Goal: Task Accomplishment & Management: Complete application form

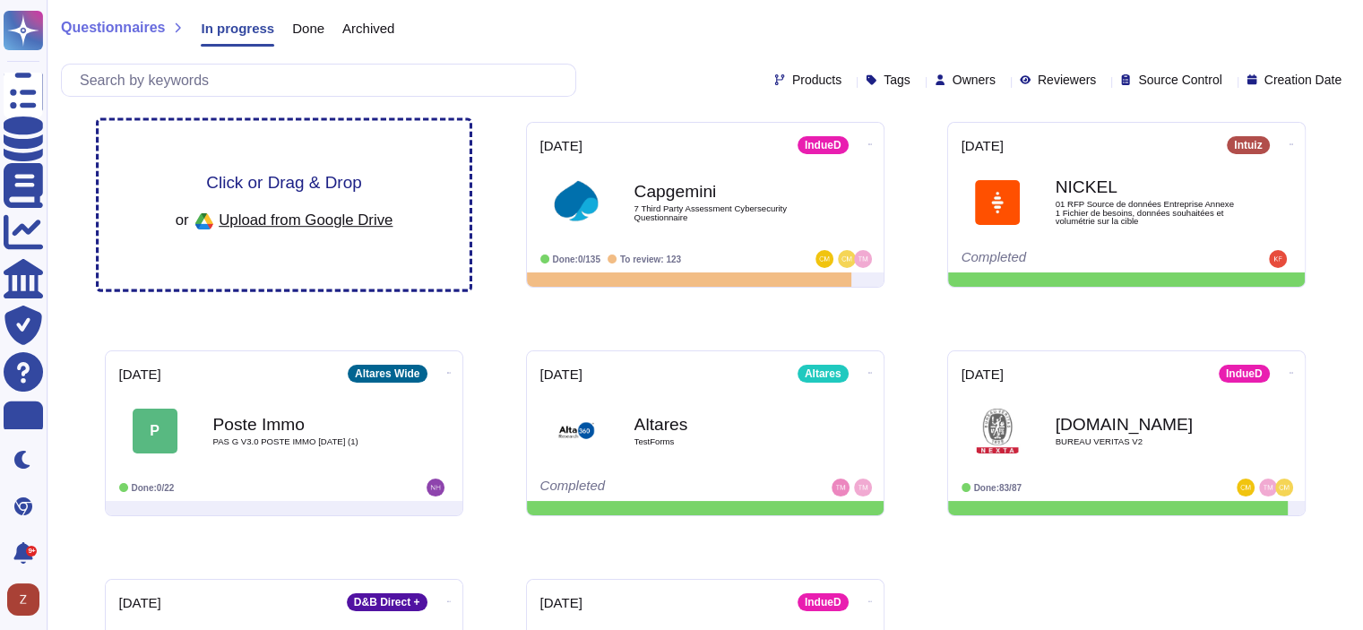
click at [320, 220] on span "Upload from Google Drive" at bounding box center [306, 220] width 174 height 16
click at [305, 229] on div "or Upload from Google Drive" at bounding box center [284, 221] width 218 height 30
click at [330, 224] on span "Upload from Google Drive" at bounding box center [306, 220] width 174 height 16
click at [239, 181] on span "Click or Drag & Drop" at bounding box center [283, 182] width 155 height 17
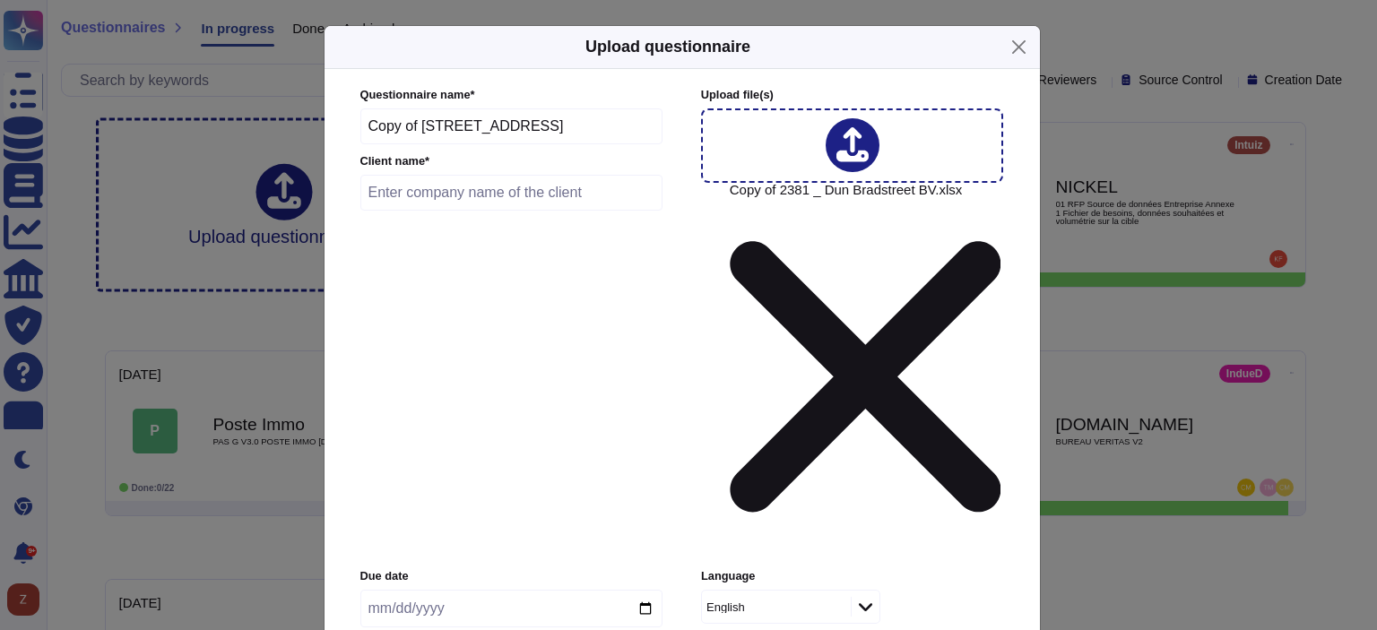
click at [440, 211] on input "text" at bounding box center [511, 193] width 303 height 36
type input "ZEEKR EU B.V."
click at [648, 590] on input "date" at bounding box center [511, 609] width 302 height 38
type input "[DATE]"
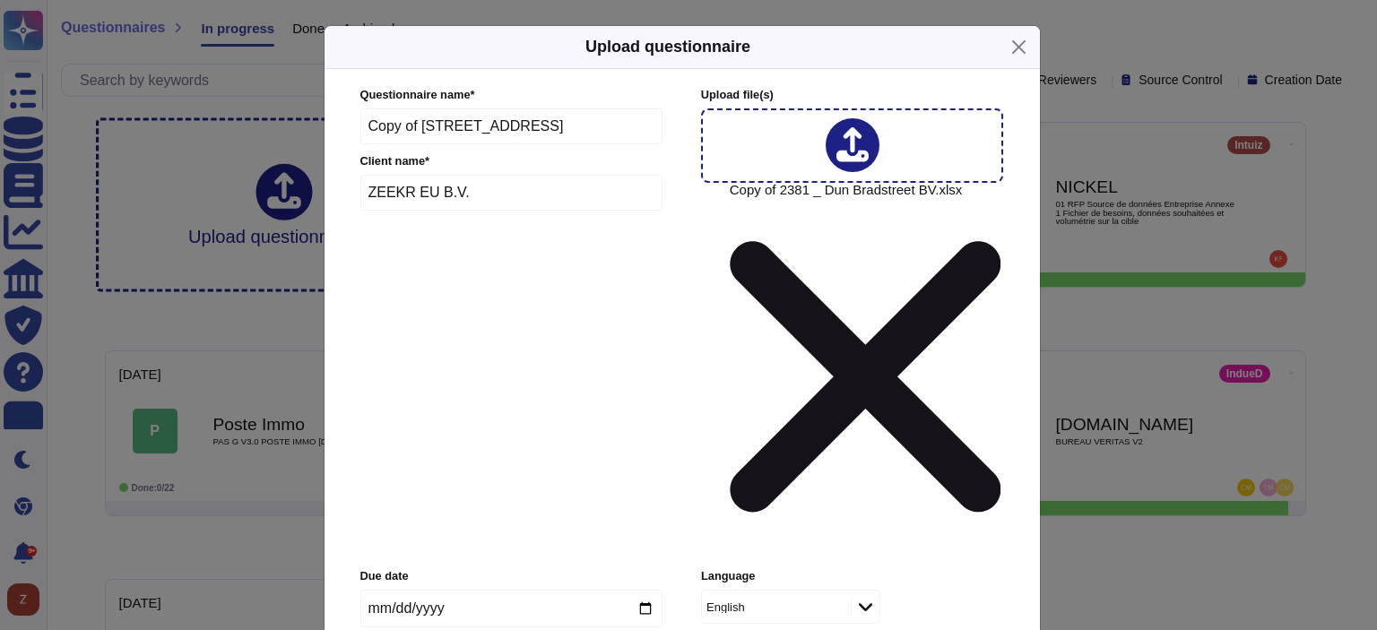
type input "6000"
click at [859, 162] on icon at bounding box center [852, 144] width 32 height 35
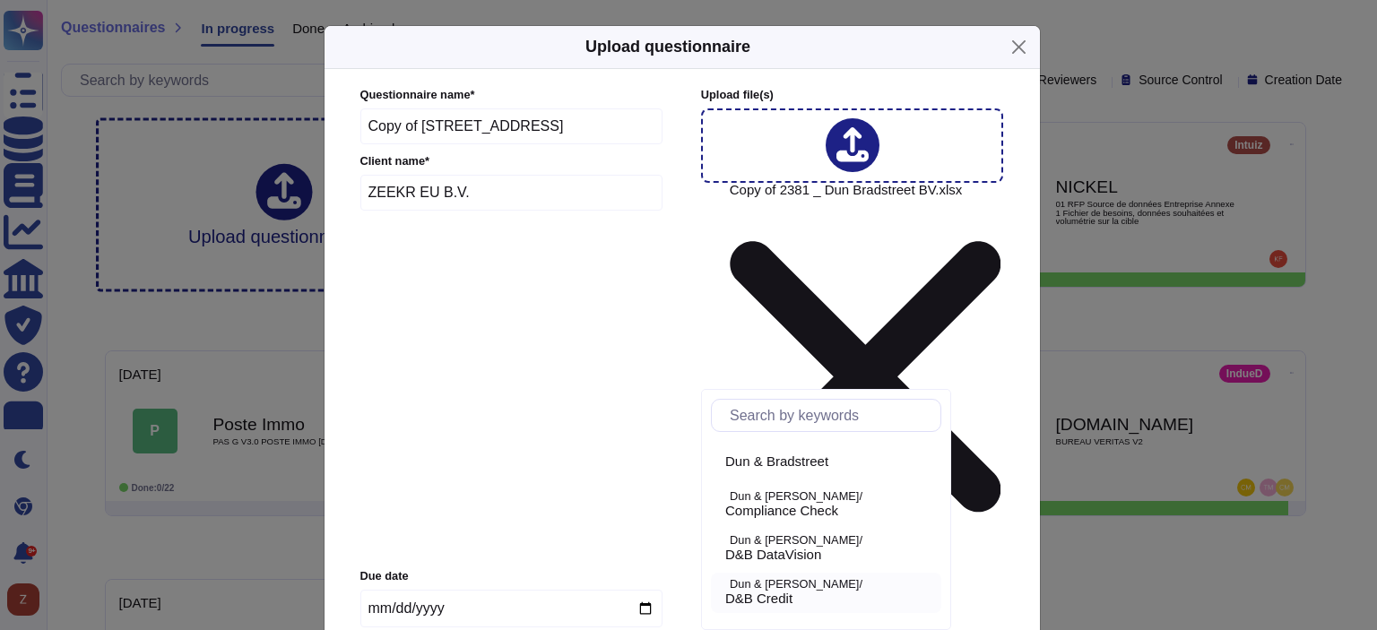
click at [800, 587] on p "Dun & [PERSON_NAME]/" at bounding box center [832, 585] width 204 height 12
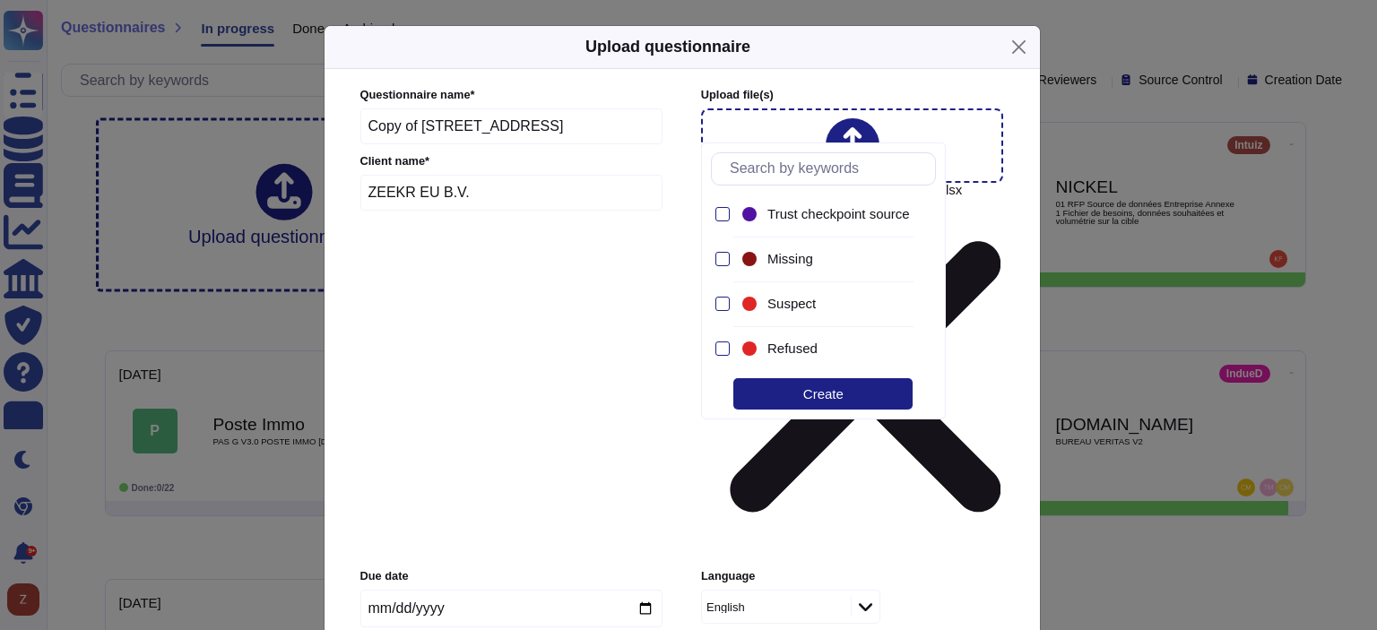
click at [645, 451] on form "Questionnaire name * Copy of [STREET_ADDRESS][PERSON_NAME] BV Client name * ZEE…" at bounding box center [682, 455] width 644 height 736
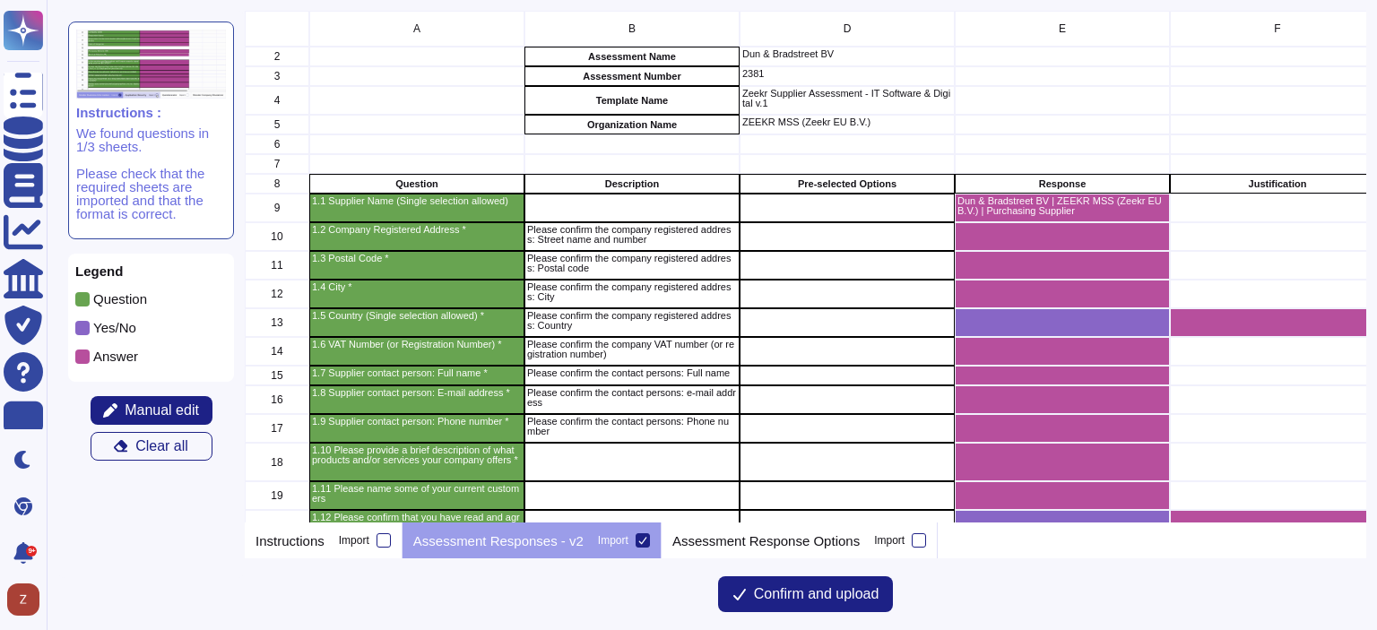
scroll to position [498, 1107]
click at [804, 595] on span "Confirm and upload" at bounding box center [816, 594] width 125 height 14
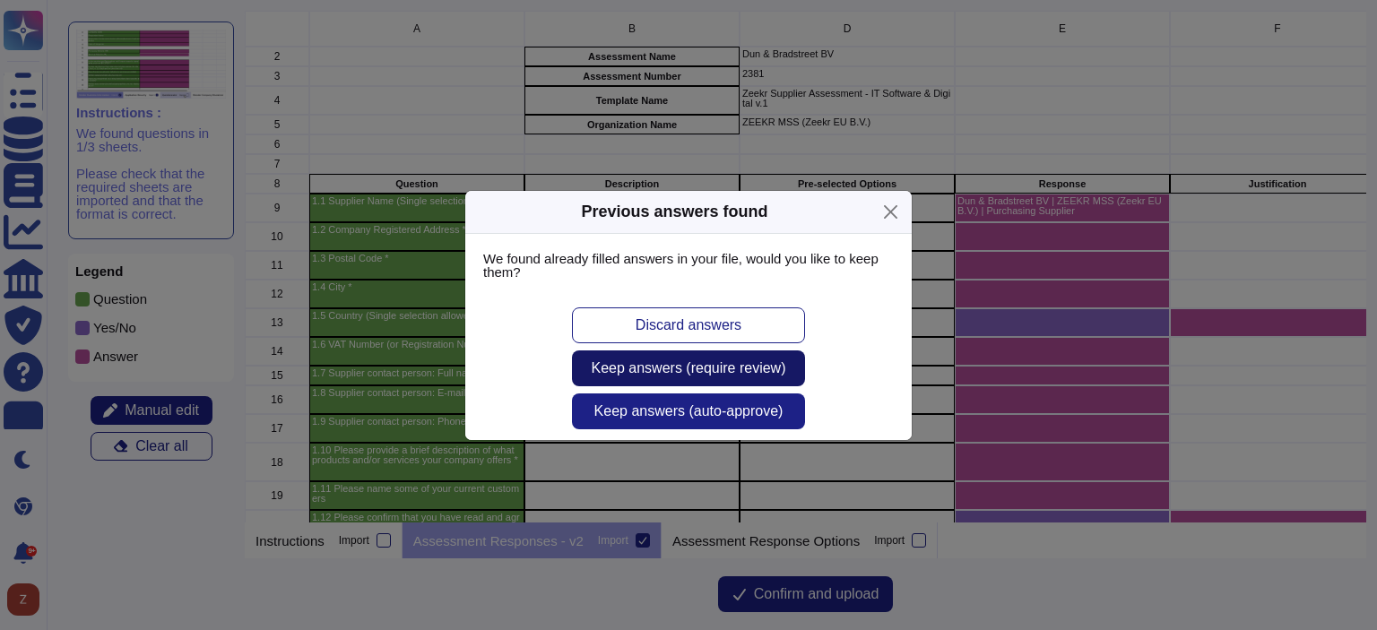
click at [717, 375] on span "Keep answers (require review)" at bounding box center [689, 368] width 194 height 14
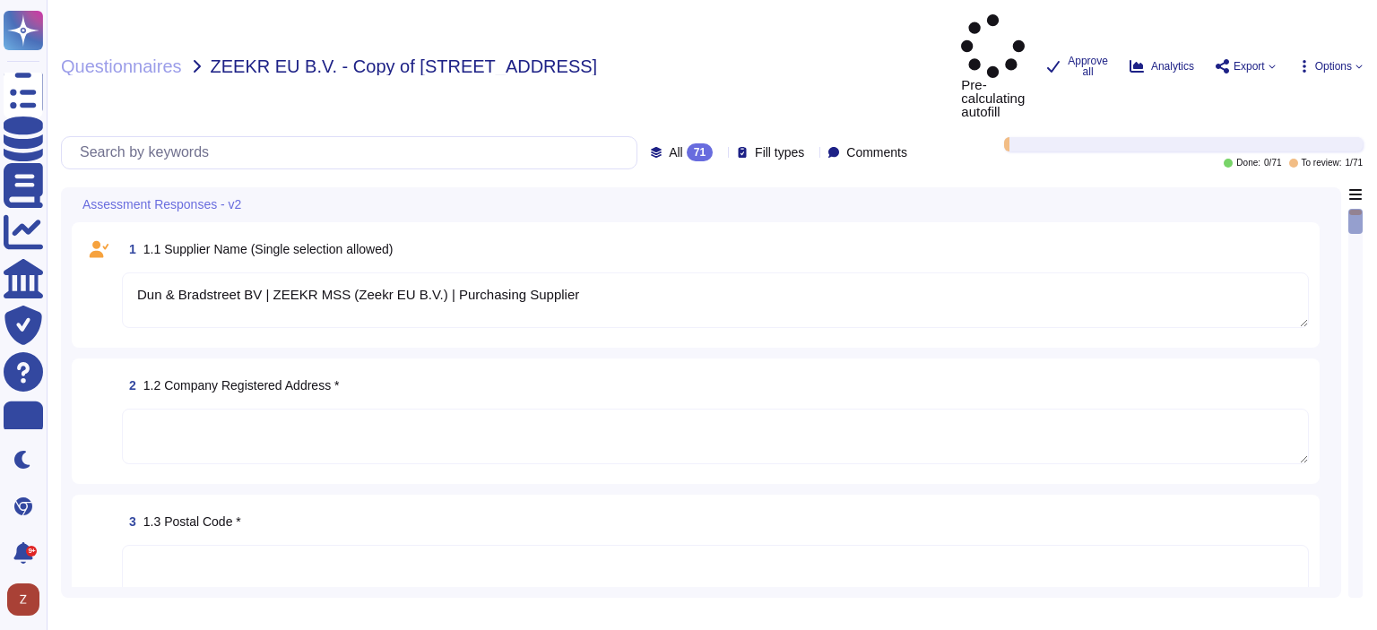
type textarea "Dun & Bradstreet BV | ZEEKR MSS (Zeekr EU B.V.) | Purchasing Supplier"
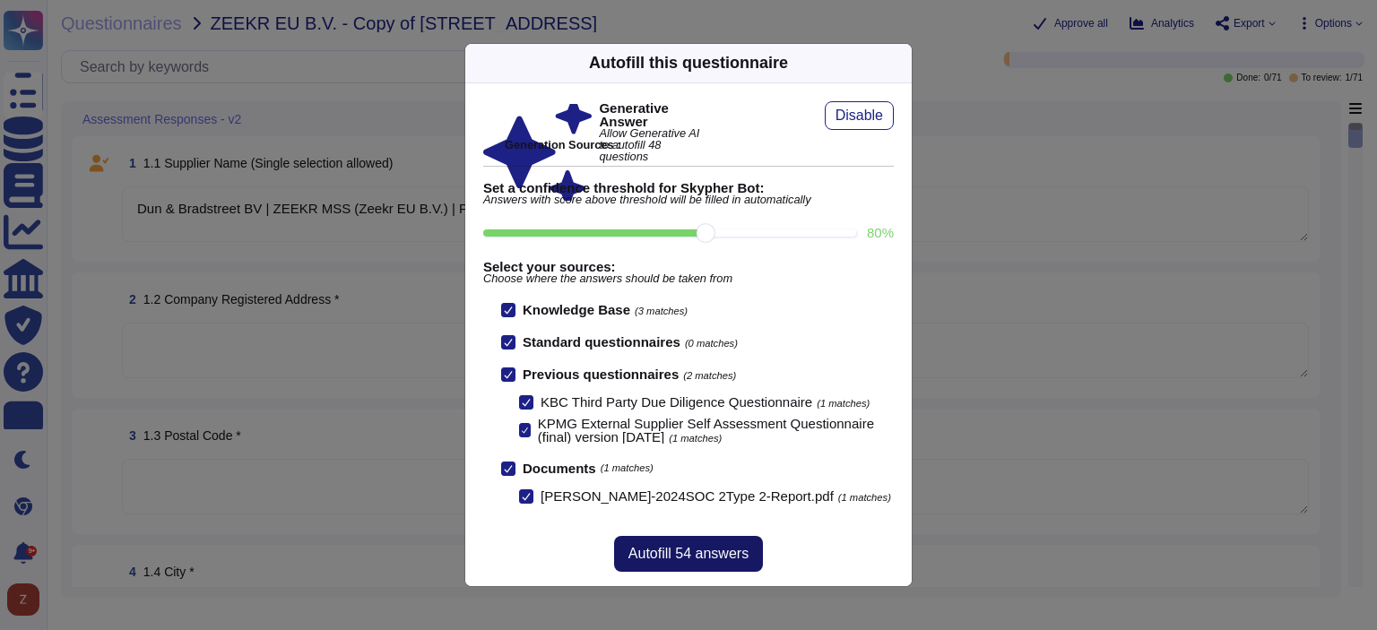
click at [699, 561] on span "Autofill 54 answers" at bounding box center [688, 554] width 120 height 14
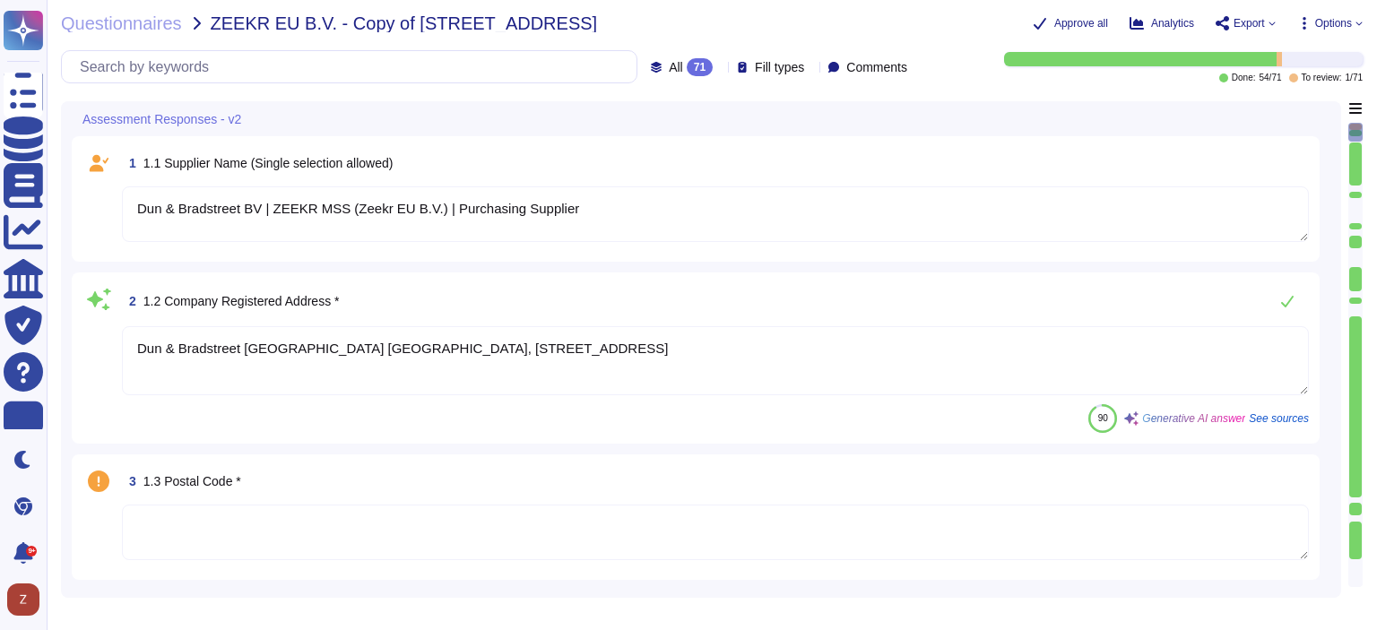
type textarea "Dun & Bradstreet [GEOGRAPHIC_DATA] [GEOGRAPHIC_DATA], [STREET_ADDRESS]"
type textarea "Dun & Bradstreet, Inc. is headquartered in [GEOGRAPHIC_DATA], [US_STATE], [GEOG…"
type textarea "The company is headquartered in the [GEOGRAPHIC_DATA]."
drag, startPoint x: 572, startPoint y: 208, endPoint x: 267, endPoint y: 196, distance: 305.0
click at [267, 196] on textarea "Dun & Bradstreet BV | ZEEKR MSS (Zeekr EU B.V.) | Purchasing Supplier" at bounding box center [715, 214] width 1187 height 56
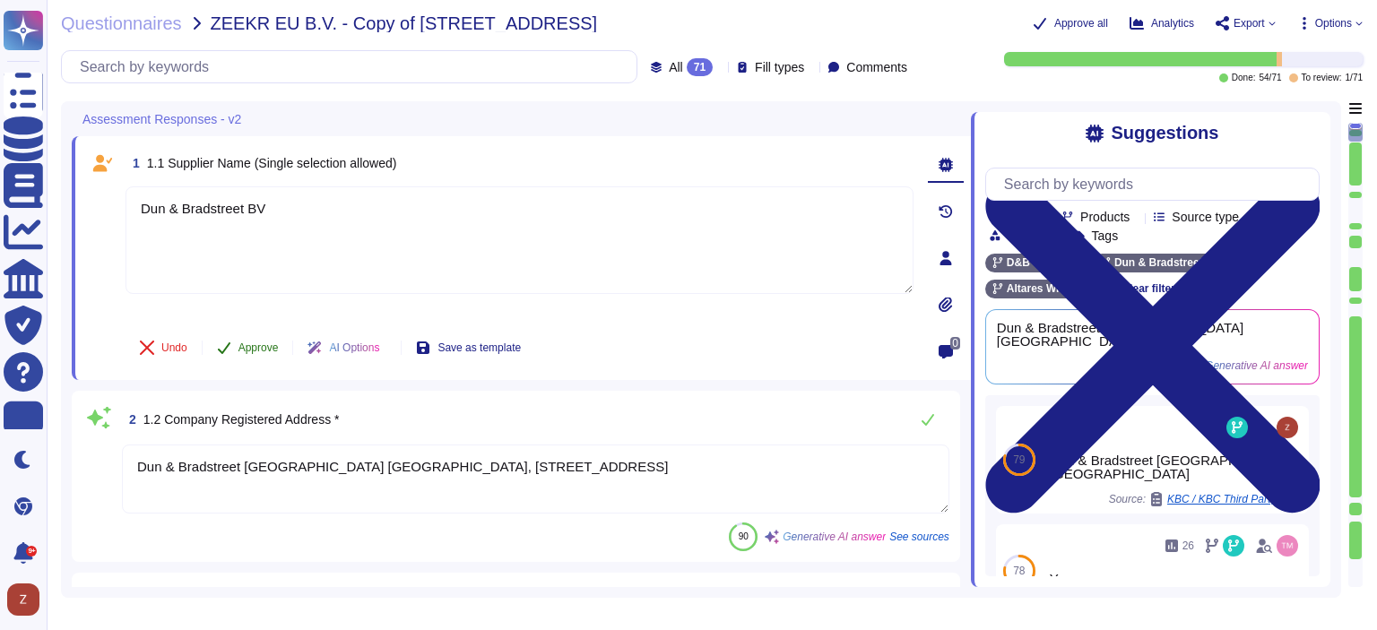
click at [254, 342] on span "Approve" at bounding box center [258, 347] width 40 height 11
type textarea "Dun & Bradstreet BV"
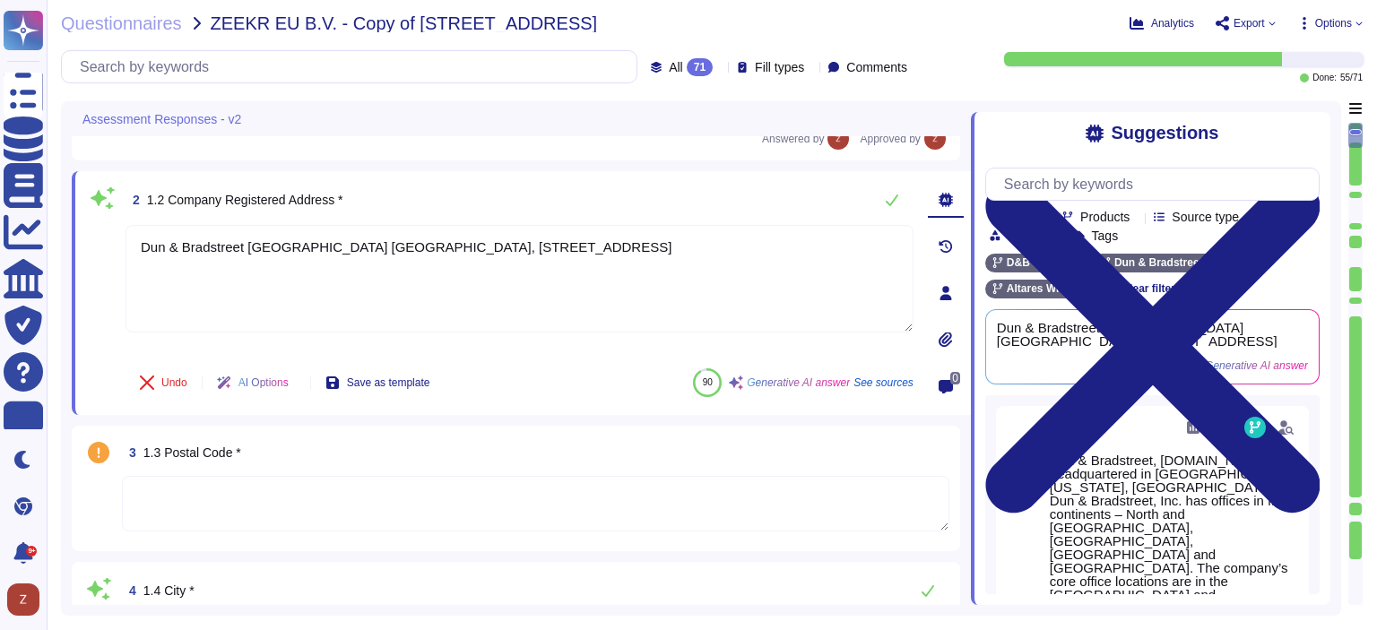
scroll to position [48, 0]
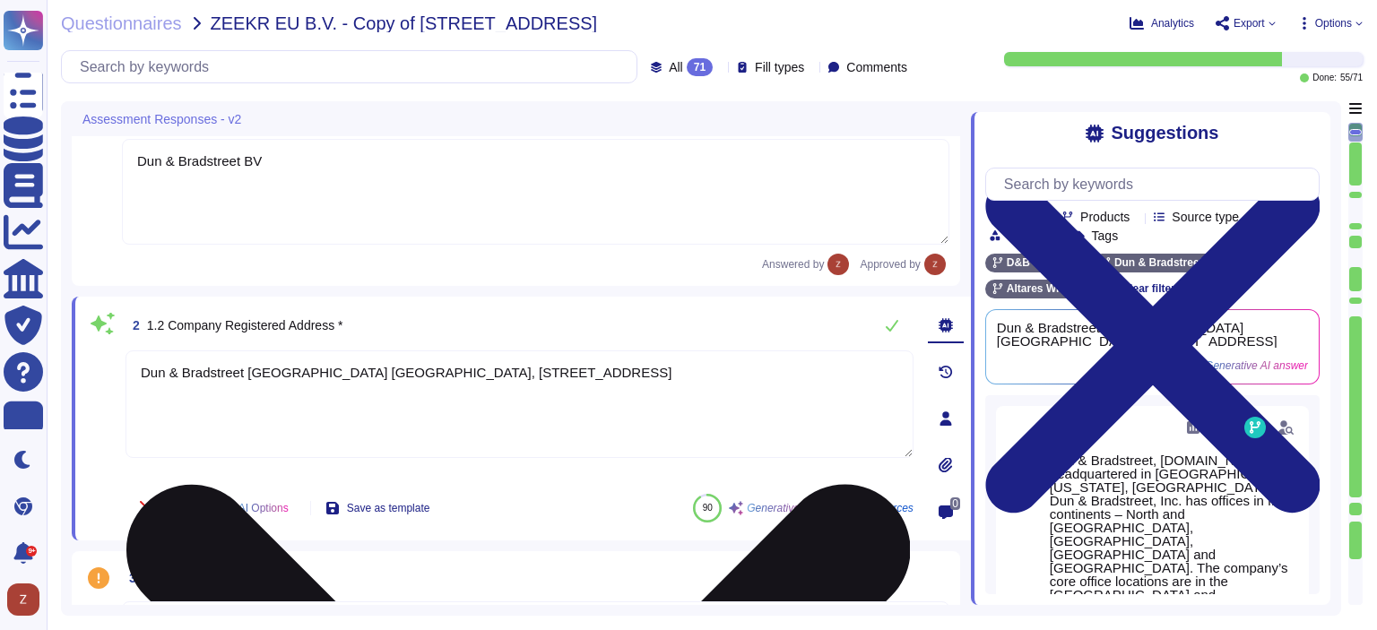
click at [305, 371] on textarea "Dun & Bradstreet [GEOGRAPHIC_DATA] [GEOGRAPHIC_DATA], [STREET_ADDRESS]" at bounding box center [519, 404] width 788 height 108
click at [307, 367] on textarea "Dun & Bradstreet [GEOGRAPHIC_DATA] [GEOGRAPHIC_DATA], [STREET_ADDRESS]" at bounding box center [519, 404] width 788 height 108
type textarea "Dun & Bradstreet [GEOGRAPHIC_DATA] V [GEOGRAPHIC_DATA], [STREET_ADDRESS]"
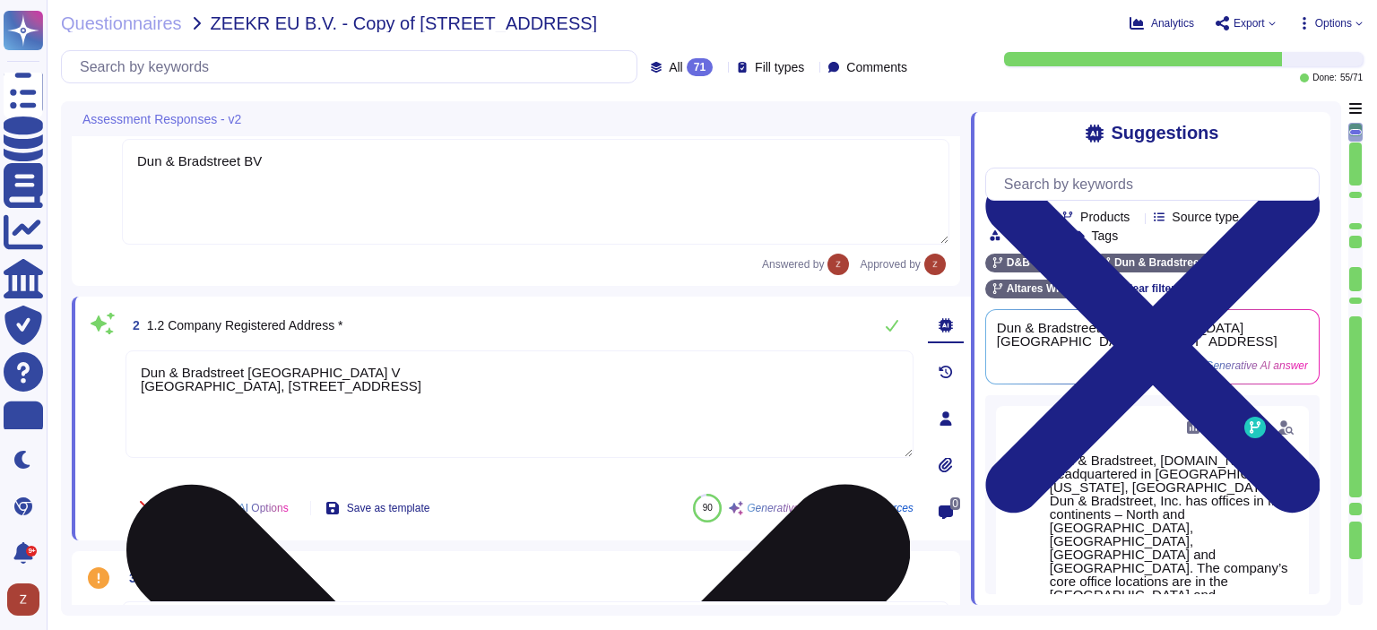
drag, startPoint x: 267, startPoint y: 402, endPoint x: 190, endPoint y: 395, distance: 77.3
click at [190, 395] on textarea "Dun & Bradstreet [GEOGRAPHIC_DATA] V [GEOGRAPHIC_DATA], [STREET_ADDRESS]" at bounding box center [519, 404] width 788 height 108
click at [269, 387] on textarea "Dun & Bradstreet [GEOGRAPHIC_DATA] V [GEOGRAPHIC_DATA], [STREET_ADDRESS]" at bounding box center [519, 404] width 788 height 108
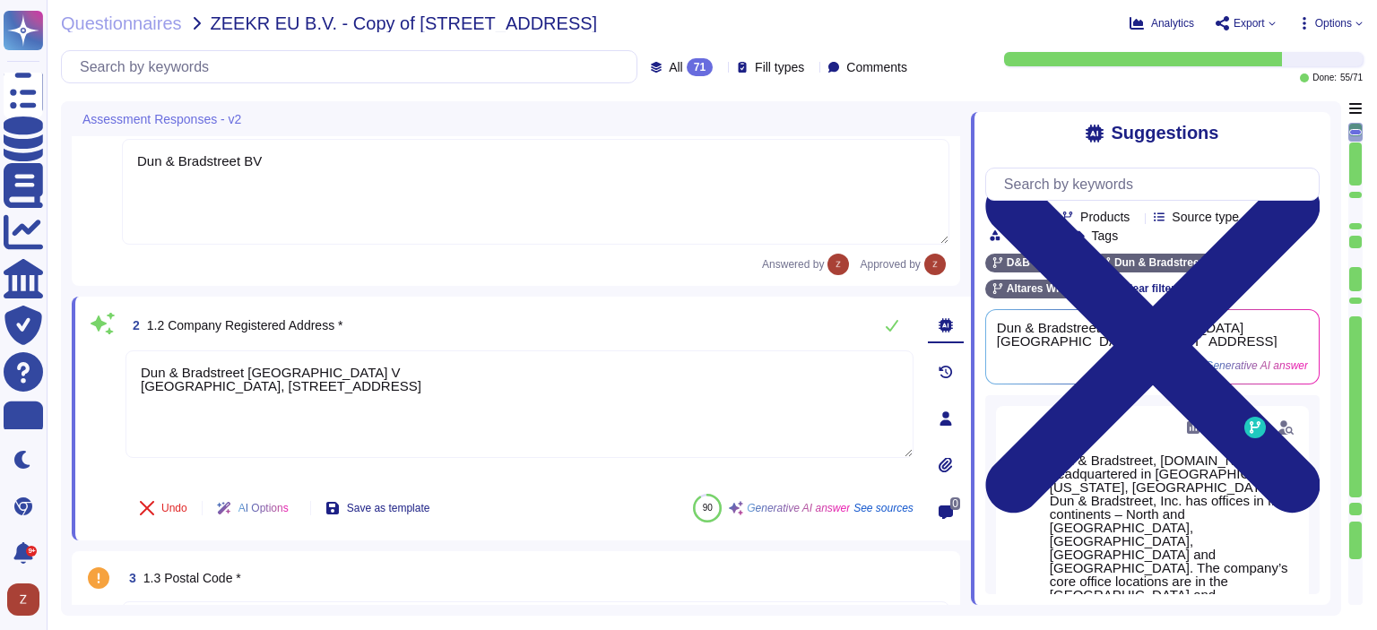
drag, startPoint x: 284, startPoint y: 397, endPoint x: 100, endPoint y: 359, distance: 187.6
click at [100, 359] on div "2 1.2 Company Registered Address * [GEOGRAPHIC_DATA] V Inter Access Park, [STRE…" at bounding box center [499, 418] width 827 height 222
click at [425, 503] on span "Save as template" at bounding box center [388, 508] width 83 height 11
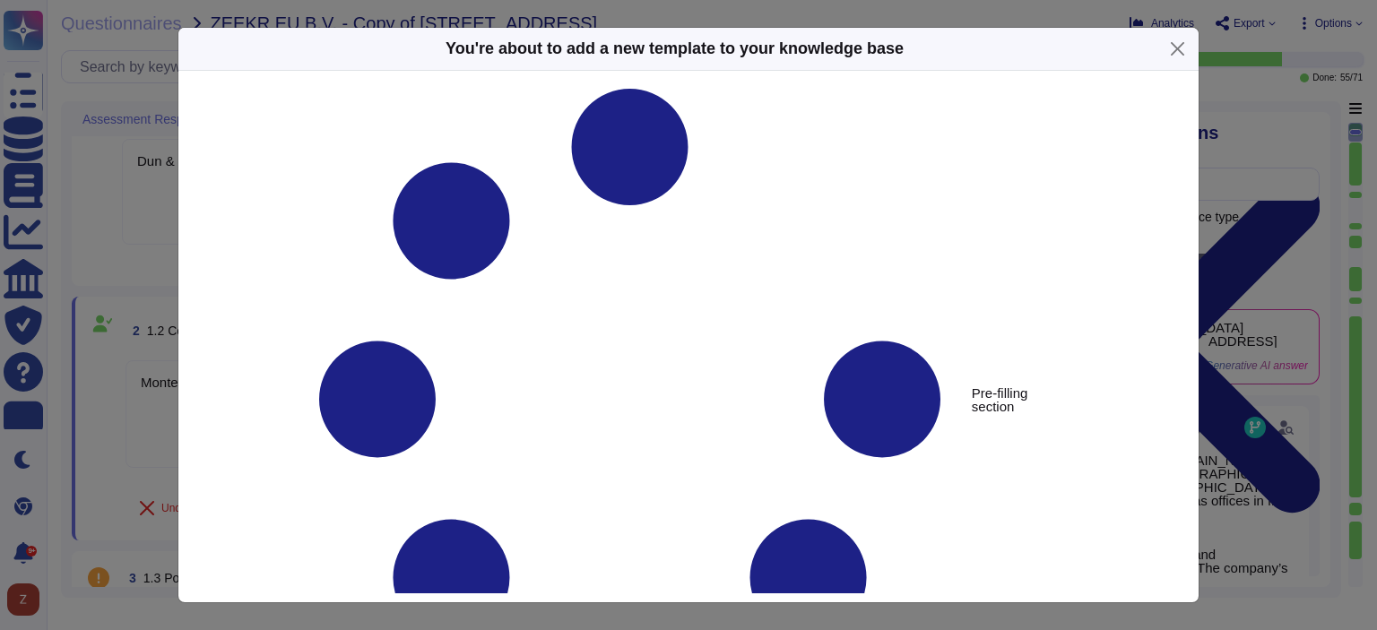
type textarea "Montevideo Offices, [PERSON_NAME][STREET_ADDRESS]"
type textarea "1.2 Company Registered Address *"
type textarea "Montevideo Offices, [PERSON_NAME][STREET_ADDRESS]"
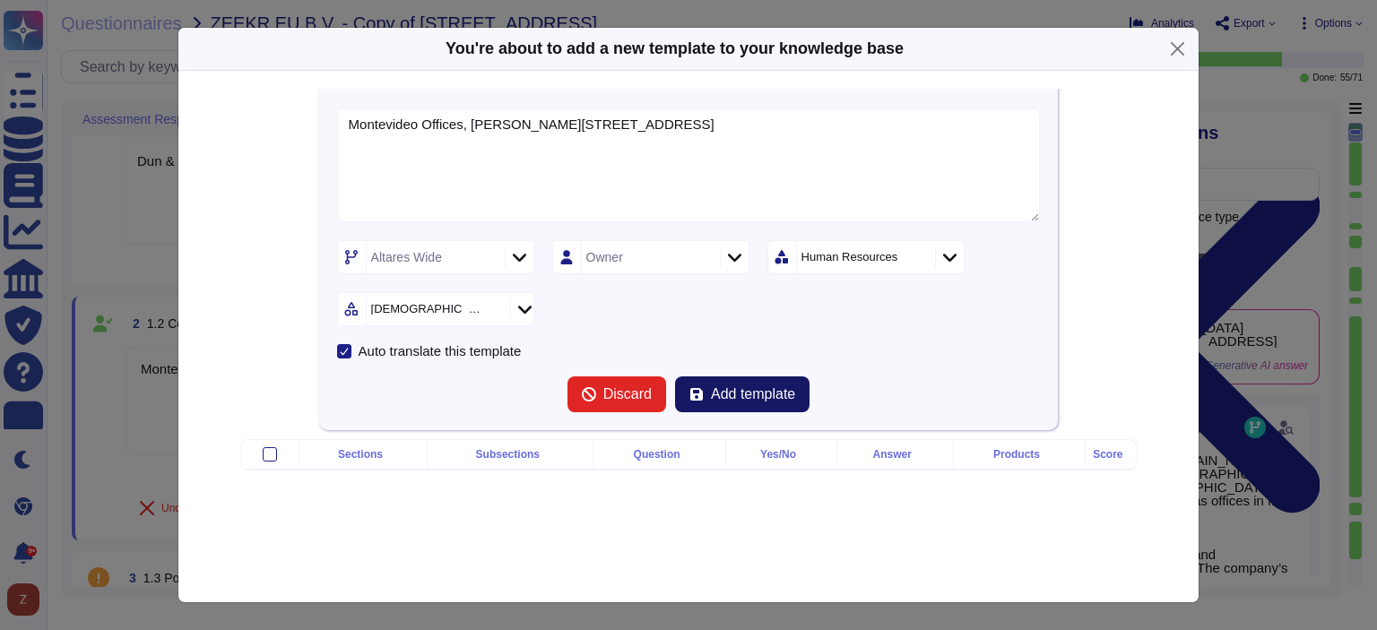
scroll to position [189, 0]
click at [725, 387] on span "Add template" at bounding box center [753, 394] width 84 height 14
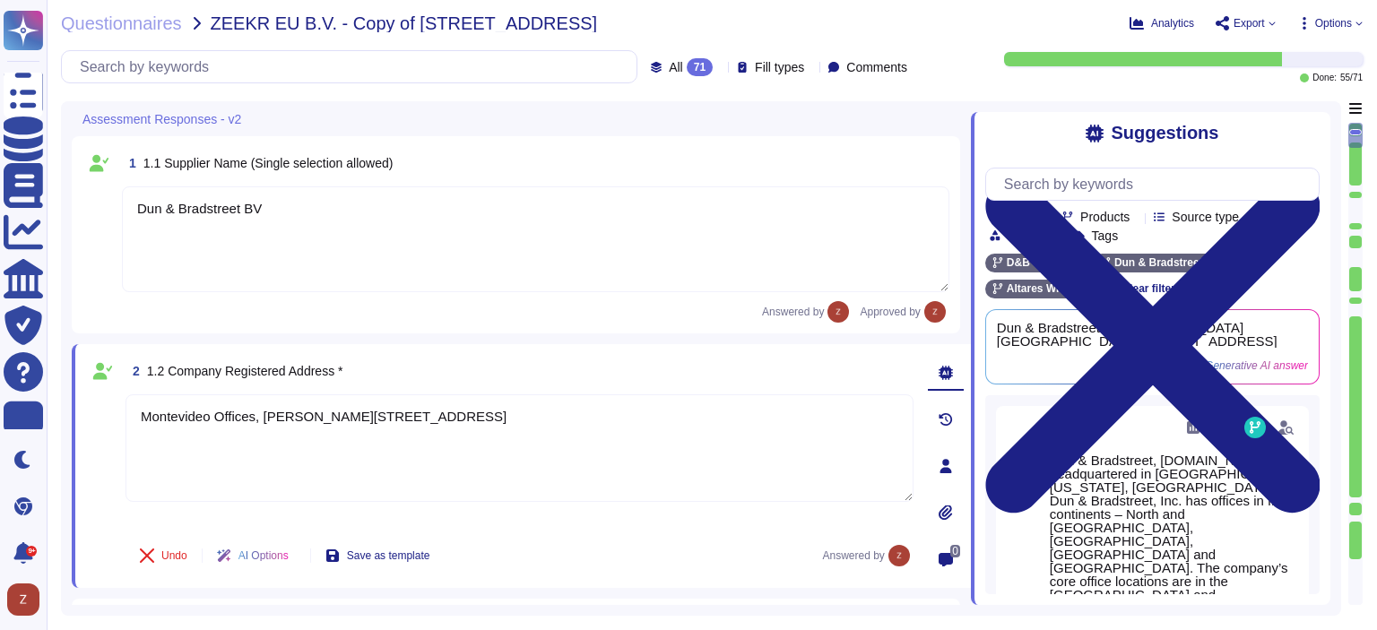
scroll to position [149, 0]
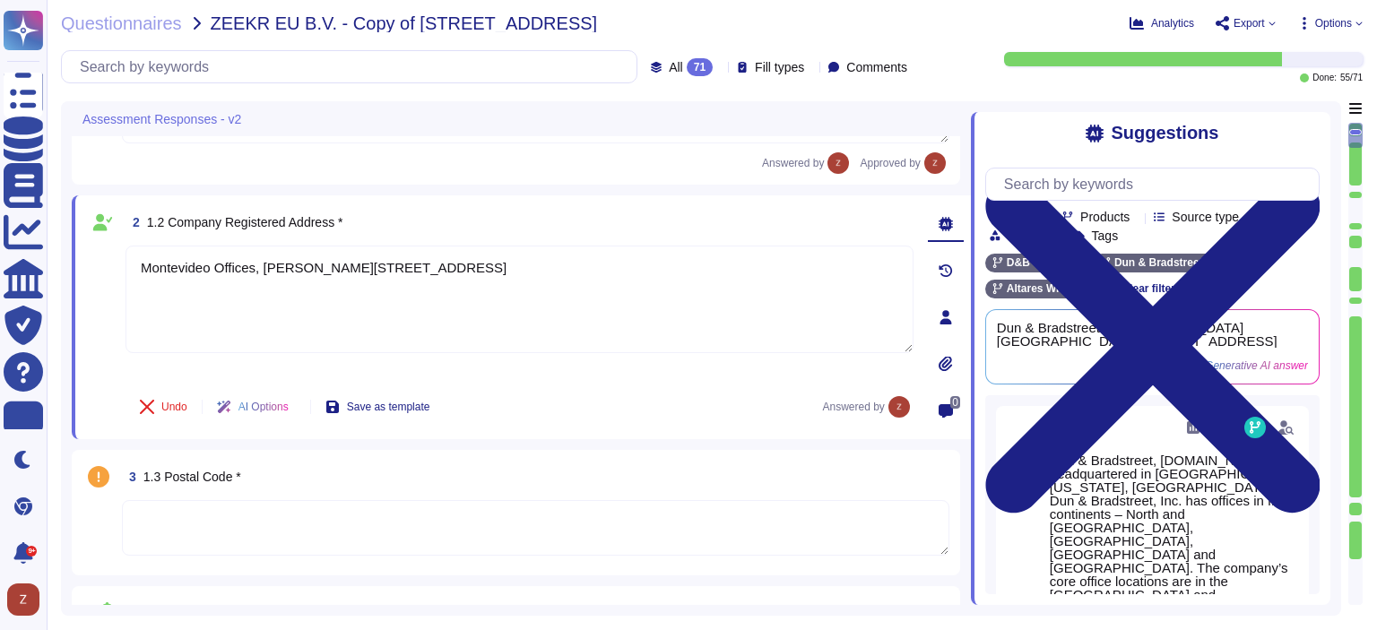
click at [194, 535] on textarea at bounding box center [535, 528] width 827 height 56
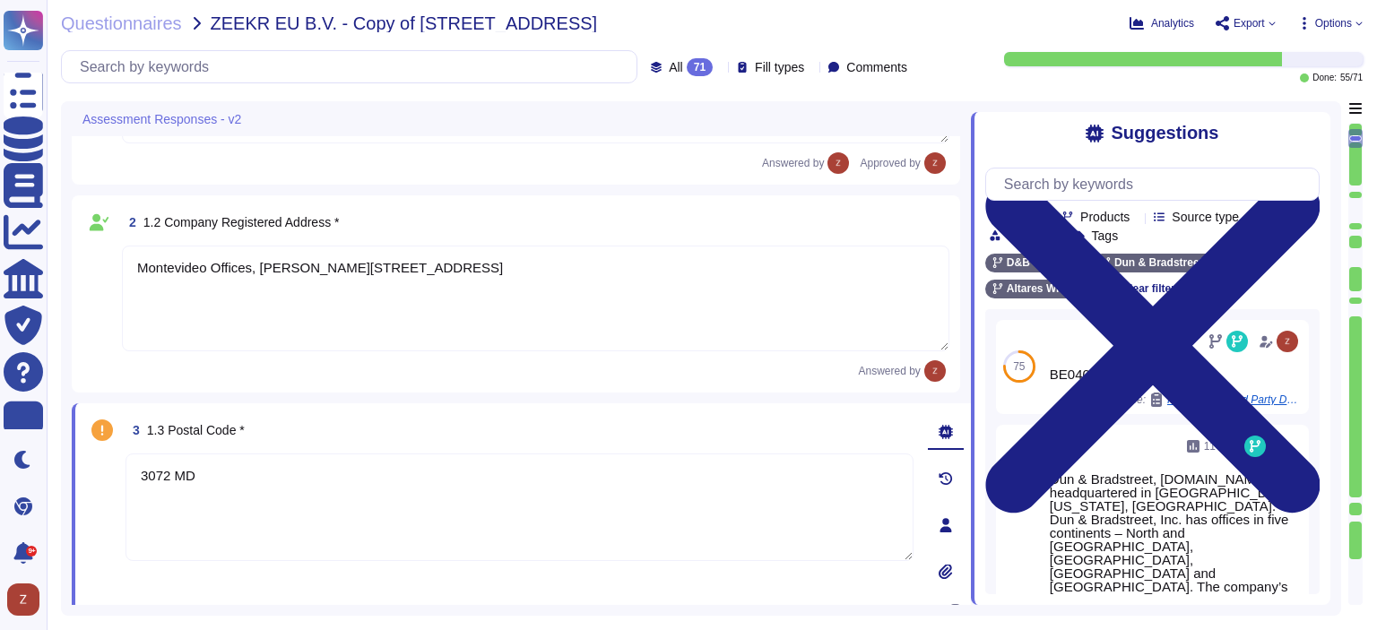
scroll to position [298, 0]
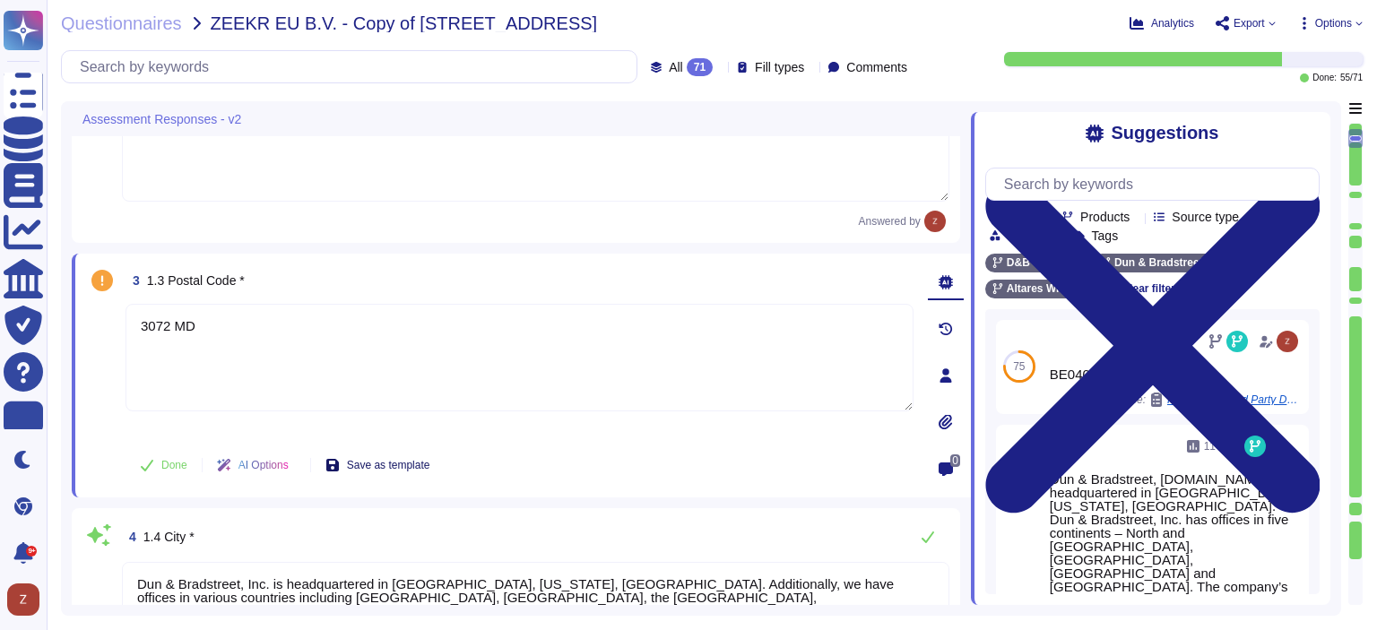
type textarea "3072 MD"
click at [423, 468] on span "Save as template" at bounding box center [388, 465] width 83 height 11
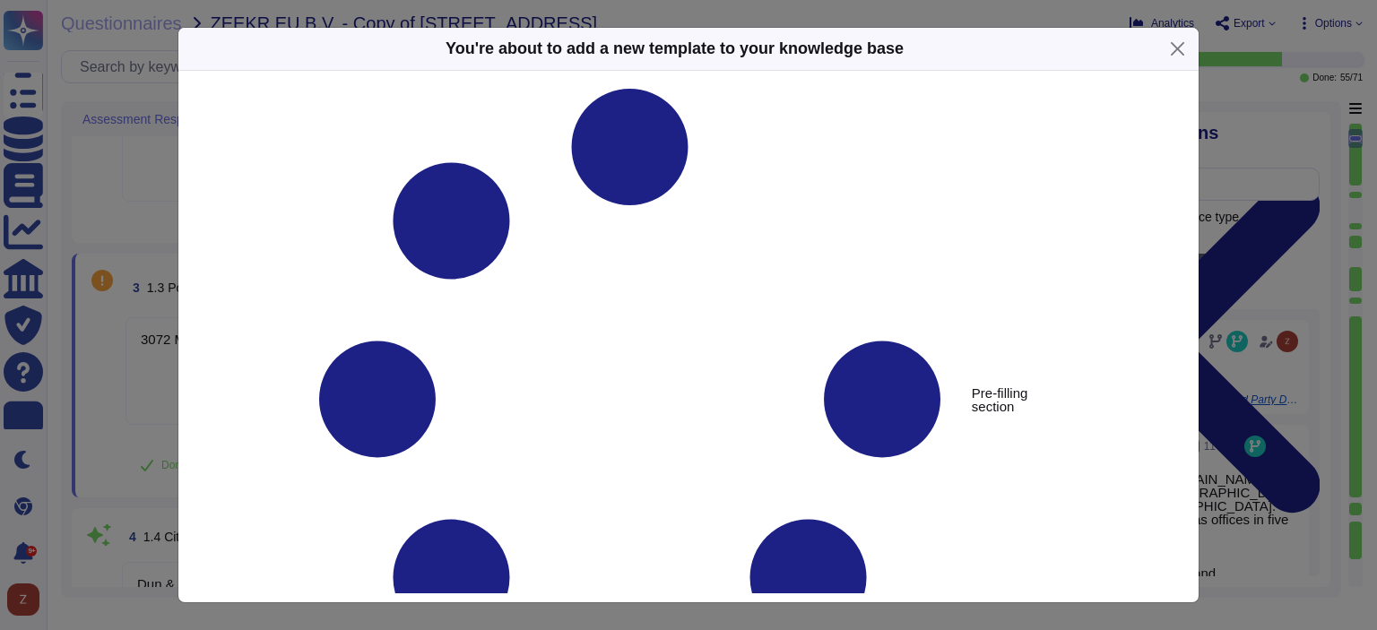
type textarea "1.3 Postal Code *"
type textarea "3072 MD"
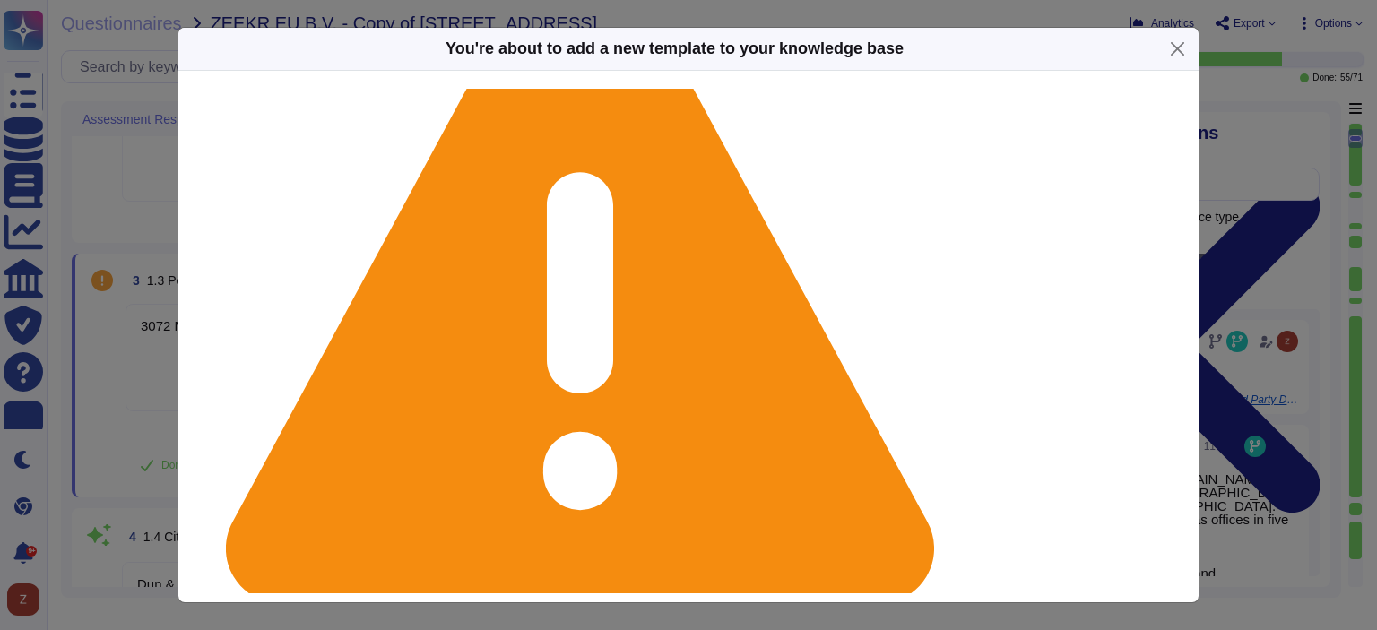
scroll to position [135, 0]
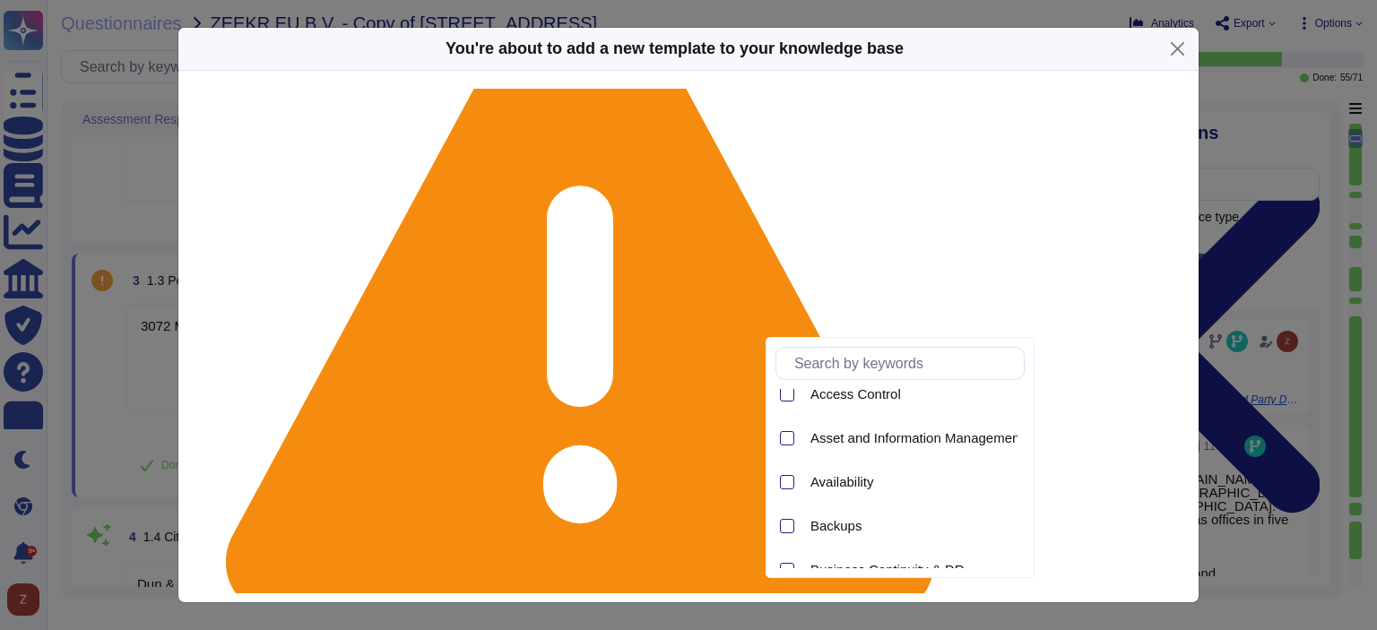
scroll to position [0, 0]
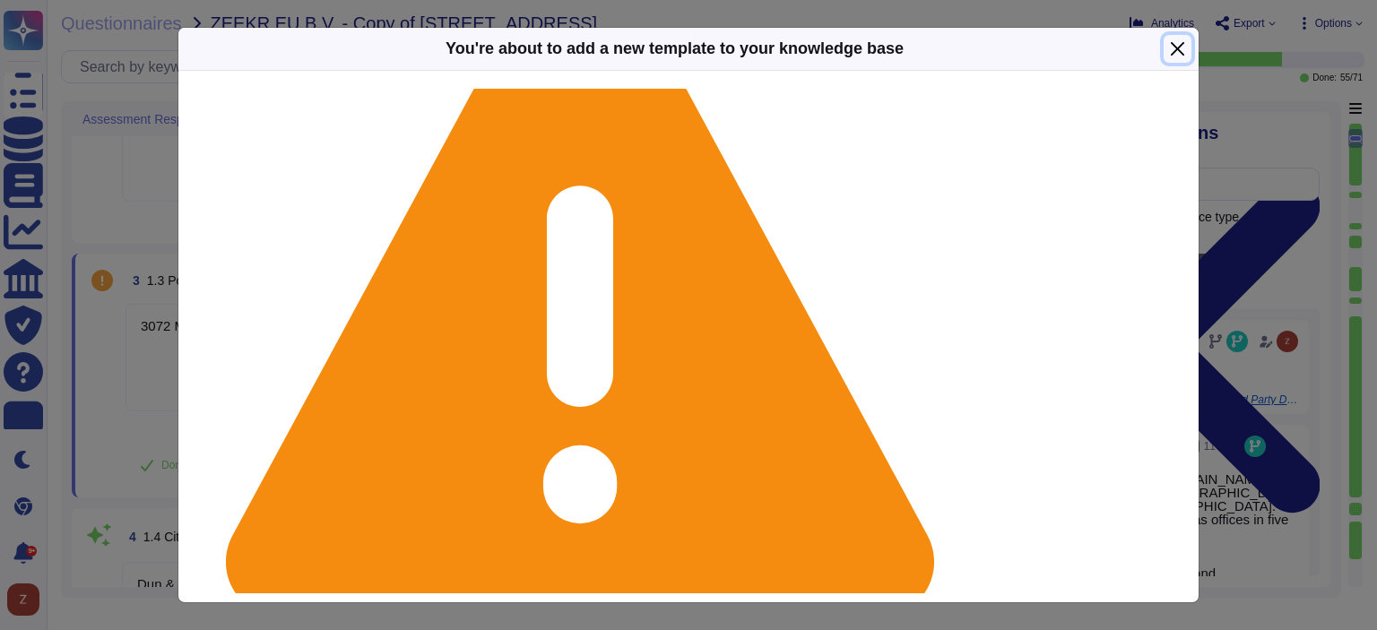
click at [1176, 42] on button "Close" at bounding box center [1177, 49] width 28 height 28
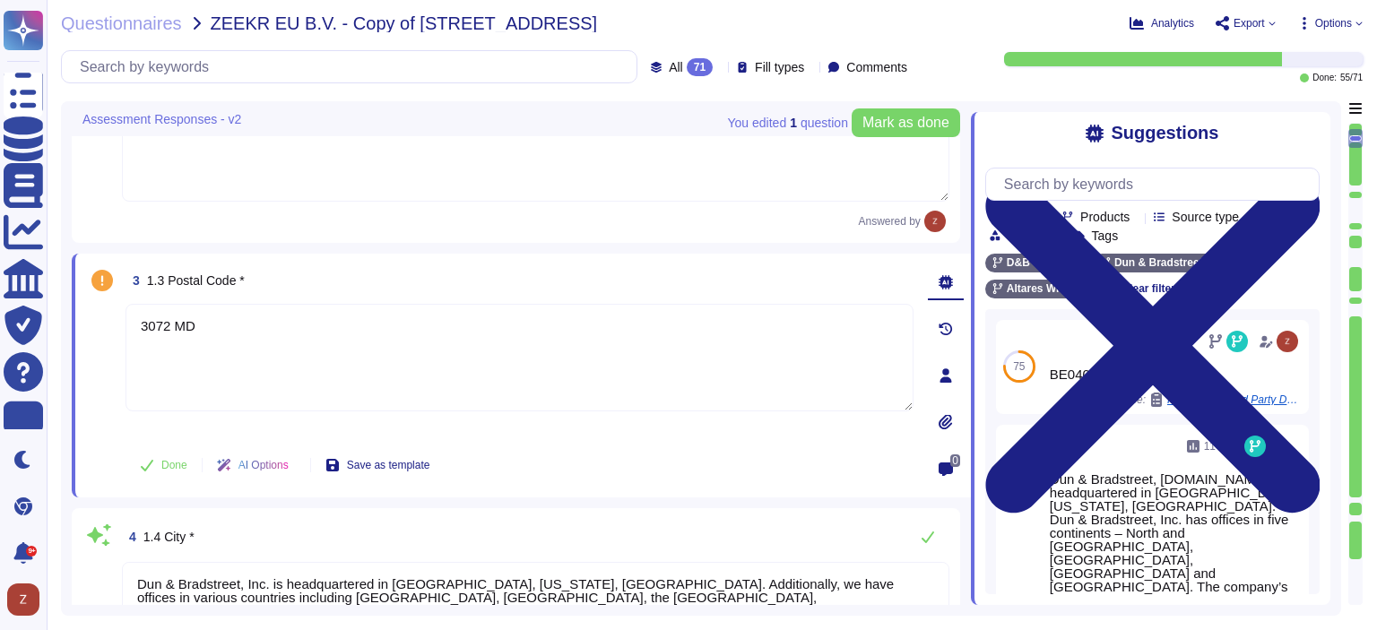
scroll to position [448, 0]
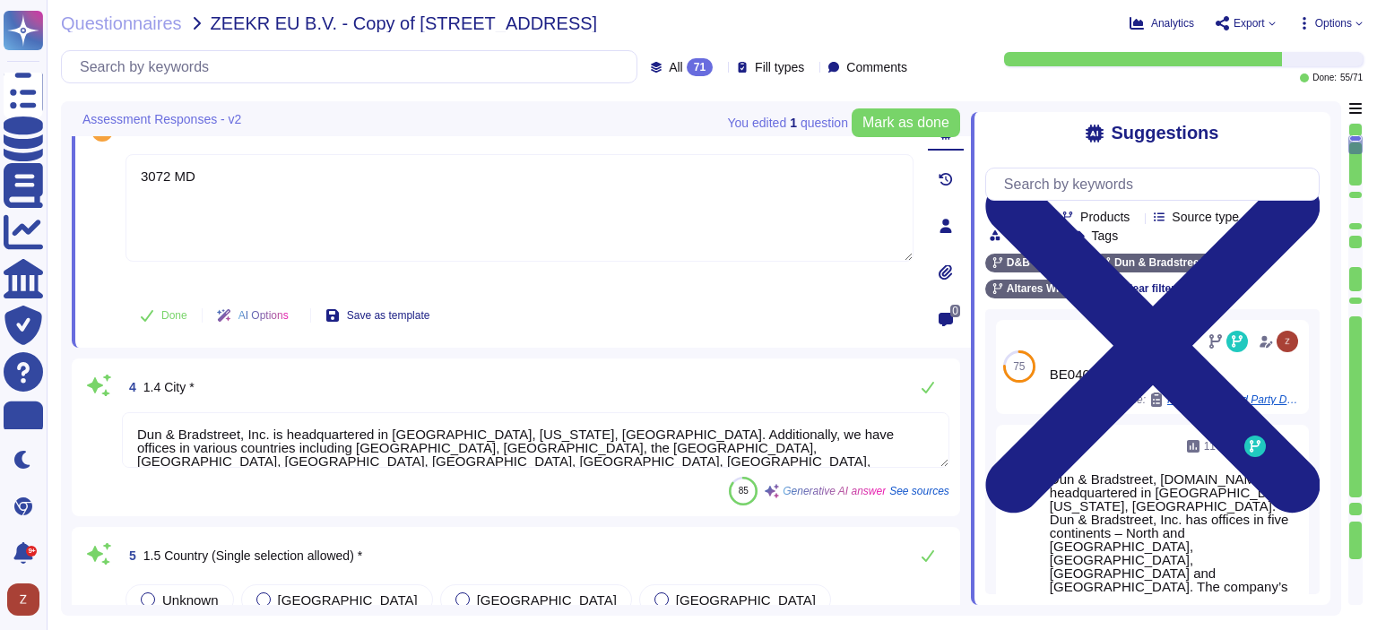
drag, startPoint x: 387, startPoint y: 433, endPoint x: 565, endPoint y: 439, distance: 177.6
click at [565, 439] on textarea "Dun & Bradstreet, Inc. is headquartered in [GEOGRAPHIC_DATA], [US_STATE], [GEOG…" at bounding box center [535, 440] width 827 height 56
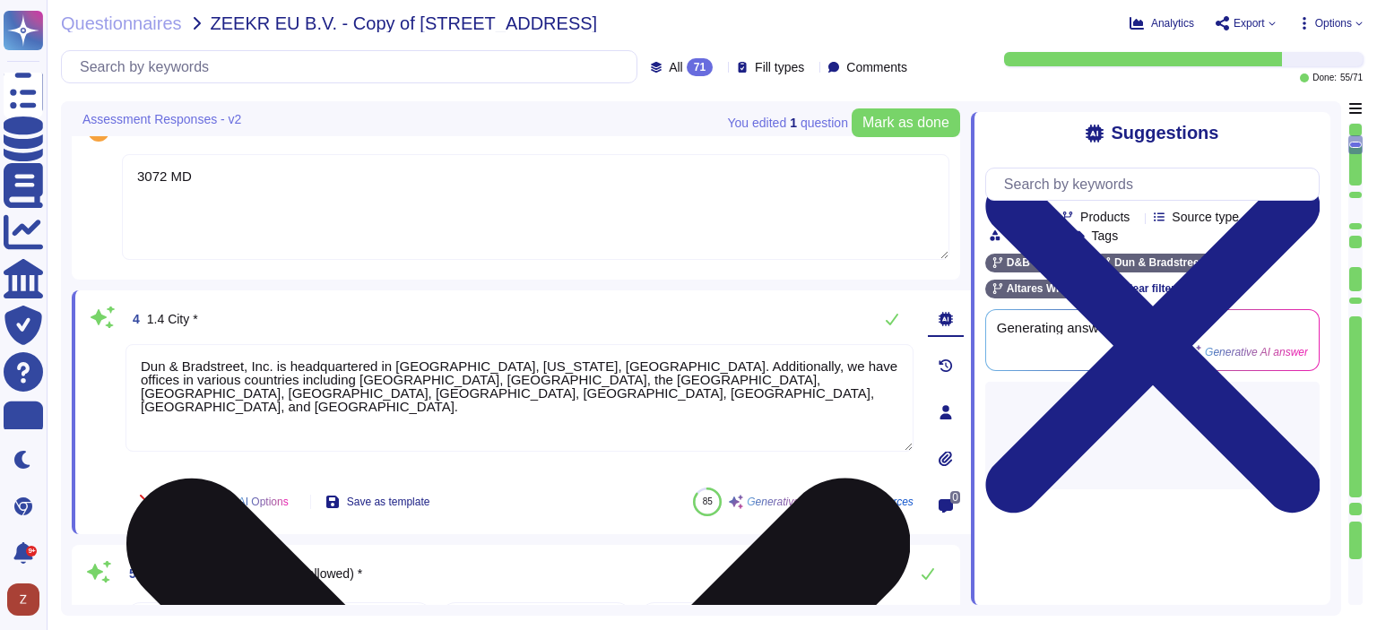
drag, startPoint x: 828, startPoint y: 385, endPoint x: 183, endPoint y: 367, distance: 645.6
click at [183, 367] on textarea "Dun & Bradstreet, Inc. is headquartered in [GEOGRAPHIC_DATA], [US_STATE], [GEOG…" at bounding box center [519, 398] width 788 height 108
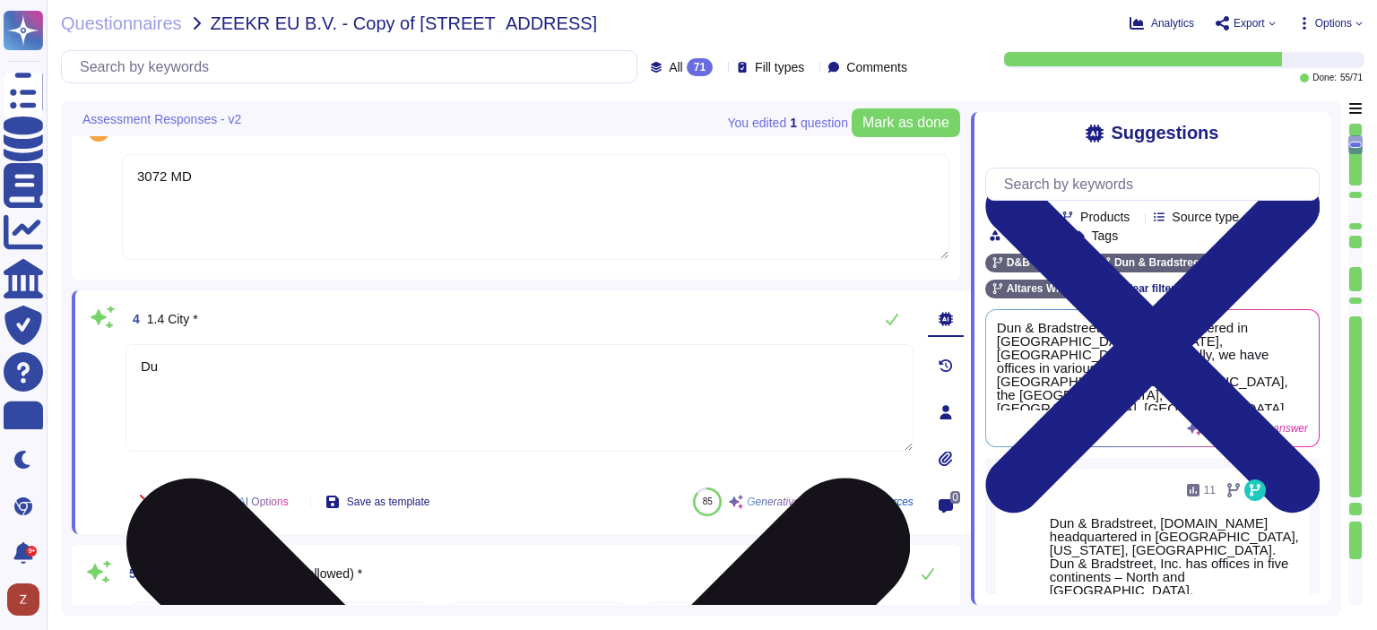
type textarea "D"
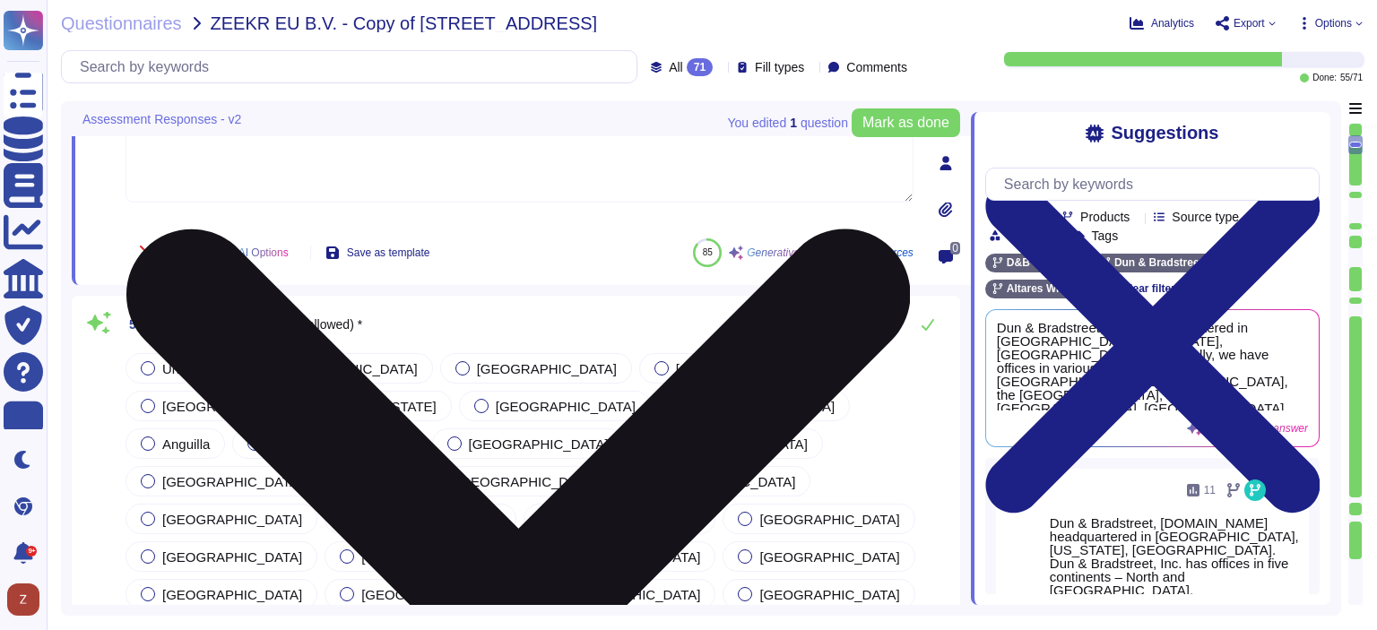
scroll to position [597, 0]
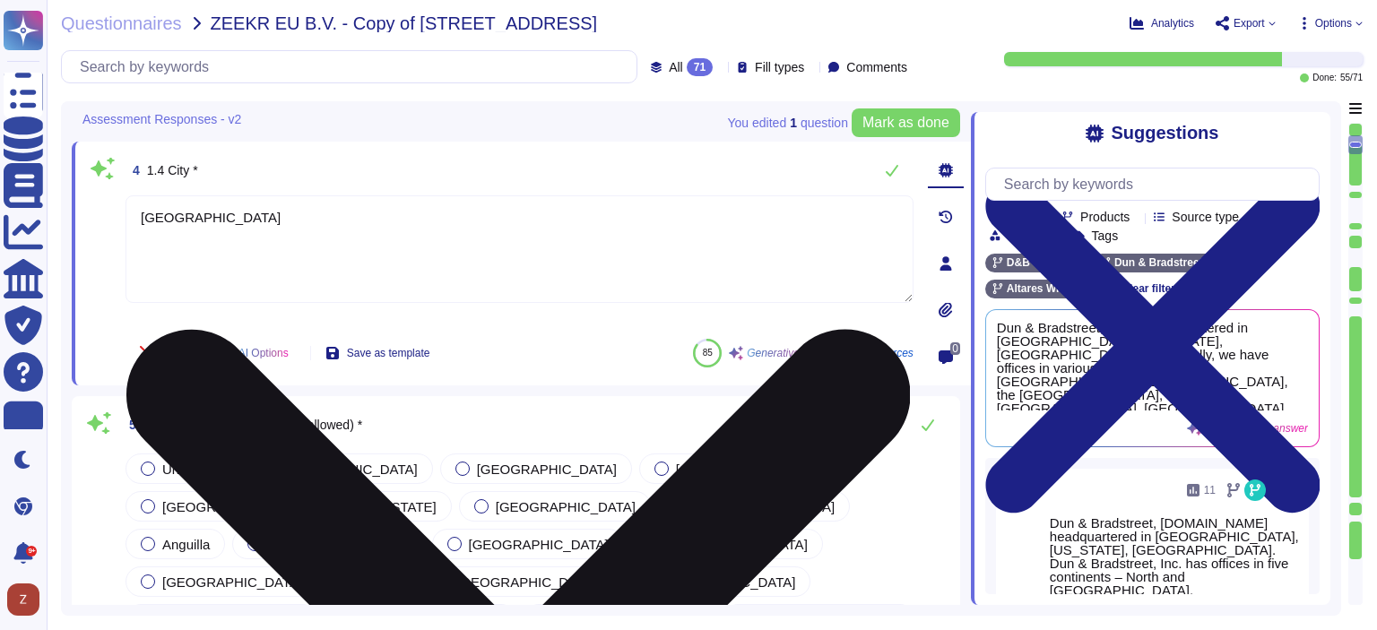
click at [221, 239] on textarea "[GEOGRAPHIC_DATA]" at bounding box center [519, 249] width 788 height 108
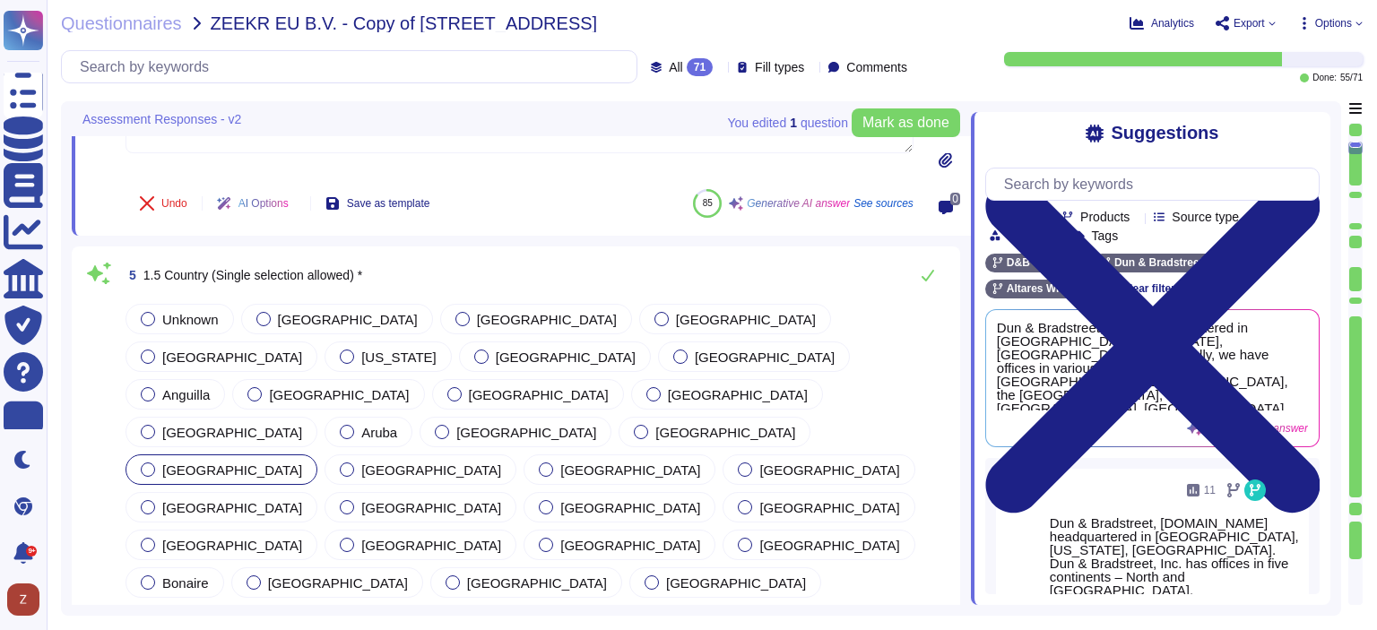
type textarea "[GEOGRAPHIC_DATA]"
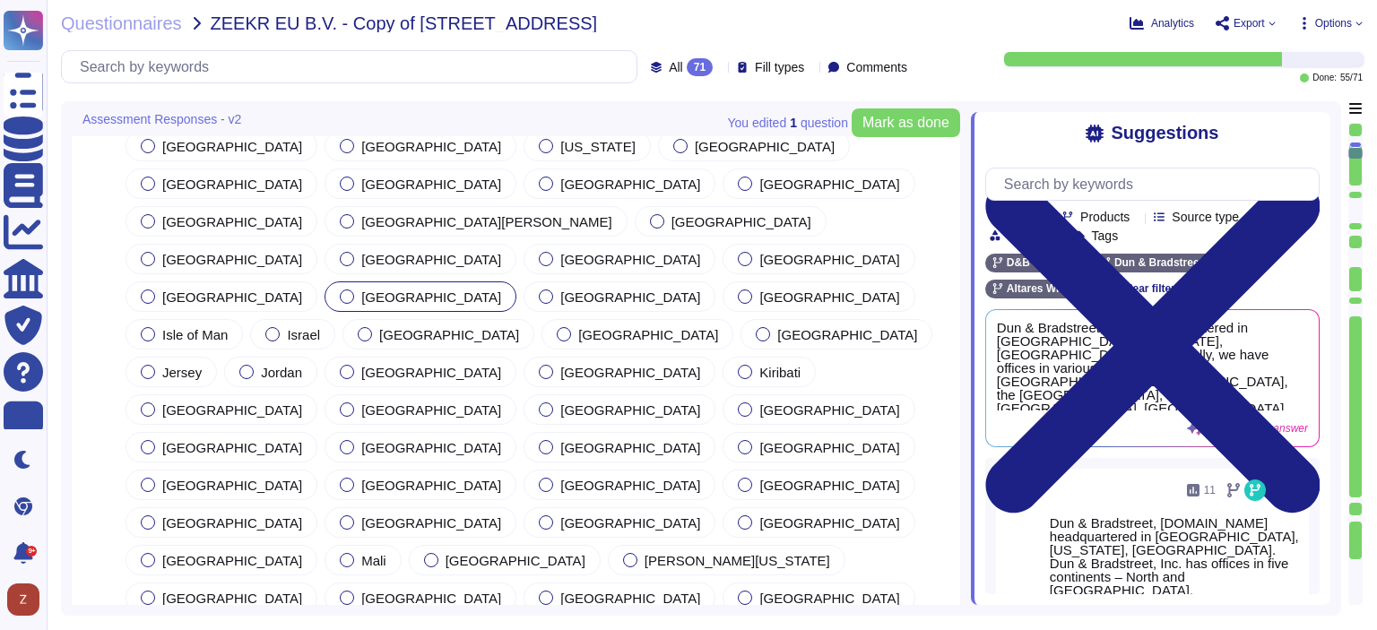
scroll to position [1793, 0]
type textarea "BE0401.847.046"
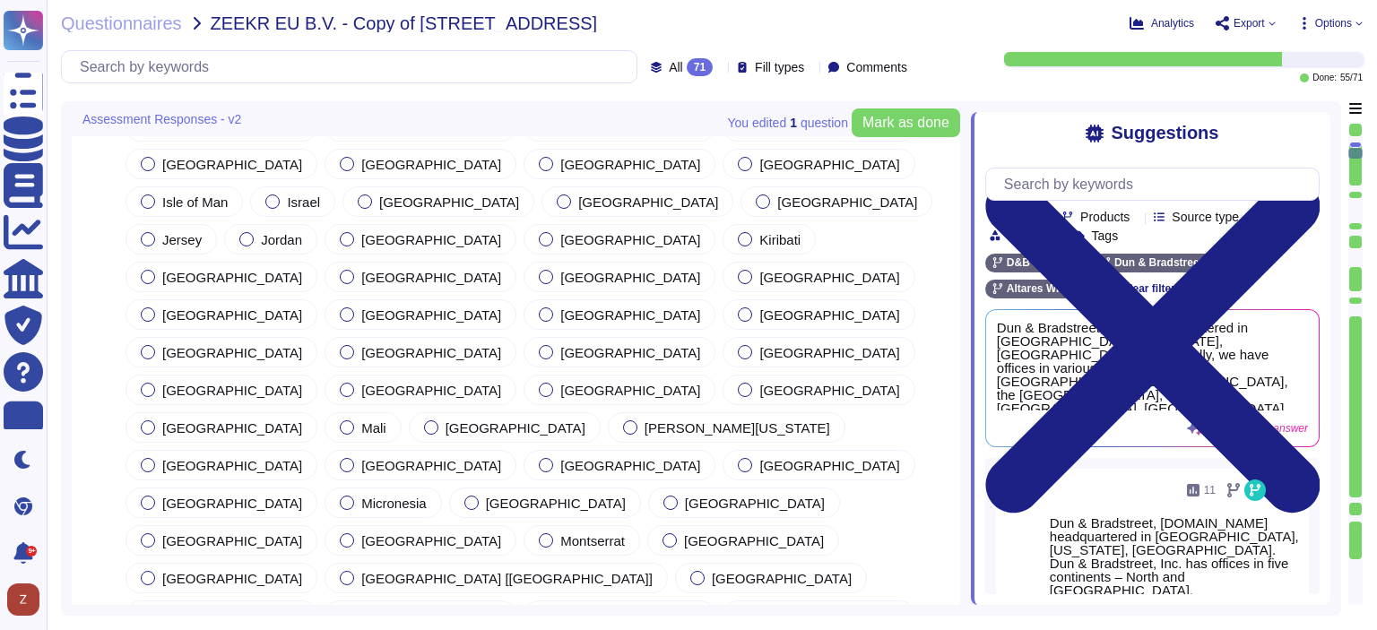
scroll to position [1941, 0]
type textarea "[PERSON_NAME]"
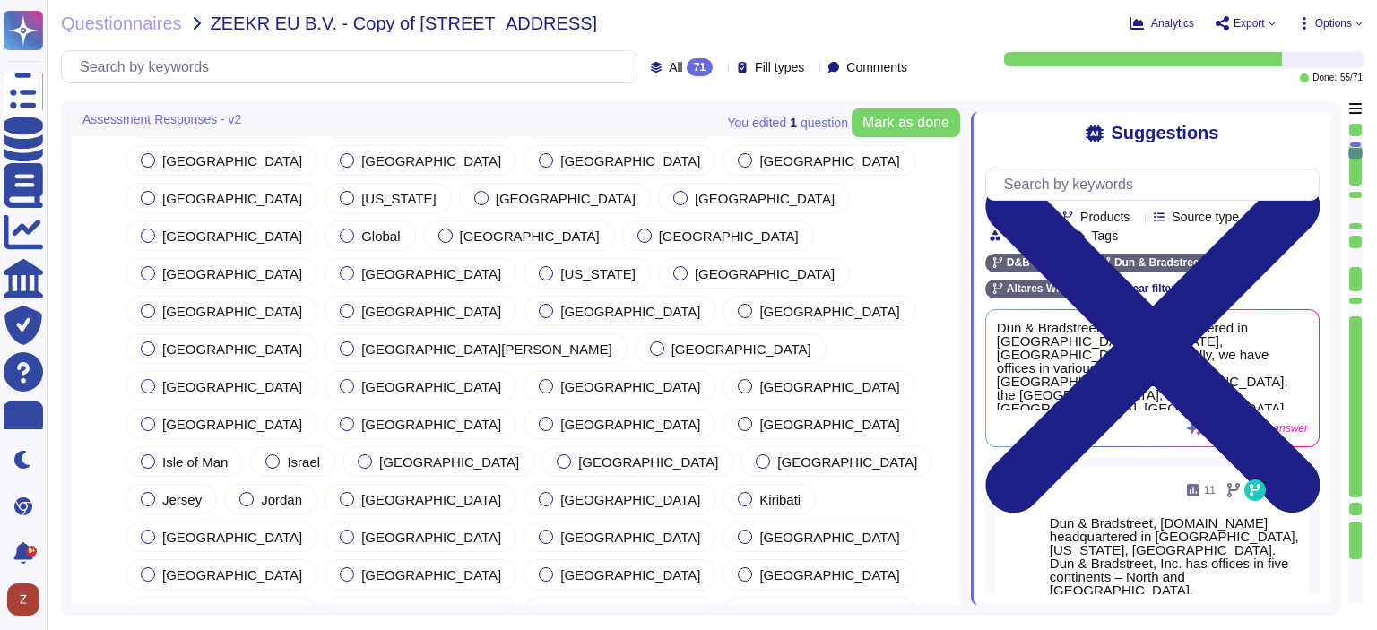
scroll to position [1643, 0]
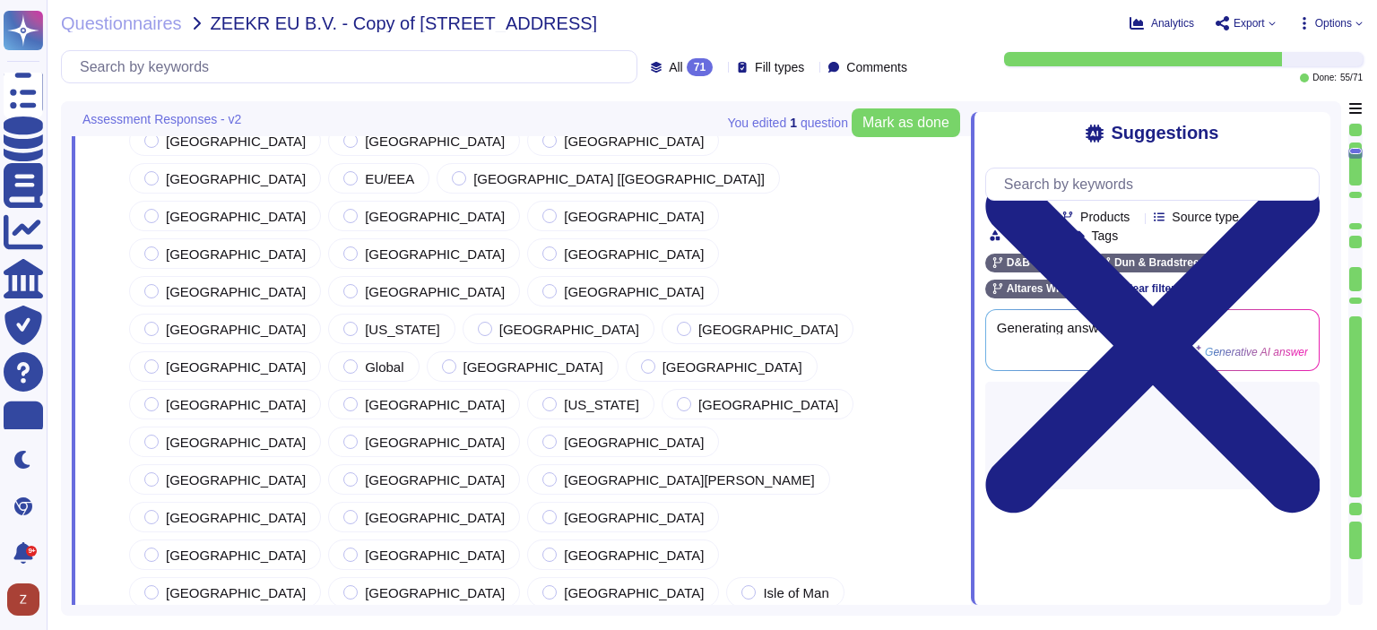
type textarea "The designated Data Protection Officer (DPO) can be contacted at the following …"
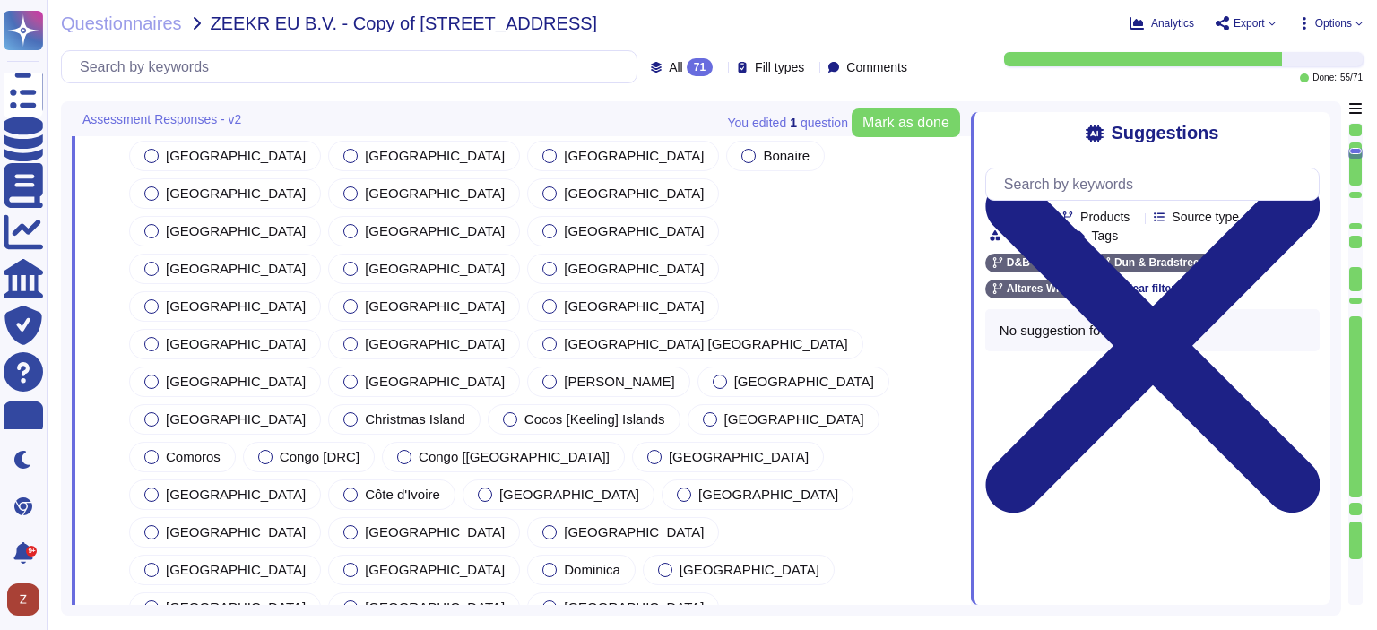
type textarea "[GEOGRAPHIC_DATA]"
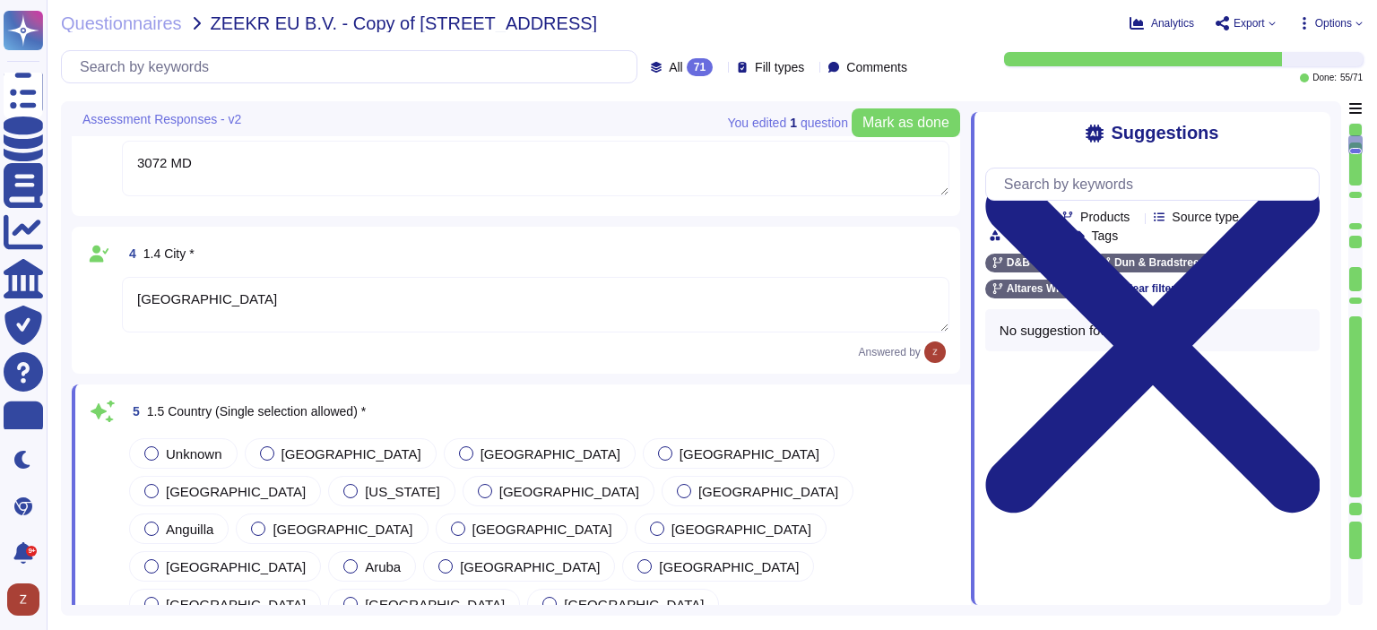
type textarea "Dun & Bradstreet BV"
type textarea "Montevideo Offices, [PERSON_NAME][STREET_ADDRESS]"
type textarea "3072 MD"
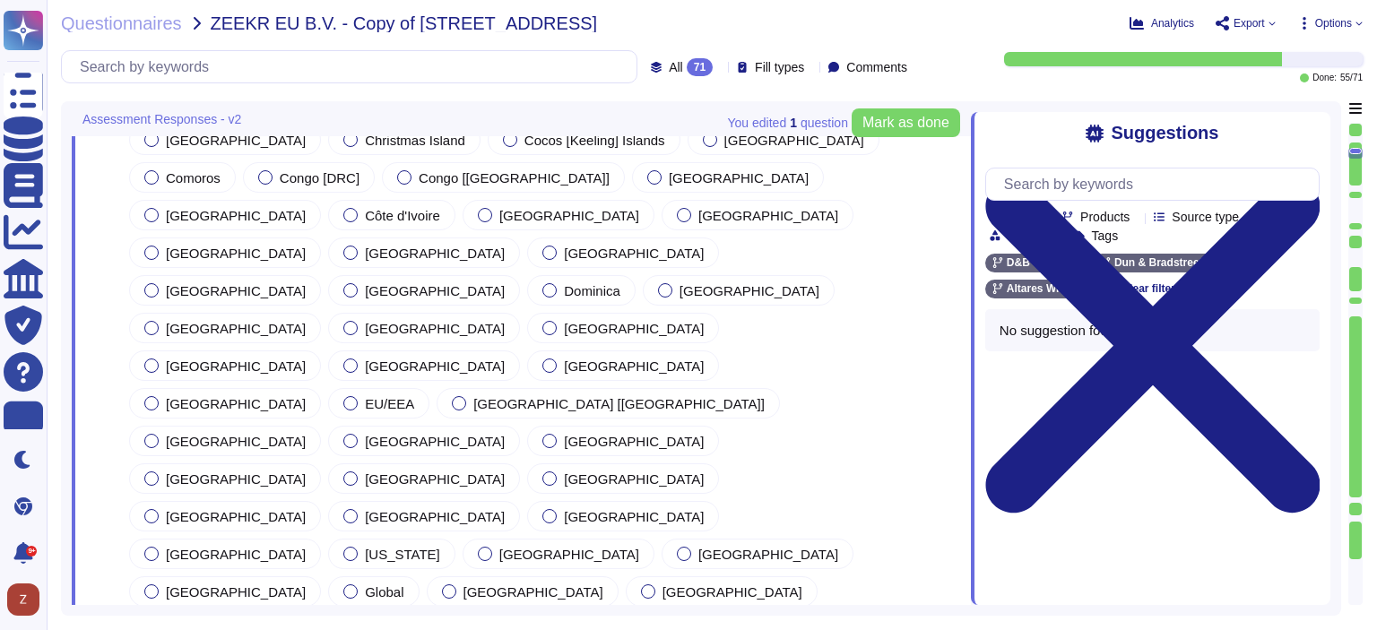
scroll to position [1362, 0]
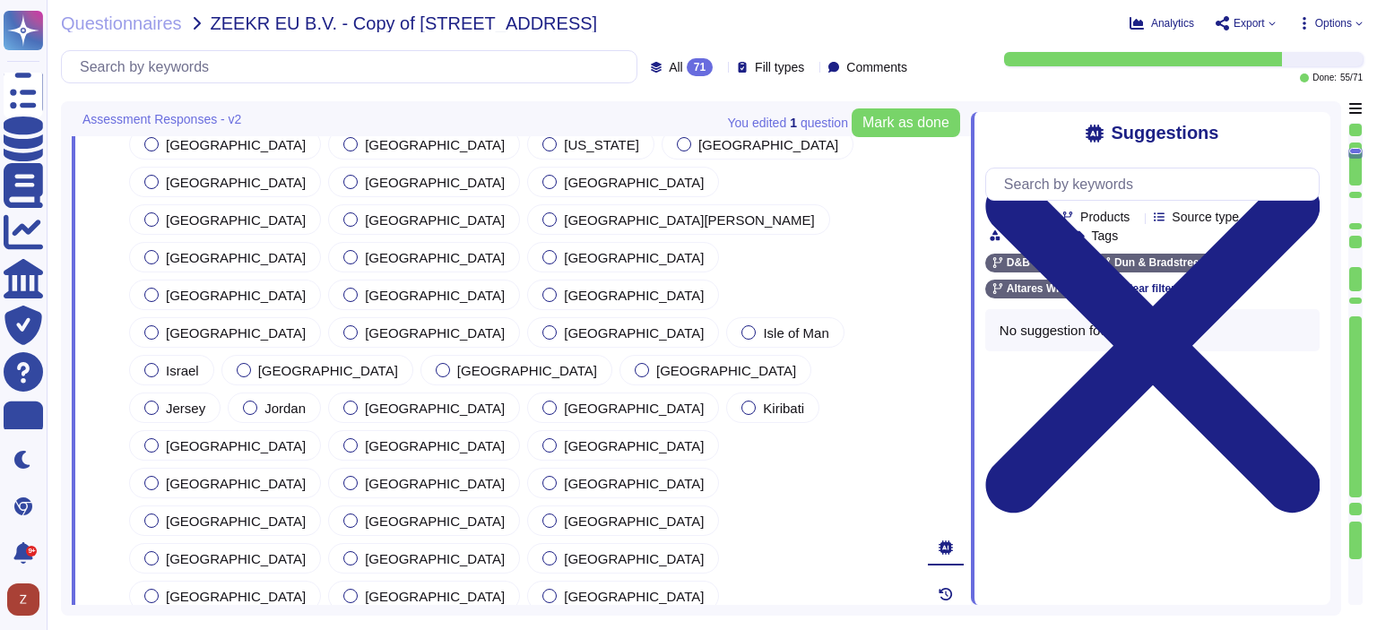
type textarea "BE0401.847.046"
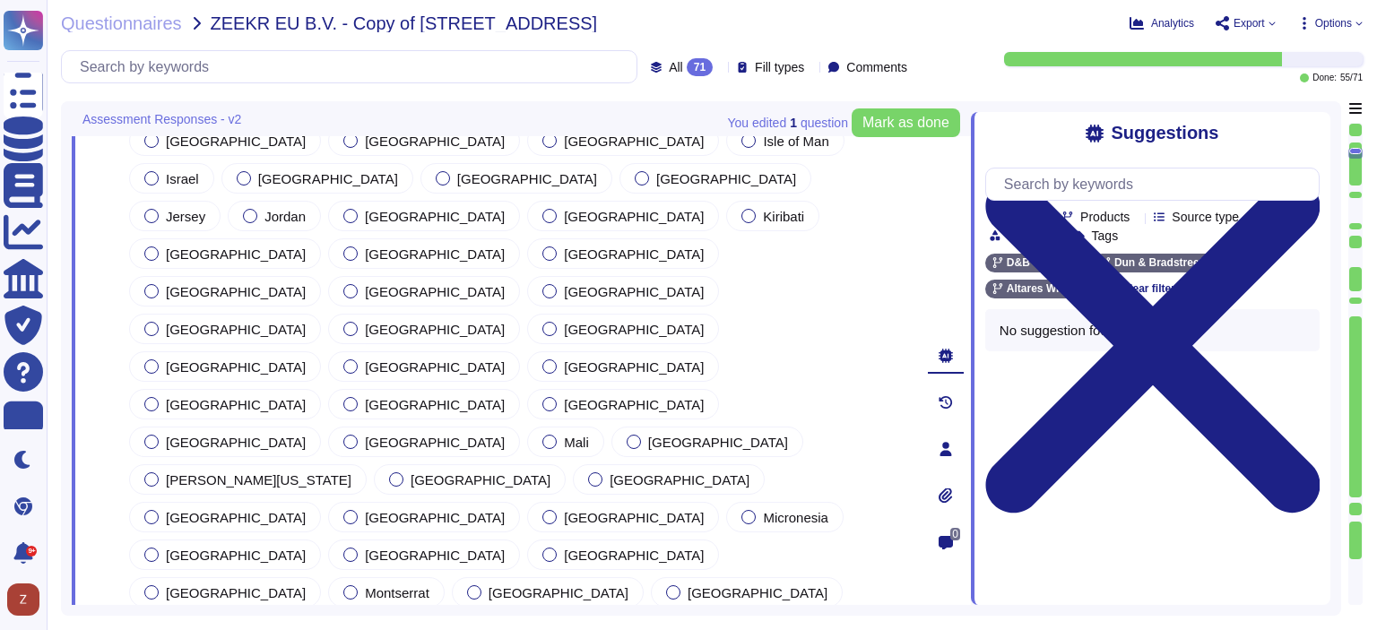
type textarea "[PERSON_NAME]"
type textarea "The designated Data Protection Officer (DPO) can be contacted at the following …"
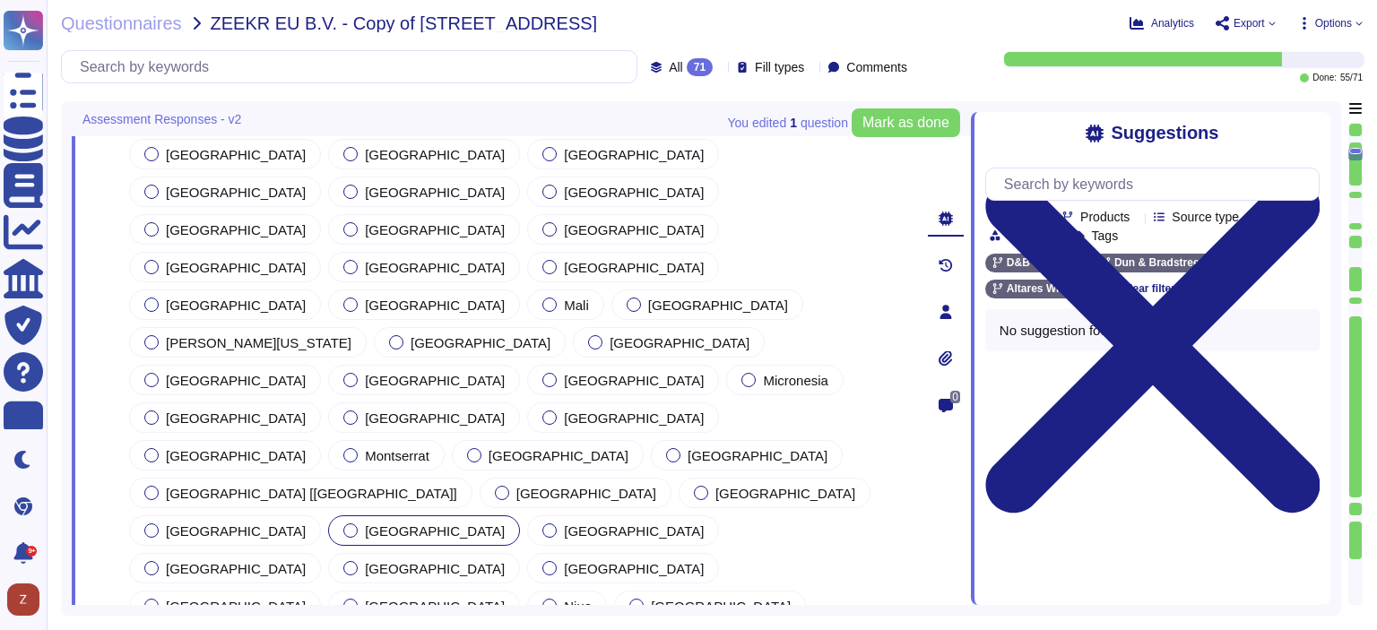
scroll to position [2259, 0]
type textarea "As of [DATE], Dun & Bradstreet has approximately 4,780 employees worldwide of w…"
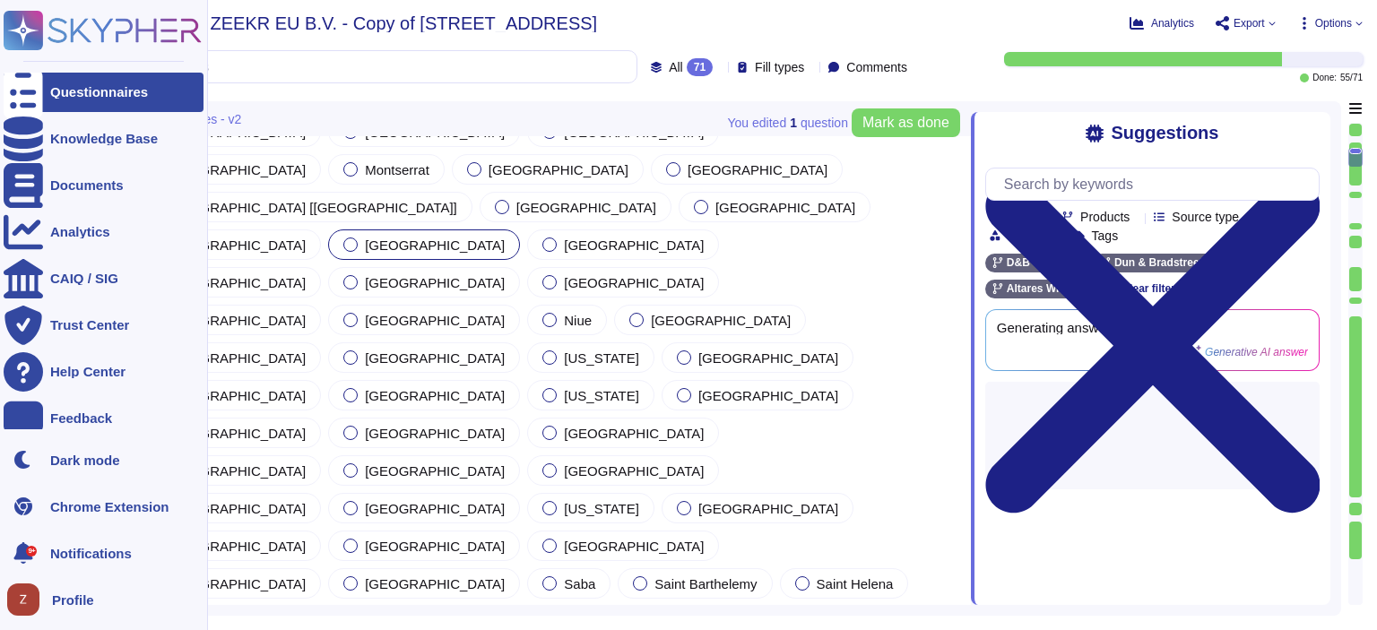
drag, startPoint x: 441, startPoint y: 203, endPoint x: 29, endPoint y: 221, distance: 412.7
click at [0, 215] on div "Questionnaires Knowledge Base Documents Analytics CAIQ / SIG Trust Center Help …" at bounding box center [688, 315] width 1377 height 630
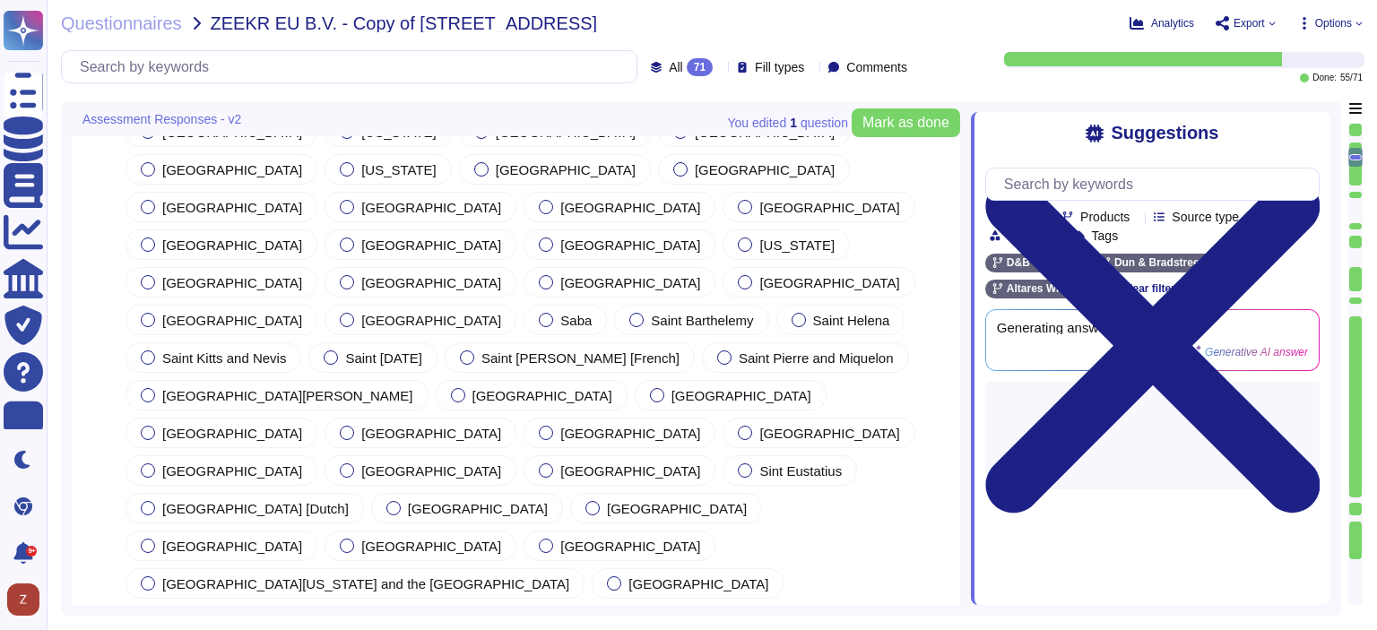
drag, startPoint x: 233, startPoint y: 336, endPoint x: 97, endPoint y: 337, distance: 136.2
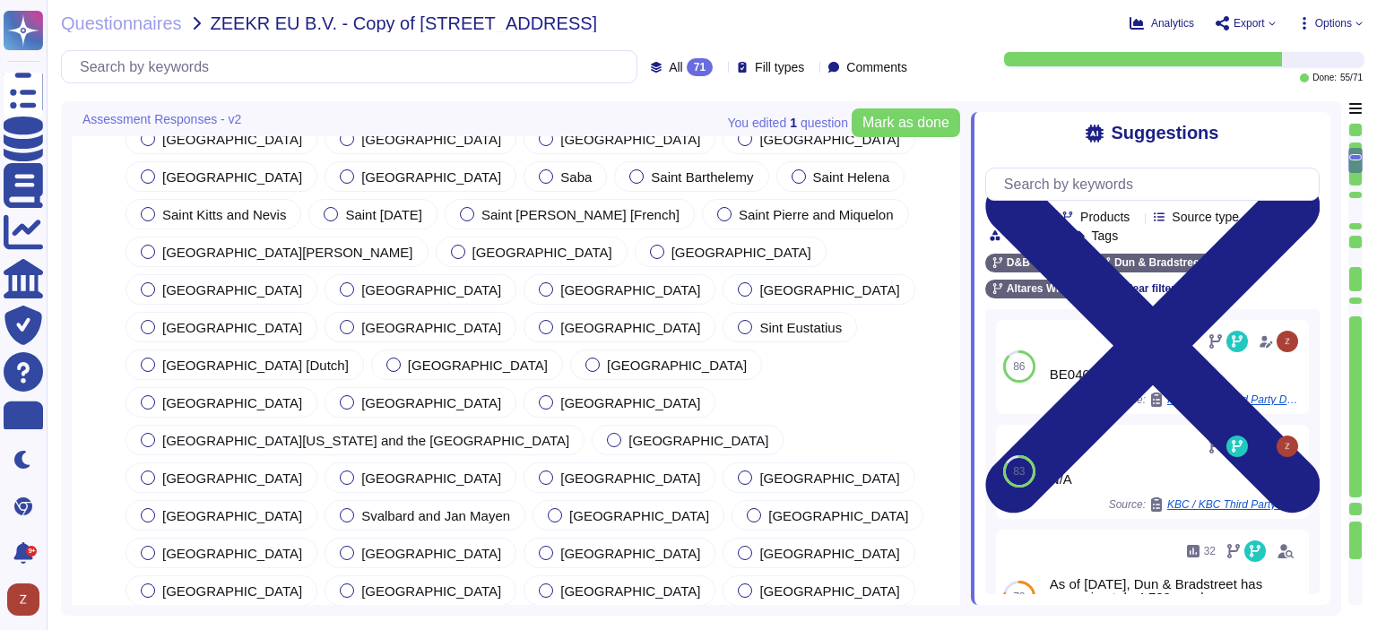
type textarea "Dun & Bradstreet offers a range of products and services designed to enhance bu…"
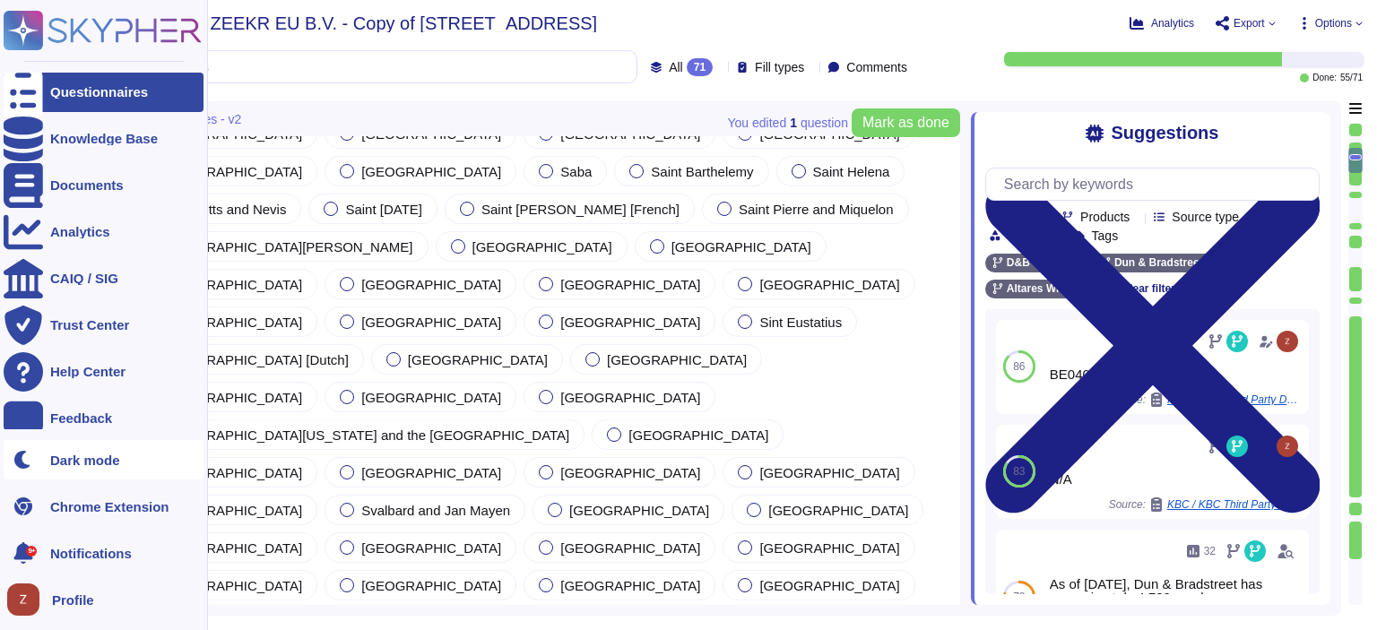
drag, startPoint x: 26, startPoint y: 447, endPoint x: 49, endPoint y: 458, distance: 25.7
click at [21, 455] on div "Questionnaires Knowledge Base Documents Analytics CAIQ / SIG Trust Center Help …" at bounding box center [688, 315] width 1377 height 630
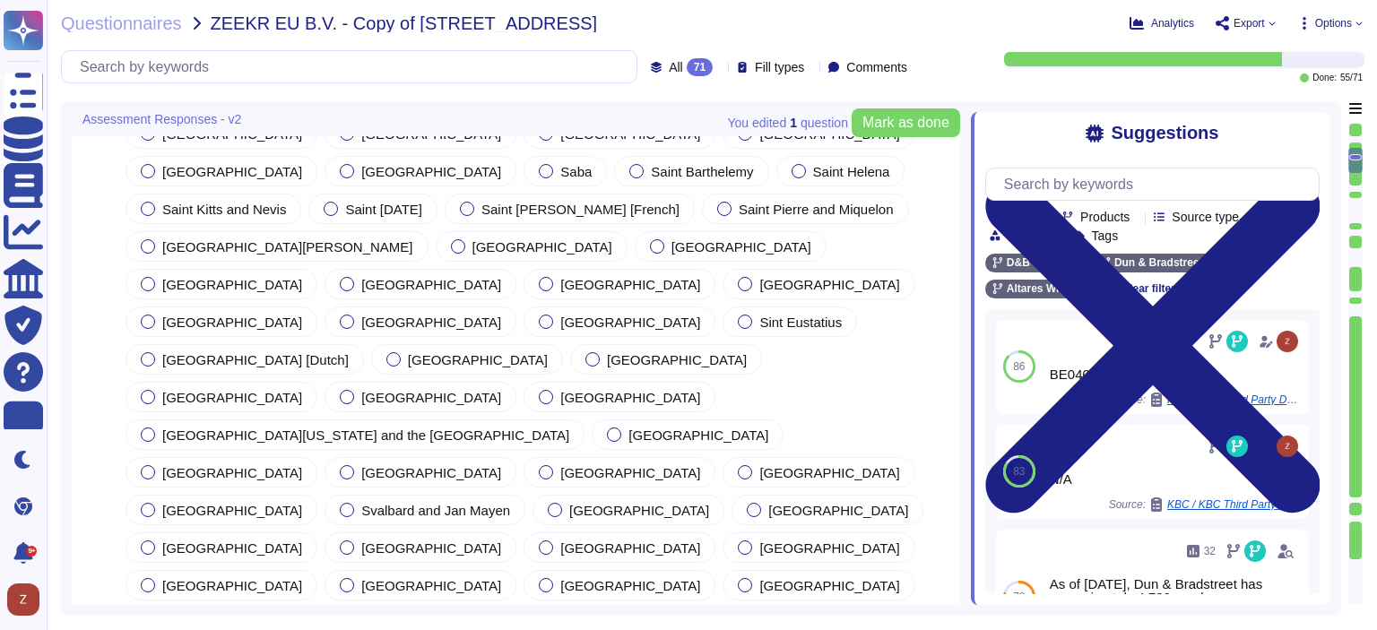
drag, startPoint x: 367, startPoint y: 439, endPoint x: 172, endPoint y: 462, distance: 196.7
click at [37, 432] on div "Questionnaires Knowledge Base Documents Analytics CAIQ / SIG Trust Center Help …" at bounding box center [688, 315] width 1377 height 630
drag, startPoint x: 280, startPoint y: 426, endPoint x: 125, endPoint y: 423, distance: 154.2
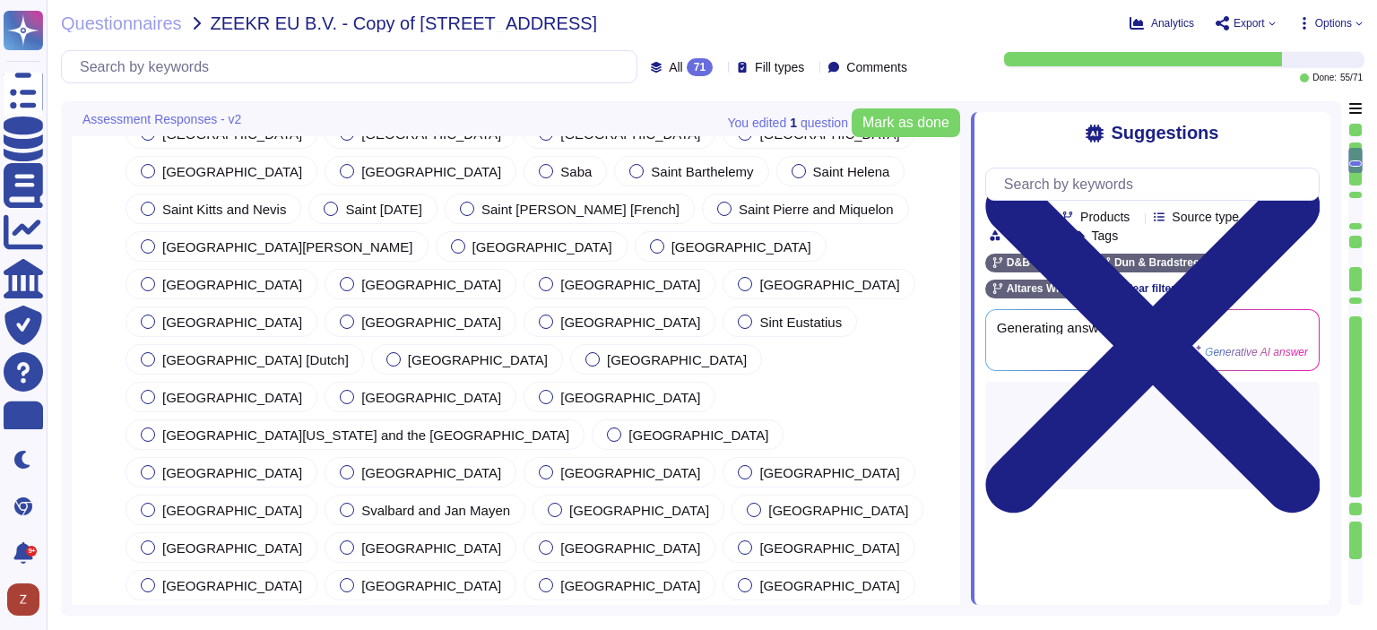
type textarea "[PERSON_NAME]"
type textarea "Dun & Bradstreet offers a range of products and services designed to enhance bu…"
type textarea "[PERSON_NAME]"
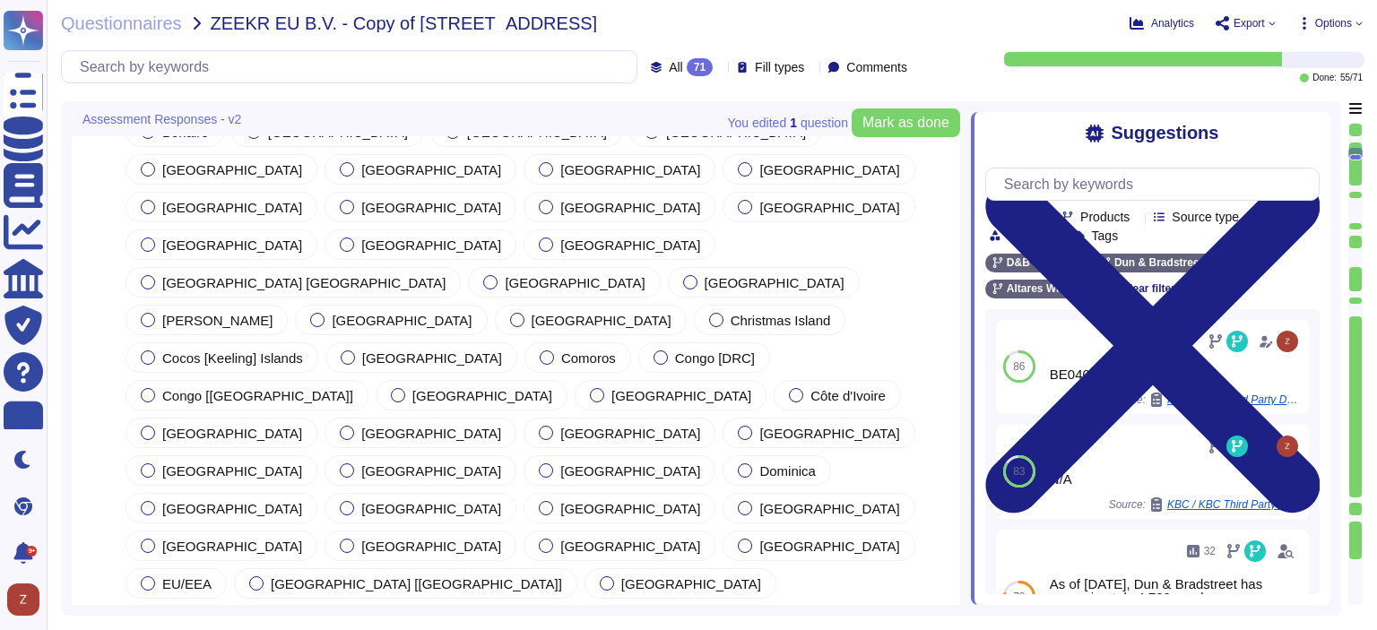
type textarea "[GEOGRAPHIC_DATA]"
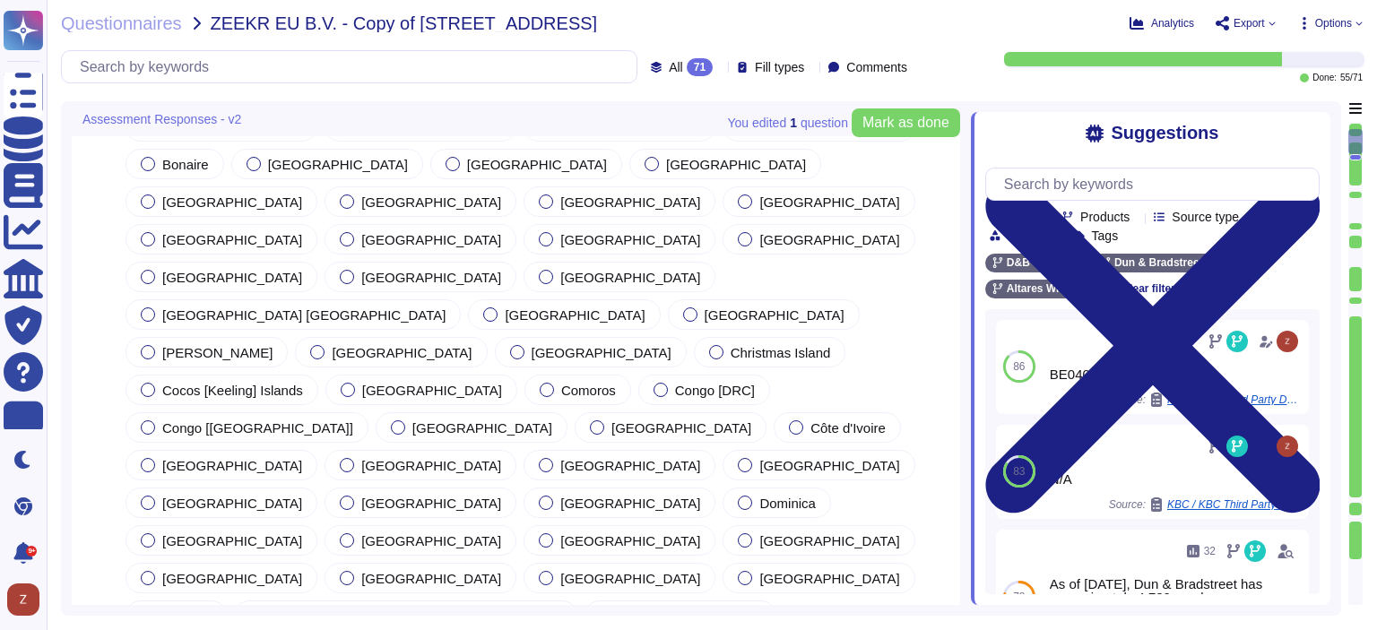
scroll to position [201, 0]
type textarea "Dun & Bradstreet BV"
type textarea "Montevideo Offices, [PERSON_NAME][STREET_ADDRESS]"
type textarea "3072 MD"
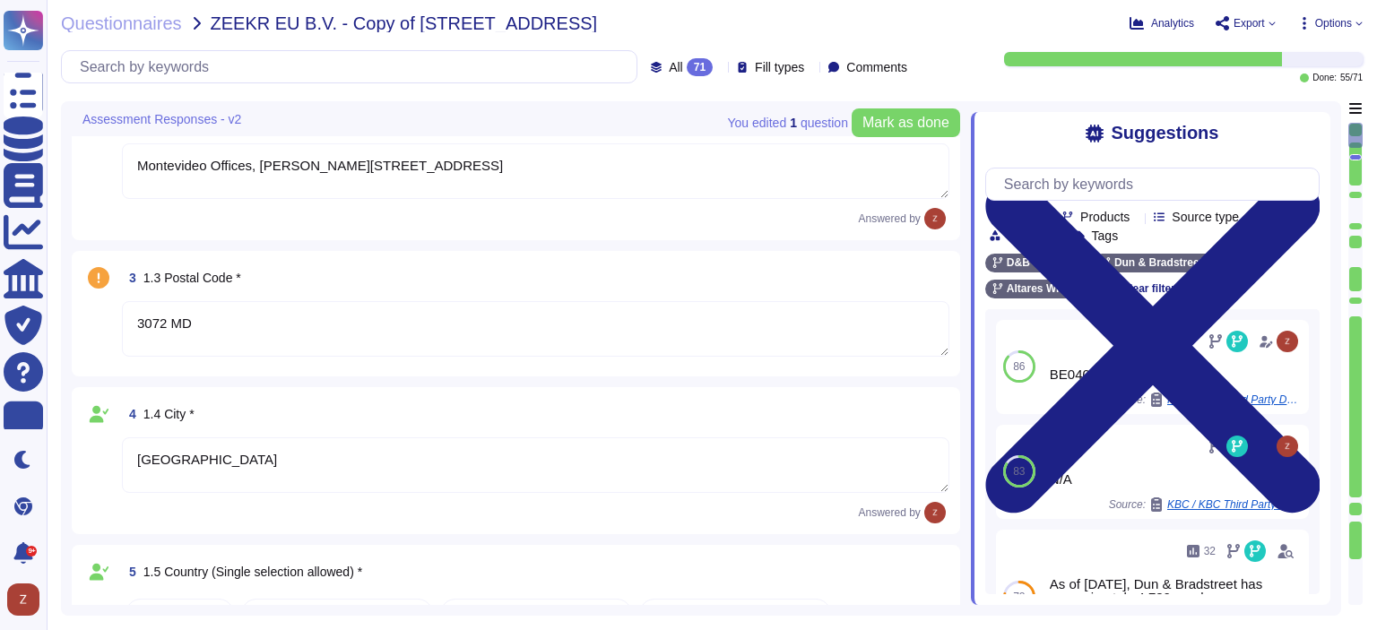
scroll to position [0, 0]
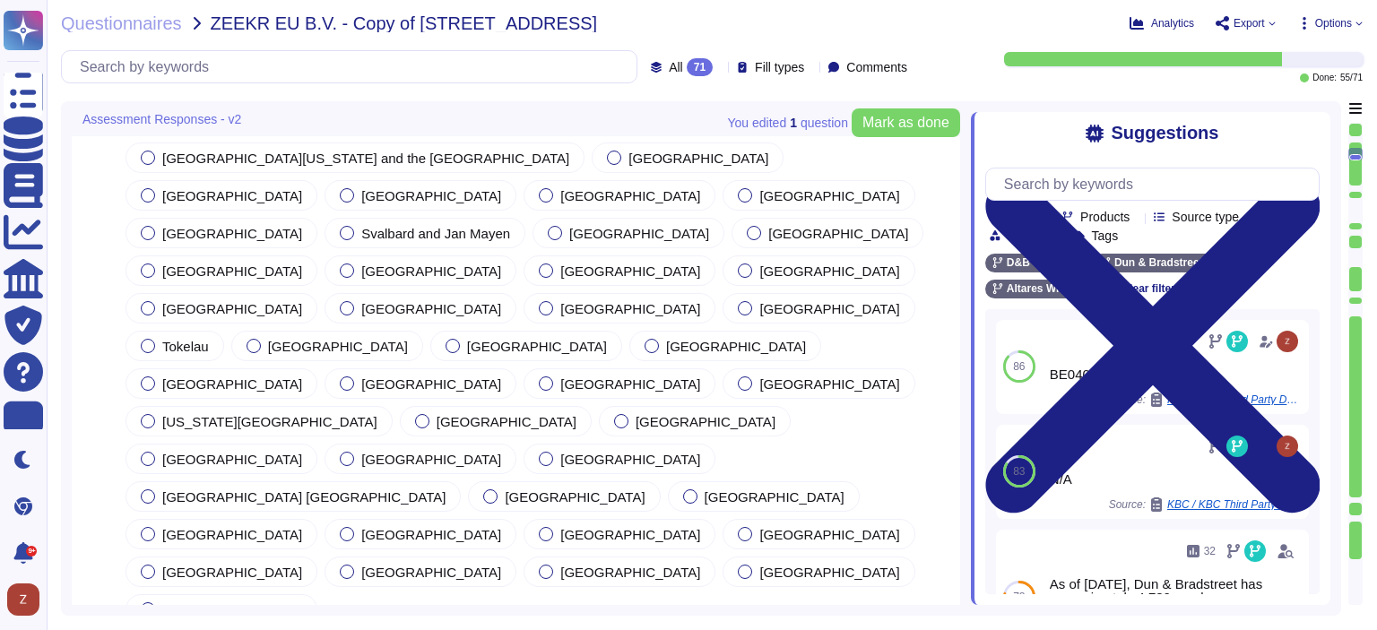
type textarea "[PERSON_NAME]"
type textarea "The designated Data Protection Officer (DPO) can be contacted at the following …"
type textarea "As of [DATE], Dun & Bradstreet has approximately 4,780 employees worldwide of w…"
type textarea "Dun & Bradstreet offers a range of products and services designed to enhance bu…"
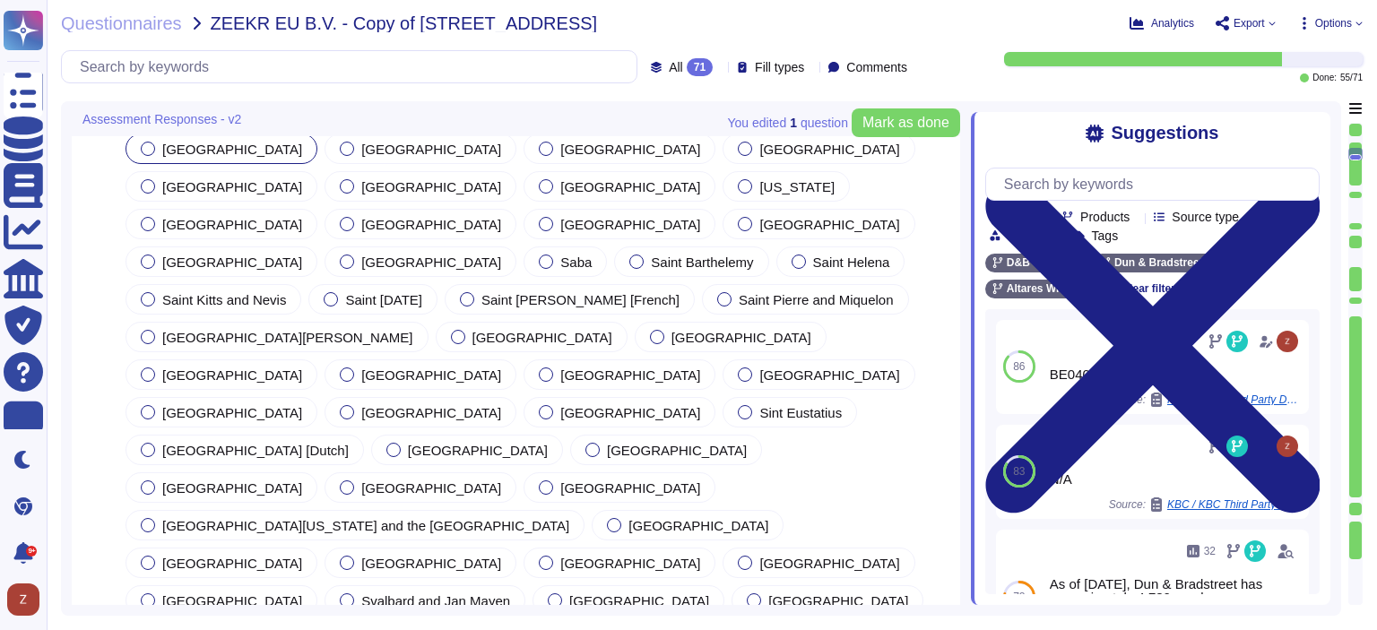
scroll to position [2330, 0]
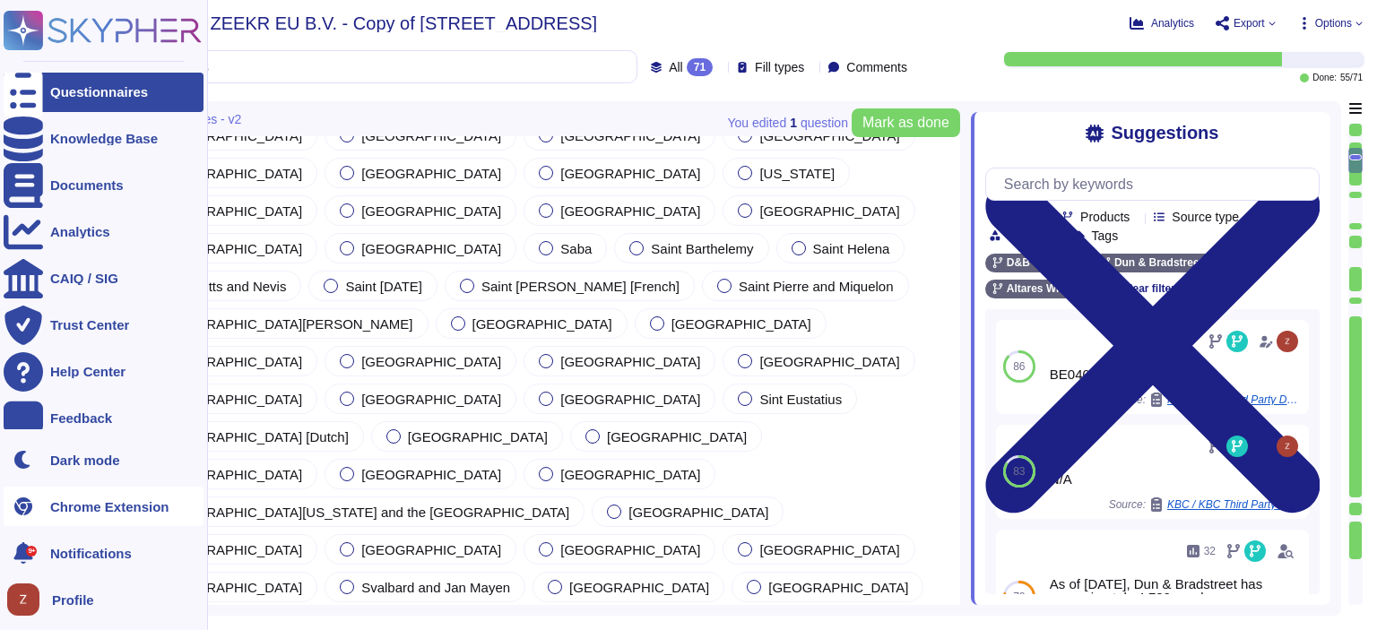
drag, startPoint x: 318, startPoint y: 516, endPoint x: 30, endPoint y: 519, distance: 287.7
click at [30, 519] on div "Questionnaires Knowledge Base Documents Analytics CAIQ / SIG Trust Center Help …" at bounding box center [688, 315] width 1377 height 630
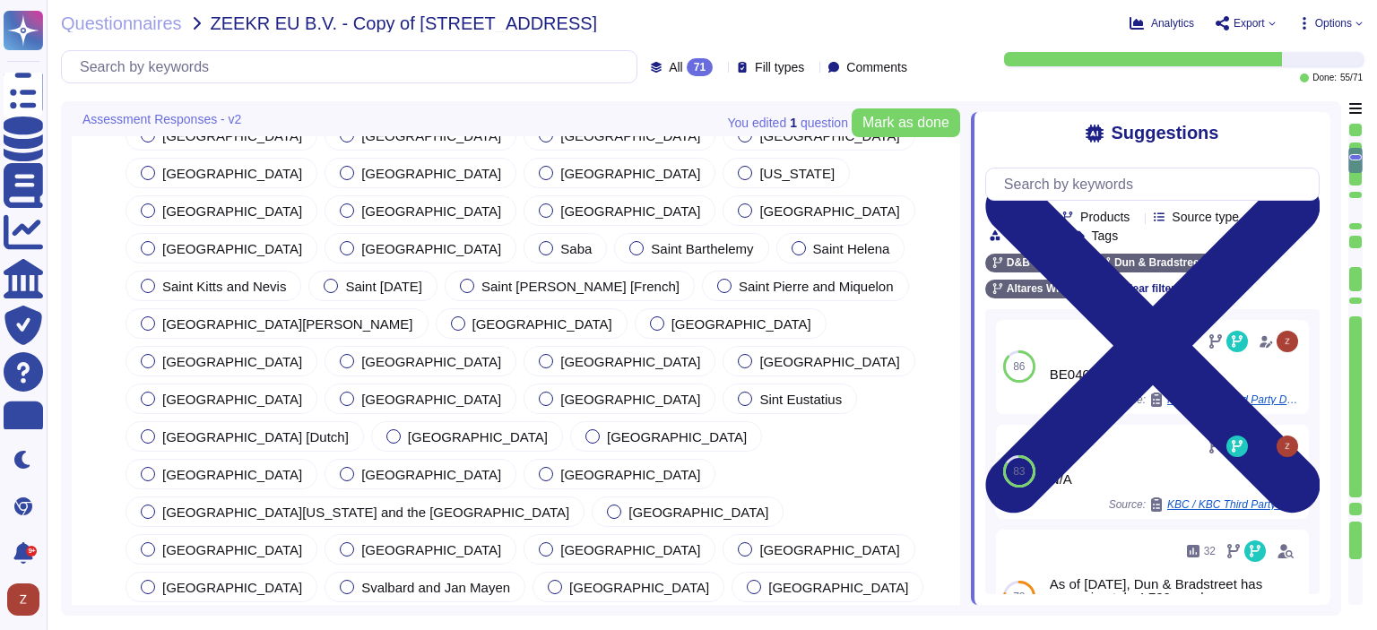
type textarea "[PERSON_NAME]"
type textarea "x"
type textarea "Dun & Bradstreet offers a range of products and services designed to enhance bu…"
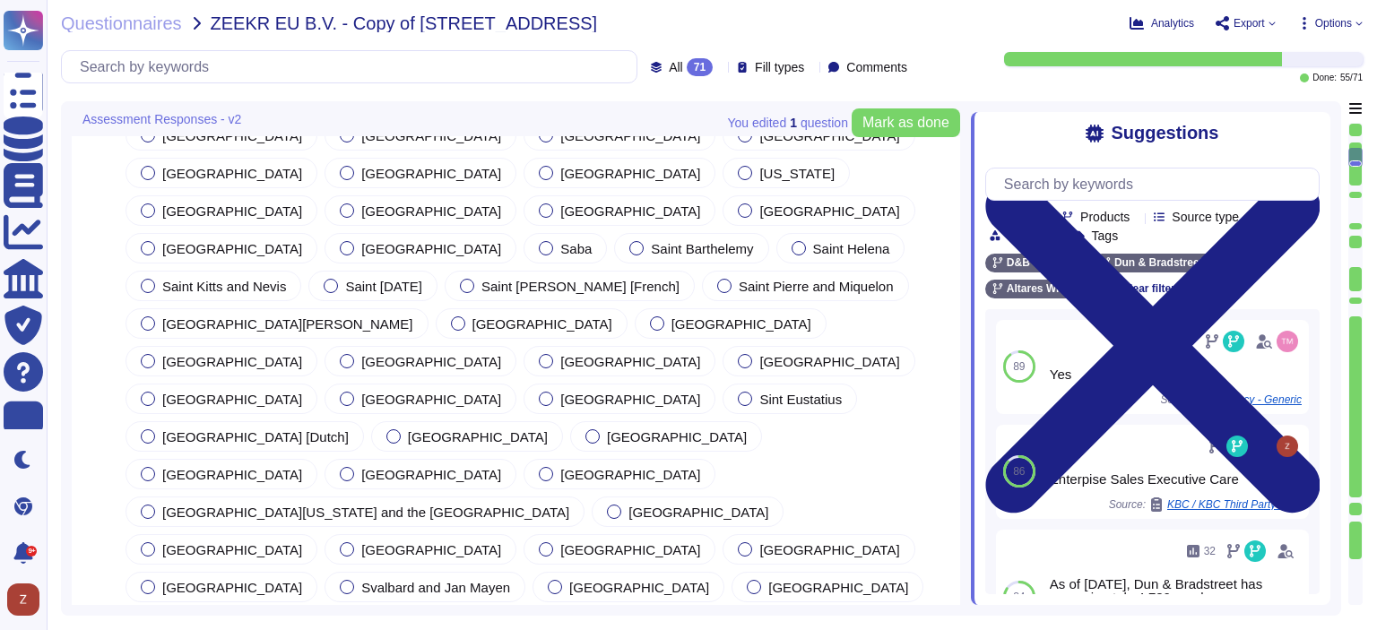
drag, startPoint x: 312, startPoint y: 497, endPoint x: 83, endPoint y: 474, distance: 229.7
type textarea "[PERSON_NAME]"
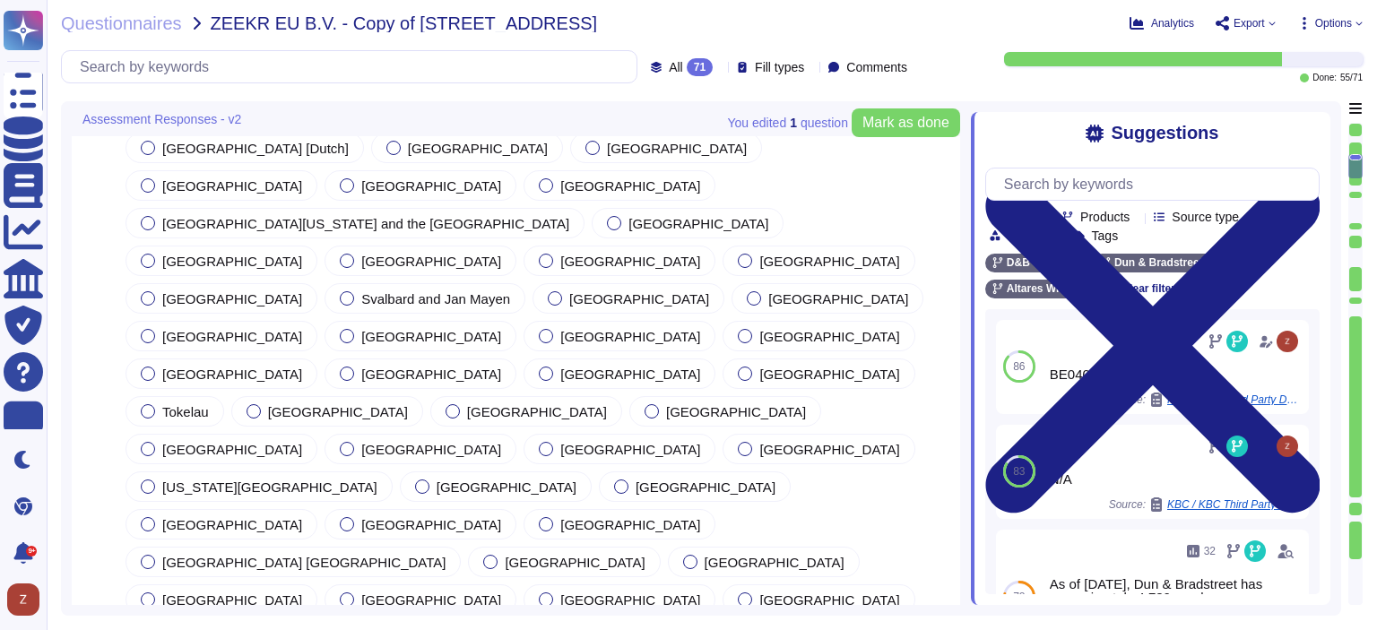
scroll to position [2629, 0]
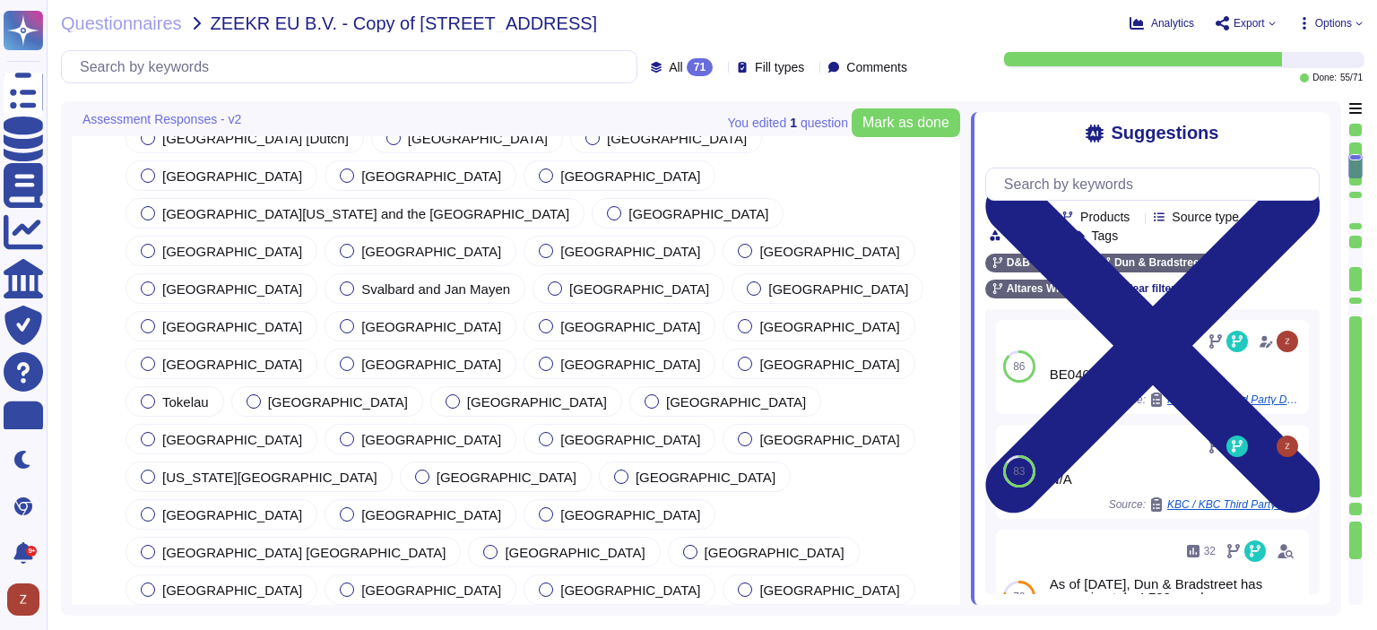
type textarea "24047019"
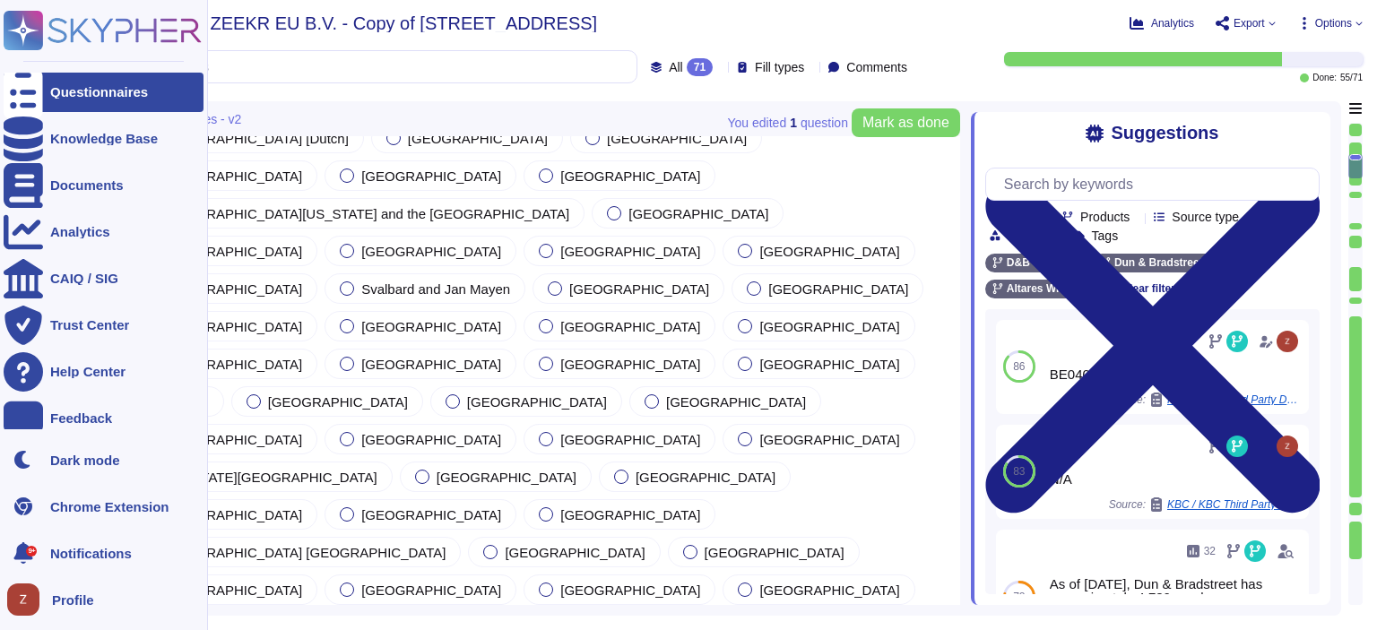
drag, startPoint x: 875, startPoint y: 429, endPoint x: 0, endPoint y: 434, distance: 874.8
click at [0, 434] on div "Questionnaires Knowledge Base Documents Analytics CAIQ / SIG Trust Center Help …" at bounding box center [688, 315] width 1377 height 630
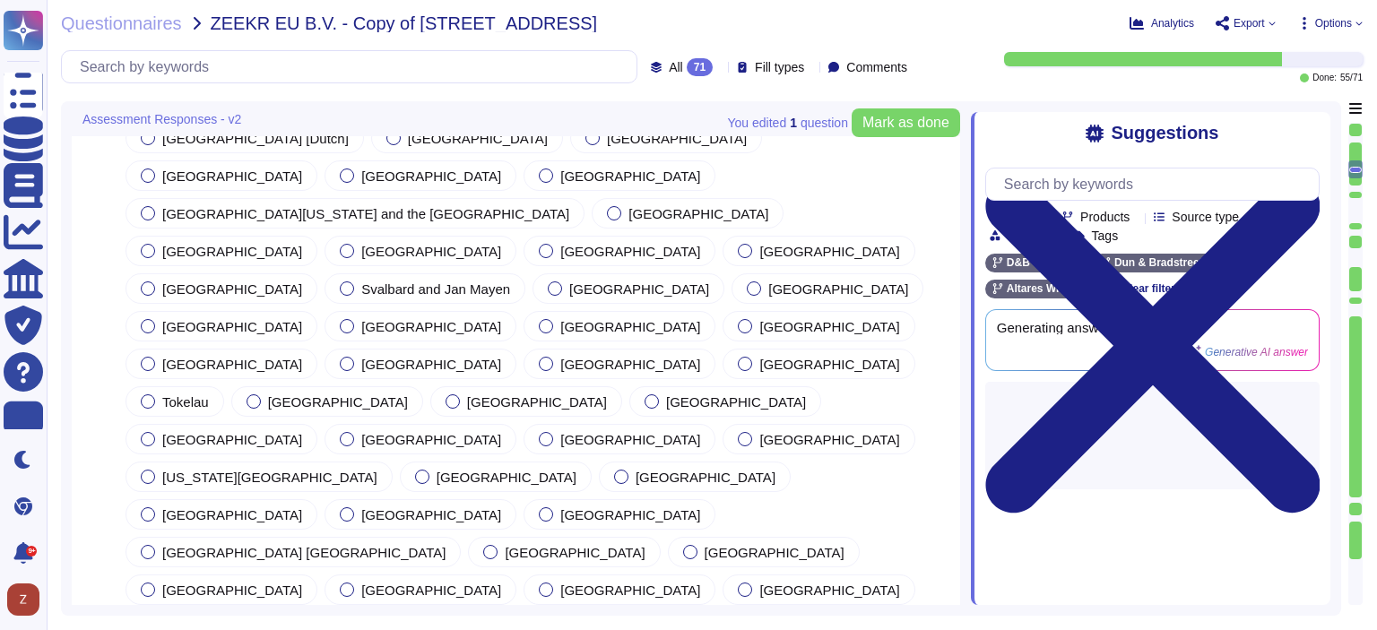
type textarea "Dun & Bradstreet offers a range of products and services designed to enhance bu…"
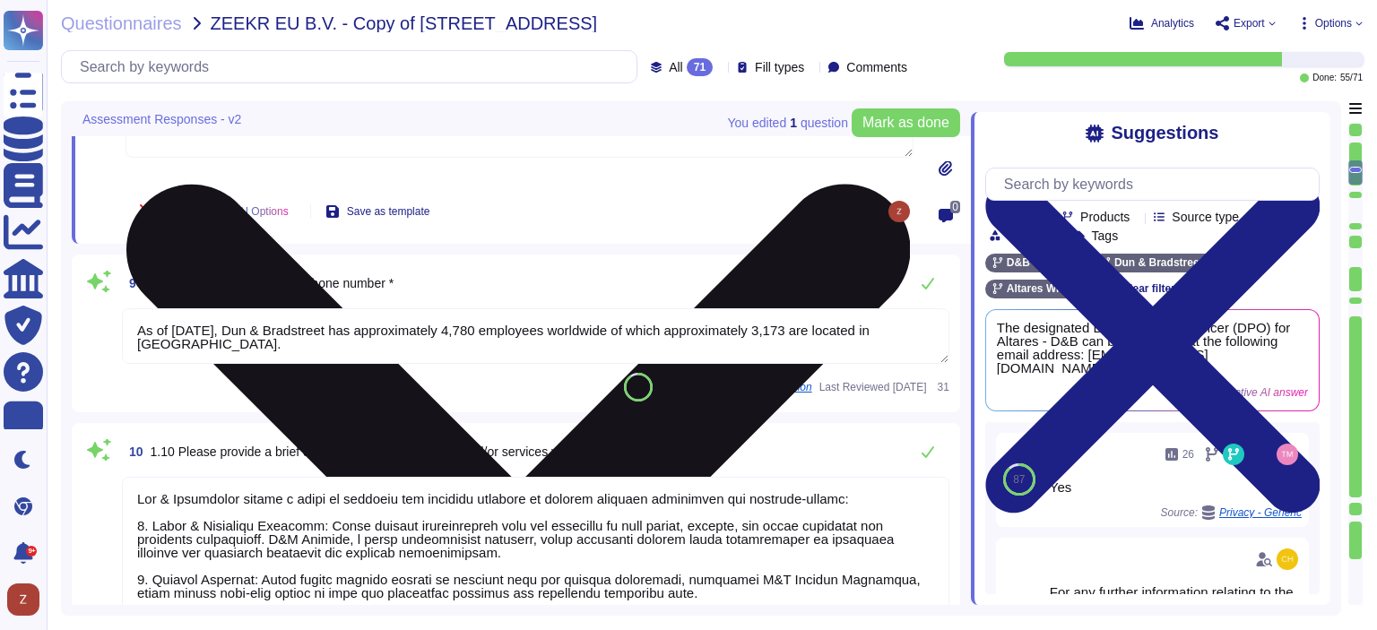
scroll to position [2928, 0]
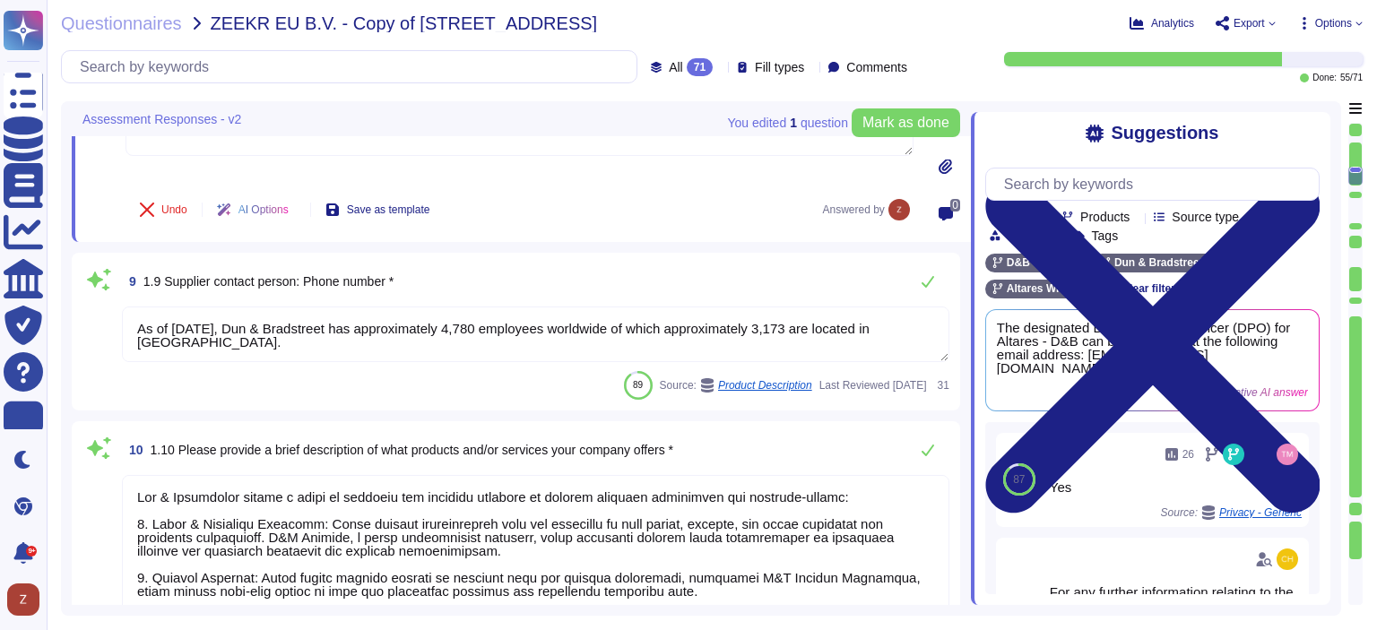
type textarea "[EMAIL_ADDRESS][PERSON_NAME][PERSON_NAME][DOMAIN_NAME]"
click at [452, 340] on textarea "As of [DATE], Dun & Bradstreet has approximately 4,780 employees worldwide of w…" at bounding box center [535, 335] width 827 height 56
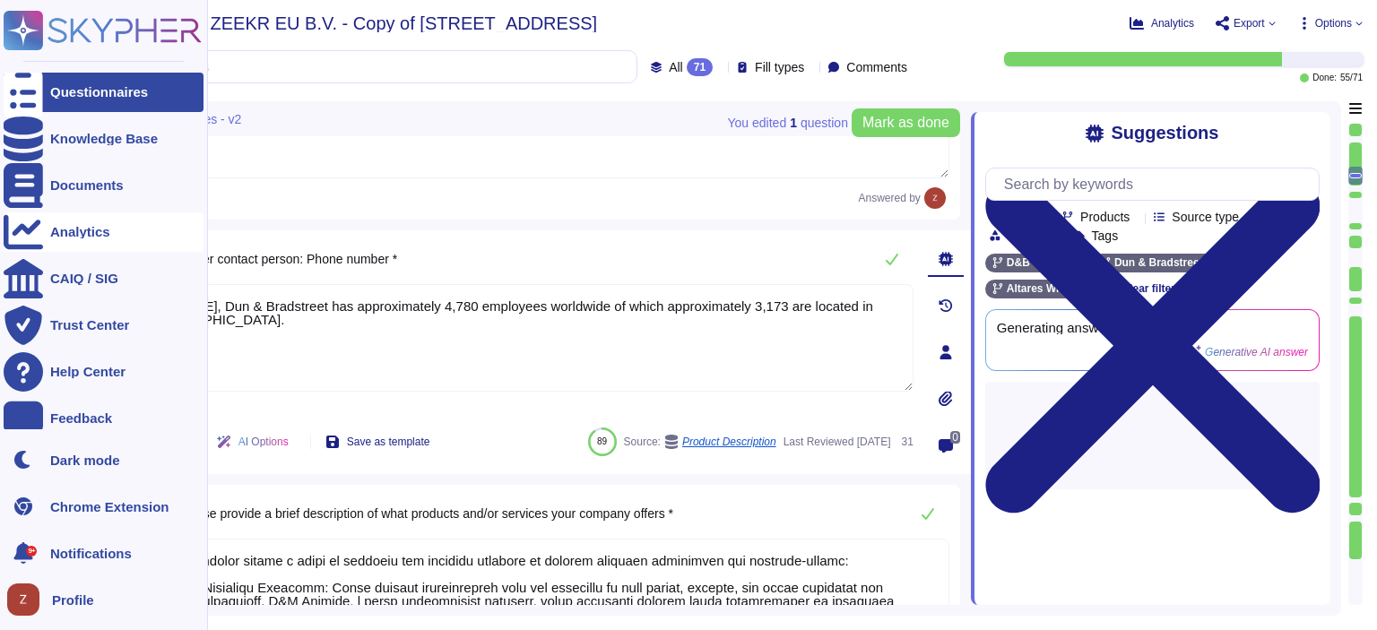
drag, startPoint x: 215, startPoint y: 286, endPoint x: 25, endPoint y: 247, distance: 193.9
click at [7, 243] on div "Questionnaires Knowledge Base Documents Analytics CAIQ / SIG Trust Center Help …" at bounding box center [688, 315] width 1377 height 630
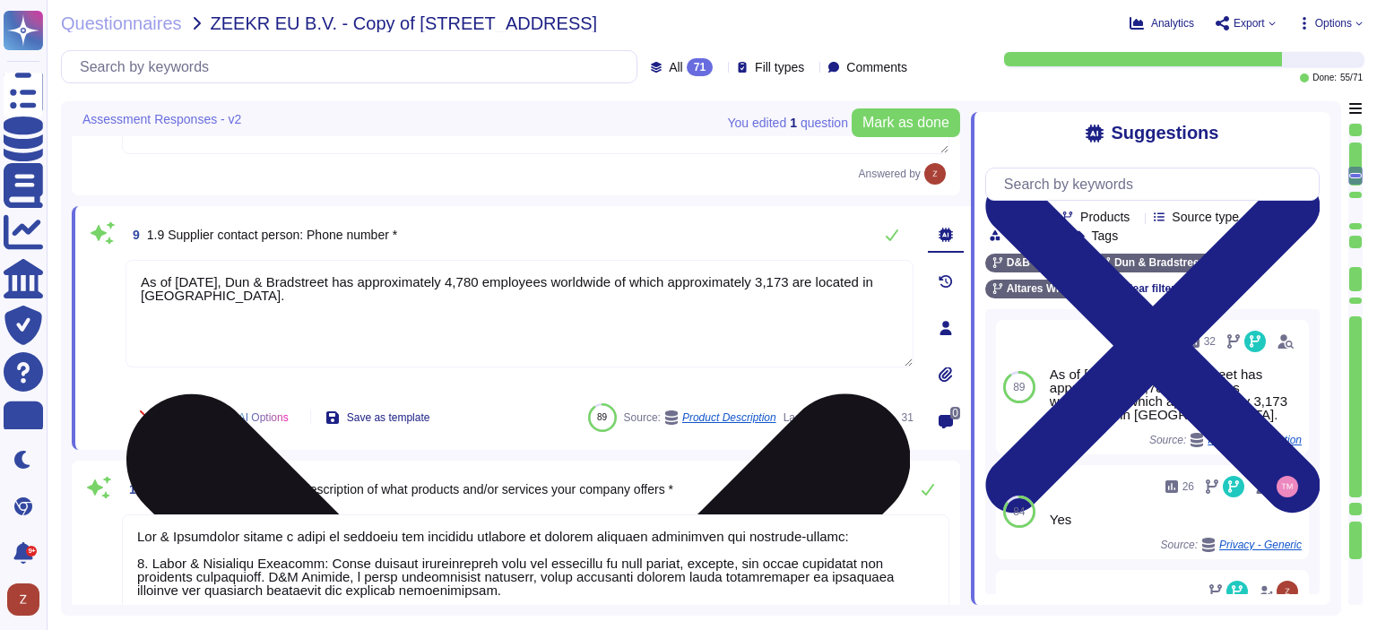
click at [366, 322] on textarea "As of [DATE], Dun & Bradstreet has approximately 4,780 employees worldwide of w…" at bounding box center [519, 314] width 788 height 108
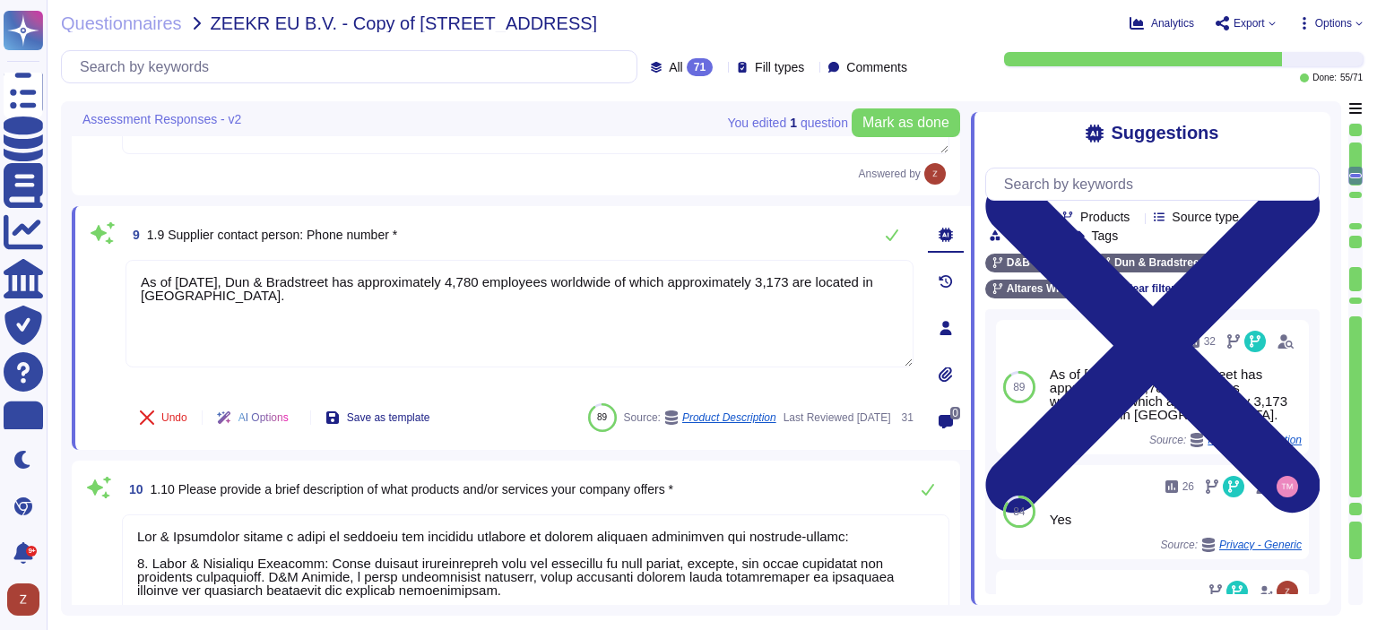
drag, startPoint x: 232, startPoint y: 290, endPoint x: 72, endPoint y: 268, distance: 162.0
click at [72, 268] on div "9 1.9 Supplier contact person: Phone number * As of [DATE], Dun & Bradstreet ha…" at bounding box center [521, 328] width 899 height 244
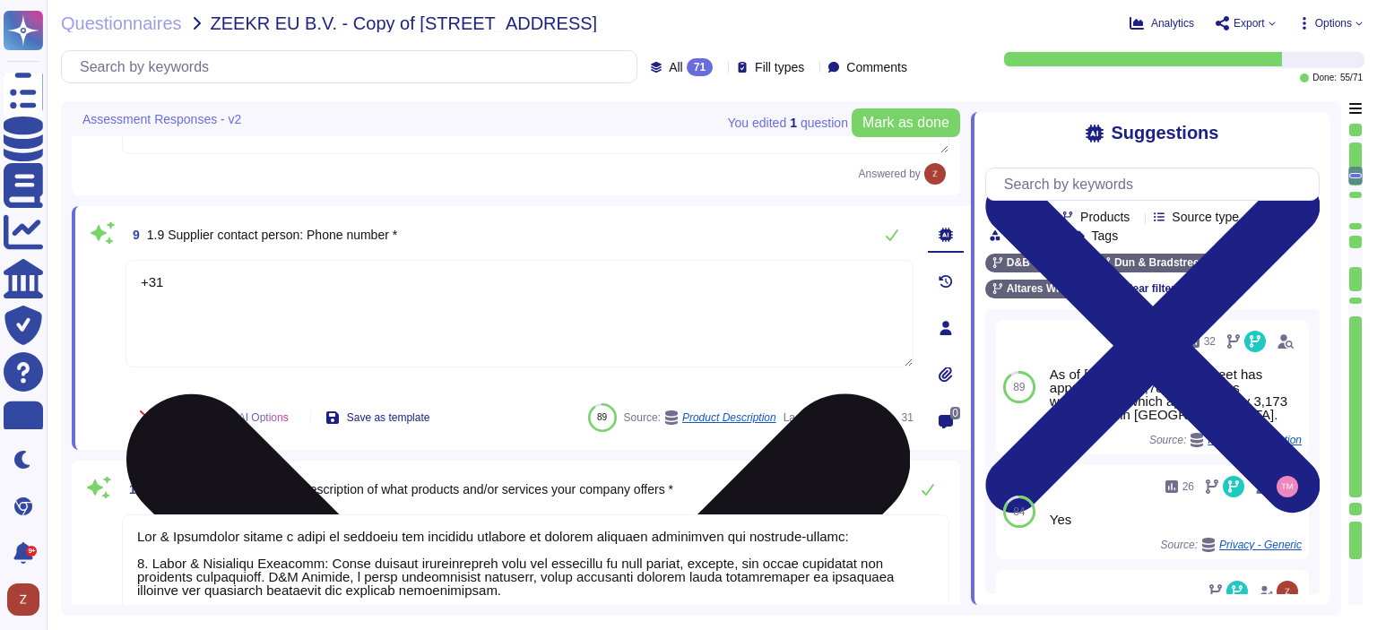
type textarea "+31"
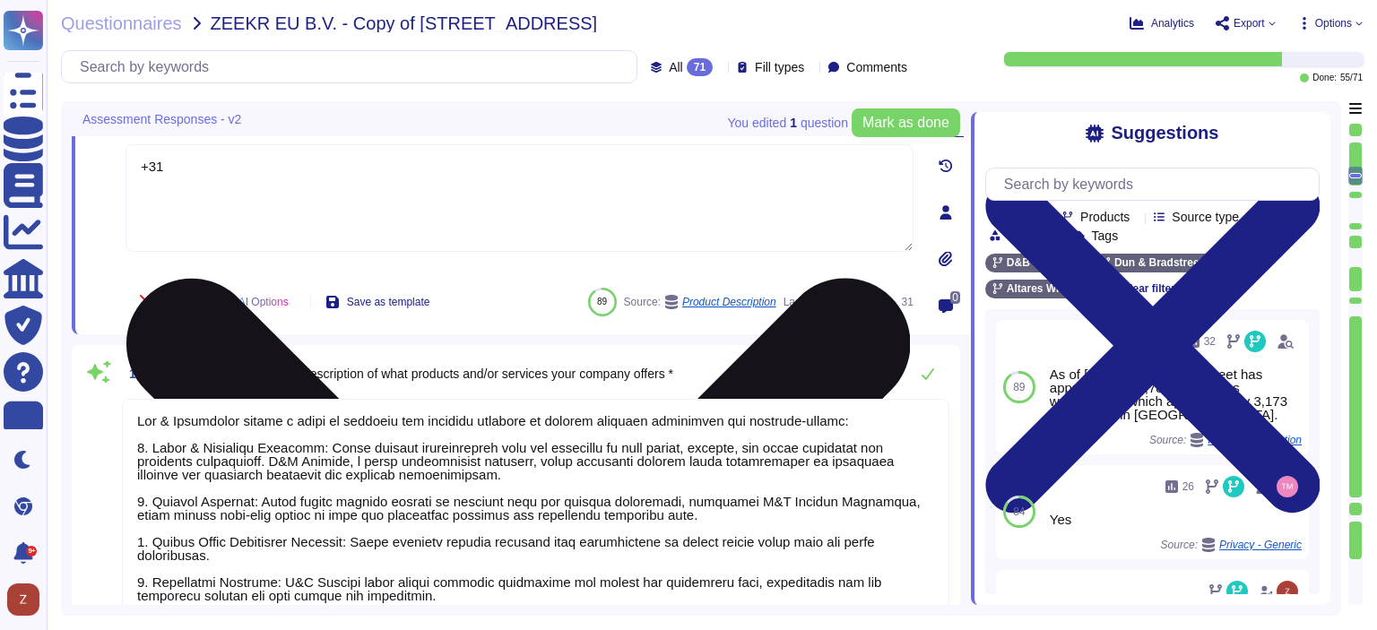
scroll to position [3077, 0]
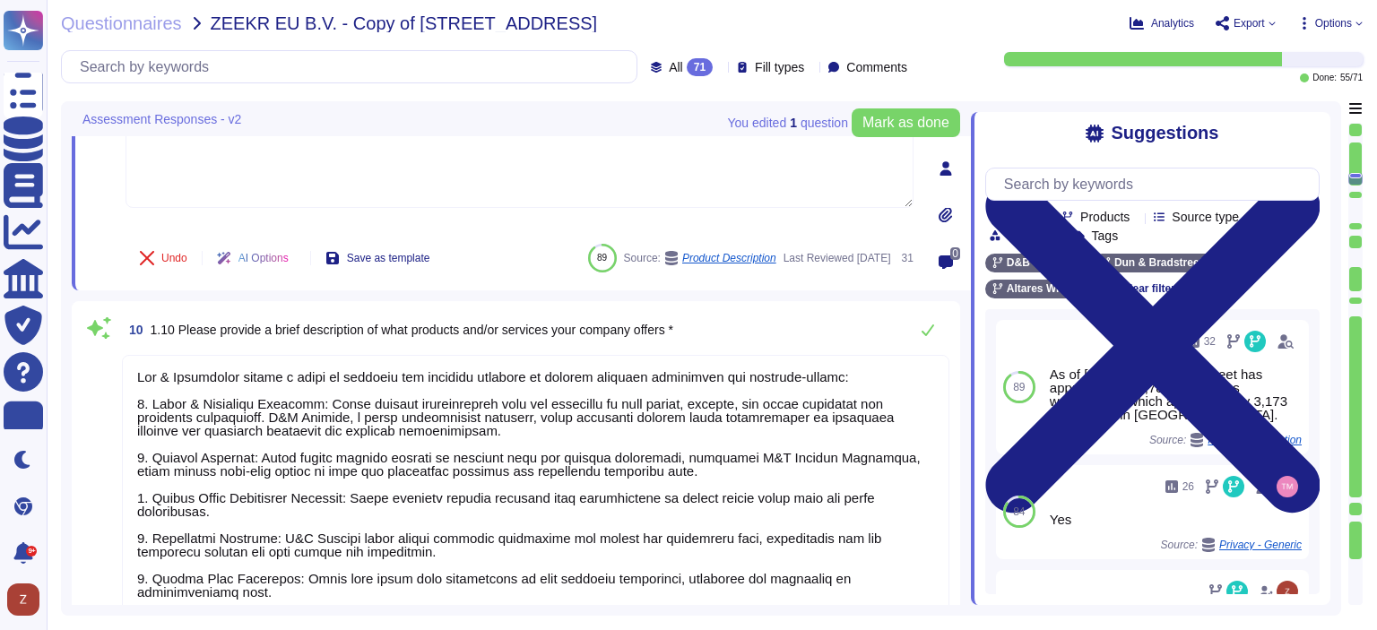
type textarea "The Code of Conduct is reviewed annually, at a minimum, and is updated as neede…"
type textarea "+31"
click at [503, 420] on textarea at bounding box center [535, 557] width 827 height 405
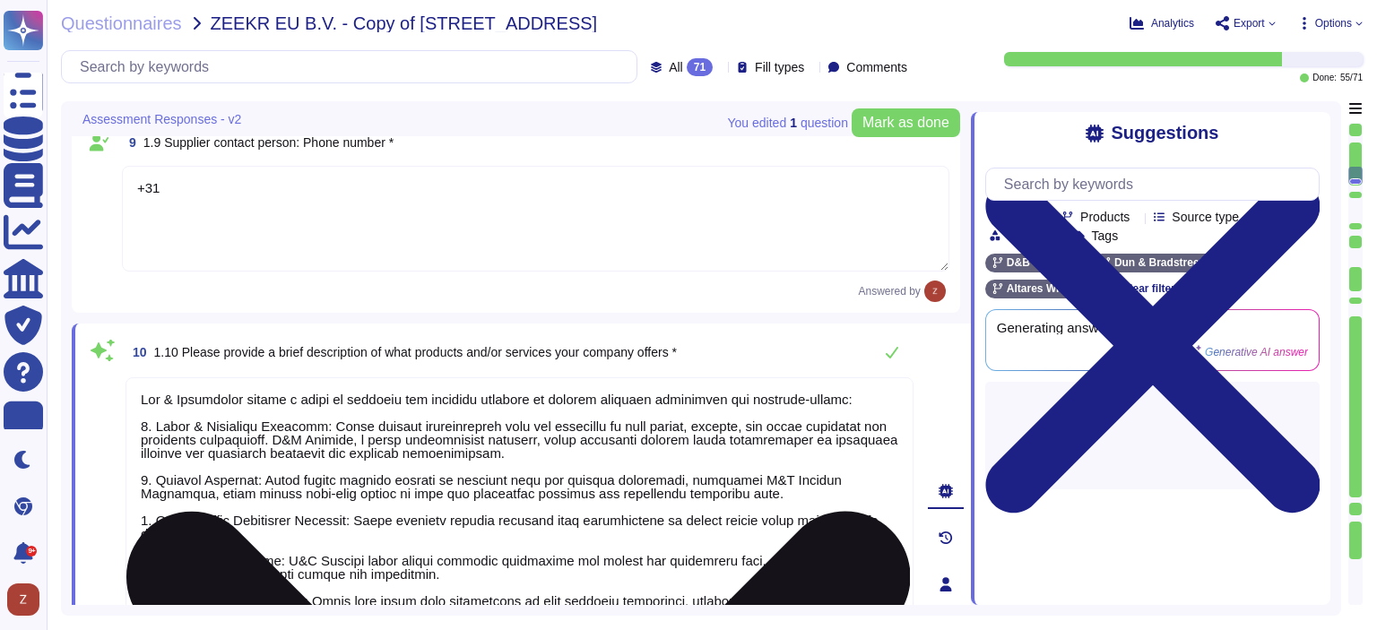
scroll to position [2878, 0]
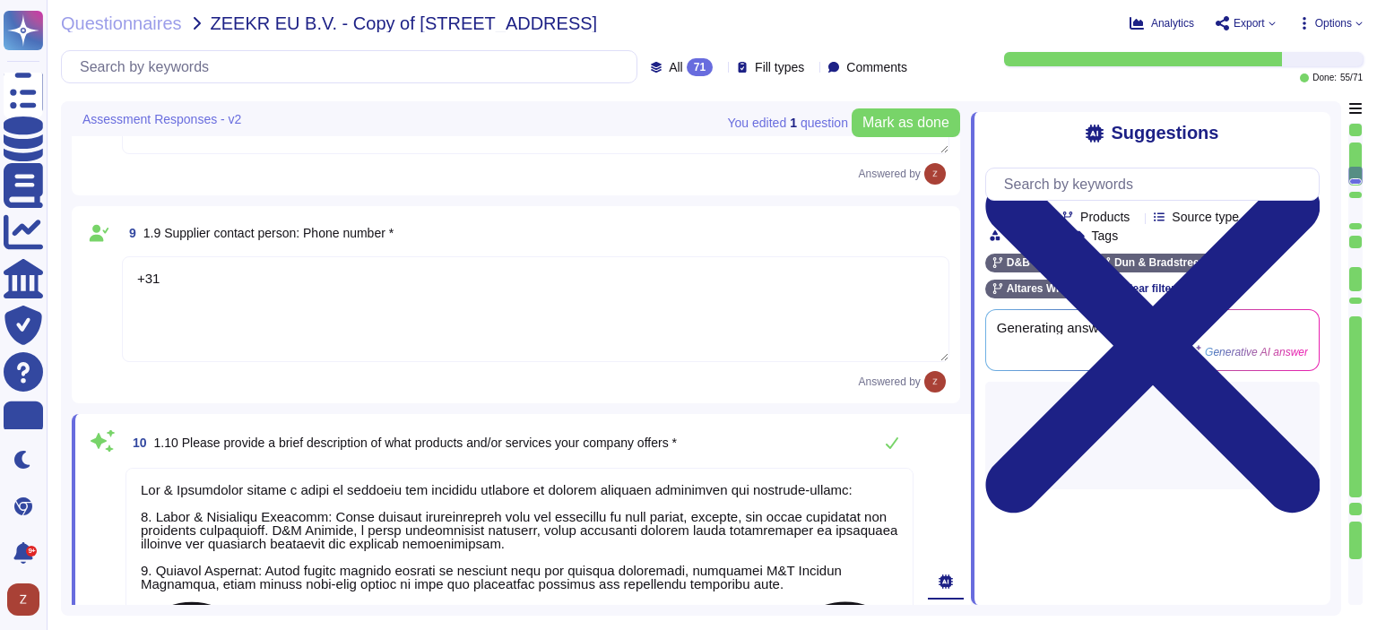
type textarea "24047019"
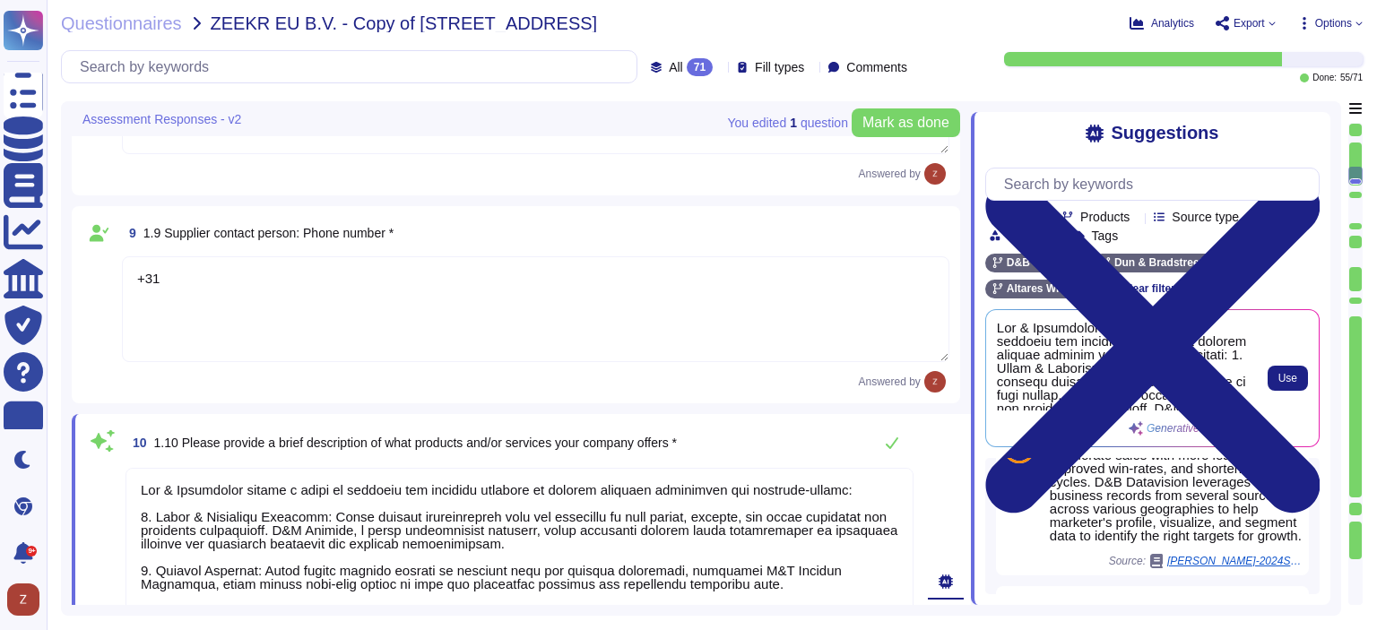
scroll to position [0, 0]
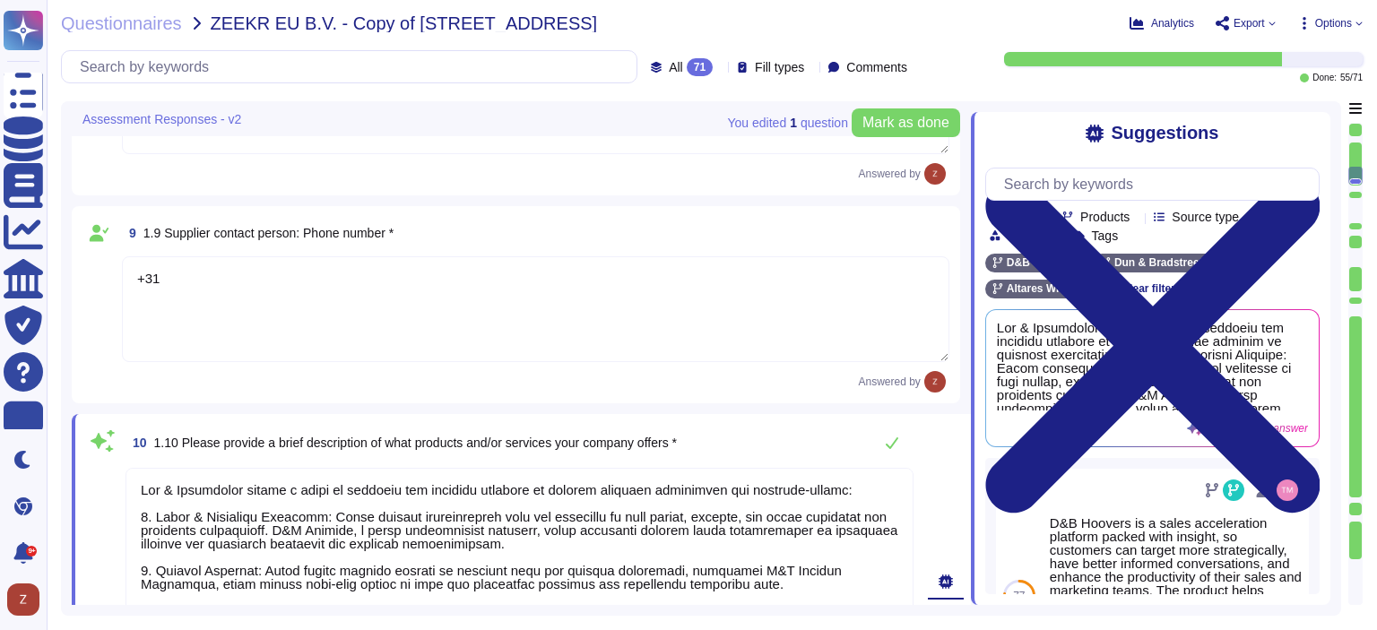
click at [229, 290] on textarea "+31" at bounding box center [535, 309] width 827 height 106
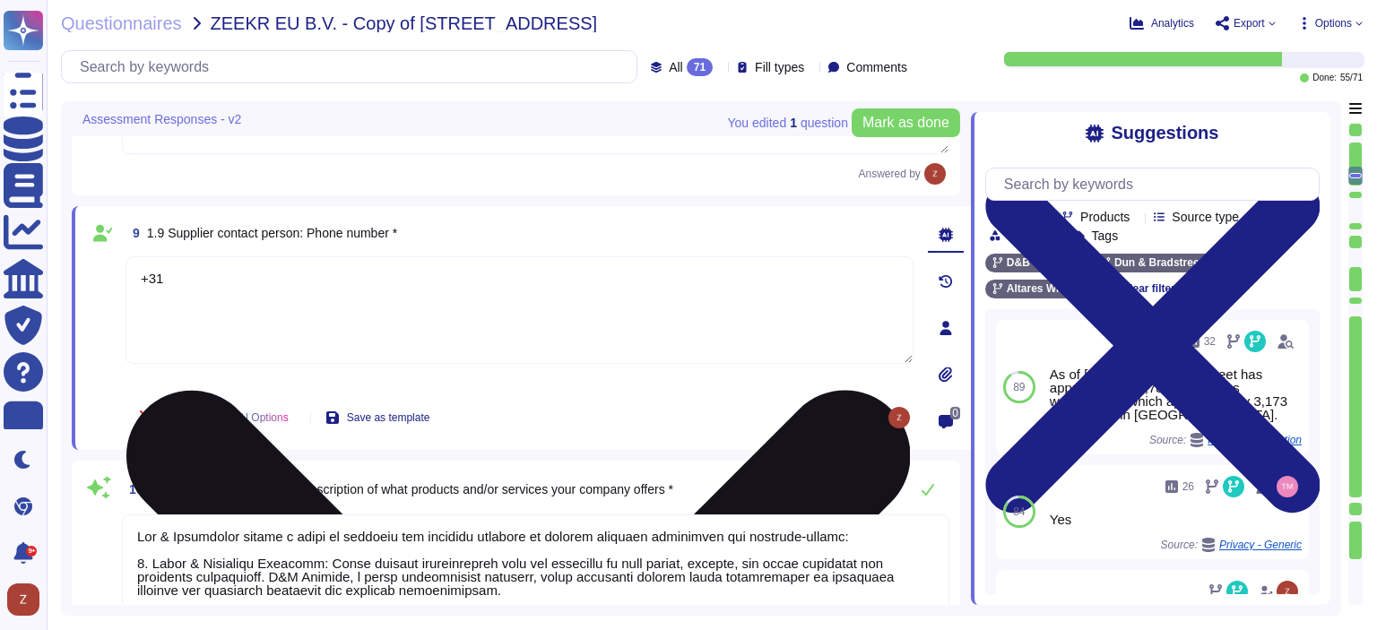
paste textarea "31 10 7109 433"
drag, startPoint x: 183, startPoint y: 281, endPoint x: 174, endPoint y: 278, distance: 9.7
click at [174, 278] on textarea "[PHONE_NUMBER]" at bounding box center [519, 310] width 788 height 108
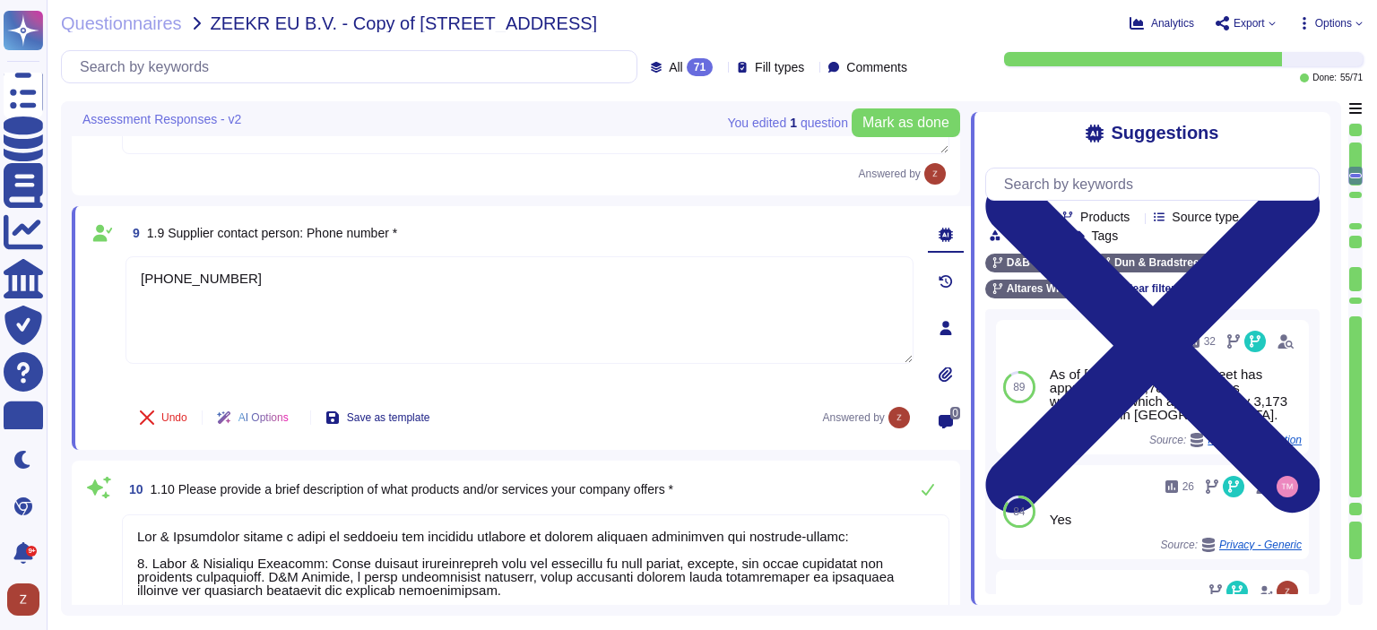
type textarea "[PHONE_NUMBER]"
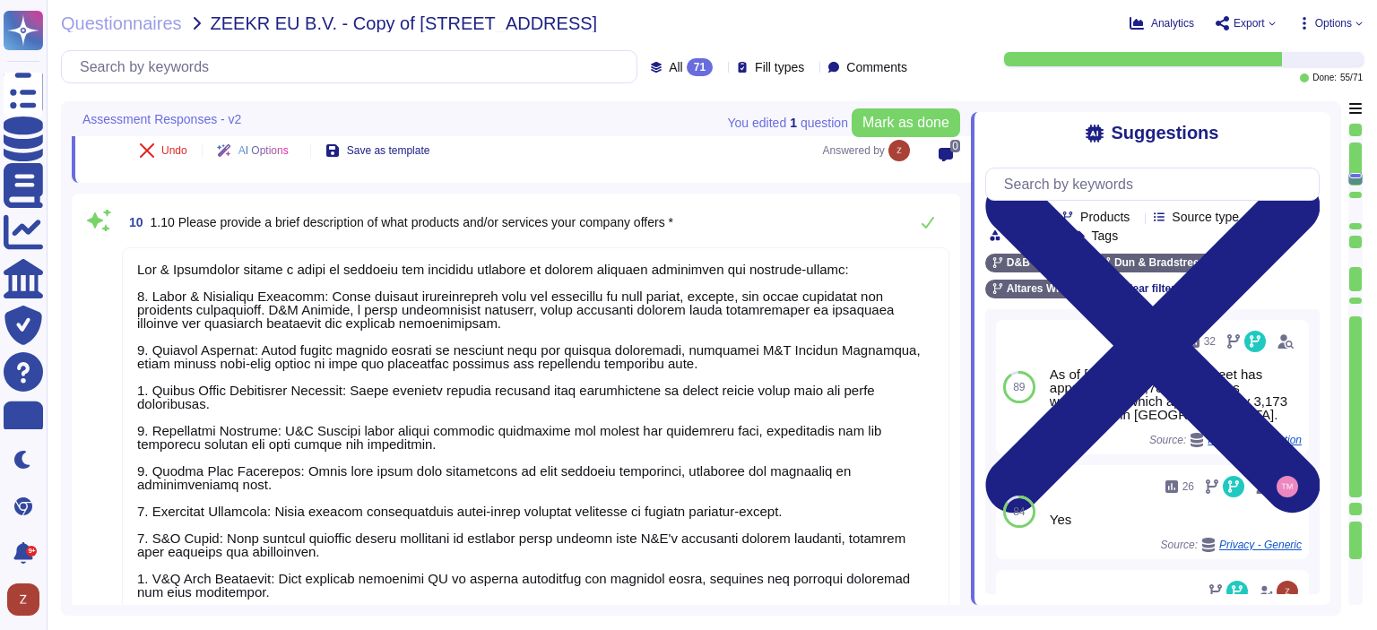
type textarea "The Code of Conduct is reviewed annually, at a minimum, and is updated as neede…"
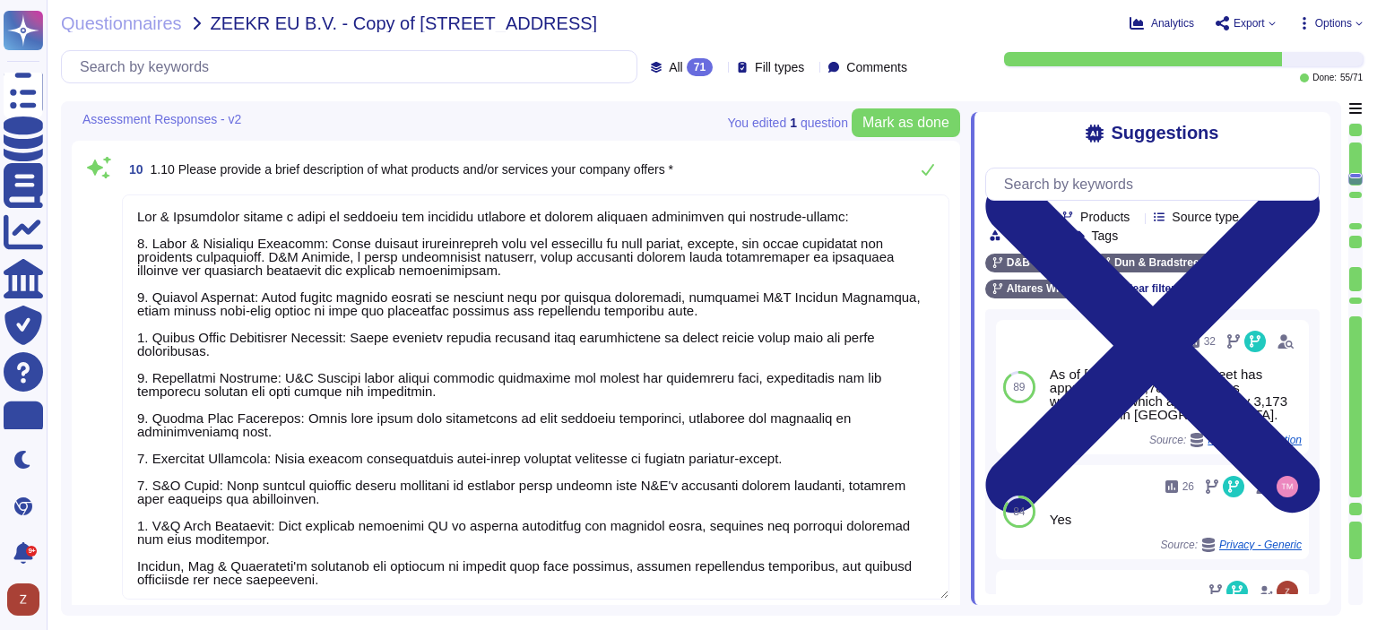
type textarea "[PHONE_NUMBER]"
click at [400, 355] on textarea at bounding box center [535, 396] width 827 height 405
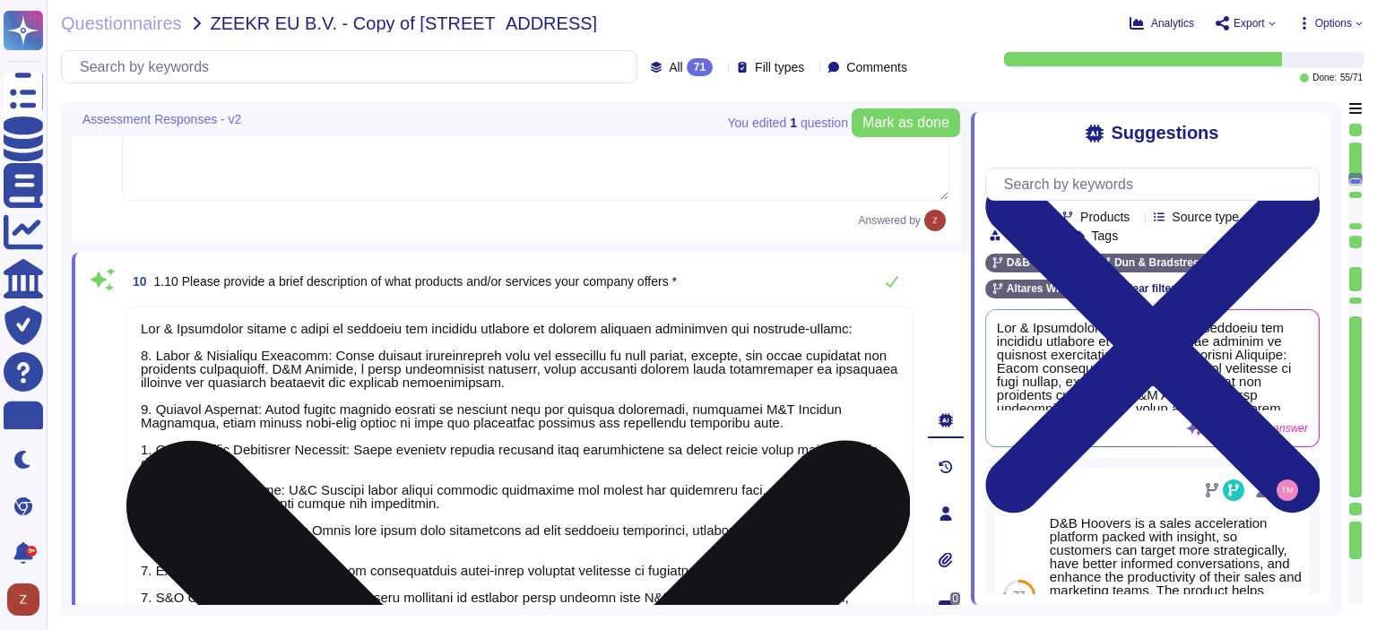
scroll to position [2977, 0]
type textarea "[PERSON_NAME]"
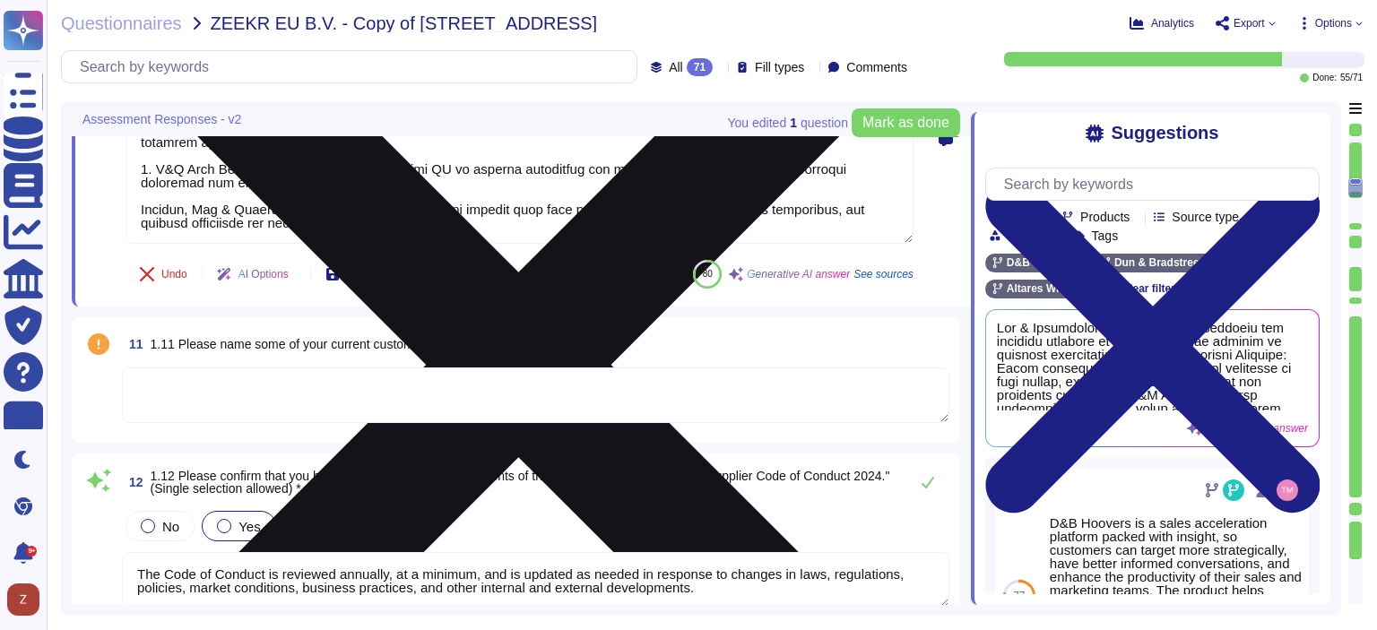
scroll to position [0, 0]
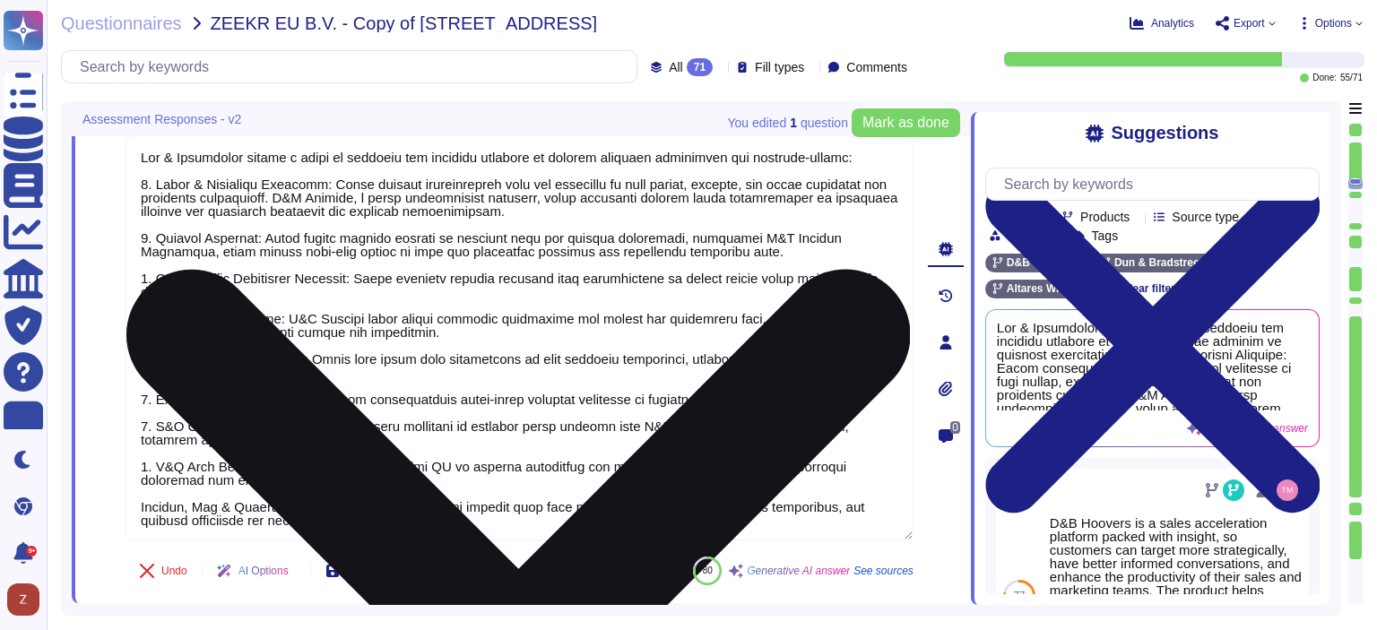
type textarea "[EMAIL_ADDRESS][PERSON_NAME][PERSON_NAME][DOMAIN_NAME]"
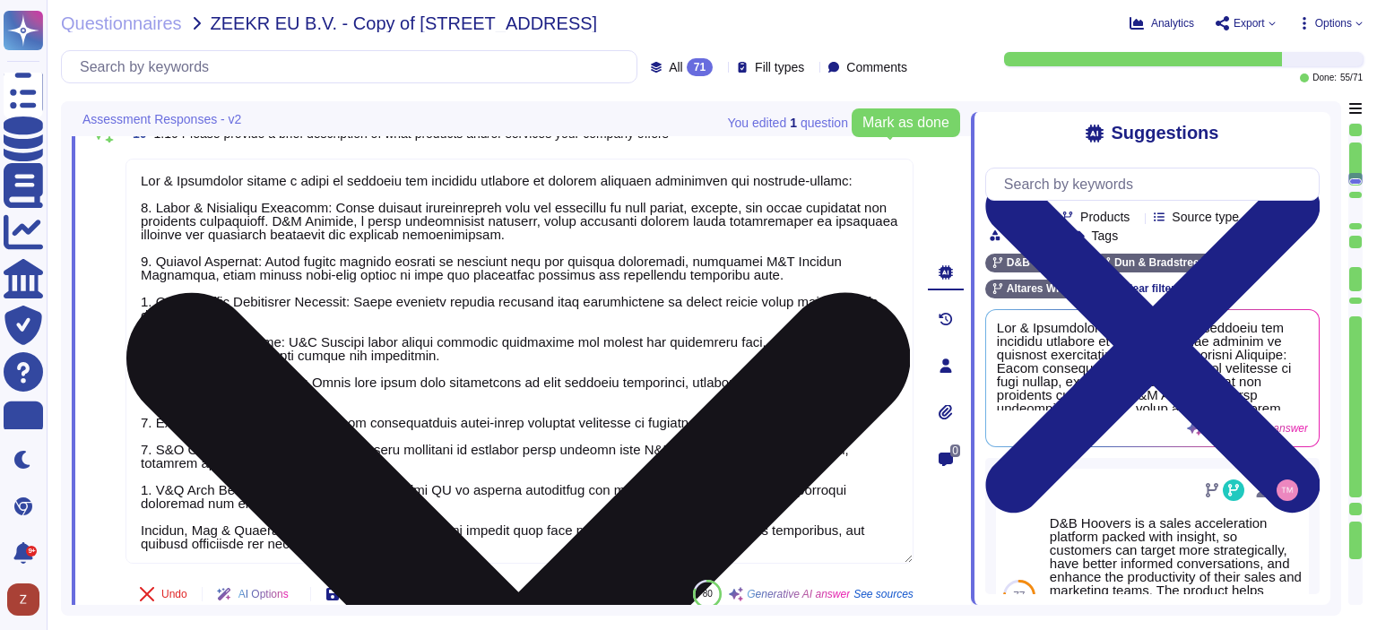
scroll to position [2926, 0]
type textarea "[PERSON_NAME]"
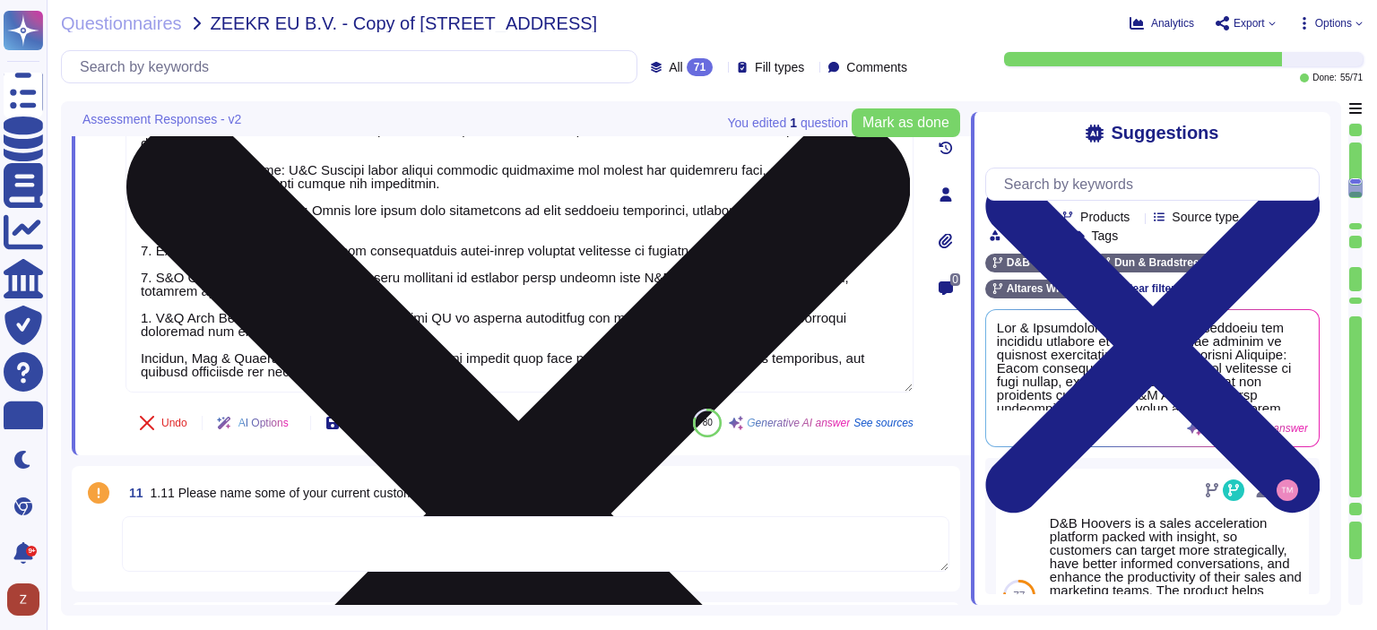
scroll to position [0, 0]
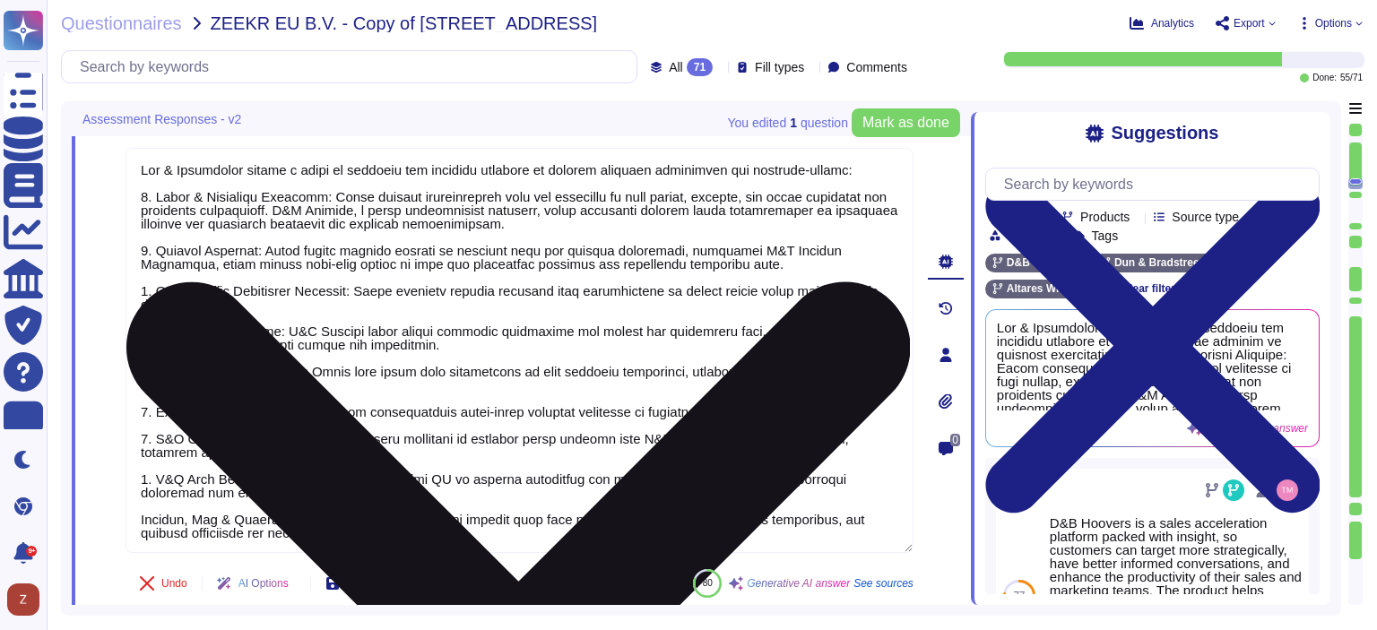
type textarea "[EMAIL_ADDRESS][PERSON_NAME][PERSON_NAME][DOMAIN_NAME]"
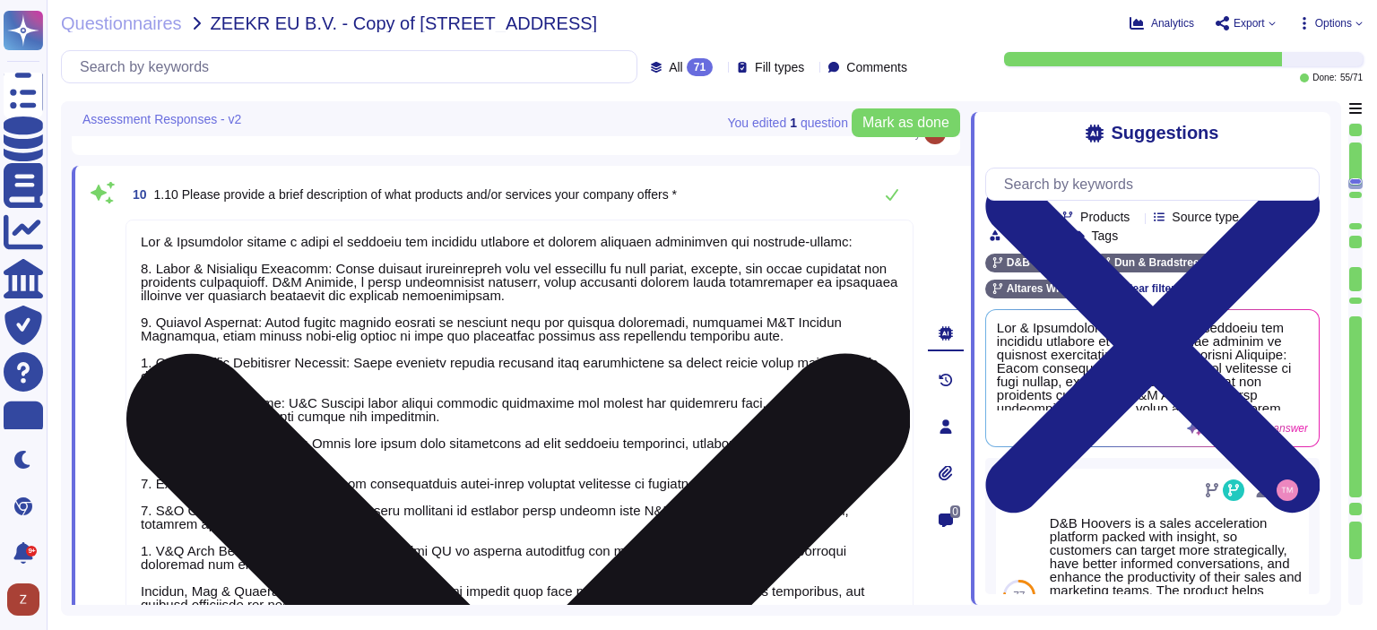
scroll to position [2926, 0]
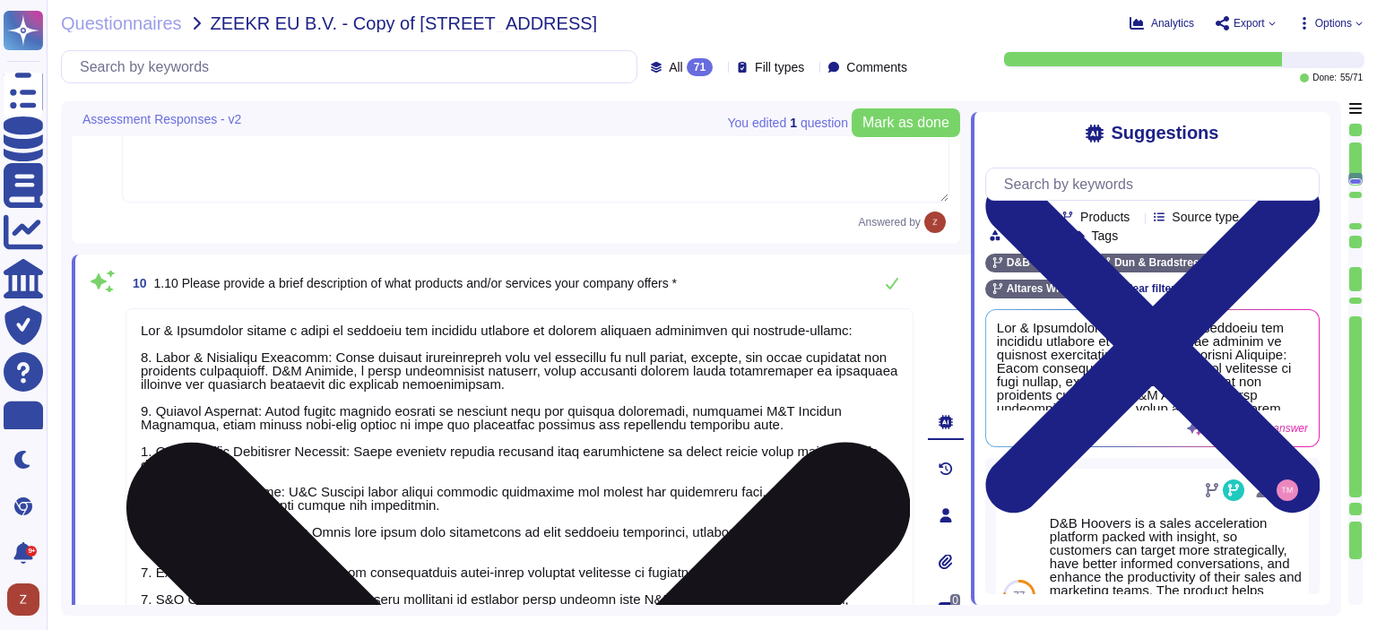
type textarea "[PERSON_NAME]"
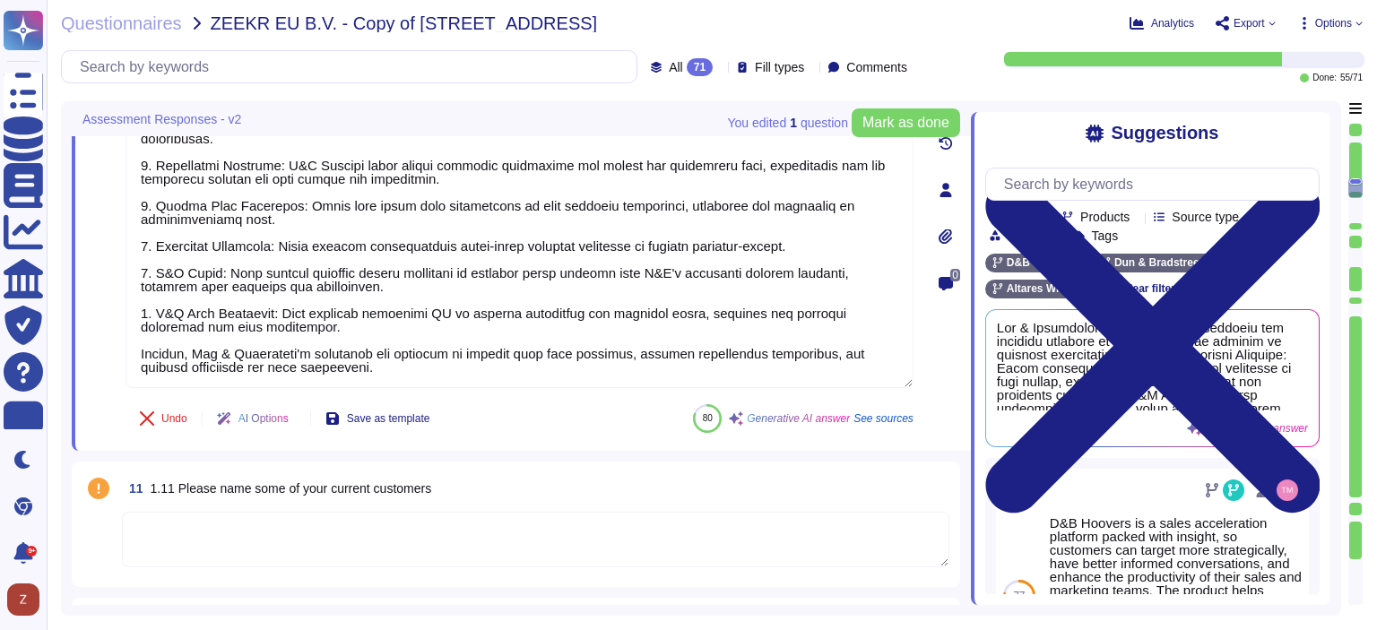
scroll to position [3375, 0]
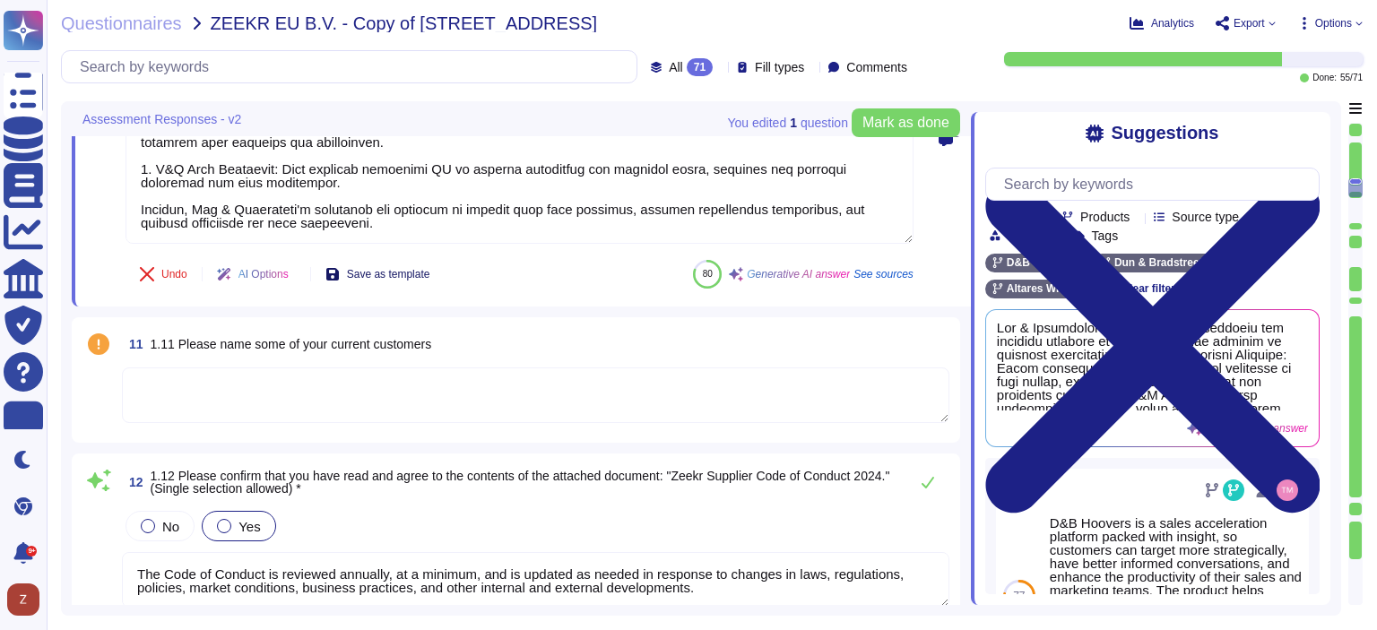
click at [430, 273] on span "Save as template" at bounding box center [388, 274] width 83 height 11
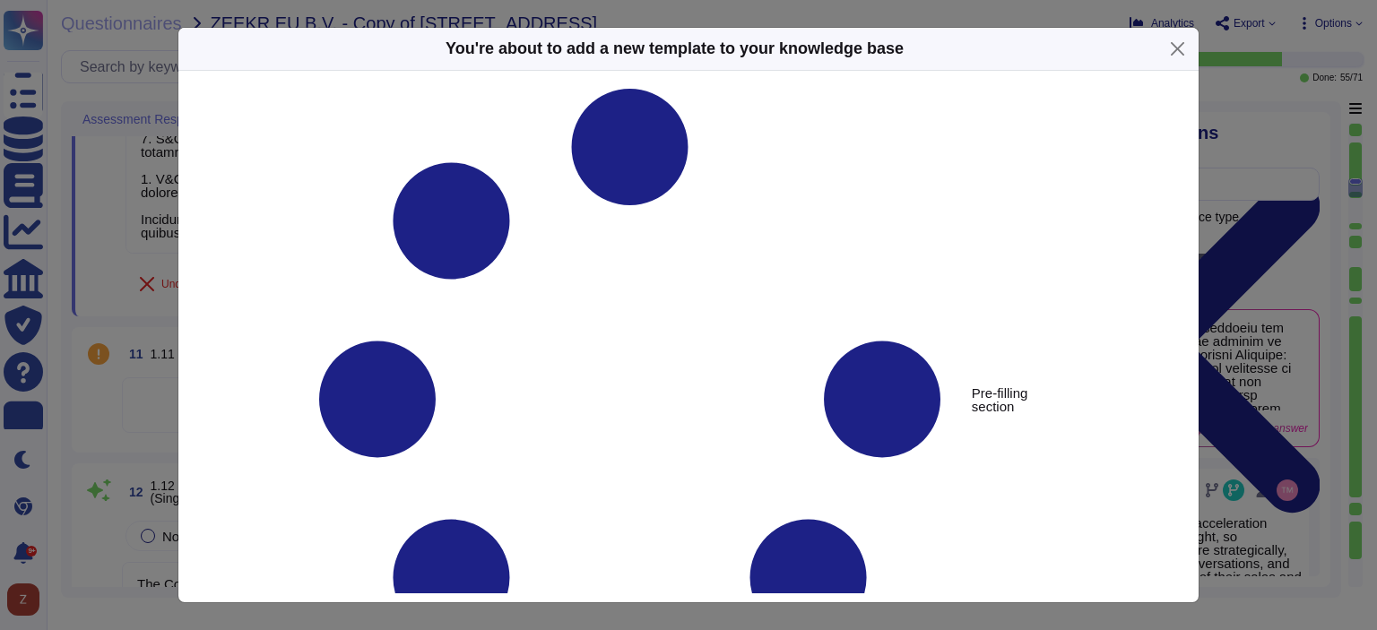
type textarea "1.10 Please provide a brief description of what products and/or services your c…"
type textarea "Dun & Bradstreet offers a range of products and services designed to enhance bu…"
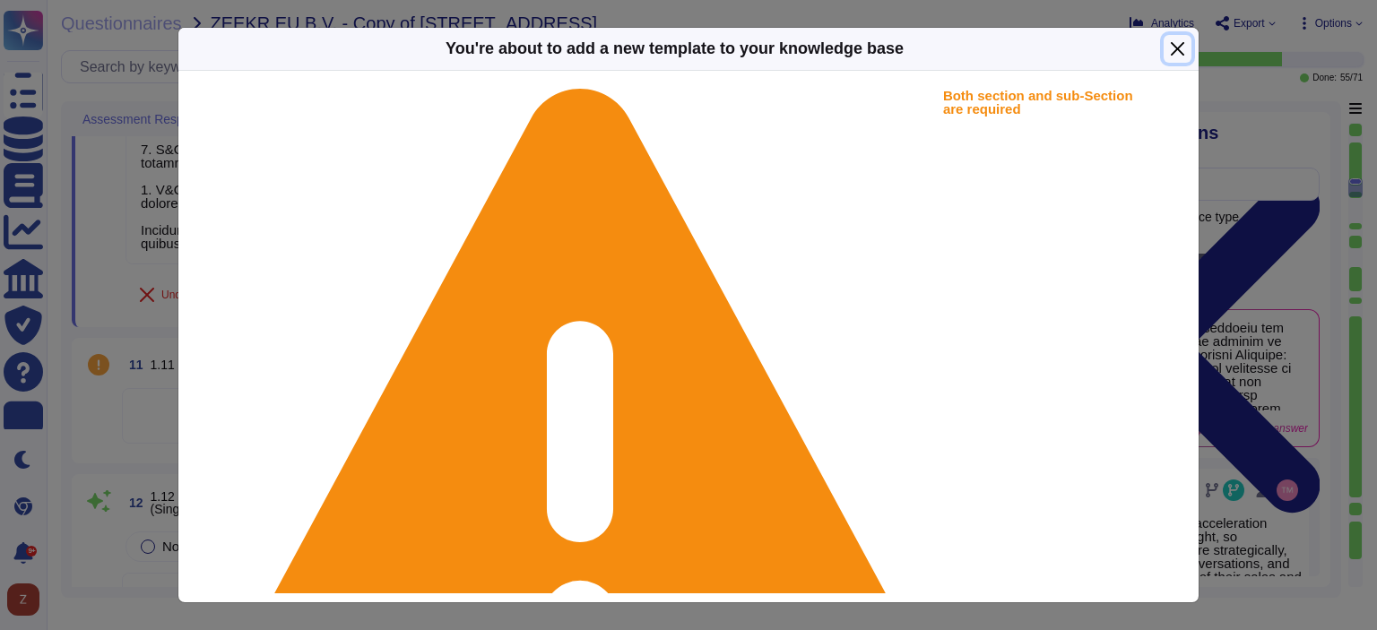
click at [1176, 51] on button "Close" at bounding box center [1177, 49] width 28 height 28
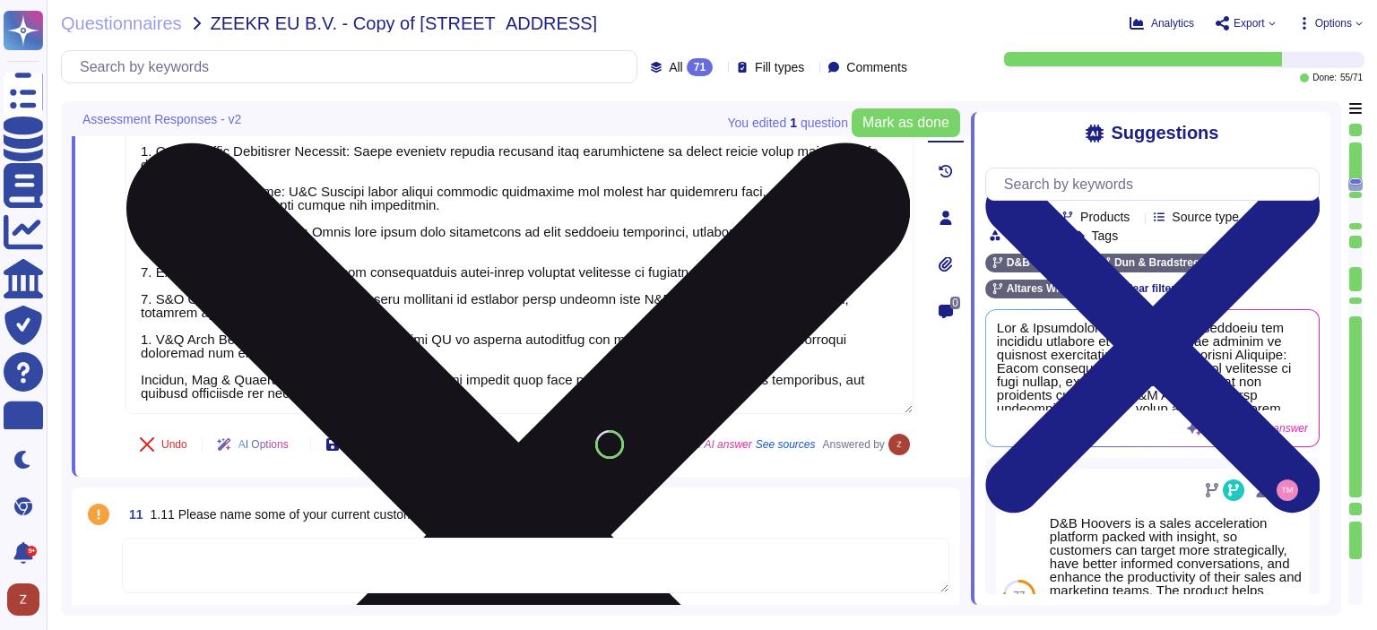
type textarea "[EMAIL_ADDRESS][PERSON_NAME][PERSON_NAME][DOMAIN_NAME]"
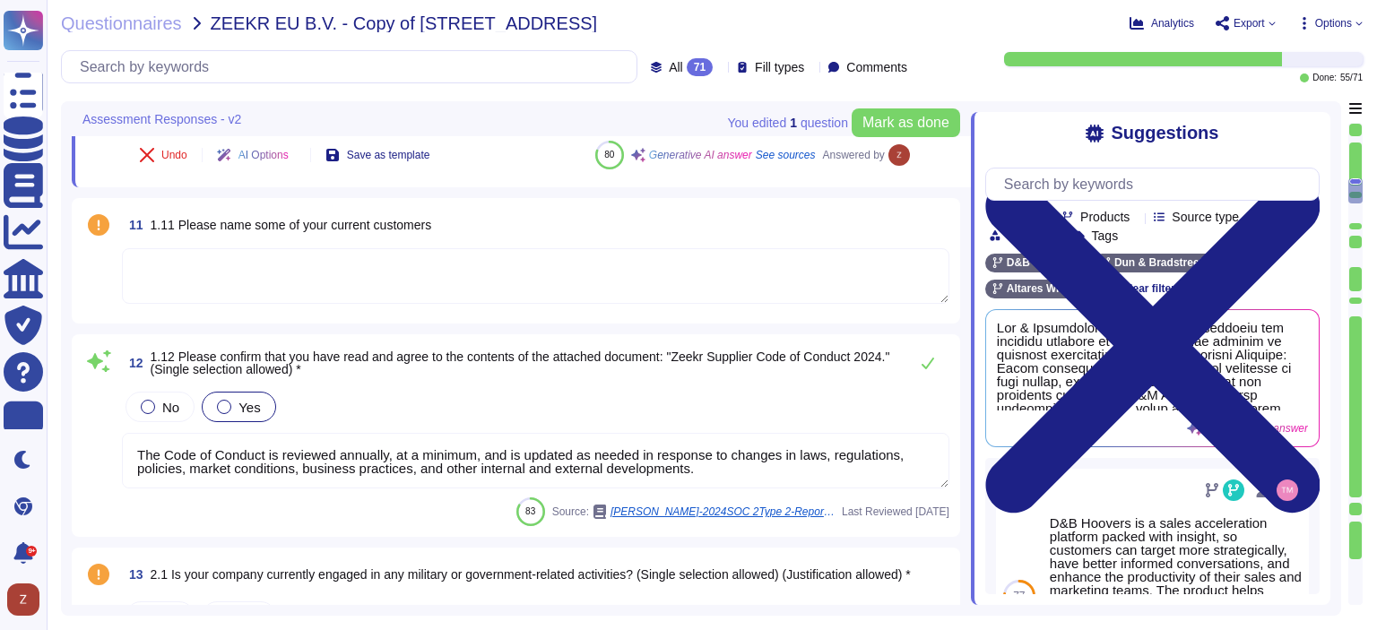
scroll to position [3524, 0]
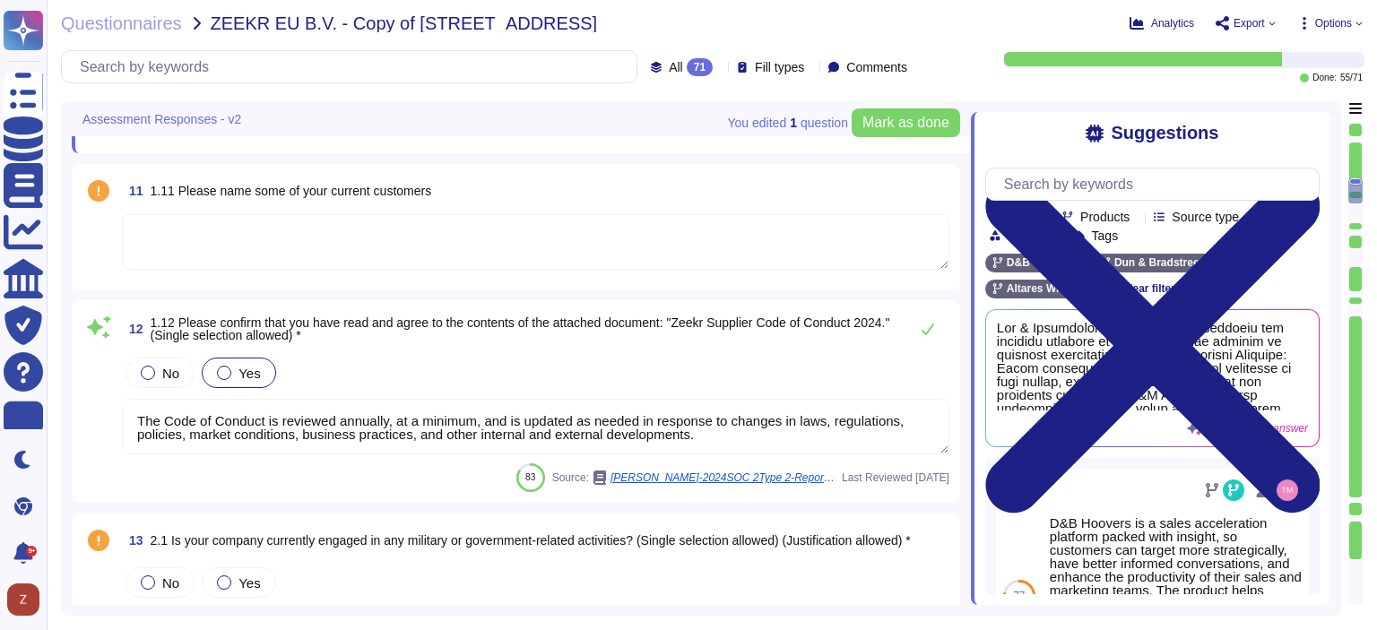
click at [308, 243] on textarea at bounding box center [535, 242] width 827 height 56
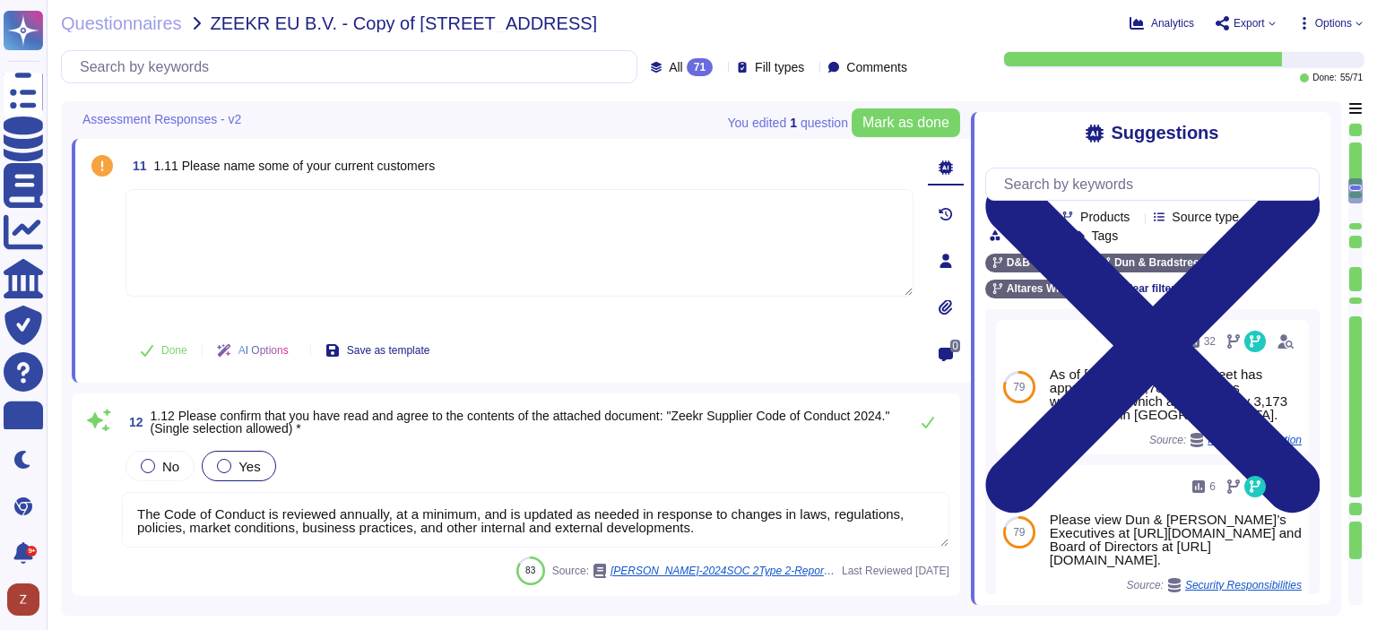
click at [289, 227] on textarea at bounding box center [519, 243] width 788 height 108
click at [188, 246] on textarea at bounding box center [519, 243] width 788 height 108
paste textarea "[URL][DOMAIN_NAME]"
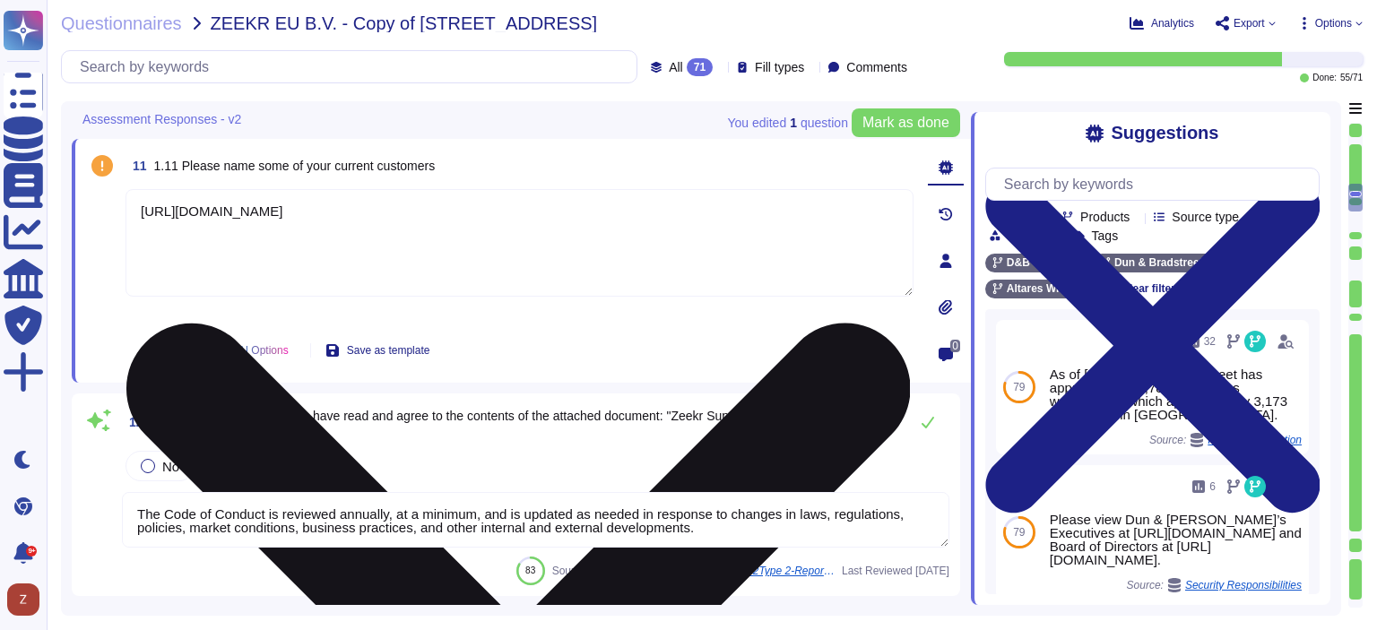
click at [133, 210] on textarea "[URL][DOMAIN_NAME]" at bounding box center [519, 243] width 788 height 108
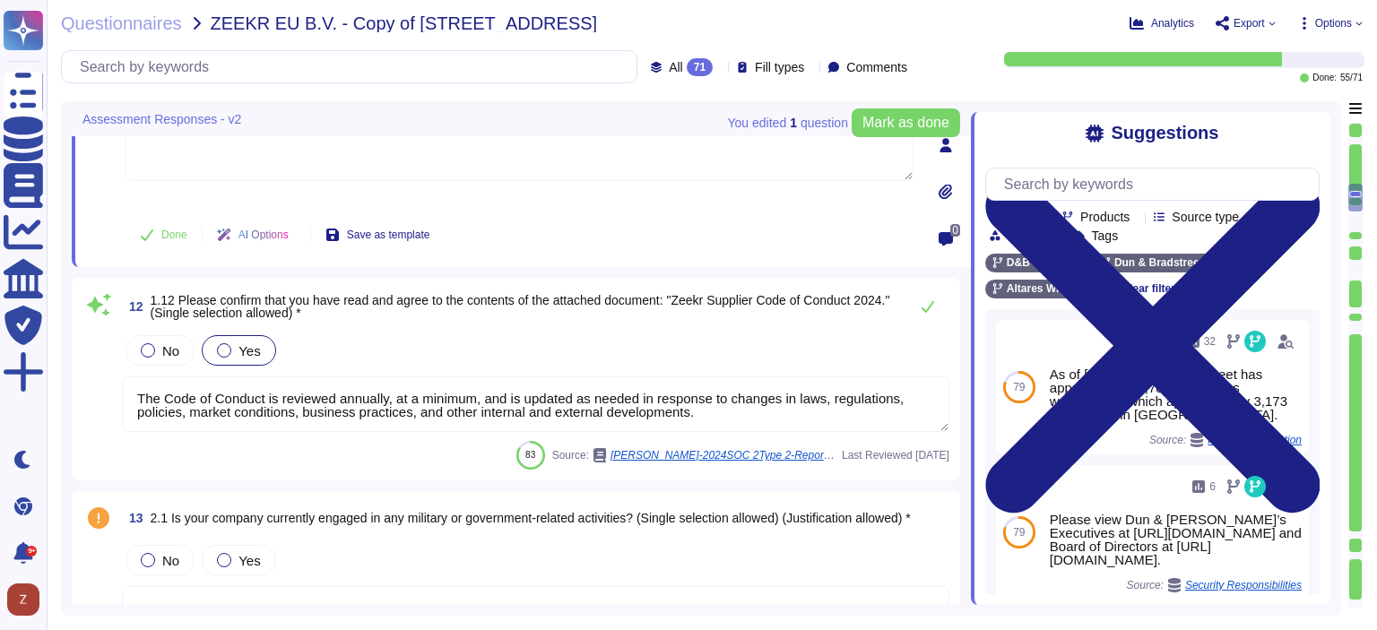
scroll to position [3674, 0]
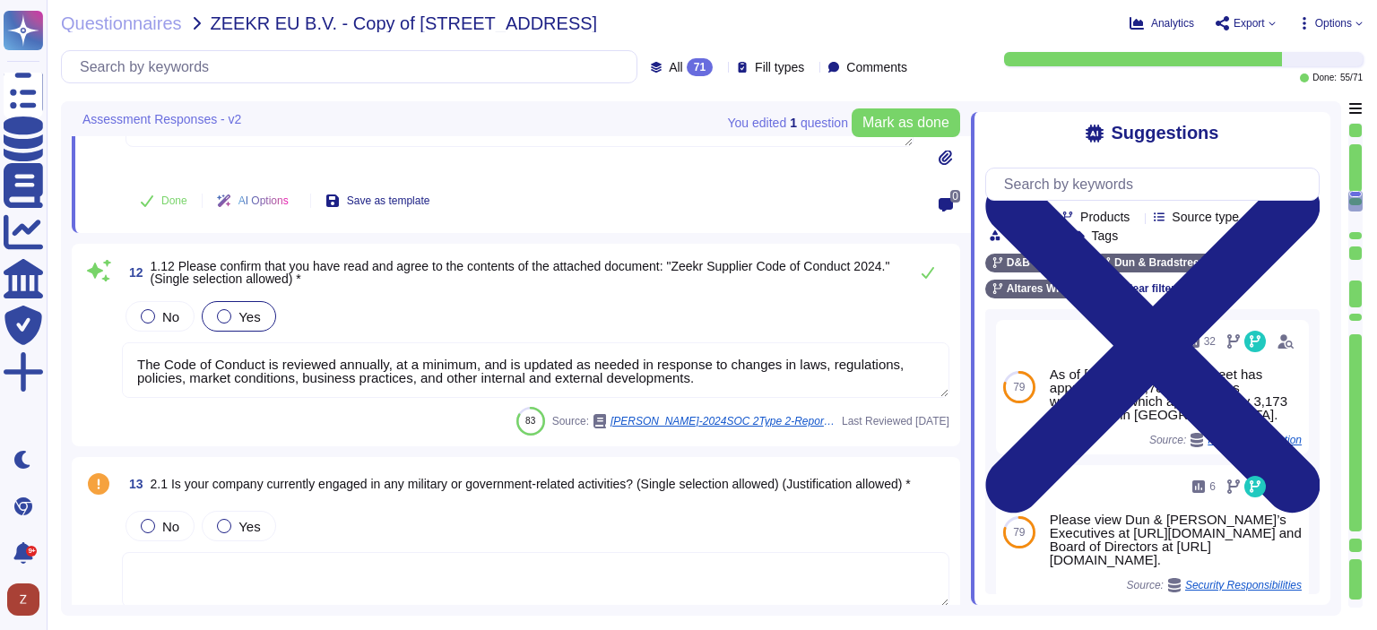
type textarea "See following link: [URL][DOMAIN_NAME]"
click at [151, 313] on div at bounding box center [148, 316] width 14 height 14
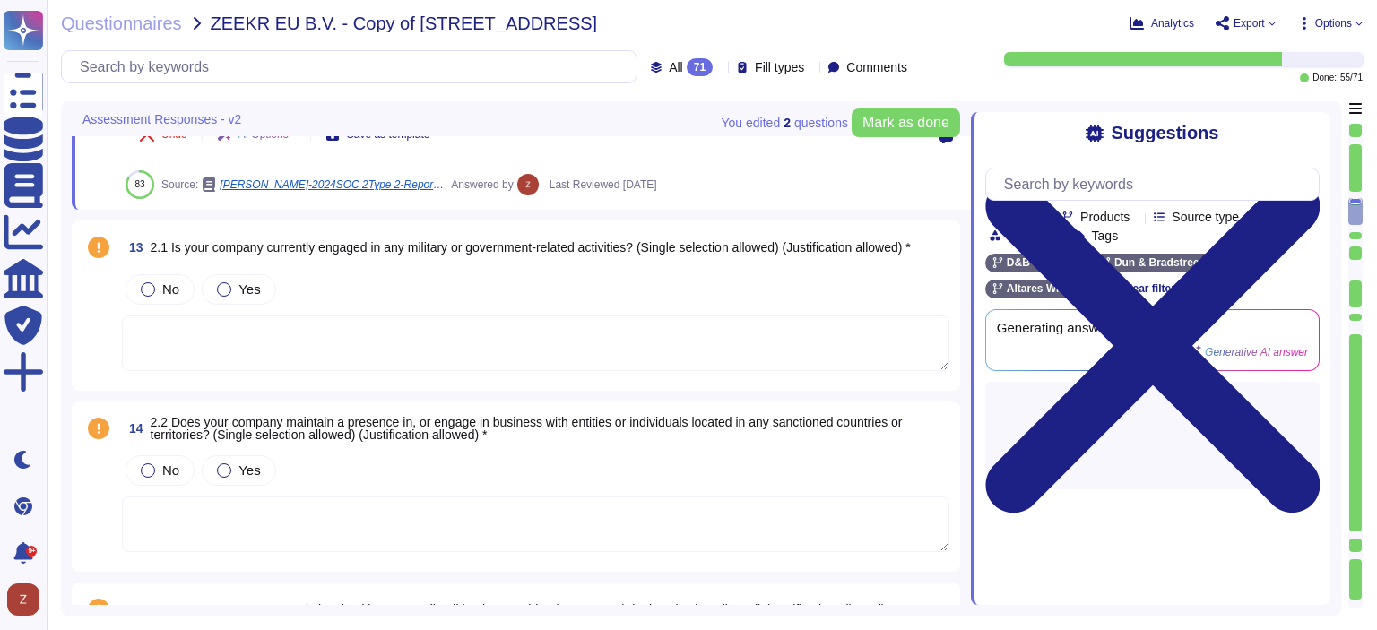
type textarea "Yes, our company has a Code of Conduct that outlines our ethics and compliance …"
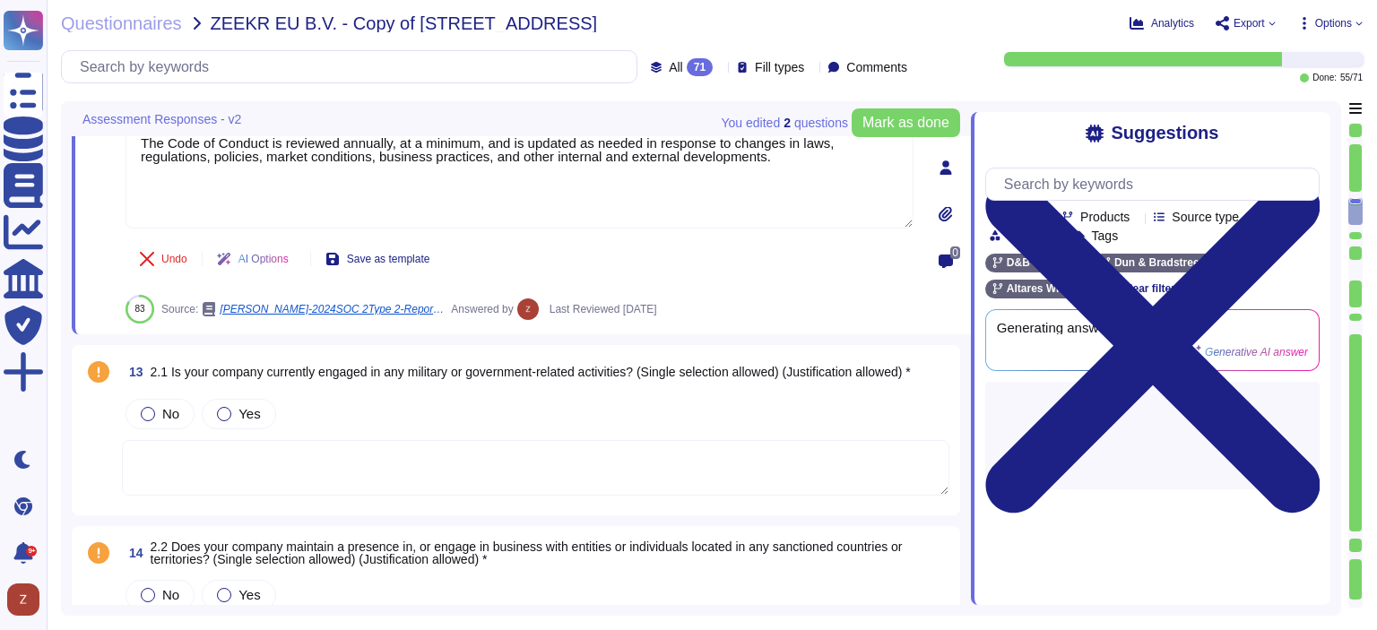
scroll to position [3823, 0]
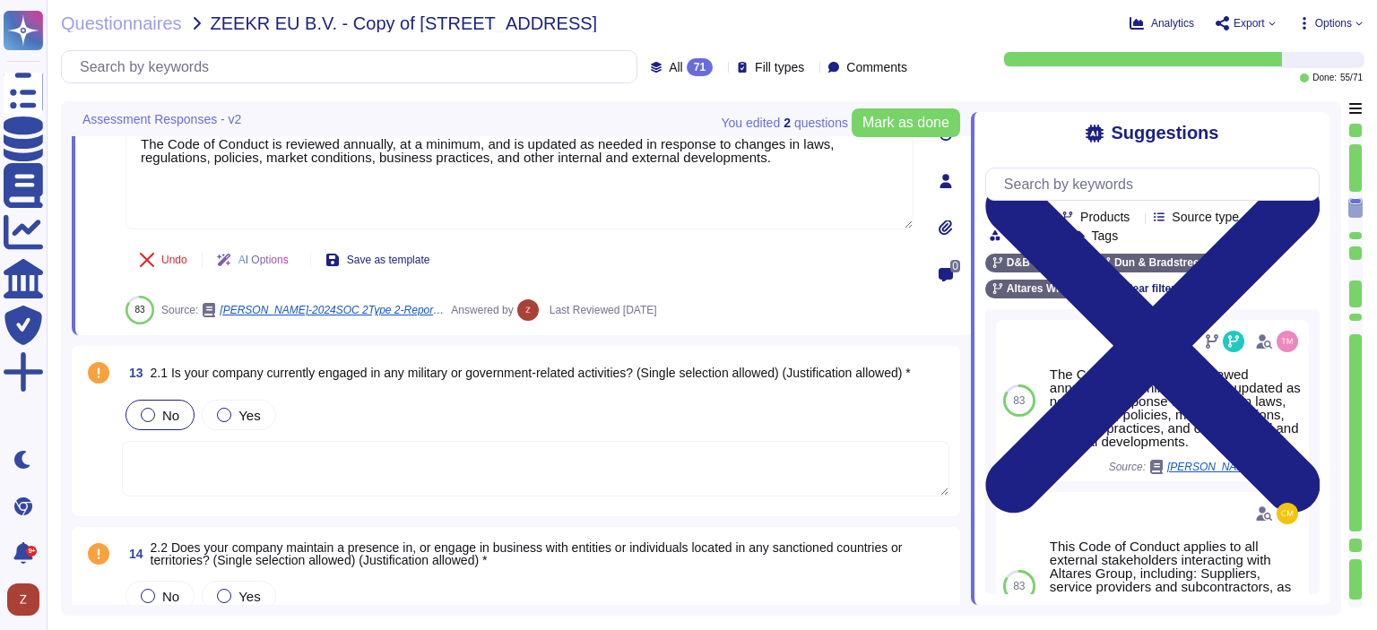
click at [144, 420] on div at bounding box center [148, 415] width 14 height 14
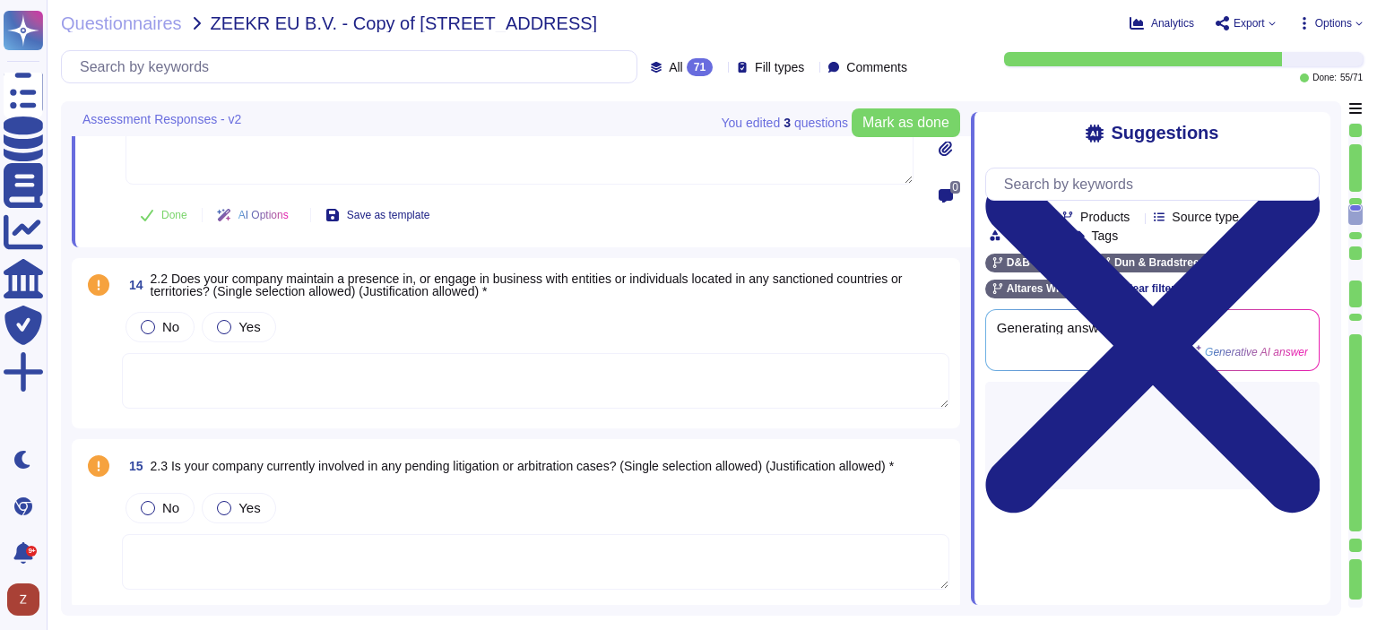
scroll to position [4122, 0]
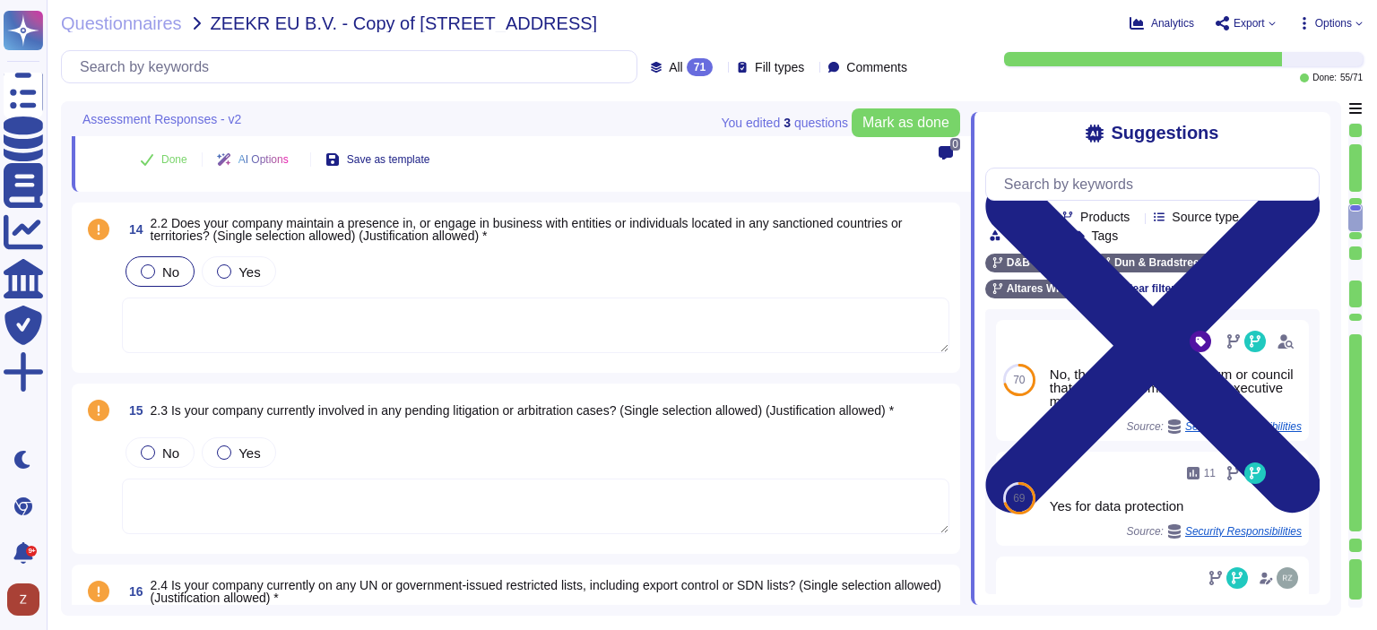
click at [154, 270] on div at bounding box center [148, 271] width 14 height 14
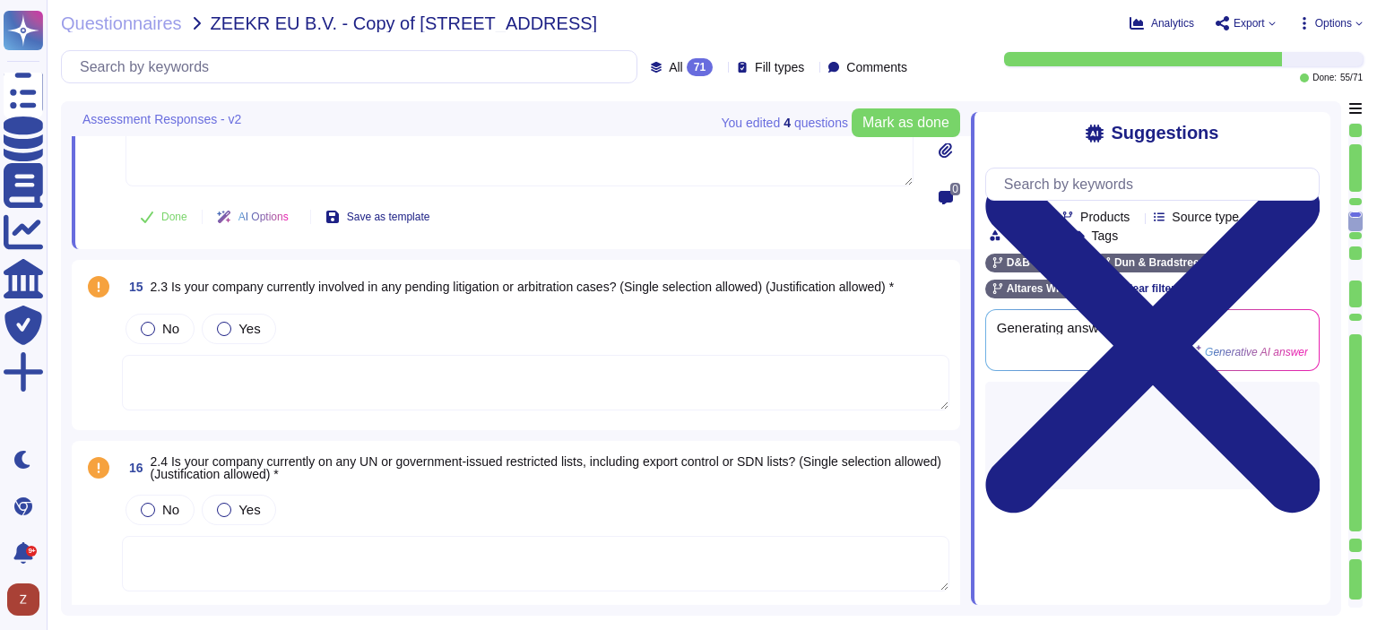
type textarea "Yes, [PERSON_NAME] has implemented a whistleblower platform that allows collabo…"
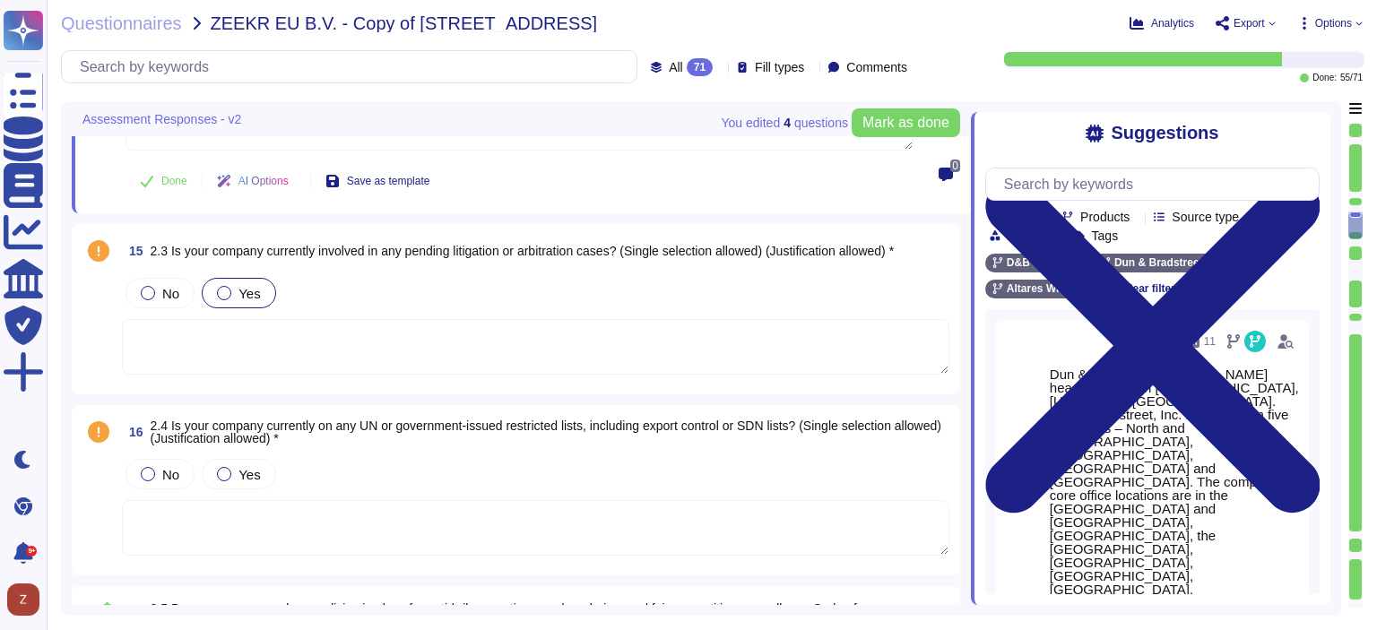
click at [221, 286] on div at bounding box center [224, 293] width 14 height 14
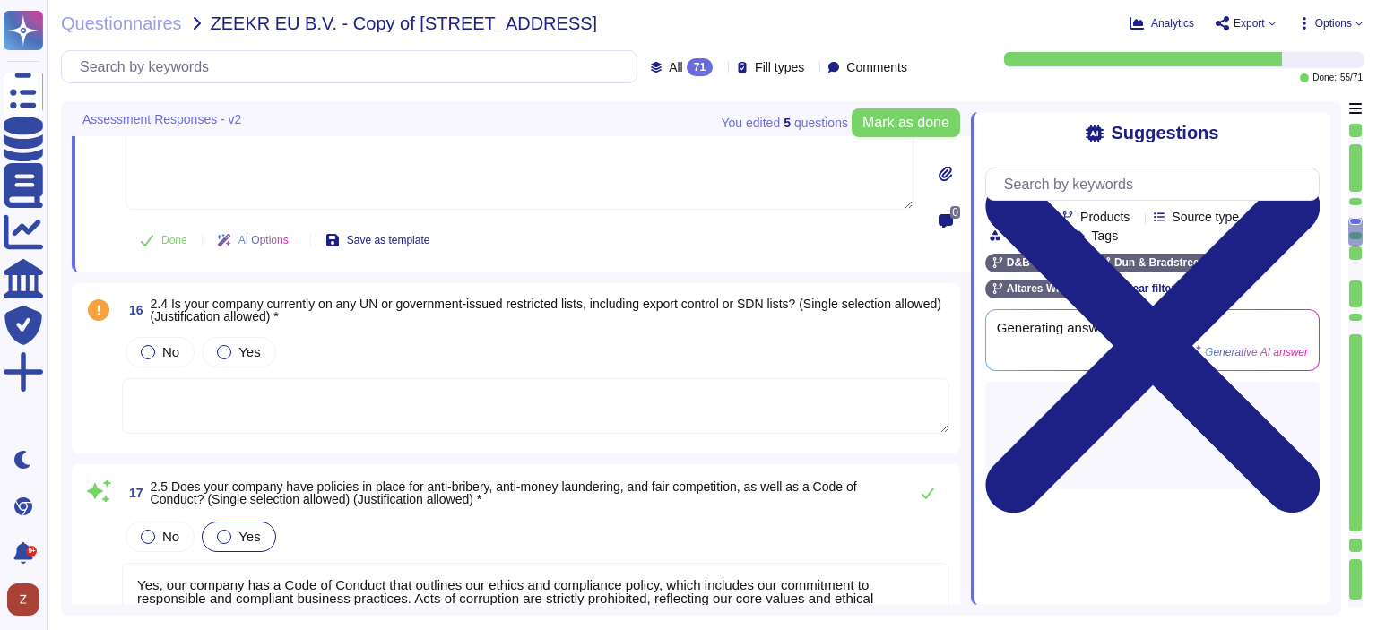
type textarea "Yes, our company provides regular training and awareness activities related to …"
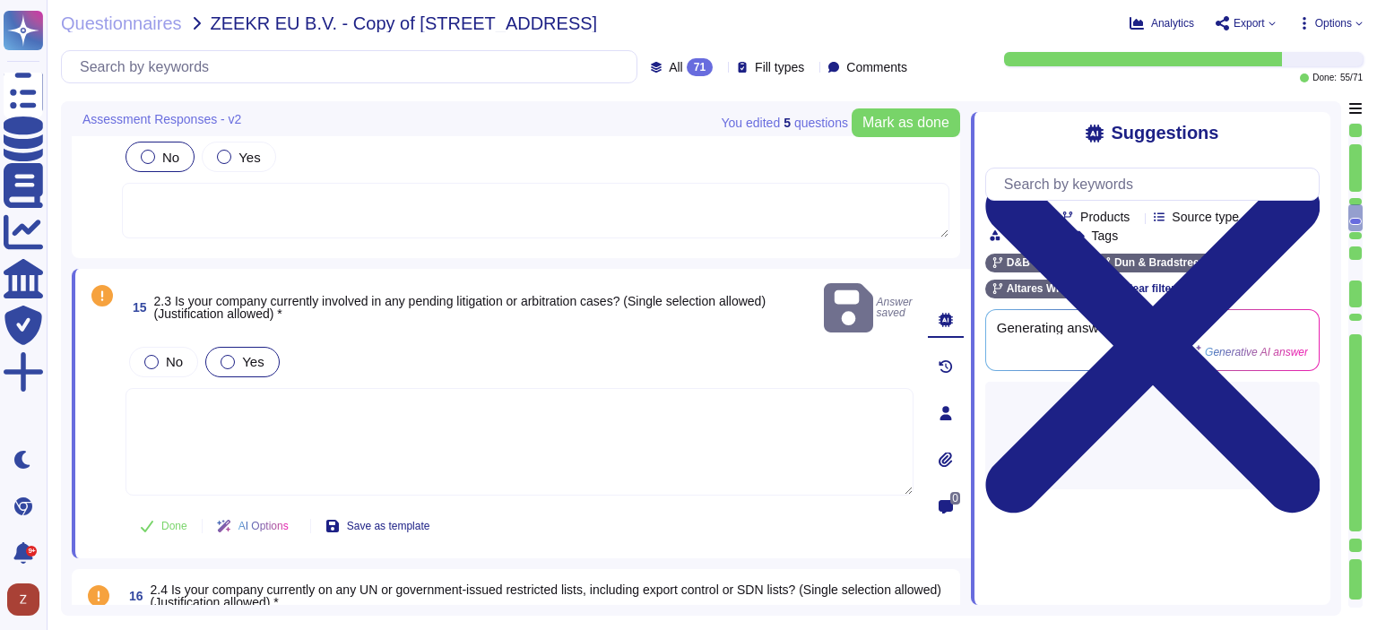
scroll to position [3990, 0]
type textarea "See following link: [URL][DOMAIN_NAME]"
type textarea "The Code of Conduct is reviewed annually, at a minimum, and is updated as neede…"
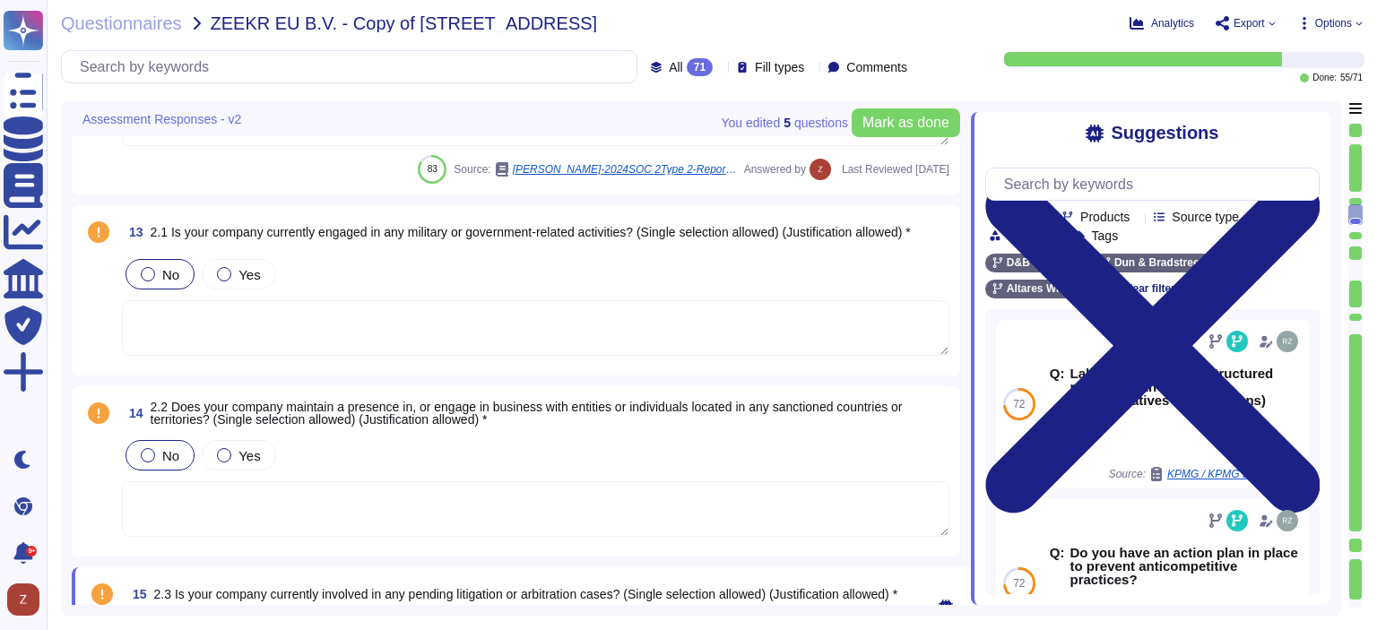
scroll to position [3692, 0]
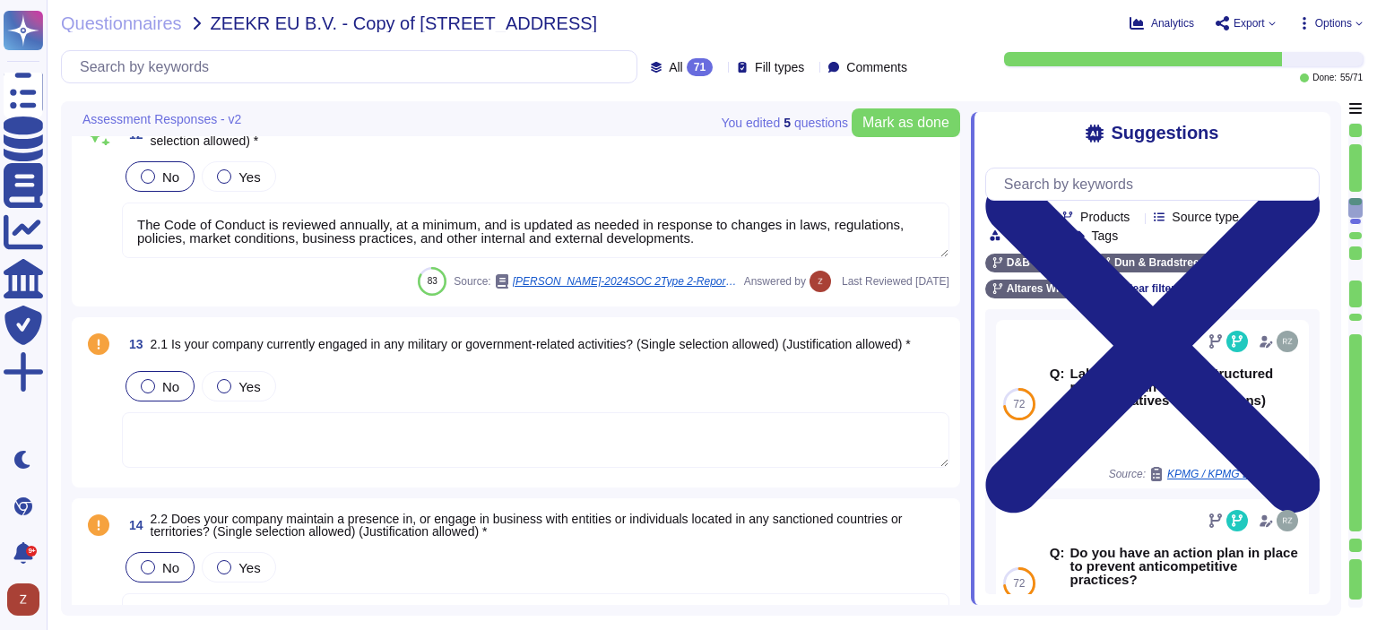
type textarea "Dun & Bradstreet offers a range of products and services designed to enhance bu…"
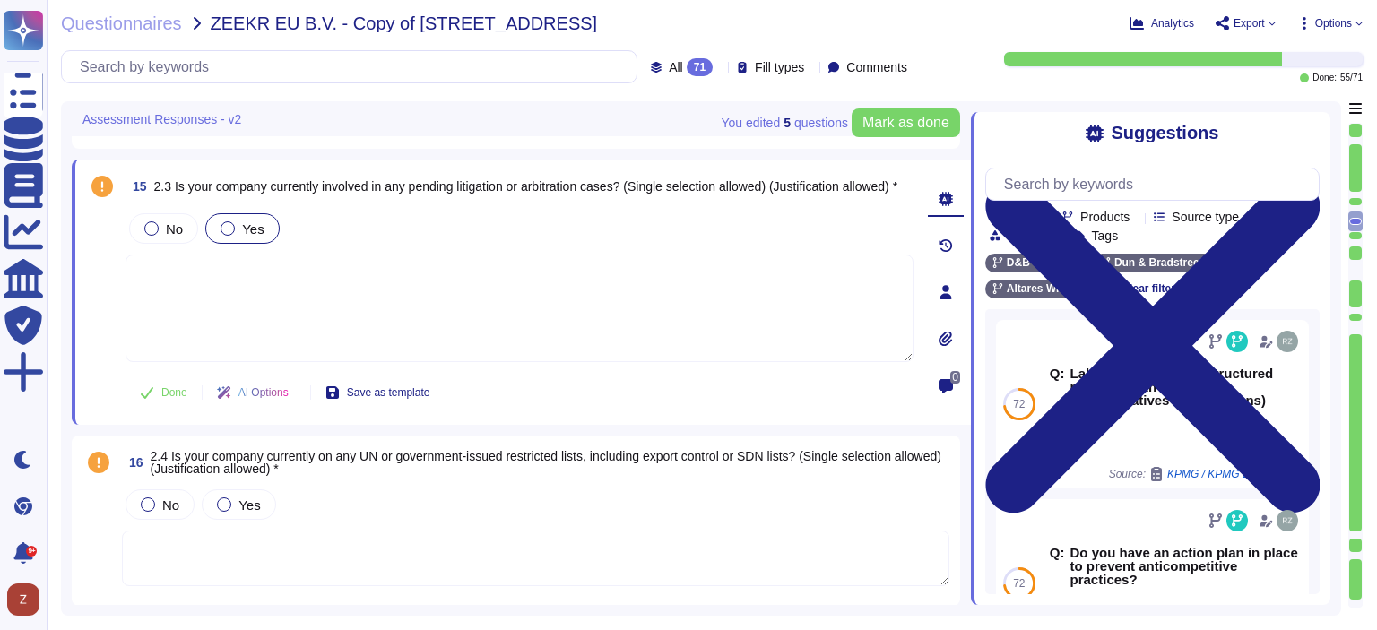
type textarea "Yes, [PERSON_NAME] has implemented a whistleblower platform that allows collabo…"
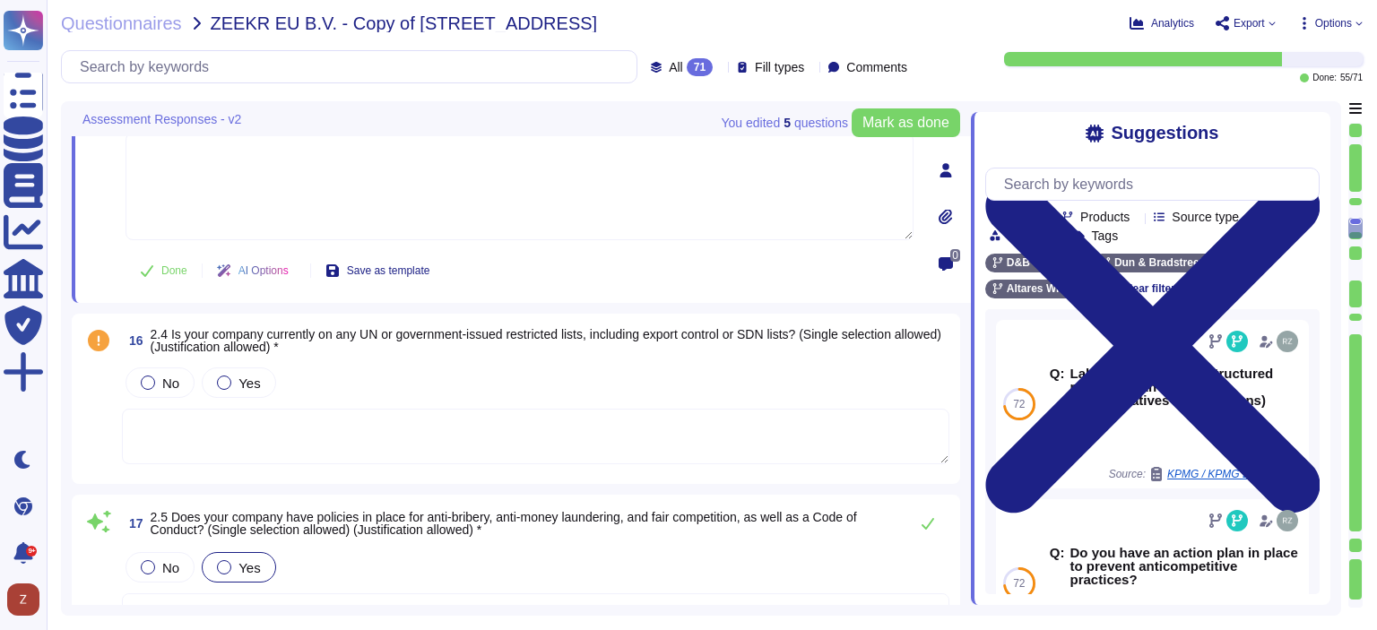
scroll to position [4339, 0]
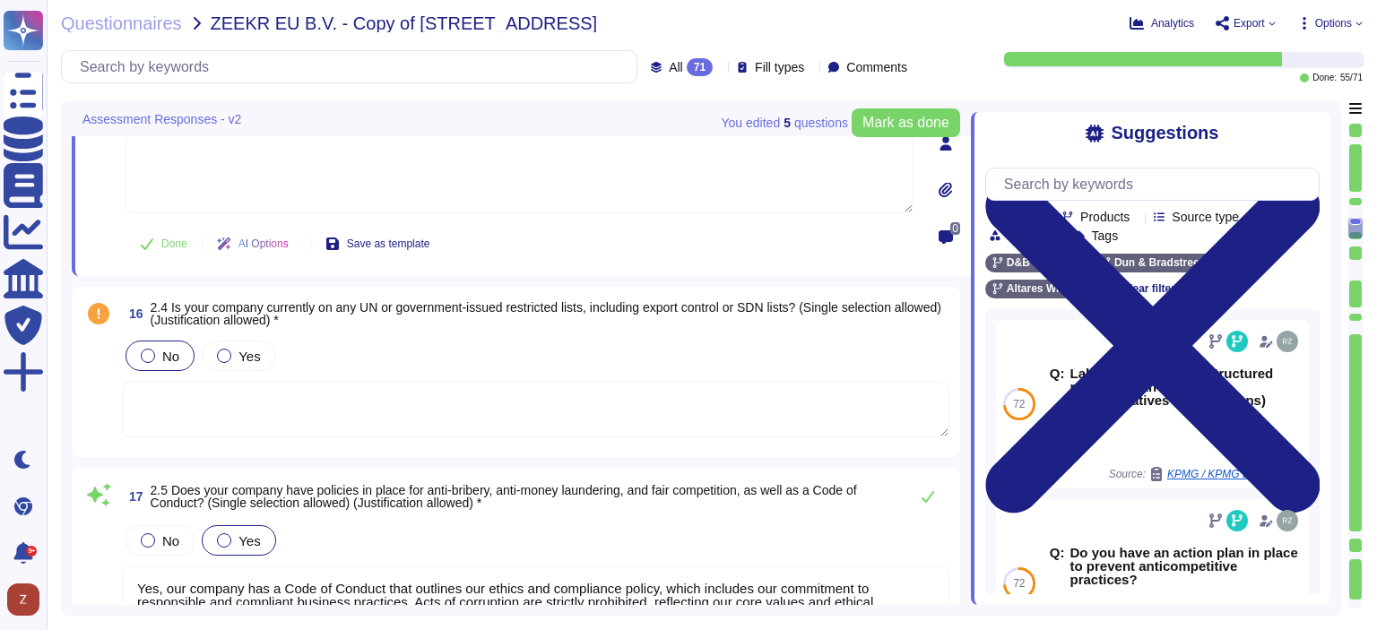
click at [153, 350] on div at bounding box center [148, 356] width 14 height 14
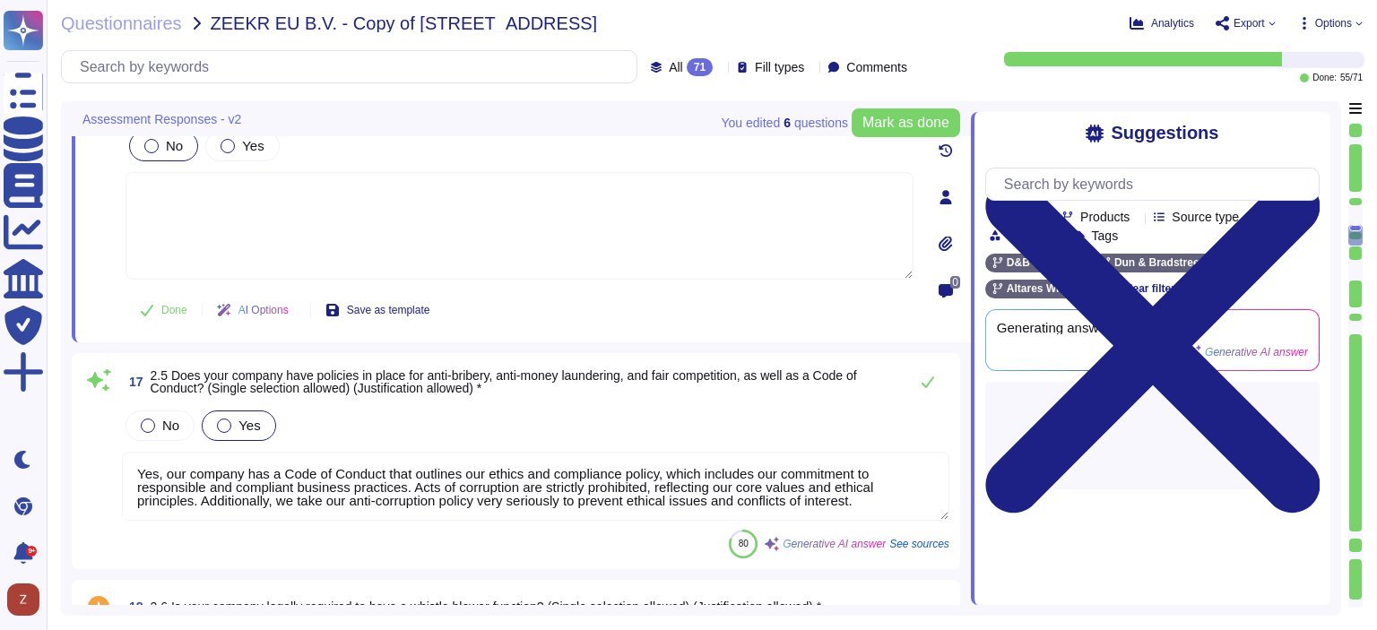
type textarea "Yes, our company provides regular training and awareness activities related to …"
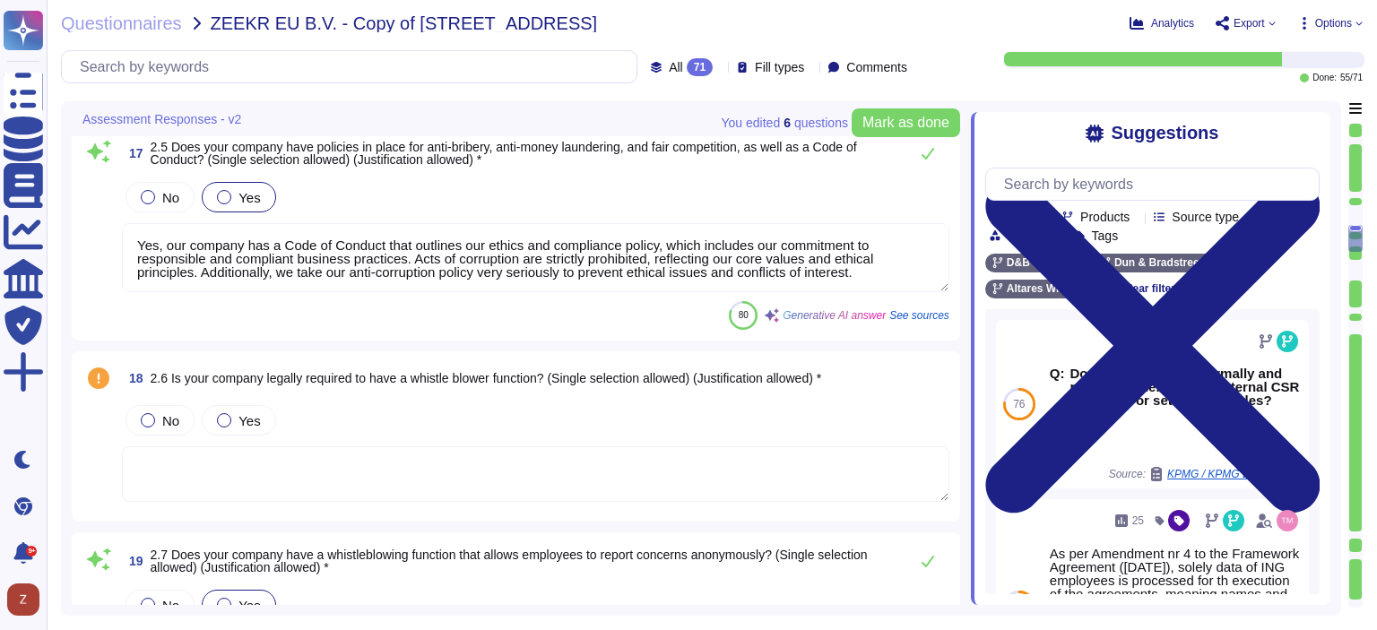
scroll to position [4256, 0]
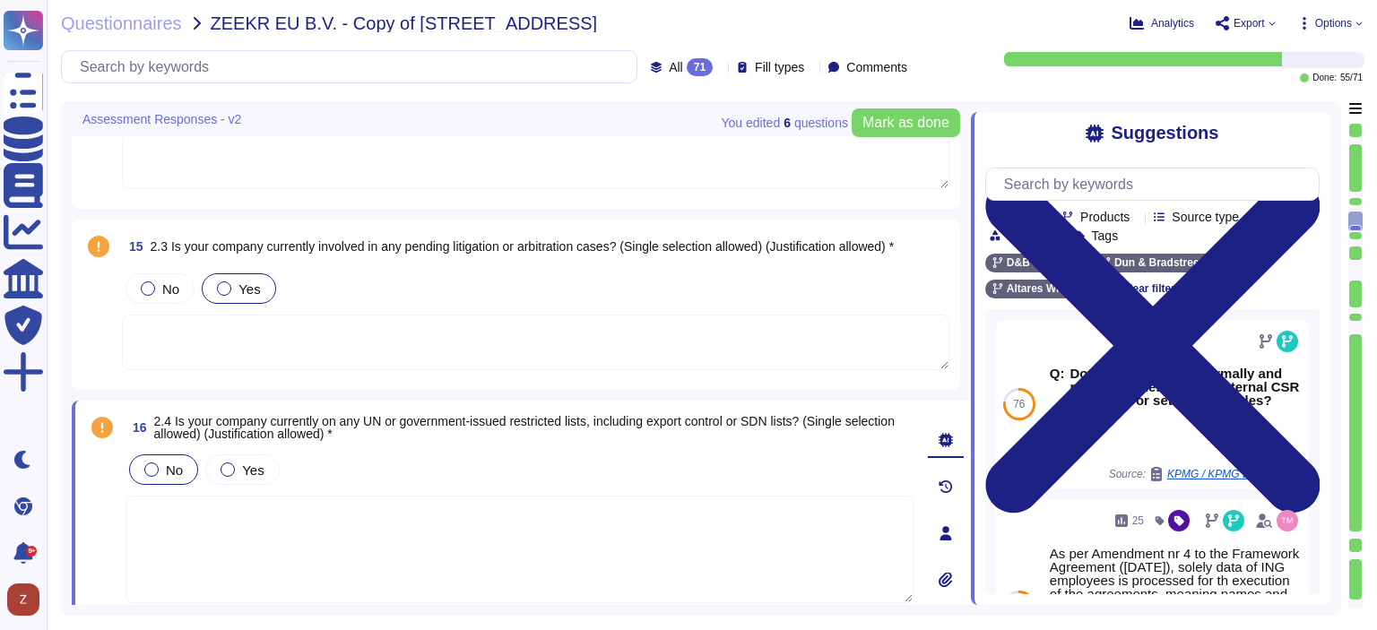
type textarea "The Code of Conduct is reviewed annually, at a minimum, and is updated as neede…"
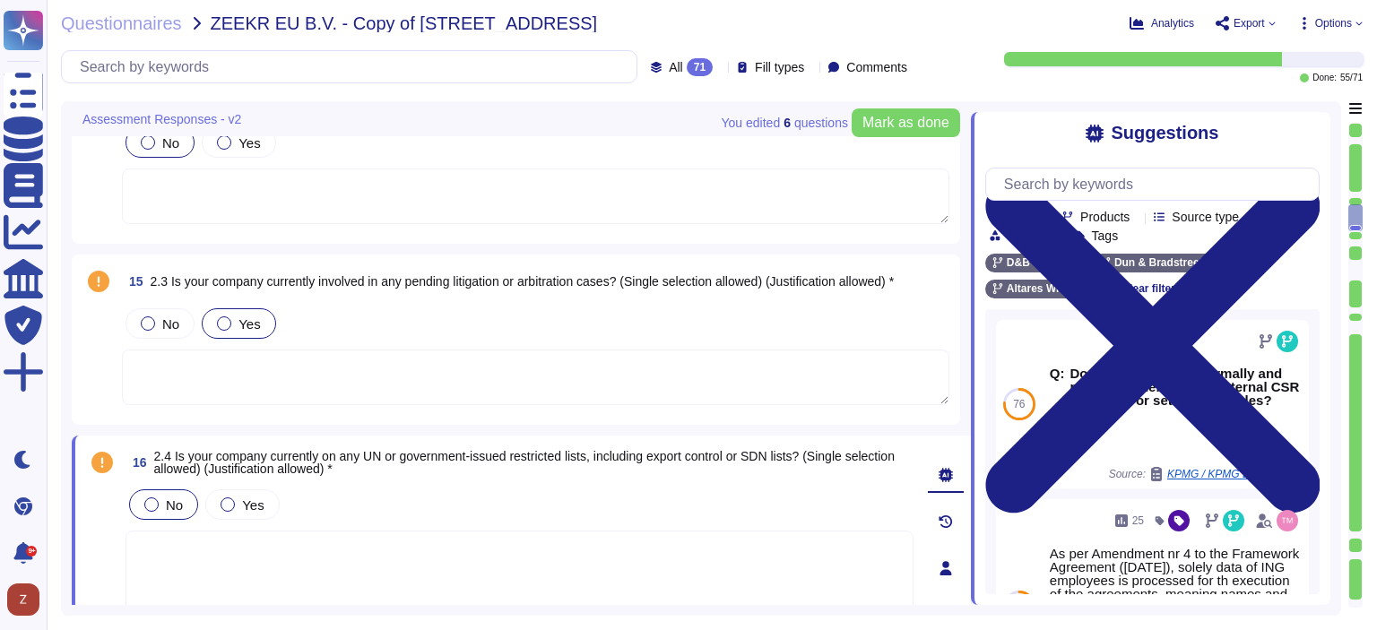
type textarea "See following link: [URL][DOMAIN_NAME]"
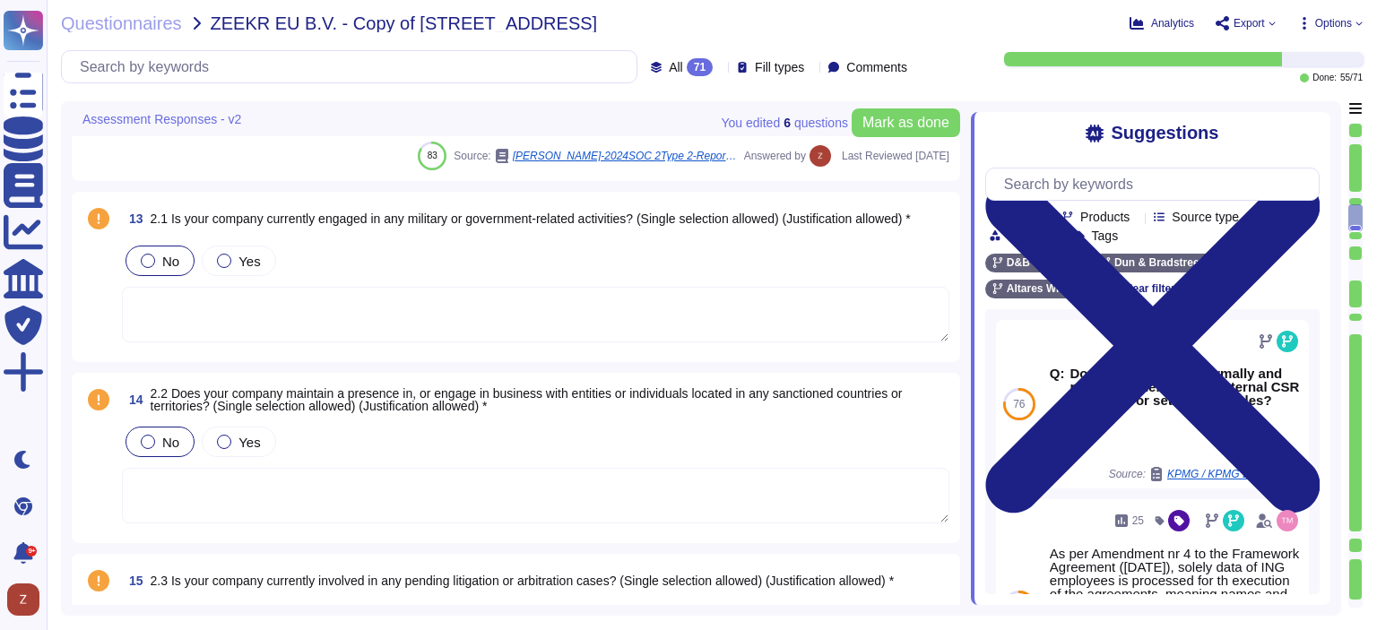
scroll to position [3658, 0]
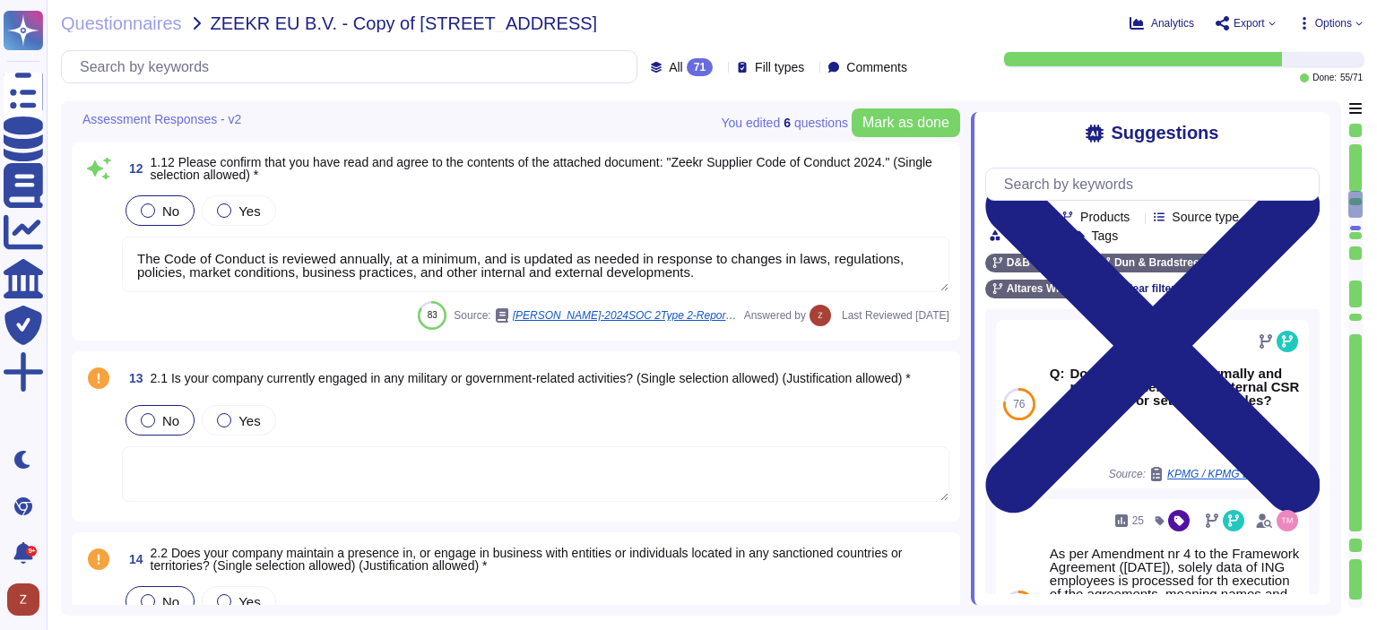
type textarea "Dun & Bradstreet offers a range of products and services designed to enhance bu…"
click at [731, 274] on textarea "The Code of Conduct is reviewed annually, at a minimum, and is updated as neede…" at bounding box center [535, 265] width 827 height 56
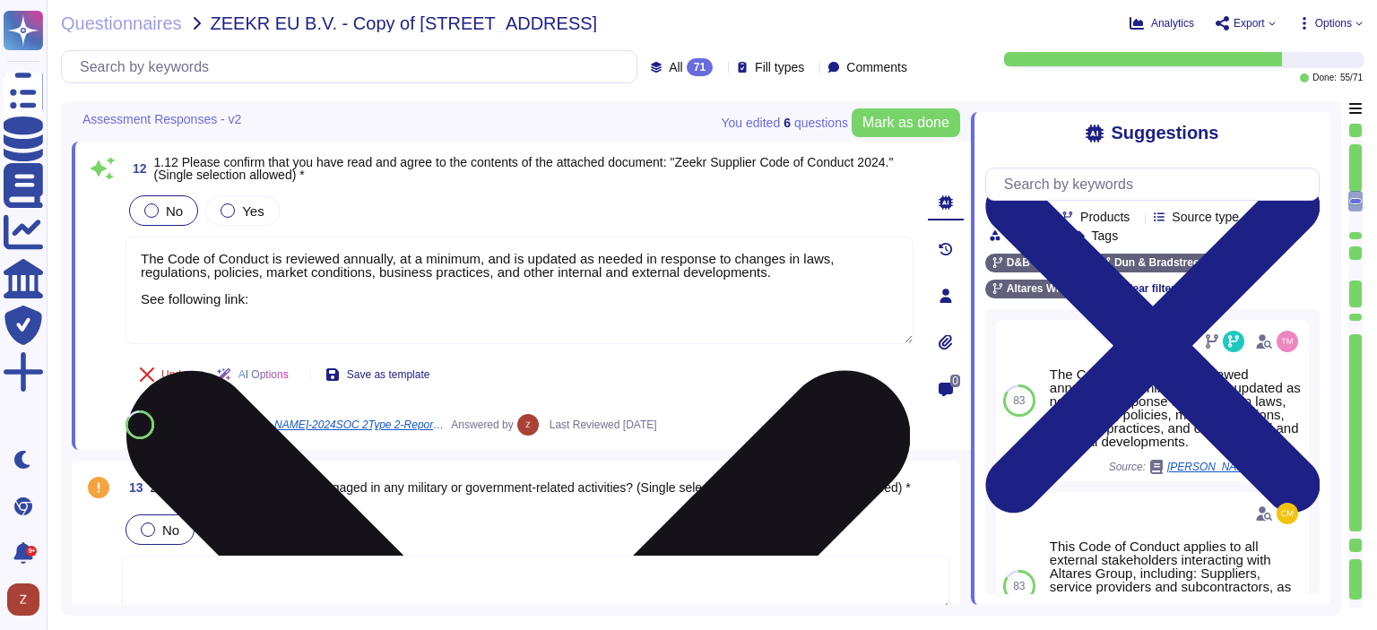
paste textarea "[URL][DOMAIN_NAME]"
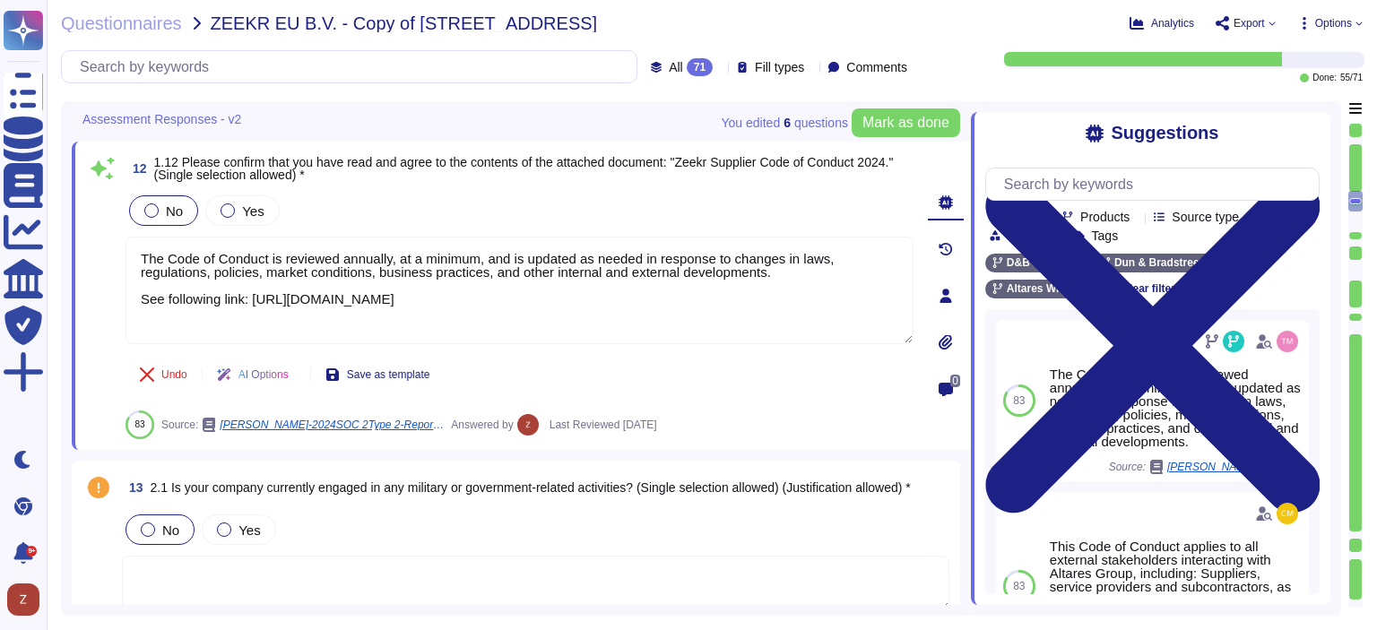
drag, startPoint x: 489, startPoint y: 284, endPoint x: 82, endPoint y: 295, distance: 407.1
click at [82, 295] on div "12 1.12 Please confirm that you have read and agree to the contents of the atta…" at bounding box center [521, 296] width 899 height 308
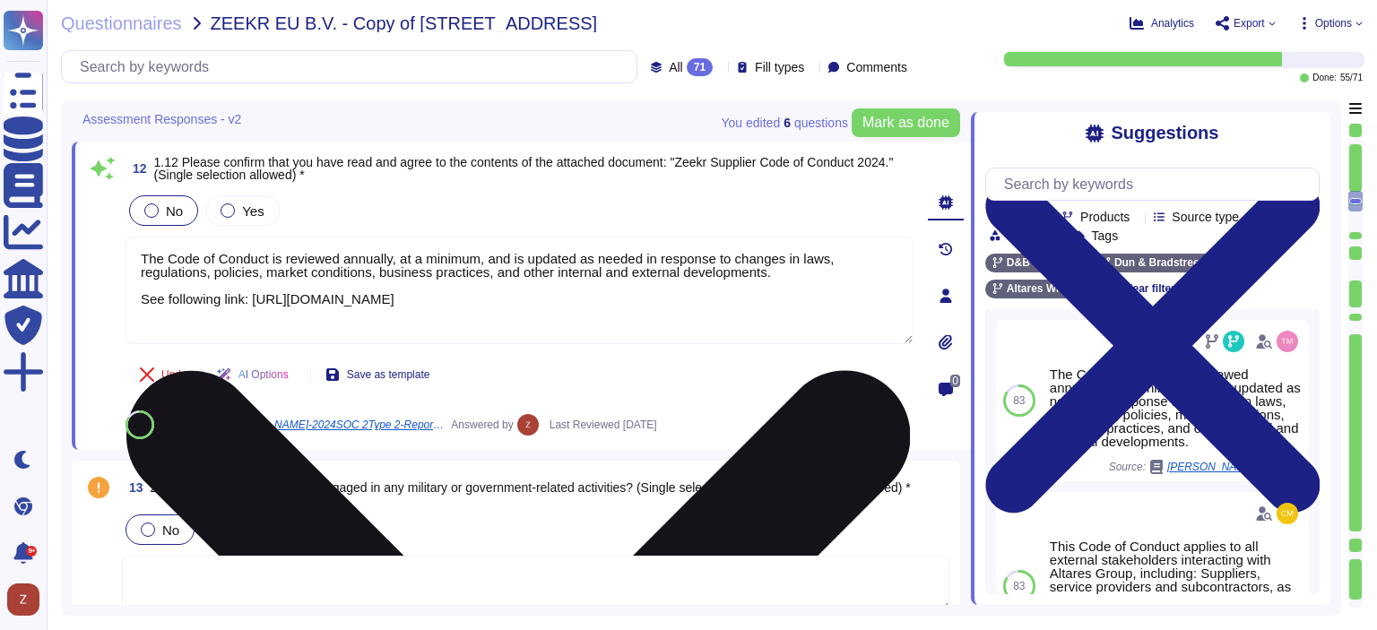
type textarea "The Code of Conduct is reviewed annually, at a minimum, and is updated as neede…"
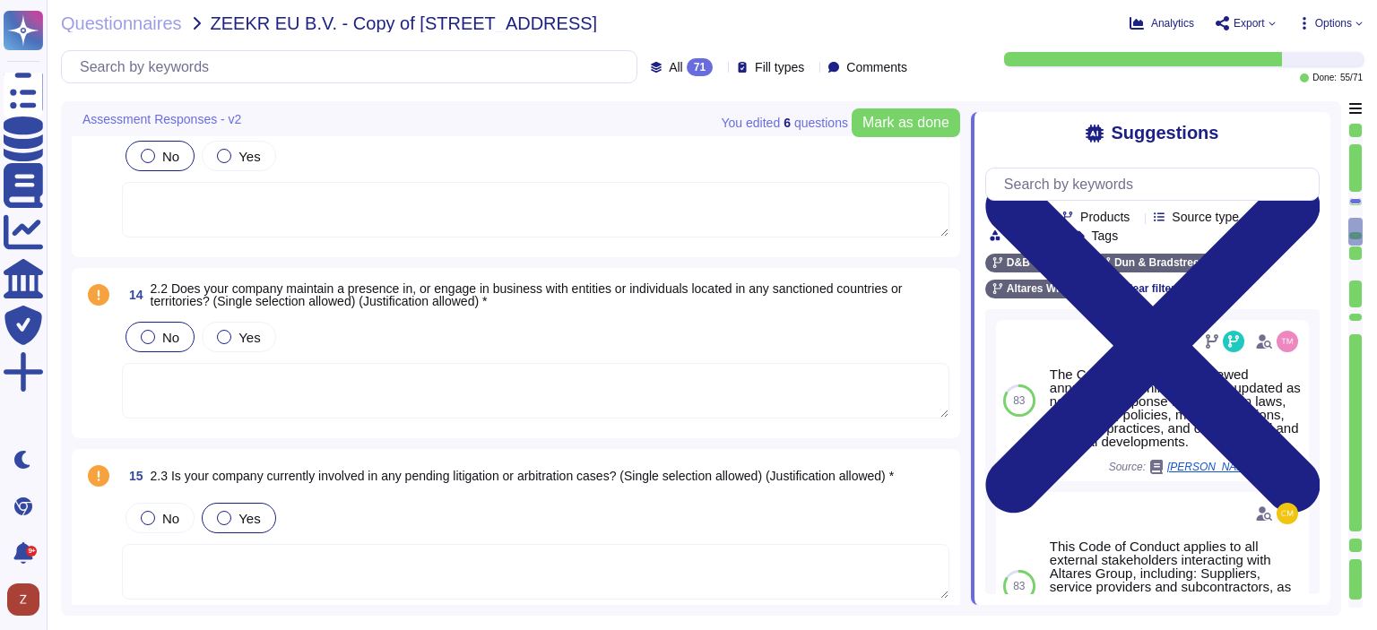
type textarea "Yes, [PERSON_NAME] has implemented a whistleblower platform that allows collabo…"
type textarea "Yes, our company provides regular training and awareness activities related to …"
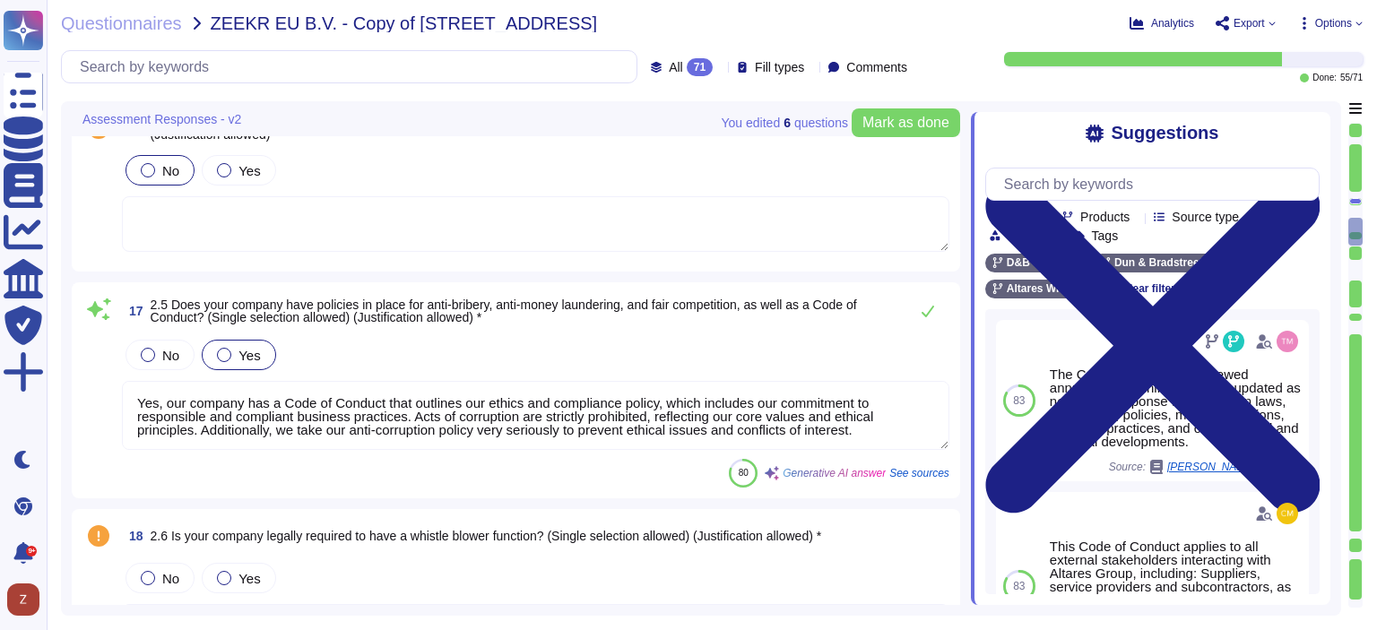
scroll to position [4554, 0]
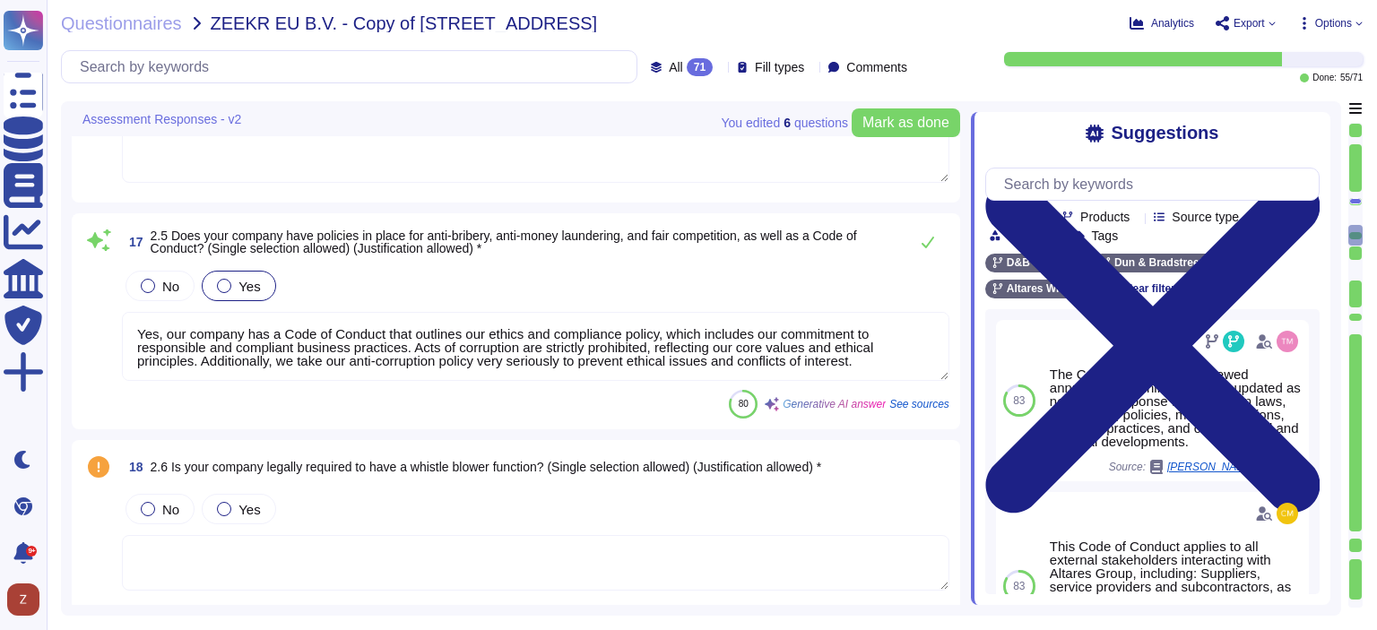
click at [886, 359] on textarea "Yes, our company has a Code of Conduct that outlines our ethics and compliance …" at bounding box center [535, 346] width 827 height 69
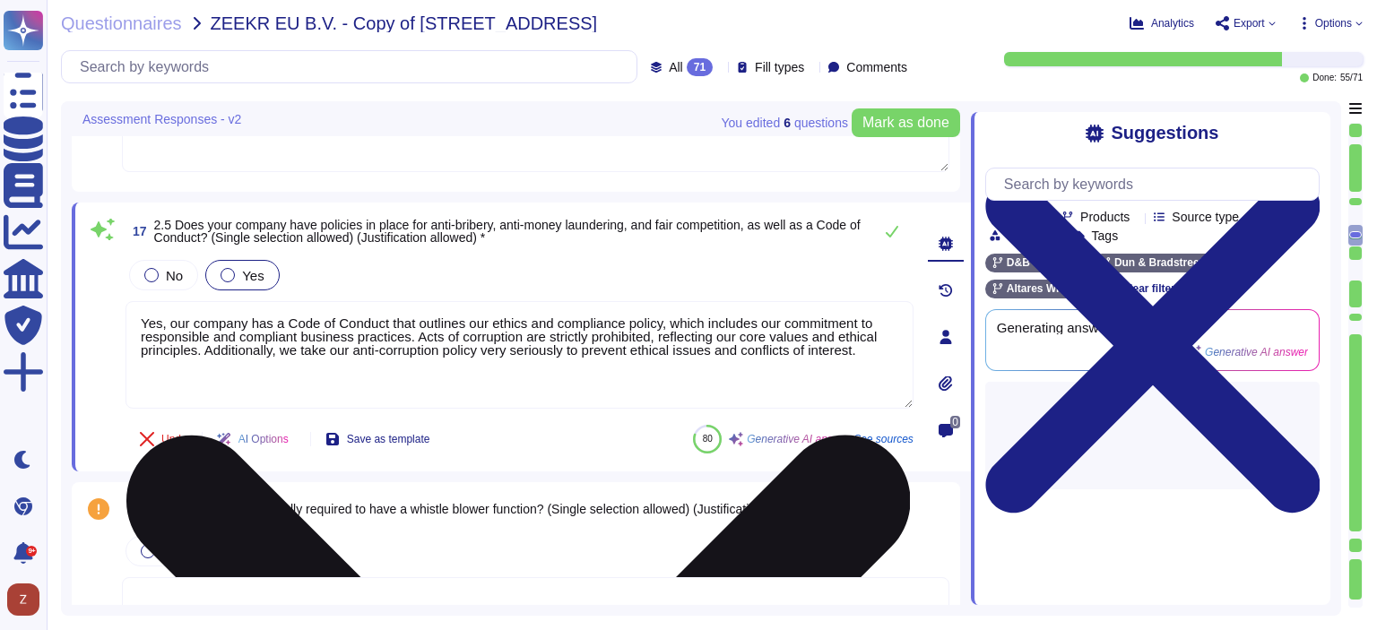
type textarea "Yes, our company provides regular training and awareness activities related to …"
paste textarea "See following link: [URL][DOMAIN_NAME]"
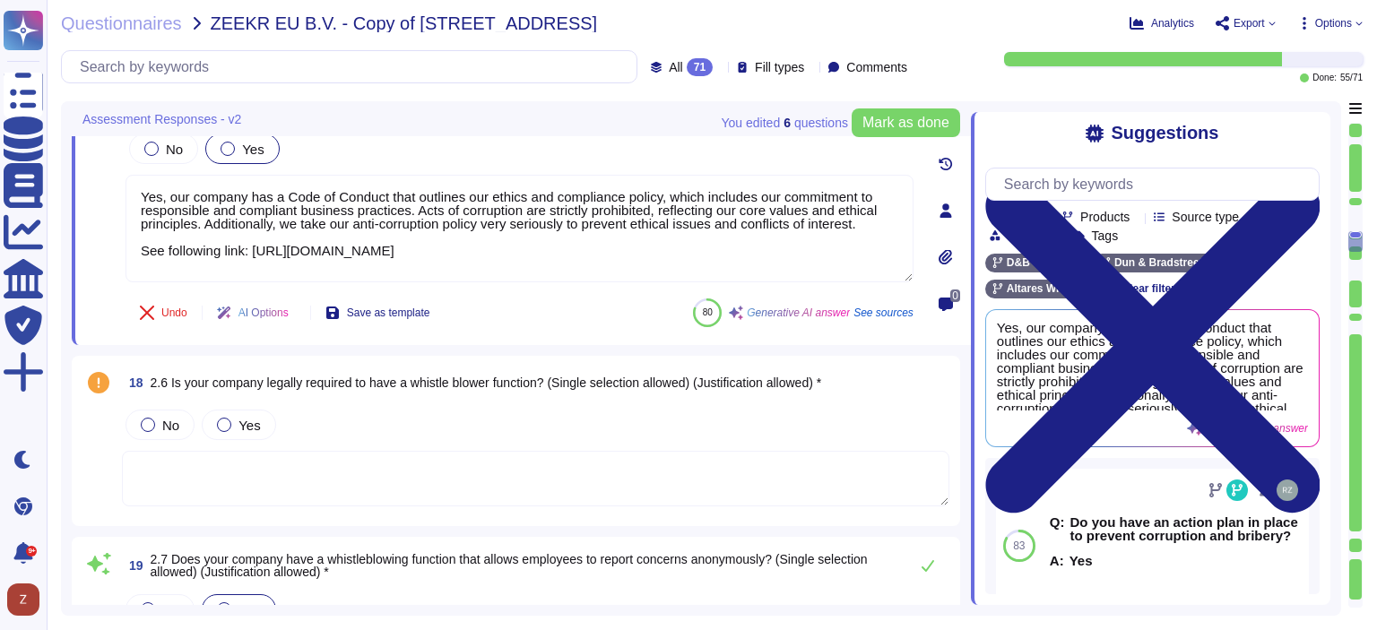
scroll to position [4704, 0]
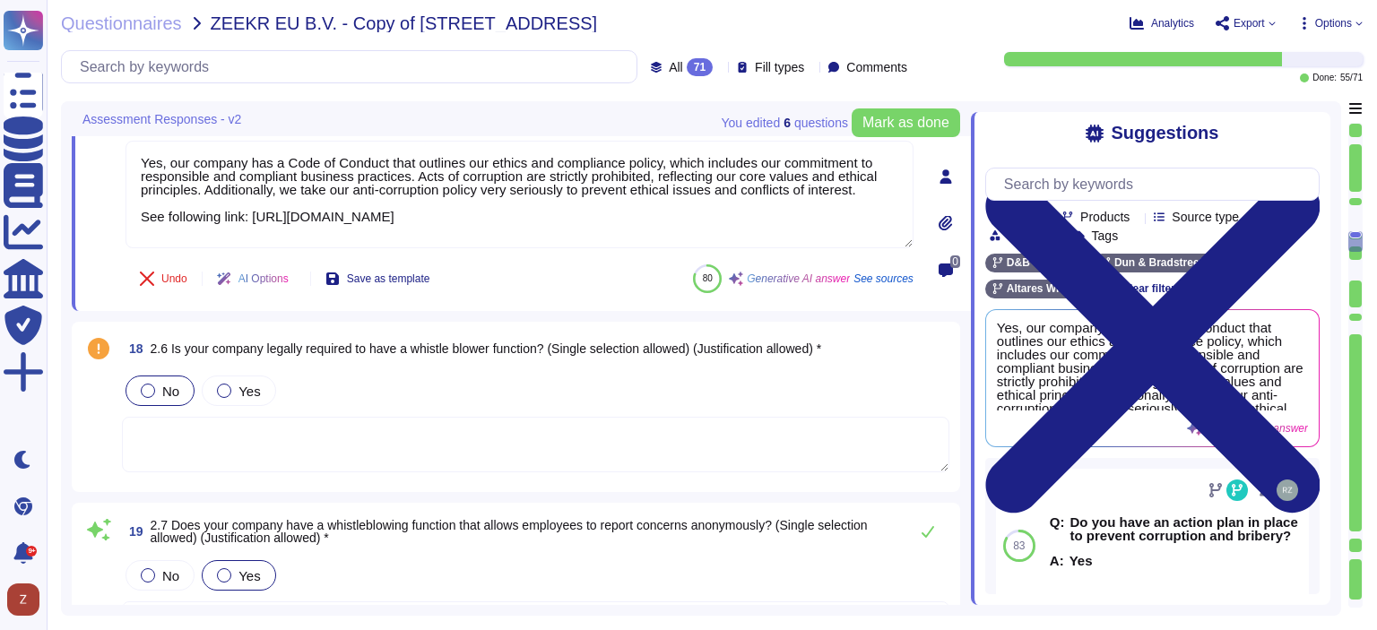
type textarea "Yes, our company has a Code of Conduct that outlines our ethics and compliance …"
click at [148, 388] on div at bounding box center [148, 391] width 14 height 14
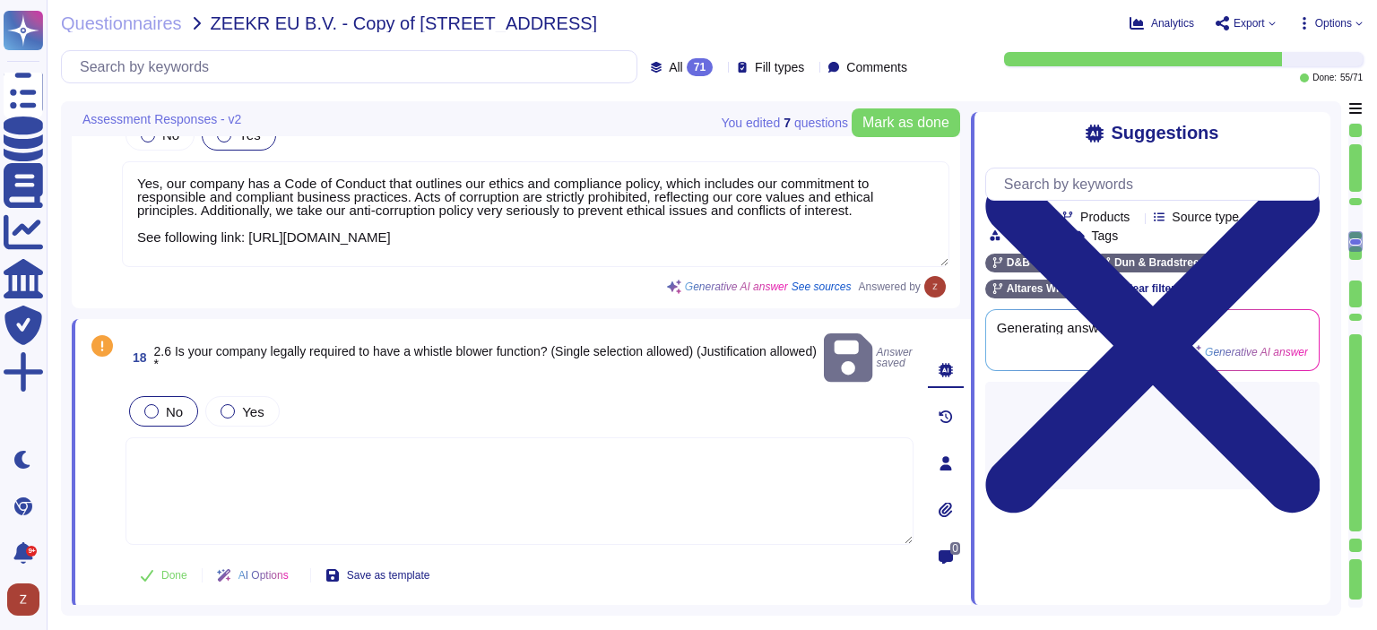
click at [209, 437] on textarea at bounding box center [519, 491] width 788 height 108
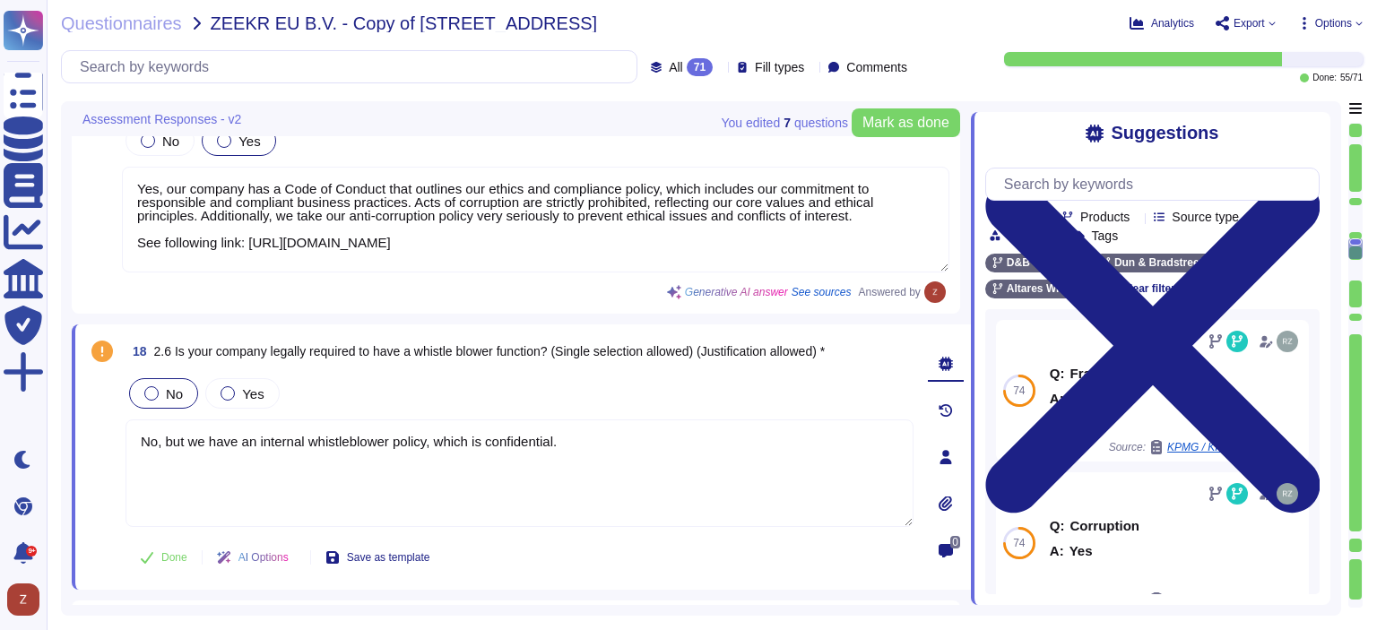
scroll to position [4603, 0]
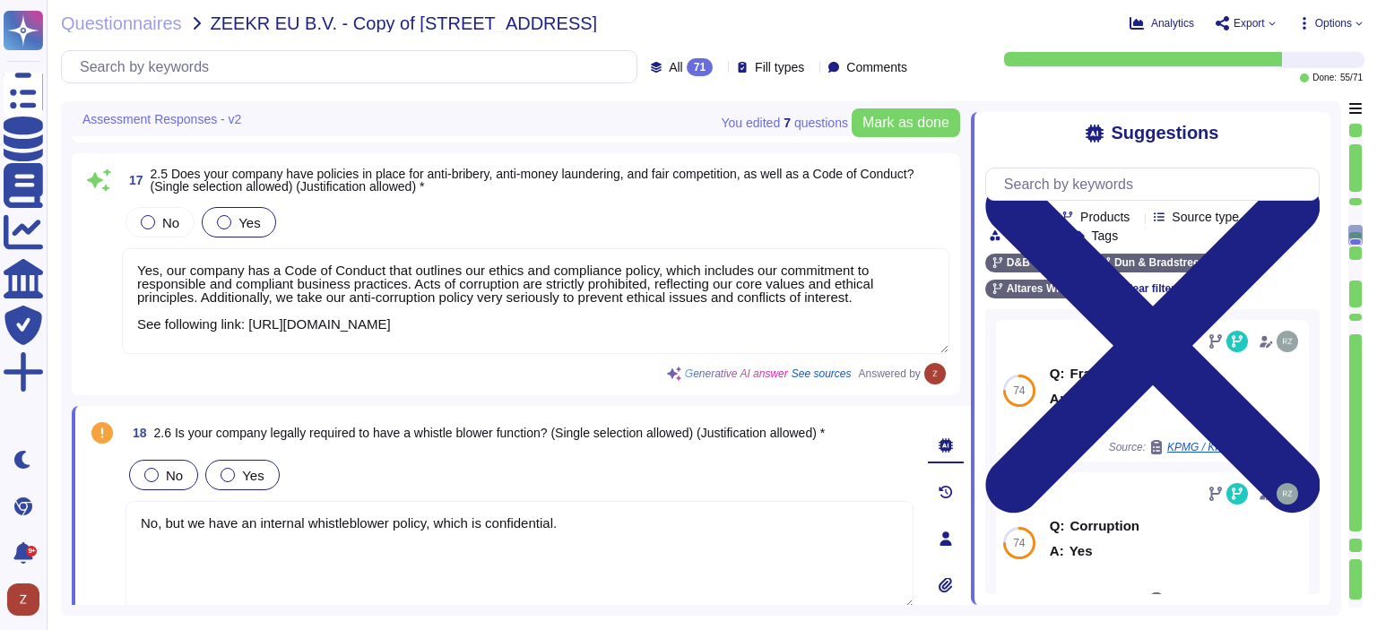
click at [225, 472] on div at bounding box center [227, 475] width 14 height 14
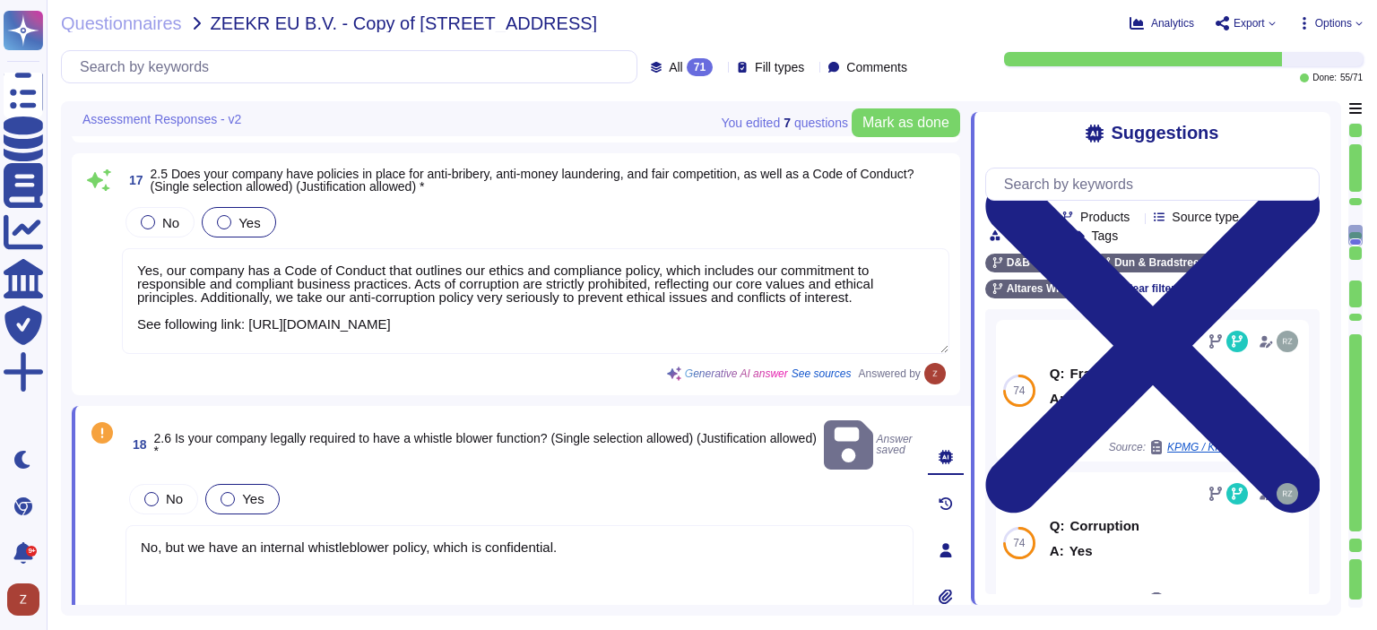
scroll to position [4752, 0]
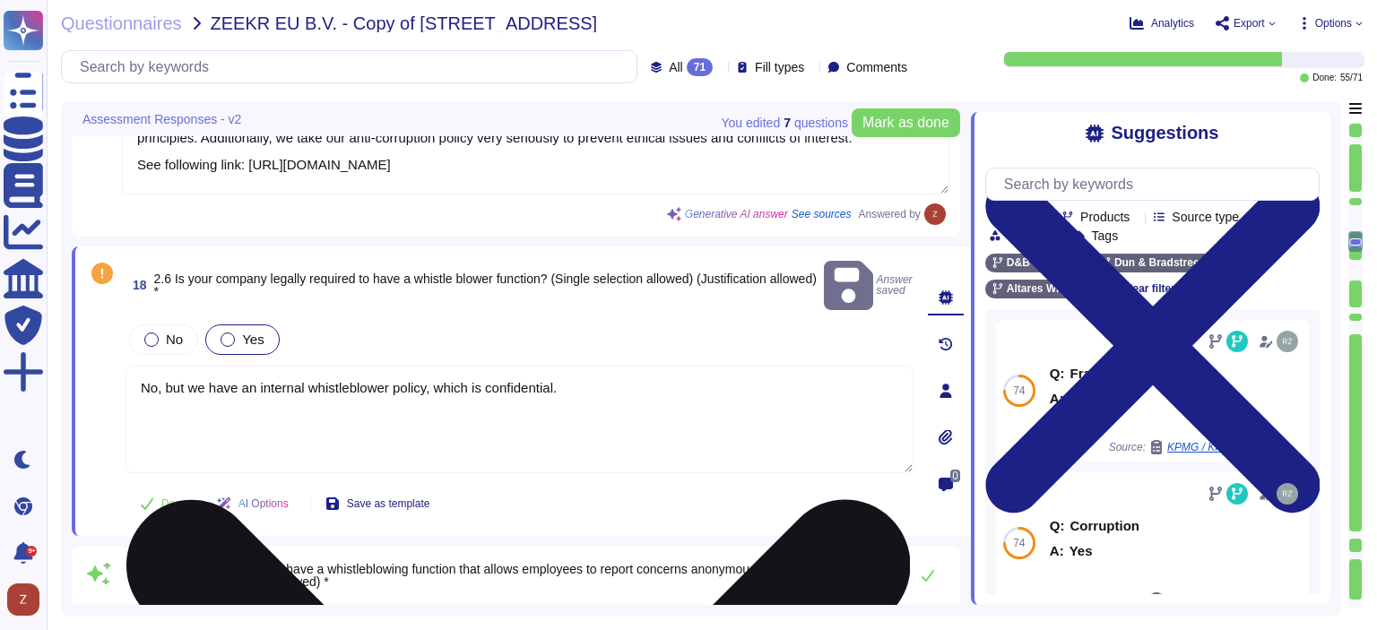
drag, startPoint x: 160, startPoint y: 365, endPoint x: 143, endPoint y: 361, distance: 17.4
click at [143, 366] on textarea "No, but we have an internal whistleblower policy, which is confidential." at bounding box center [519, 420] width 788 height 108
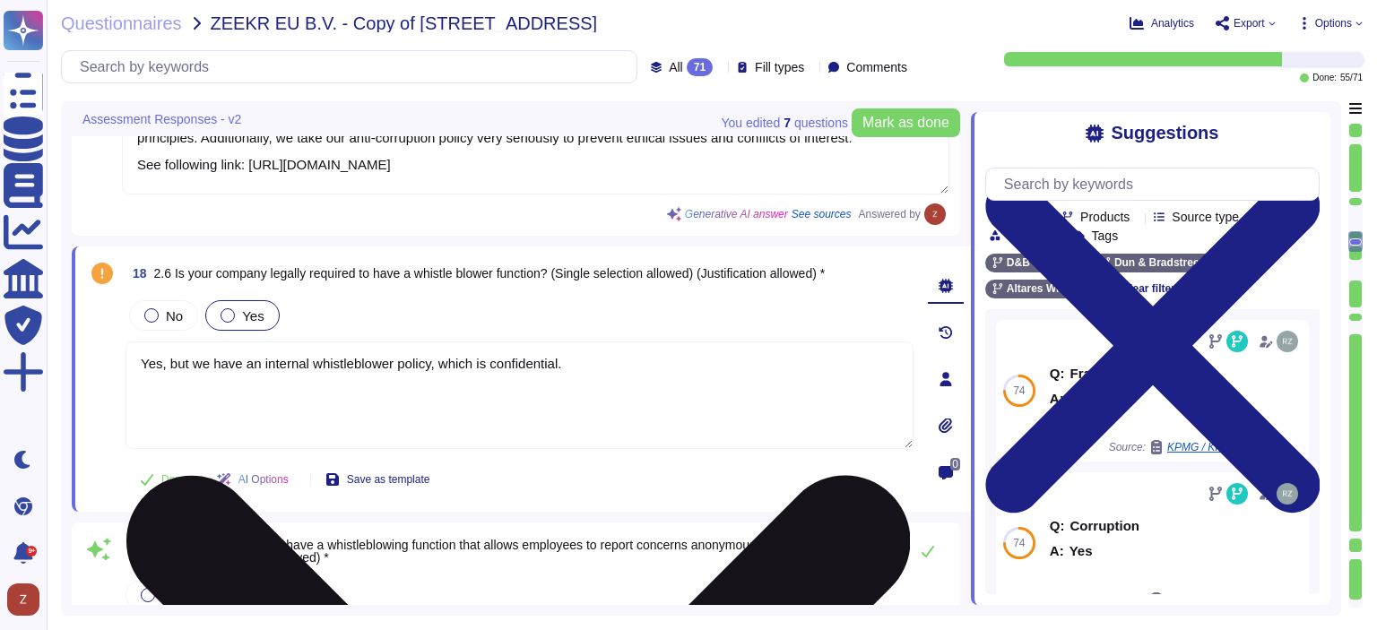
drag, startPoint x: 182, startPoint y: 363, endPoint x: 172, endPoint y: 361, distance: 10.0
click at [172, 361] on textarea "Yes, but we have an internal whistleblower policy, which is confidential." at bounding box center [519, 395] width 788 height 108
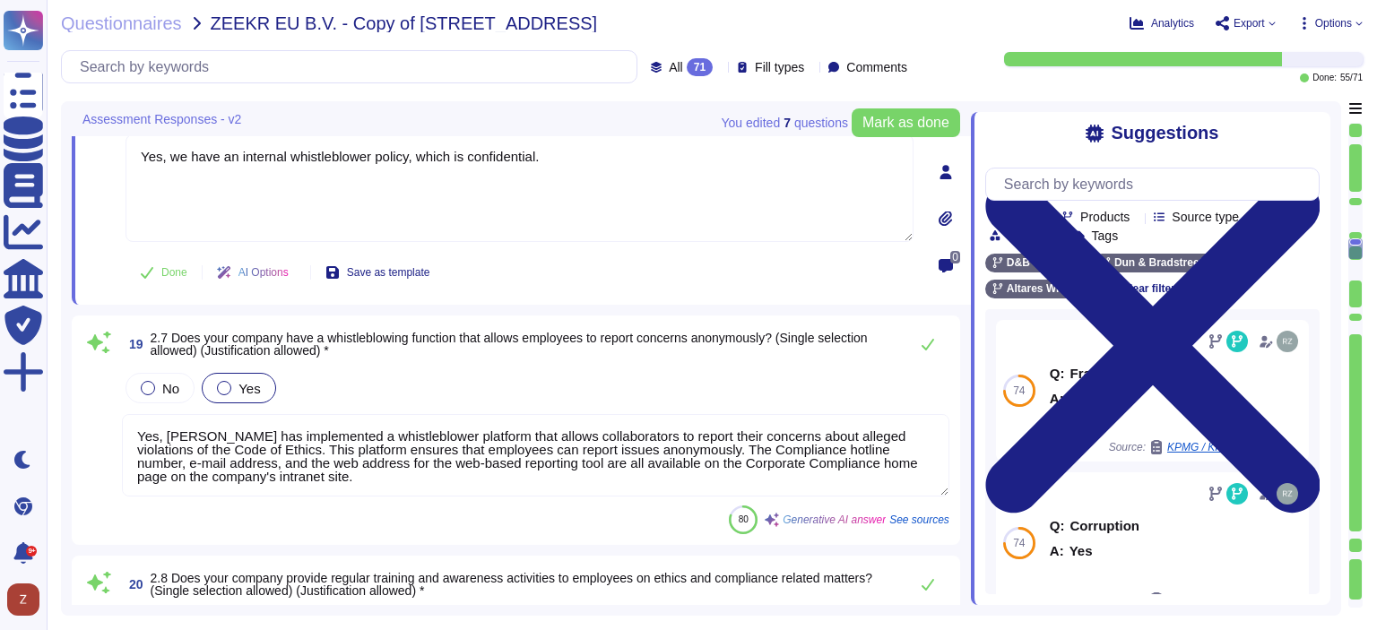
scroll to position [5052, 0]
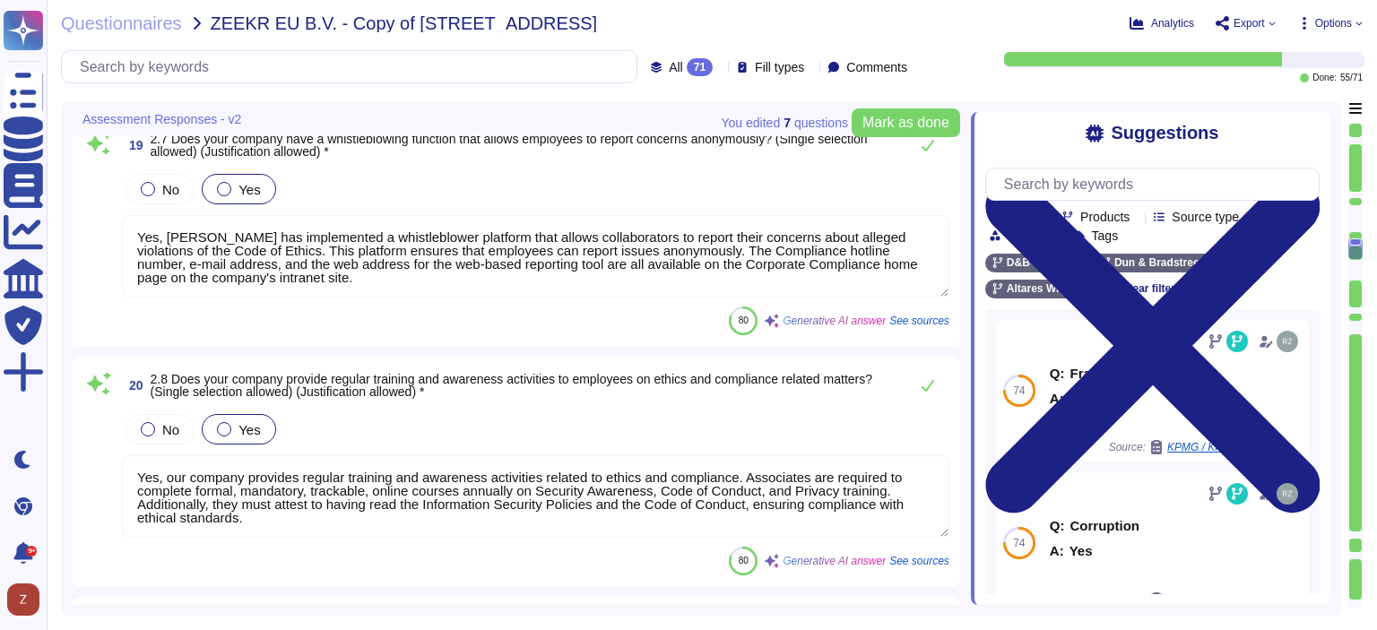
type textarea "Yes, we have an internal whistleblower policy, which is confidential."
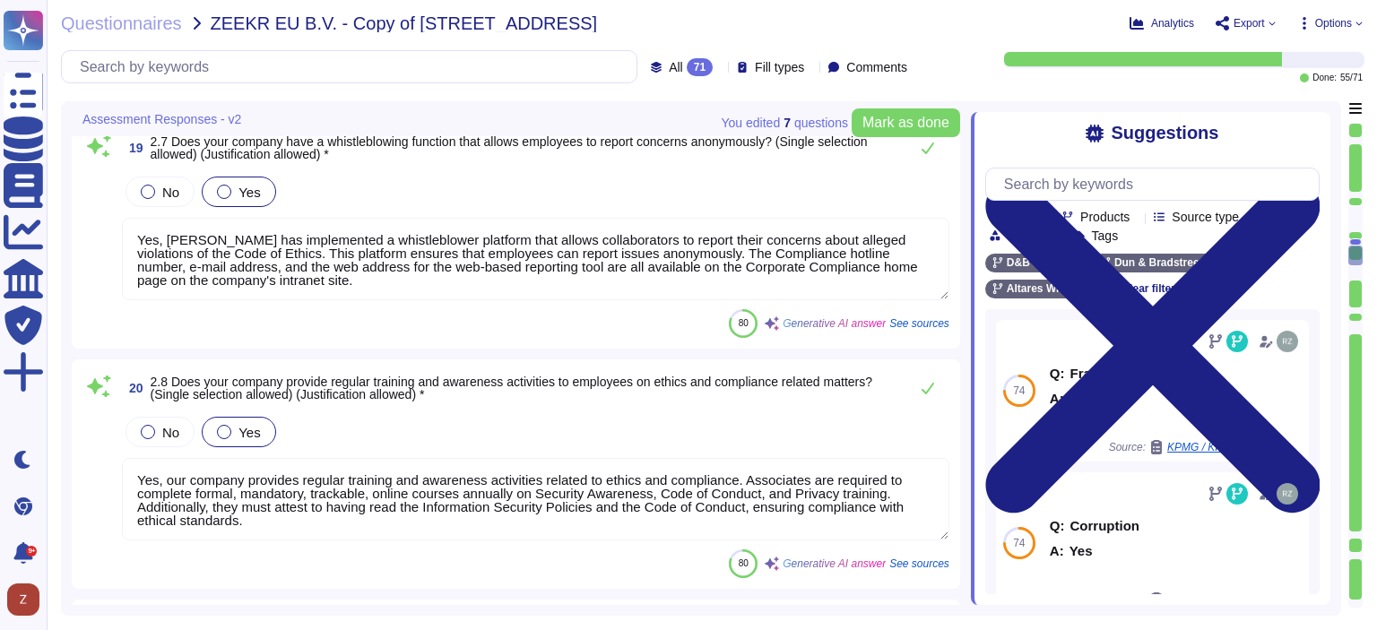
scroll to position [5200, 0]
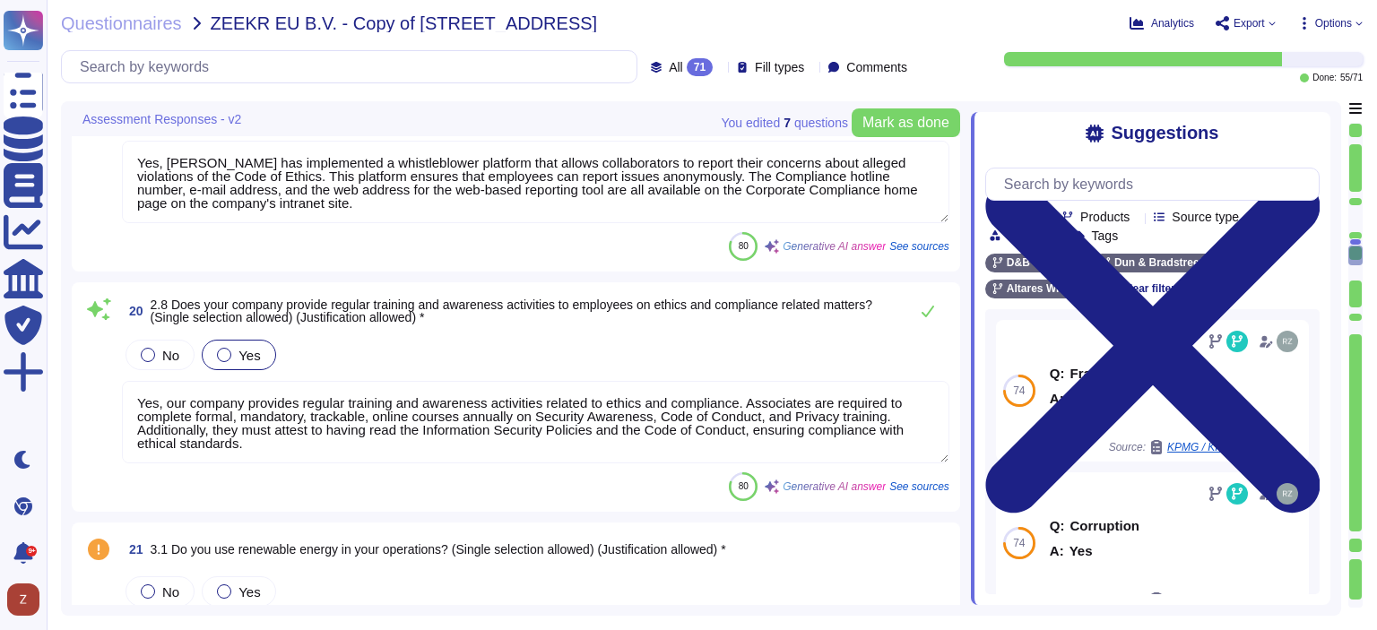
type textarea "Yes, our company complies with national labor laws and international human righ…"
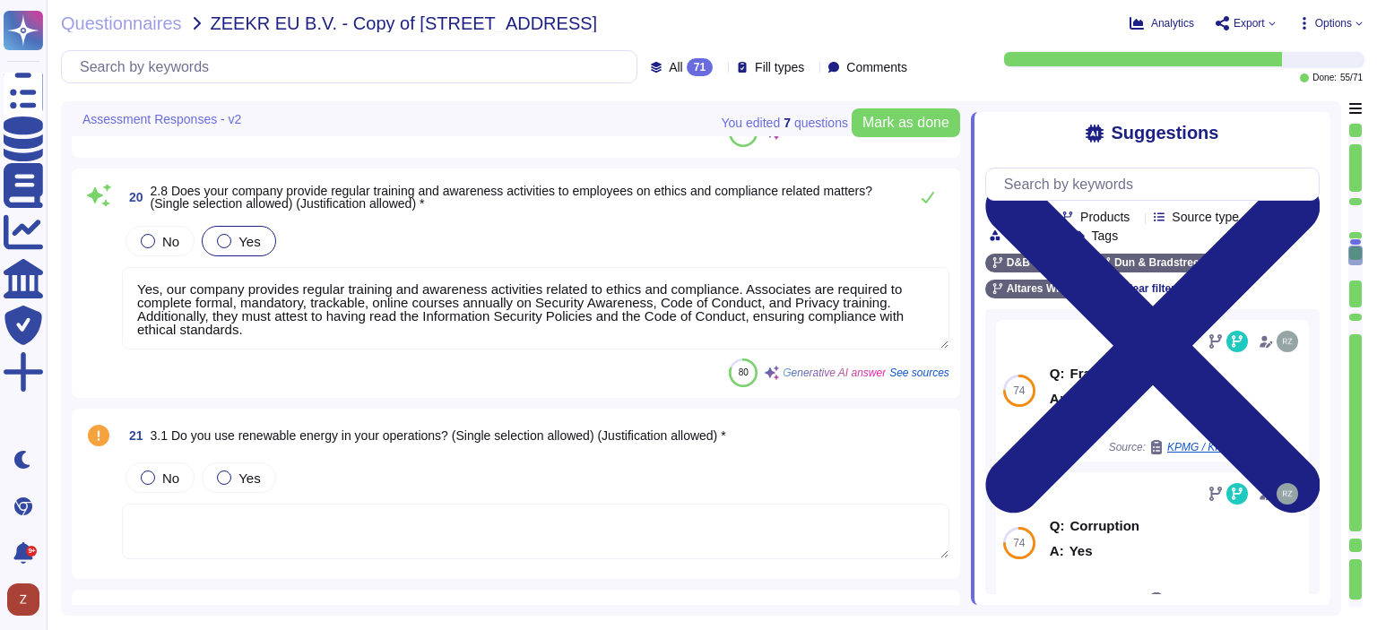
scroll to position [5349, 0]
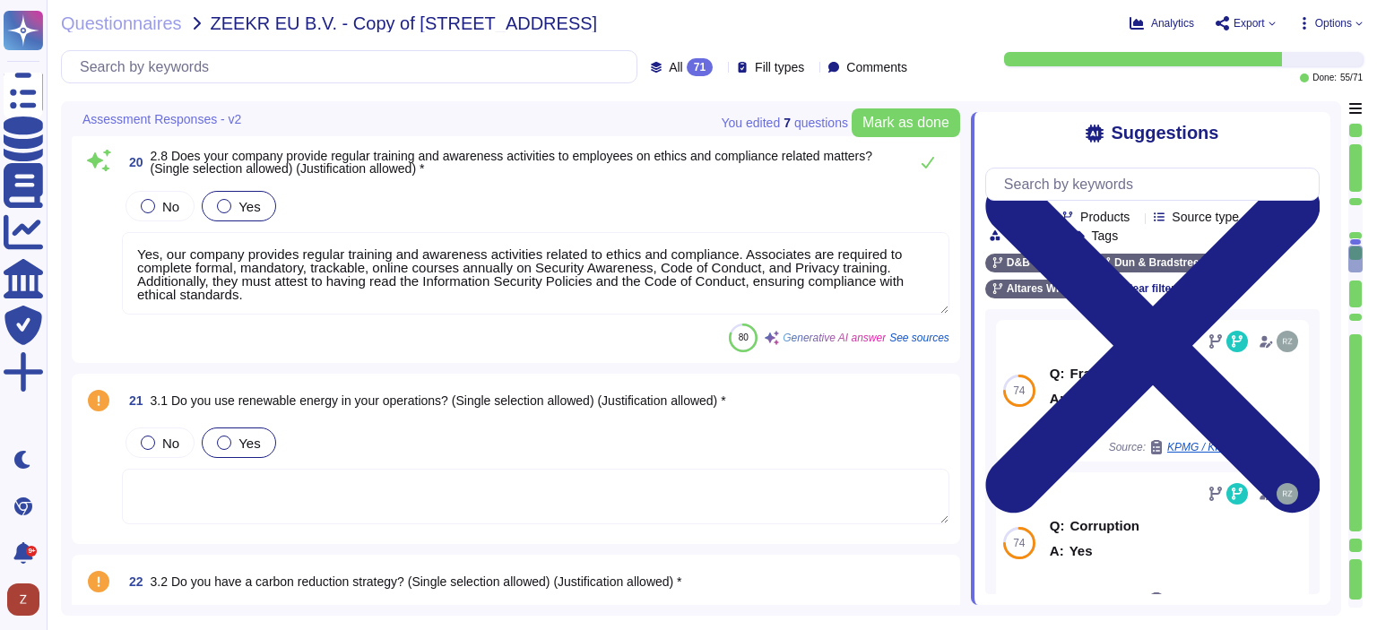
click at [227, 441] on div at bounding box center [224, 443] width 14 height 14
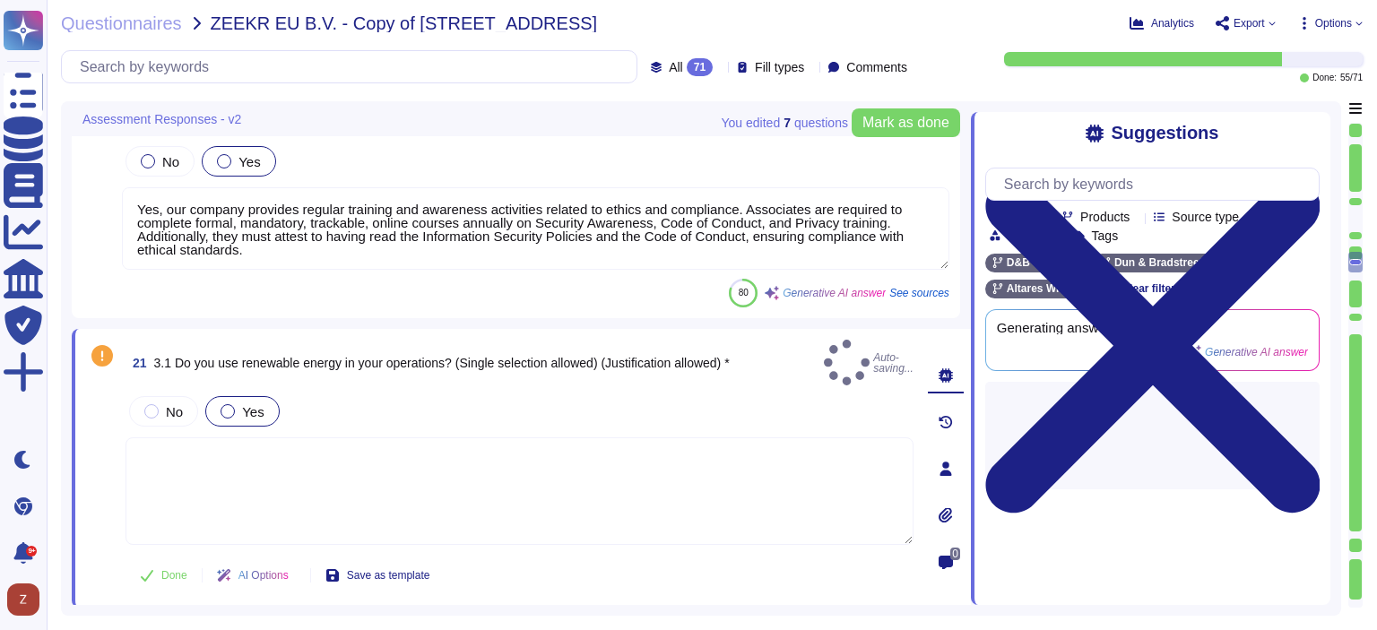
type textarea "Yes, our company complies with national labor laws and international human righ…"
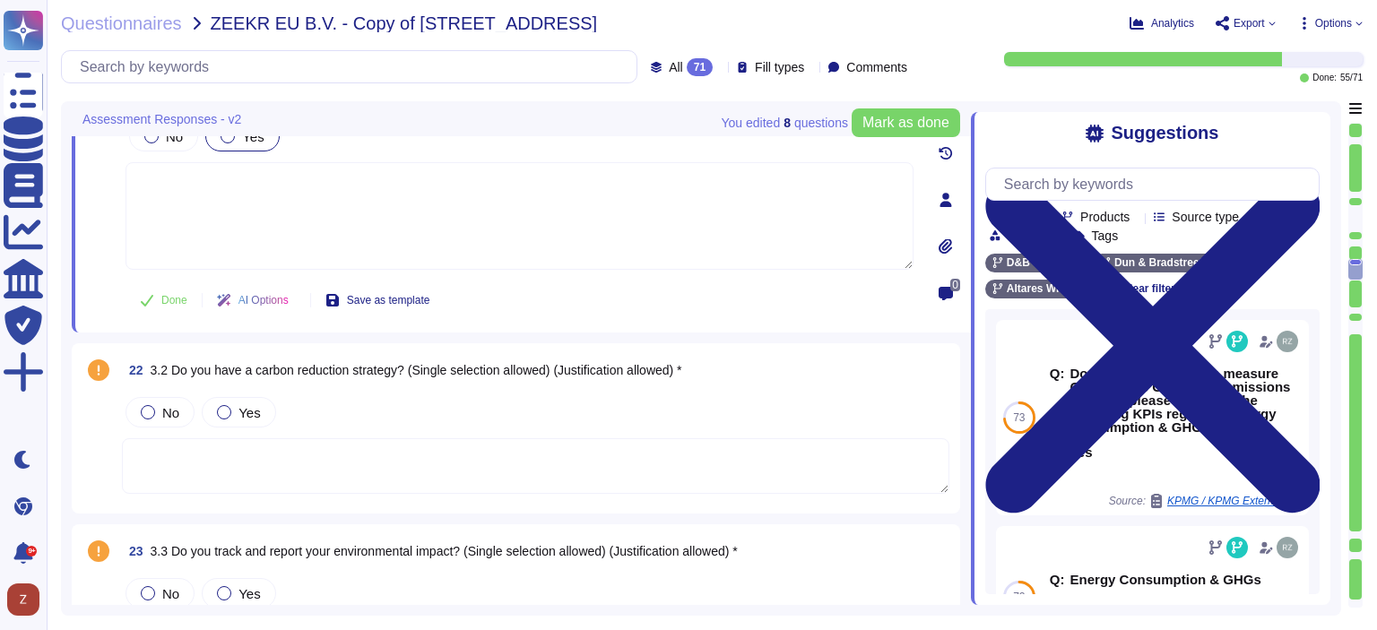
scroll to position [5648, 0]
type textarea "Yes, we promote diversity and inclusion in our company. [PERSON_NAME] & [PERSON…"
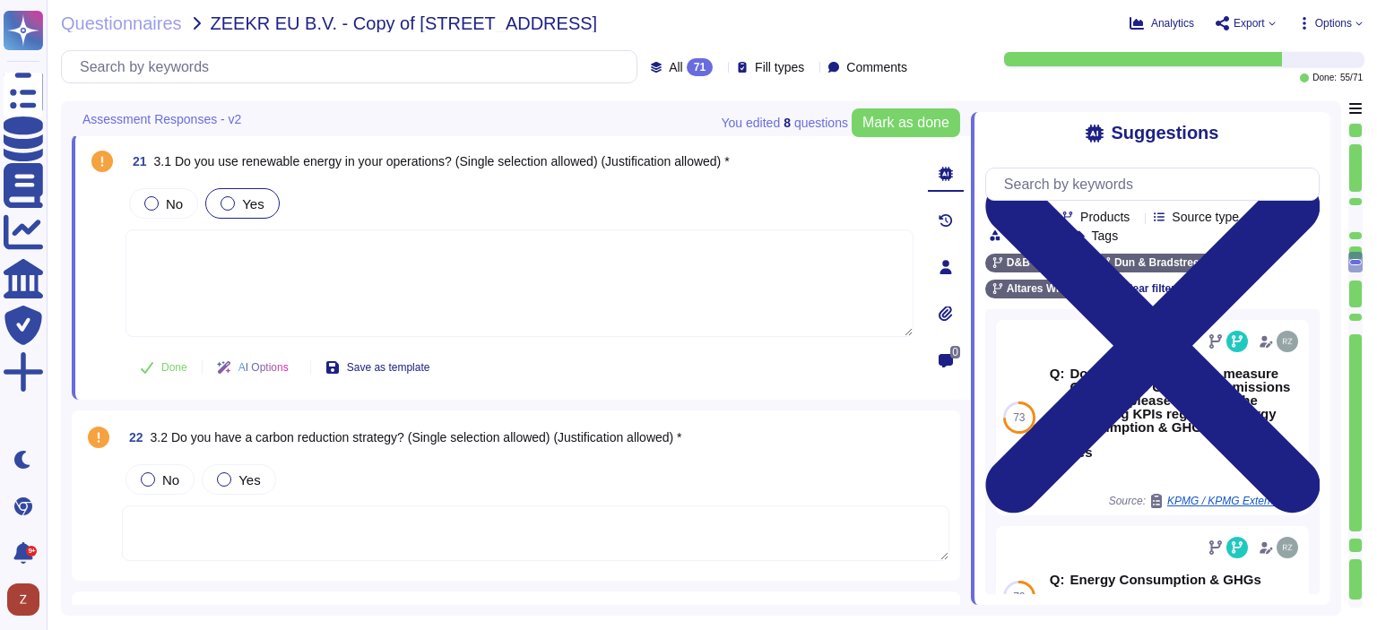
scroll to position [5500, 0]
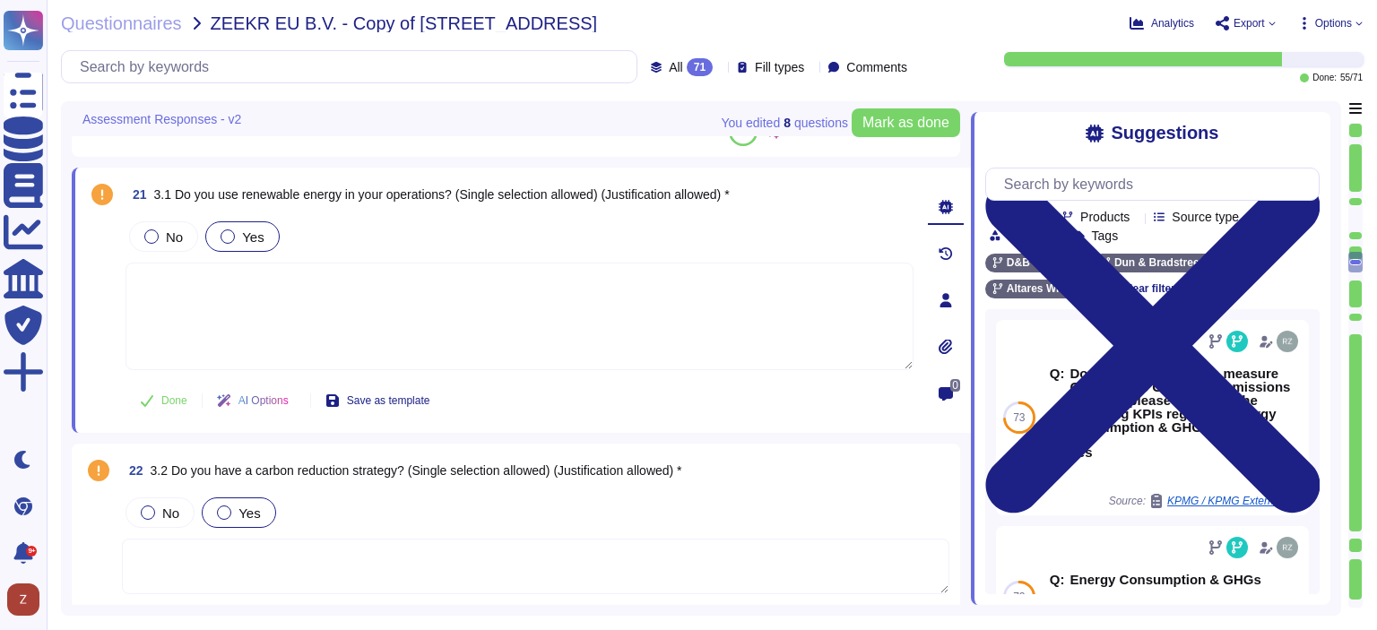
click at [215, 513] on div "Yes" at bounding box center [238, 512] width 73 height 30
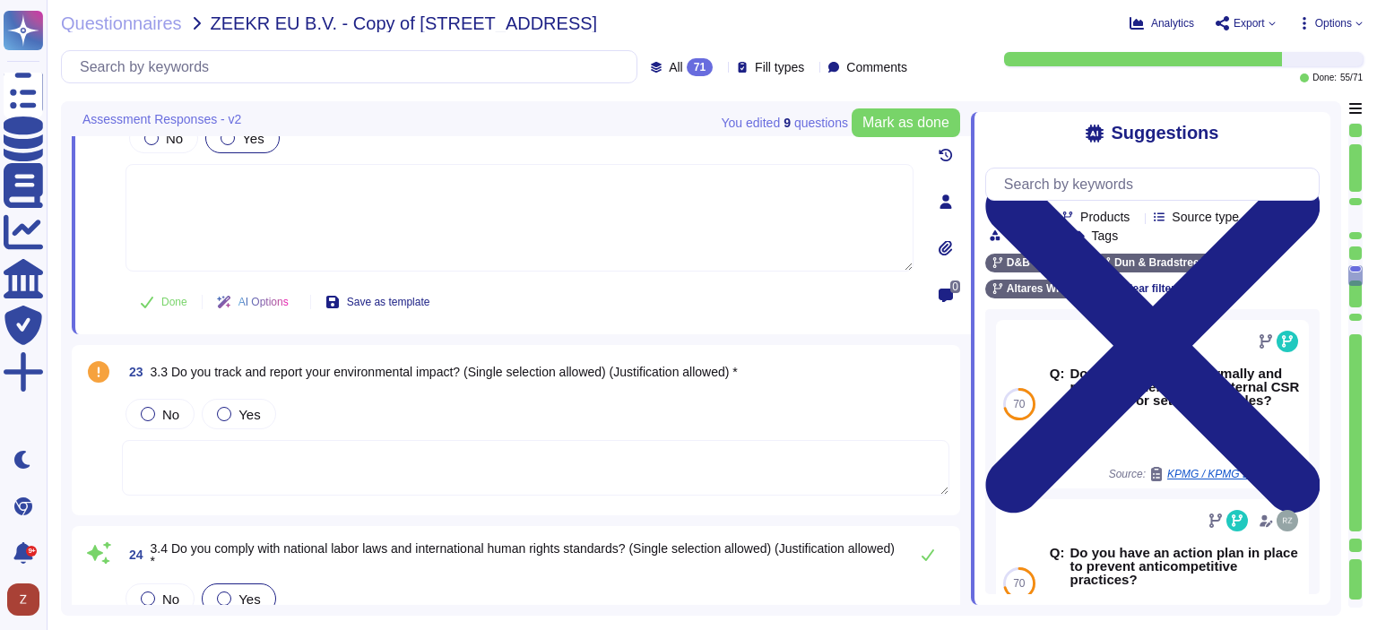
scroll to position [5797, 0]
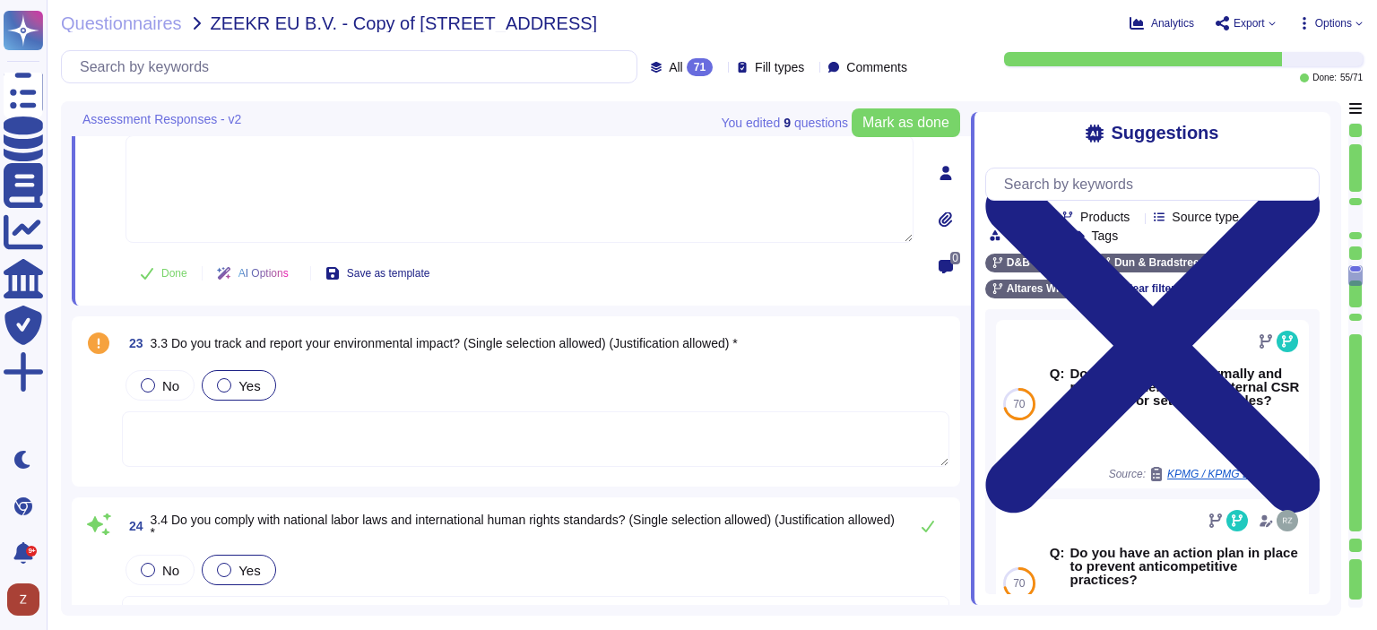
click at [228, 385] on div at bounding box center [224, 385] width 14 height 14
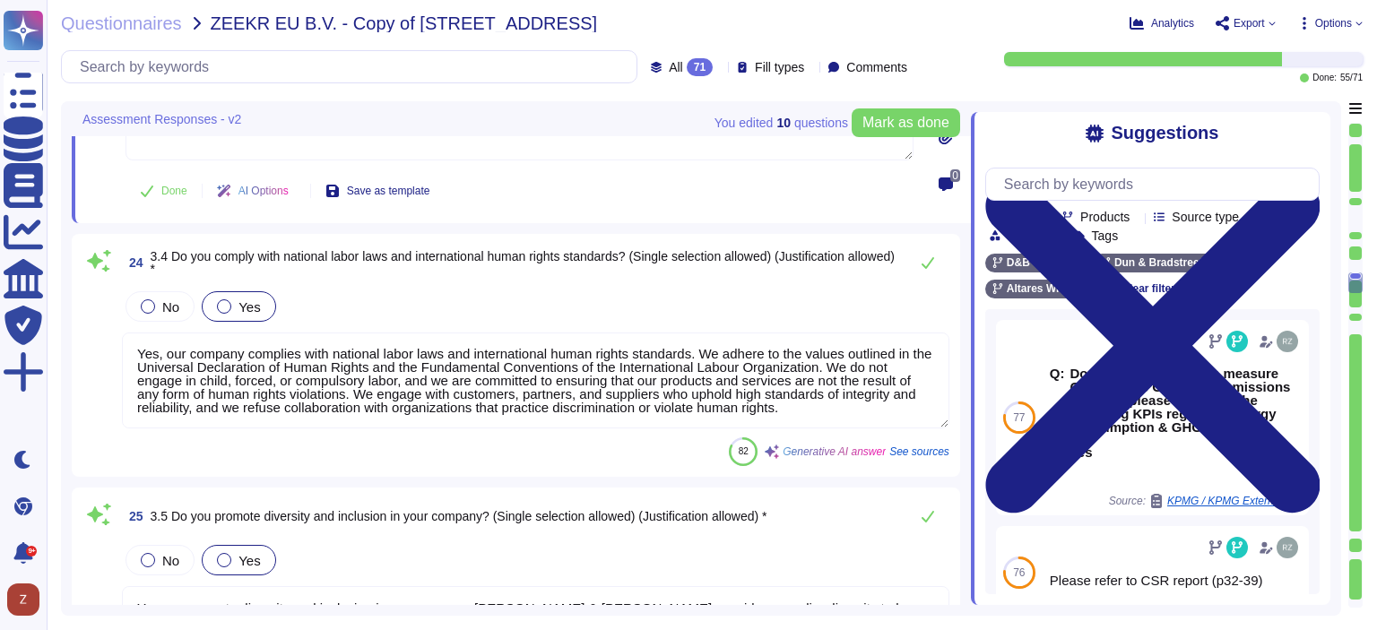
scroll to position [6097, 0]
type textarea "Dun & [PERSON_NAME] has received a Silver Medal from EcoVadis with a score of 6…"
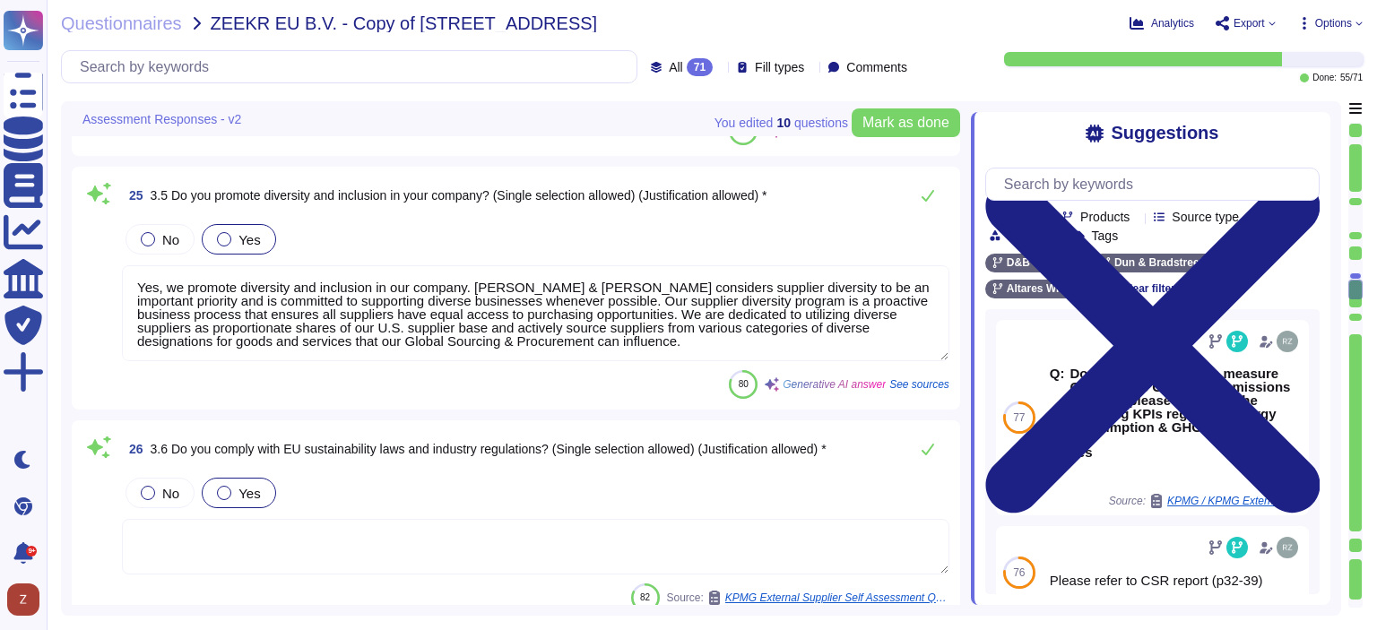
scroll to position [6396, 0]
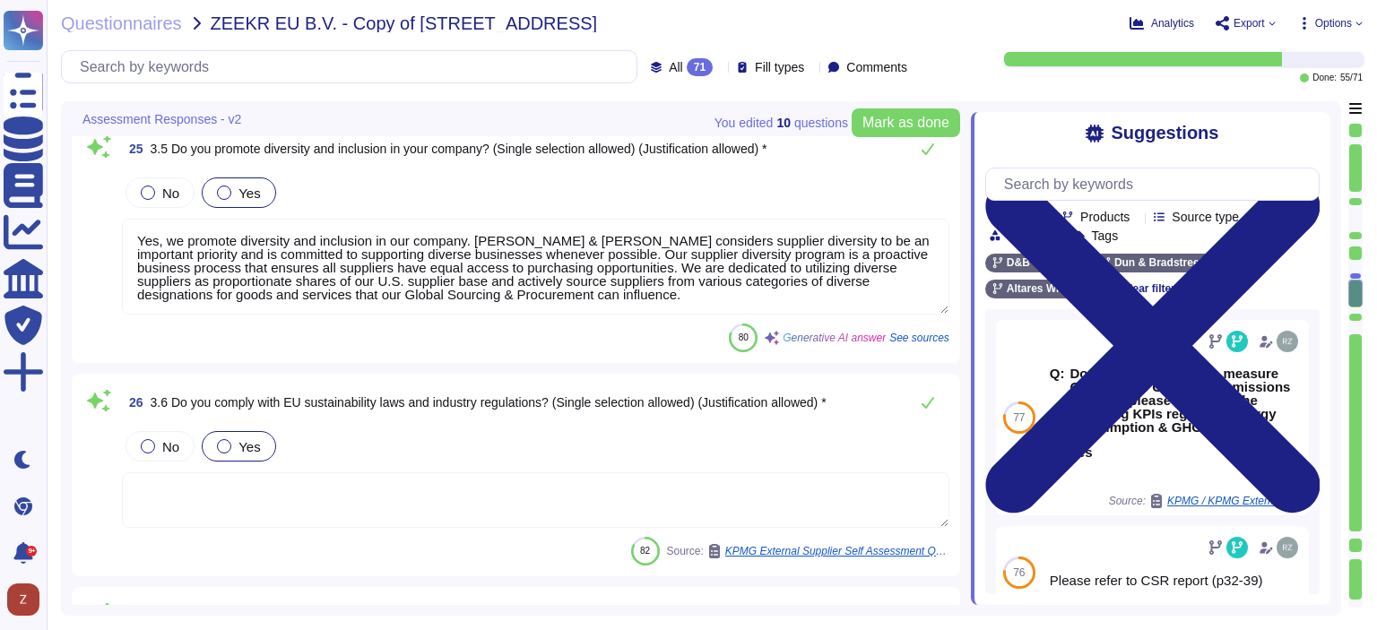
type textarea "Yes, Dun & [PERSON_NAME] has implemented and documented a Business Continuity P…"
drag, startPoint x: 620, startPoint y: 262, endPoint x: 670, endPoint y: 290, distance: 57.4
click at [670, 290] on textarea "Yes, we promote diversity and inclusion in our company. [PERSON_NAME] & [PERSON…" at bounding box center [535, 267] width 827 height 96
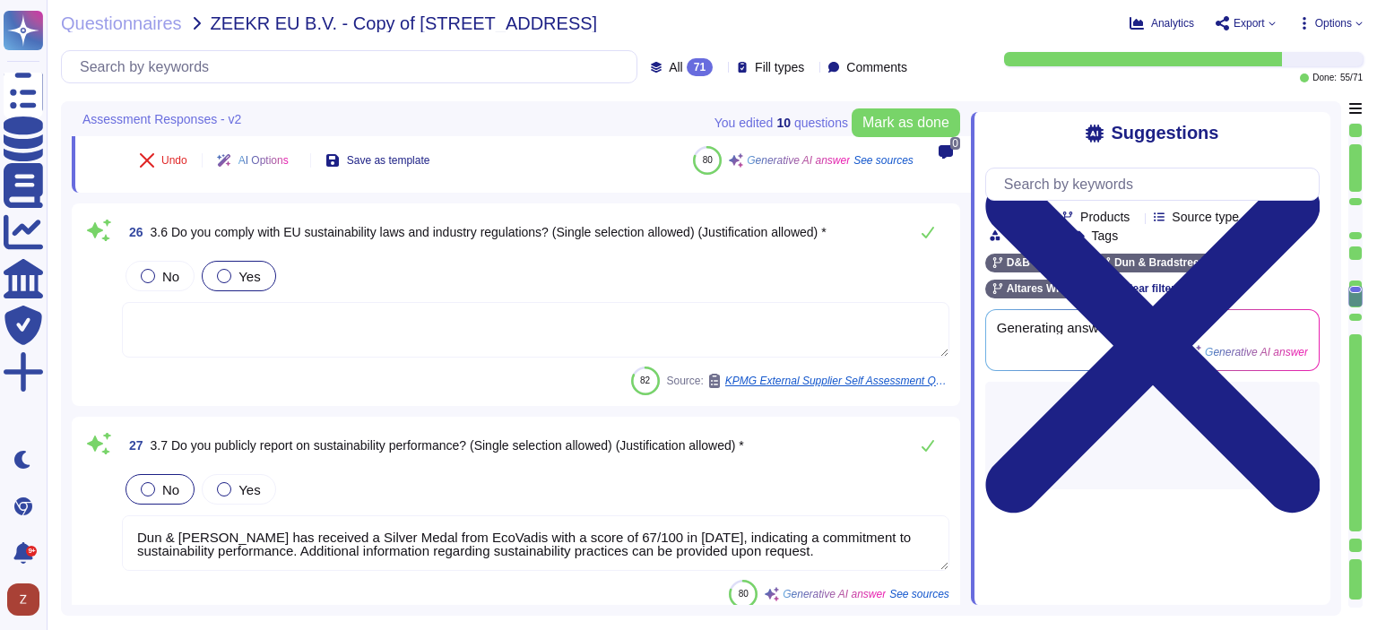
scroll to position [6545, 0]
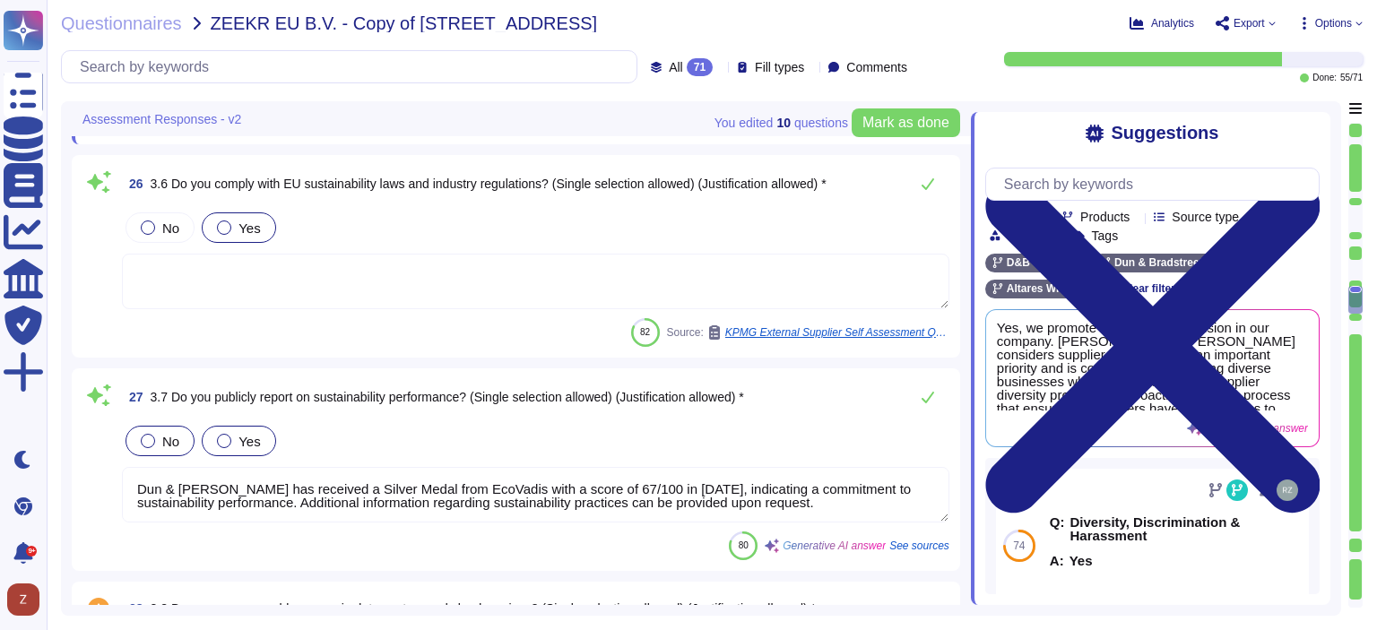
type textarea "Yes, we promote diversity and inclusion in our company. [PERSON_NAME] & [PERSON…"
click at [223, 434] on div at bounding box center [224, 441] width 14 height 14
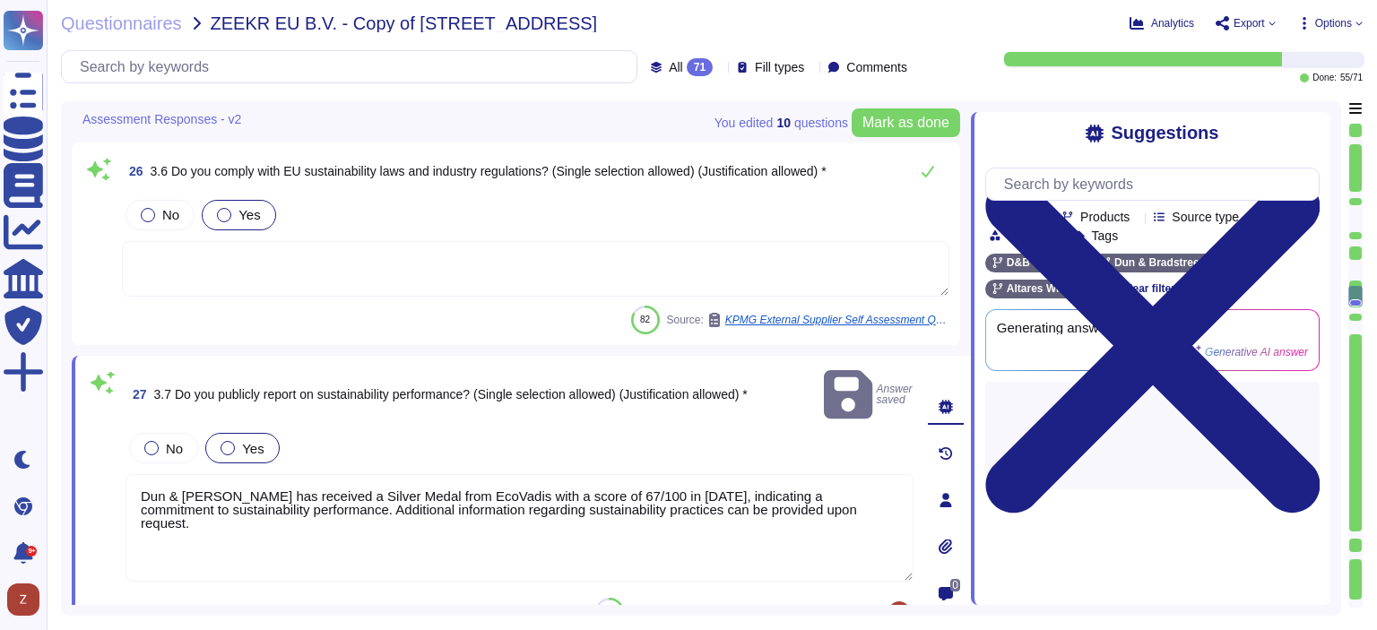
click at [837, 474] on textarea "Dun & [PERSON_NAME] has received a Silver Medal from EcoVadis with a score of 6…" at bounding box center [519, 528] width 788 height 108
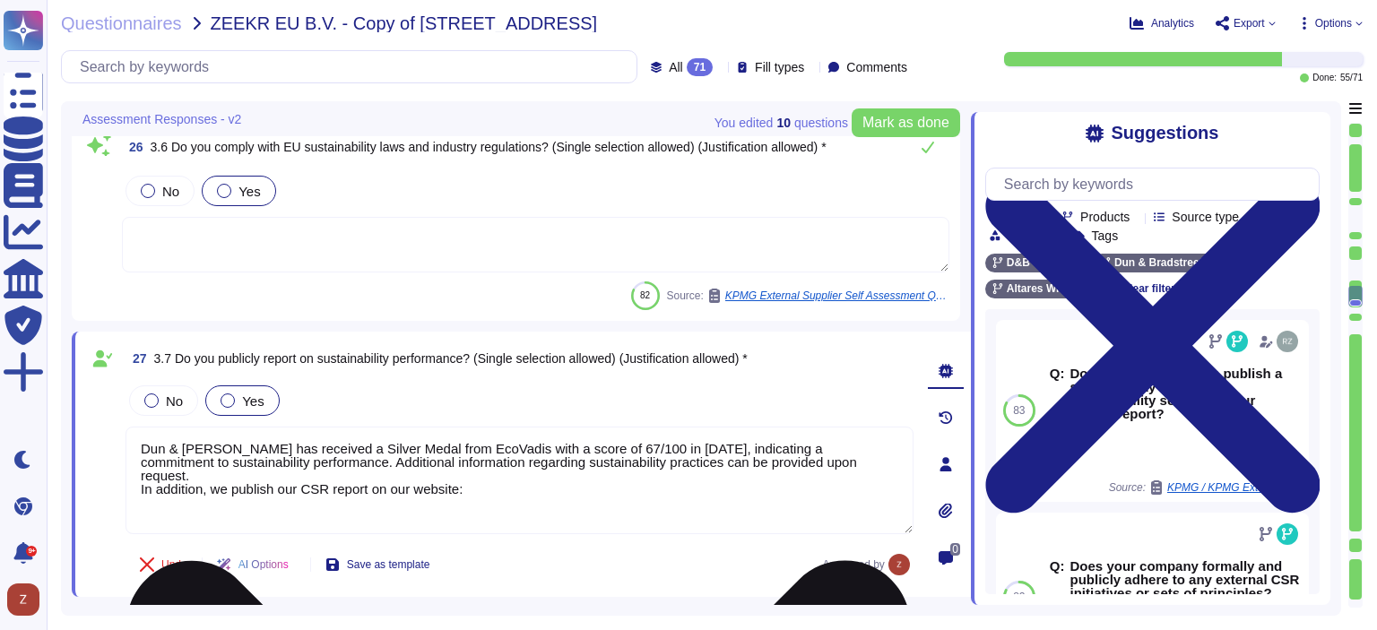
paste textarea "[URL][DOMAIN_NAME]"
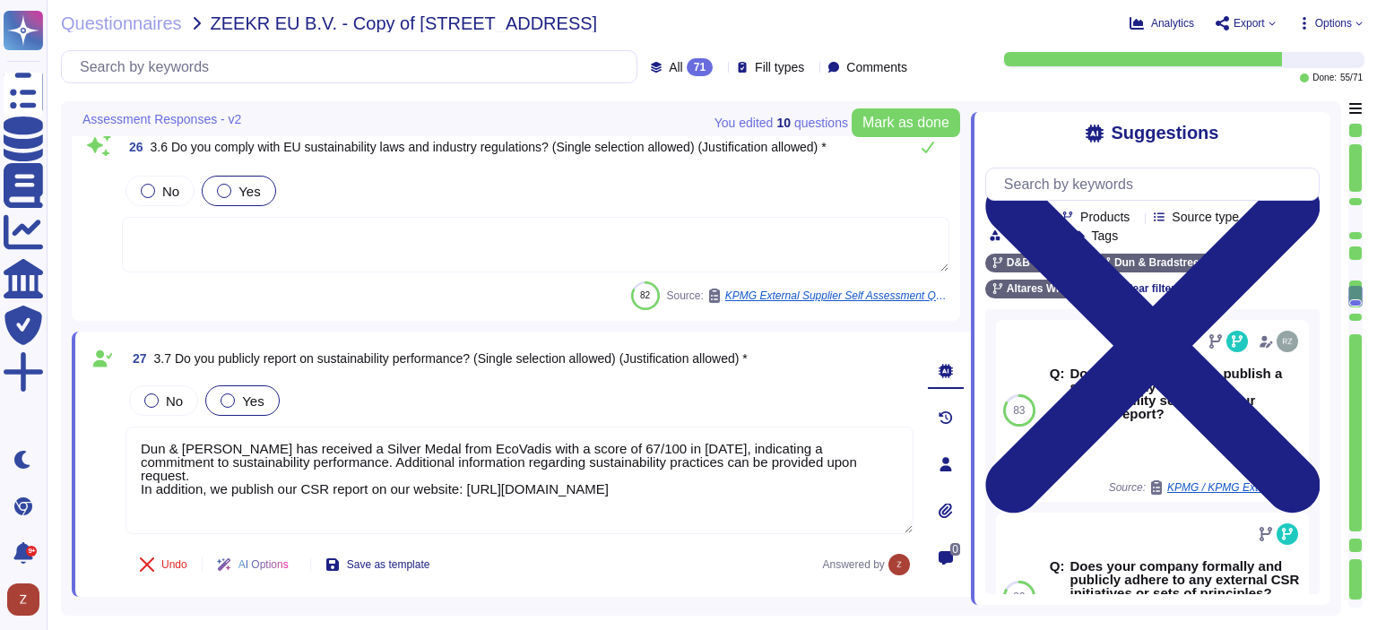
scroll to position [6844, 0]
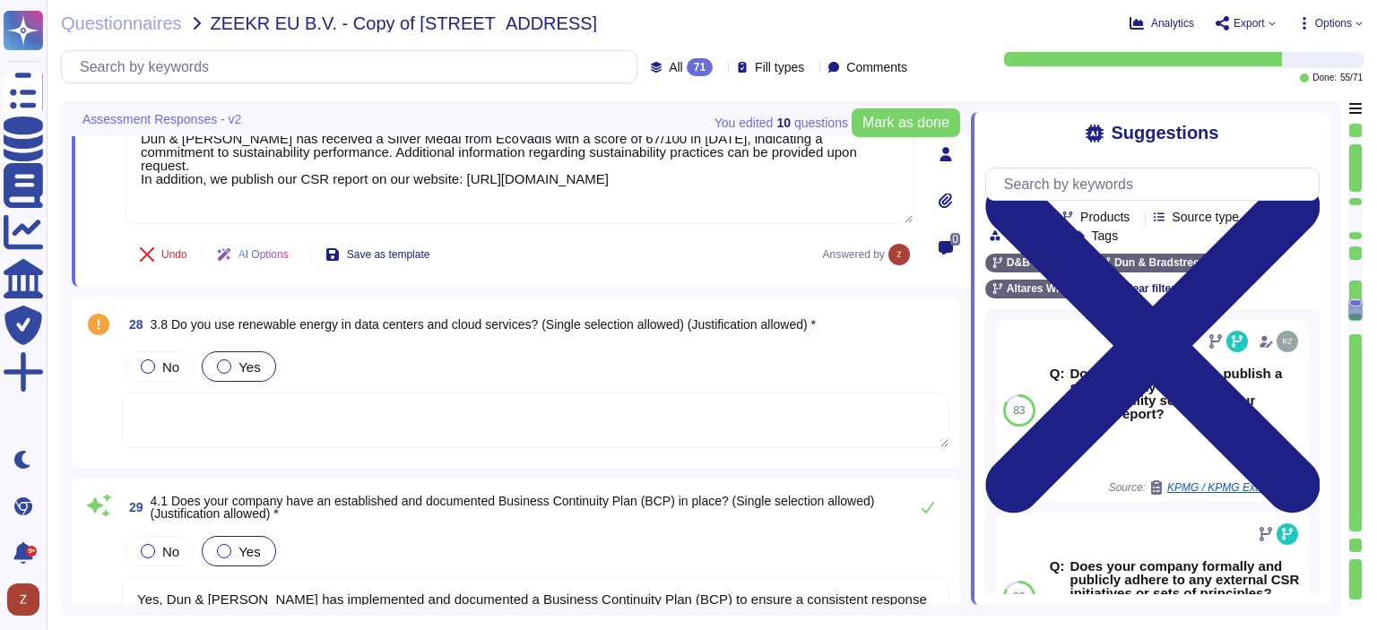
type textarea "Dun & [PERSON_NAME] has received a Silver Medal from EcoVadis with a score of 6…"
click at [227, 367] on div at bounding box center [224, 366] width 14 height 14
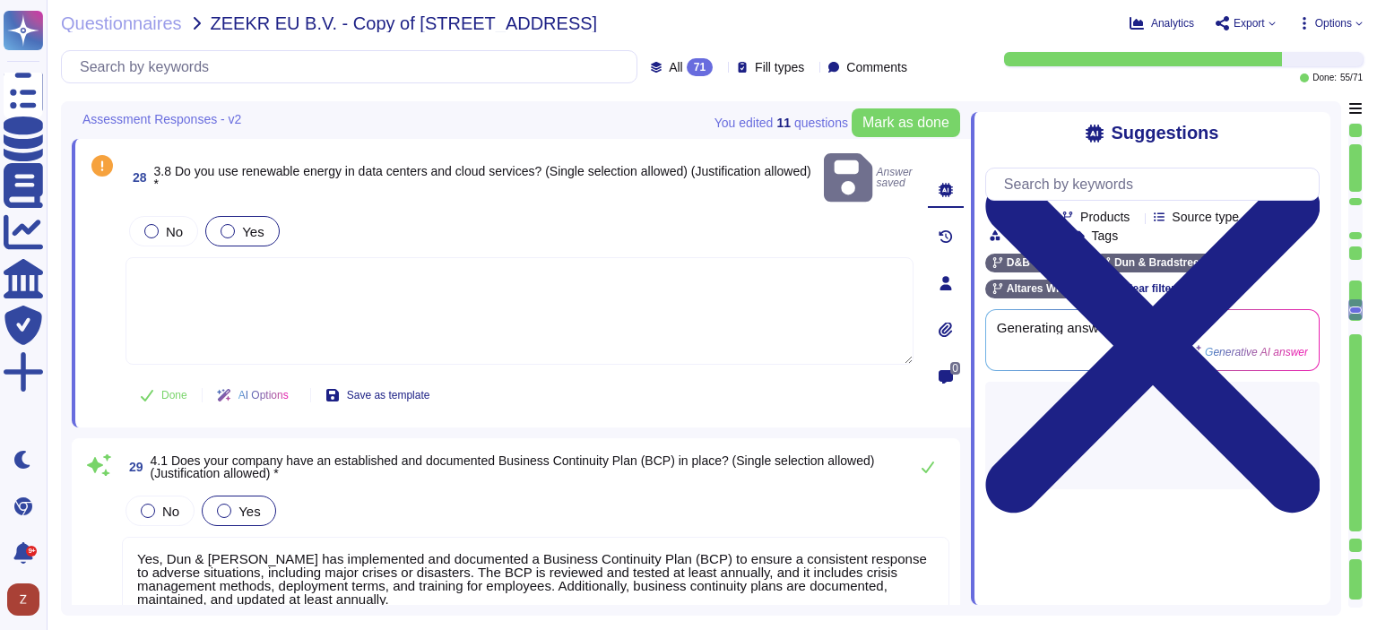
type textarea "Dun & [PERSON_NAME] has implemented several mitigation measures to address iden…"
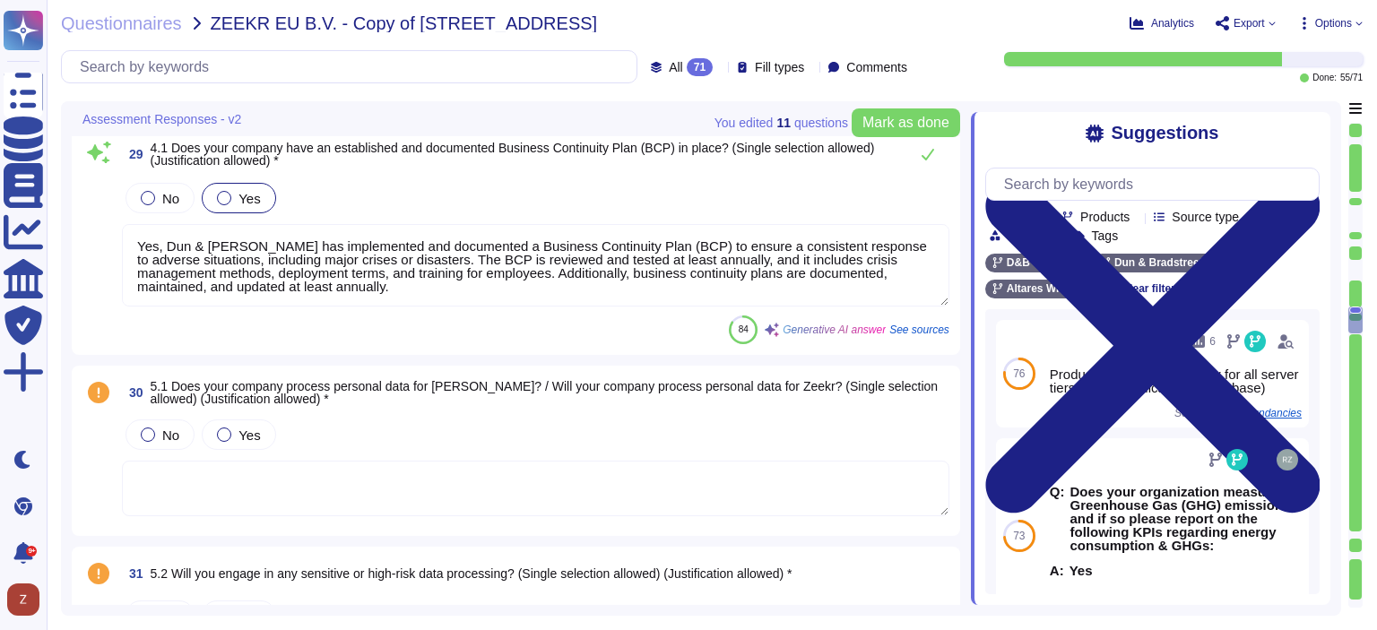
scroll to position [7292, 0]
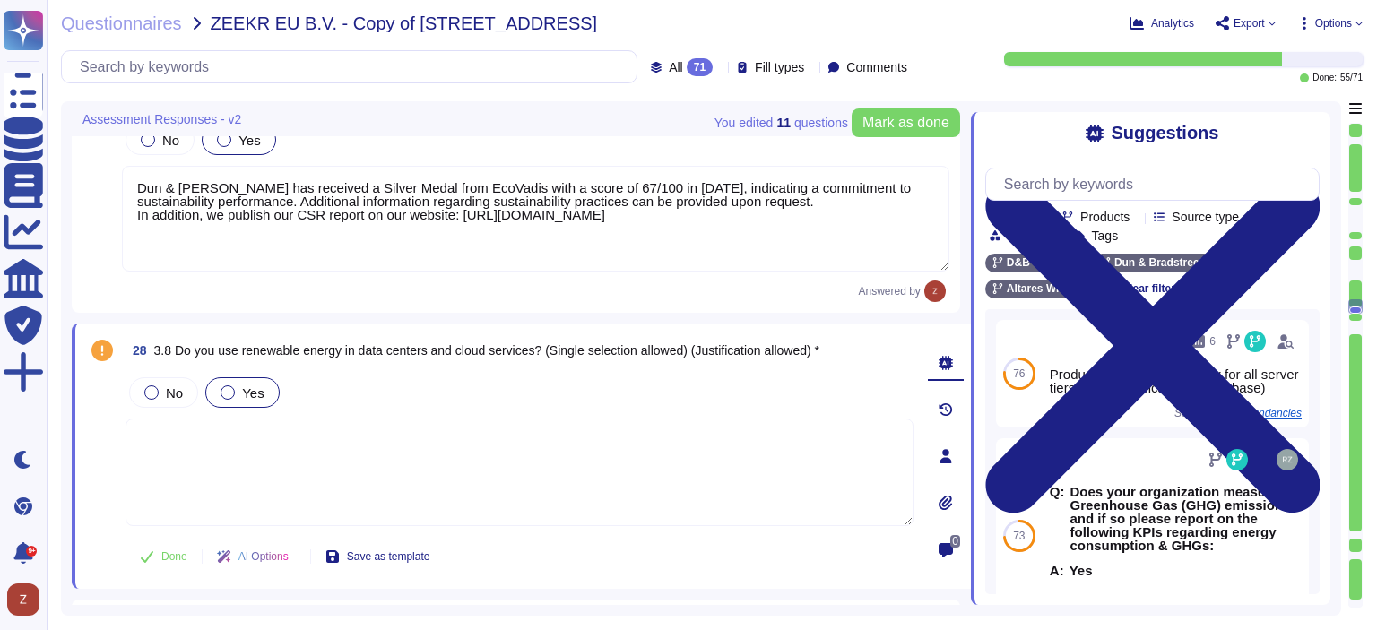
type textarea "Yes, we promote diversity and inclusion in our company. [PERSON_NAME] & [PERSON…"
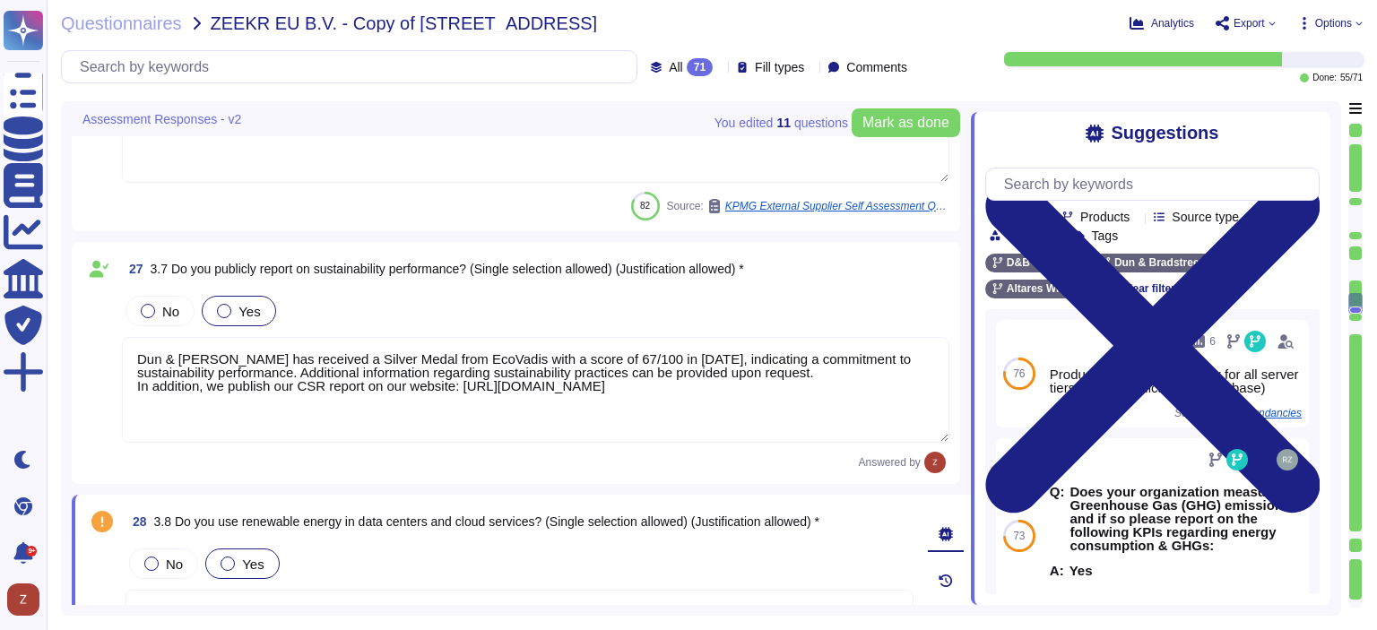
type textarea "Yes, our company complies with national labor laws and international human righ…"
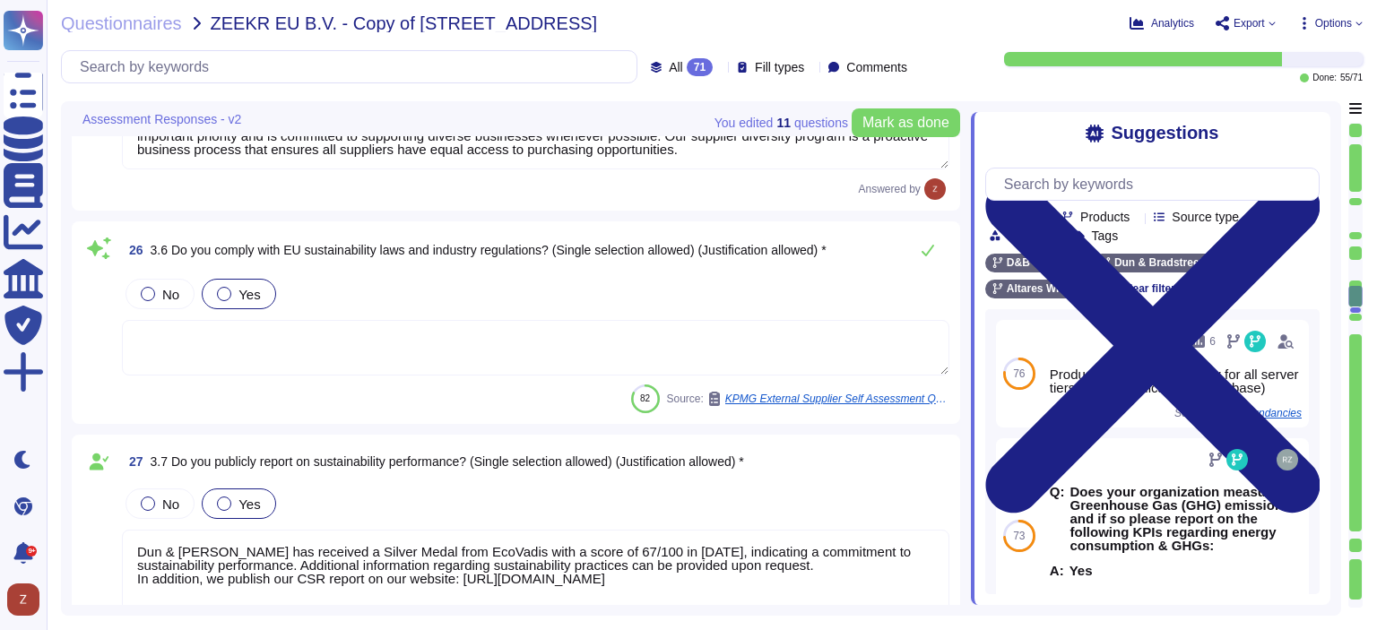
type textarea "Yes, Dun & [PERSON_NAME] has implemented and documented a Business Continuity P…"
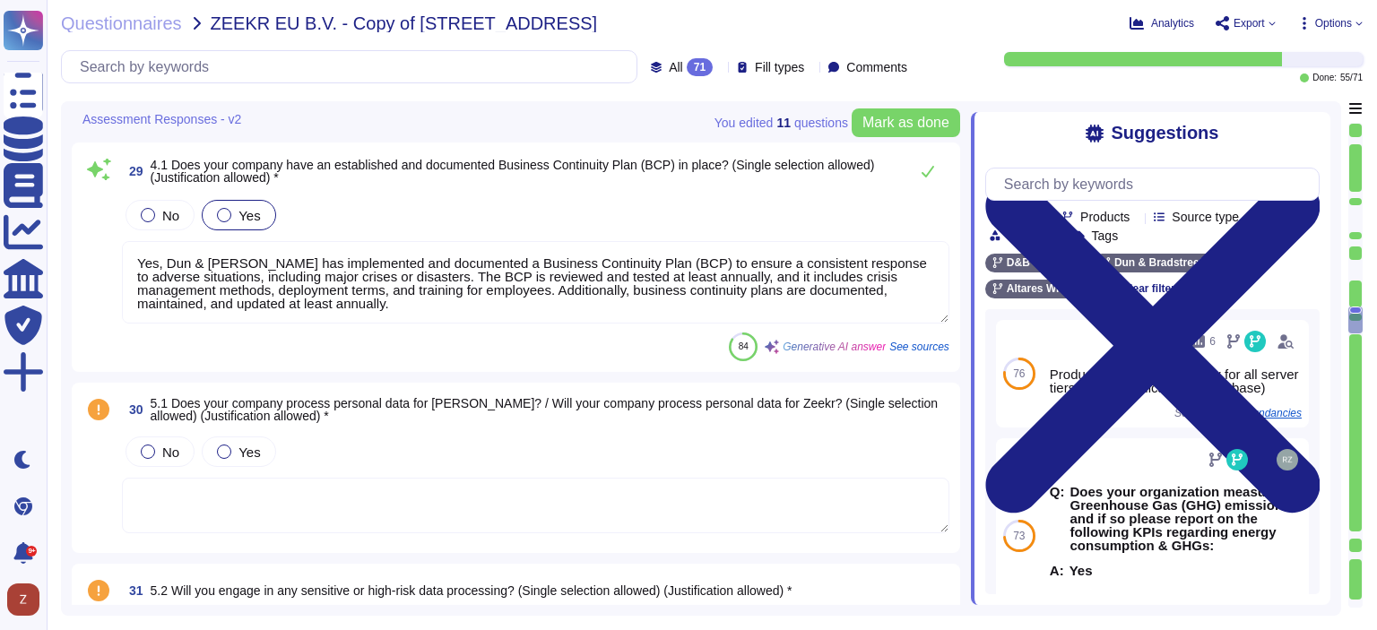
type textarea "Dun & [PERSON_NAME] has implemented several mitigation measures to address iden…"
click at [222, 446] on div at bounding box center [224, 451] width 14 height 14
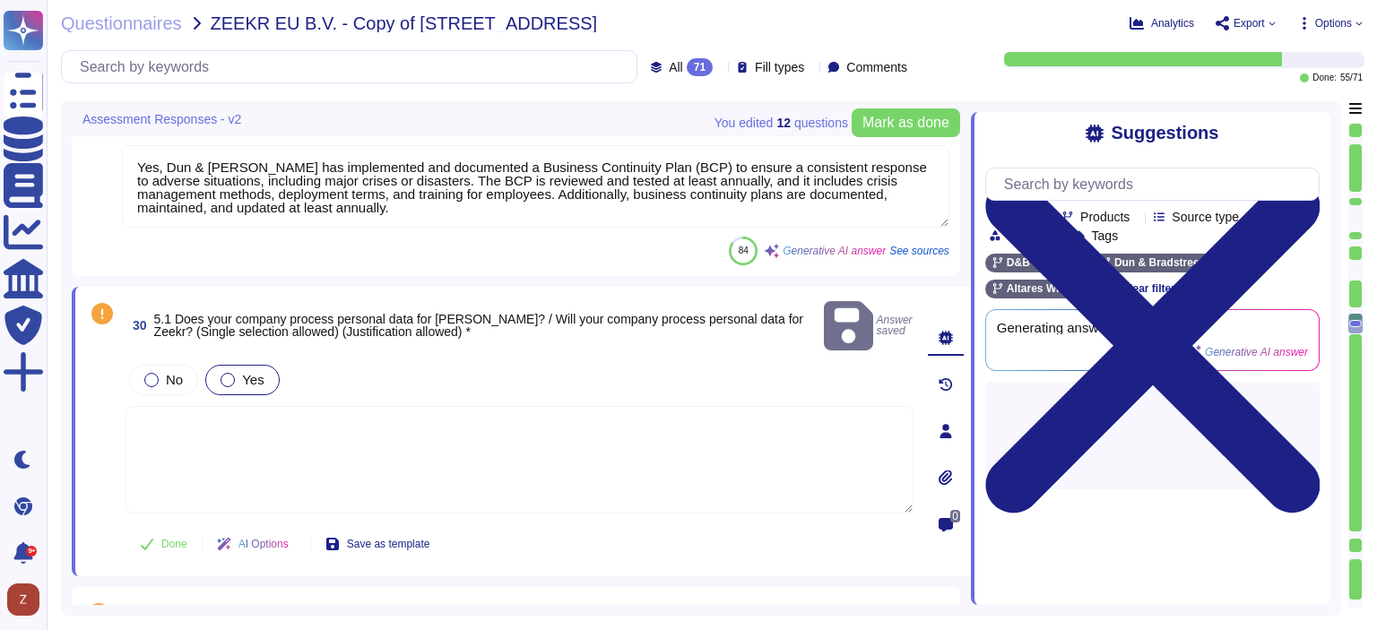
click at [220, 421] on textarea at bounding box center [519, 460] width 788 height 108
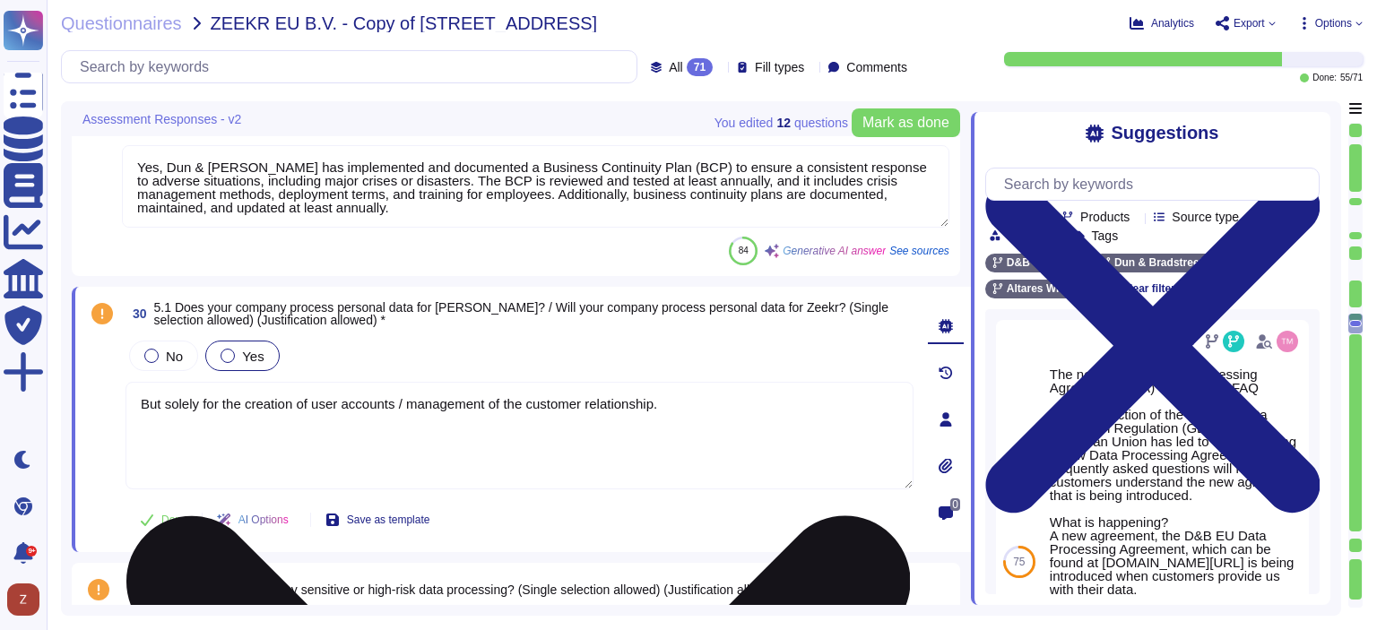
type textarea "But solely for the creation of user accounts / management of the customer relat…"
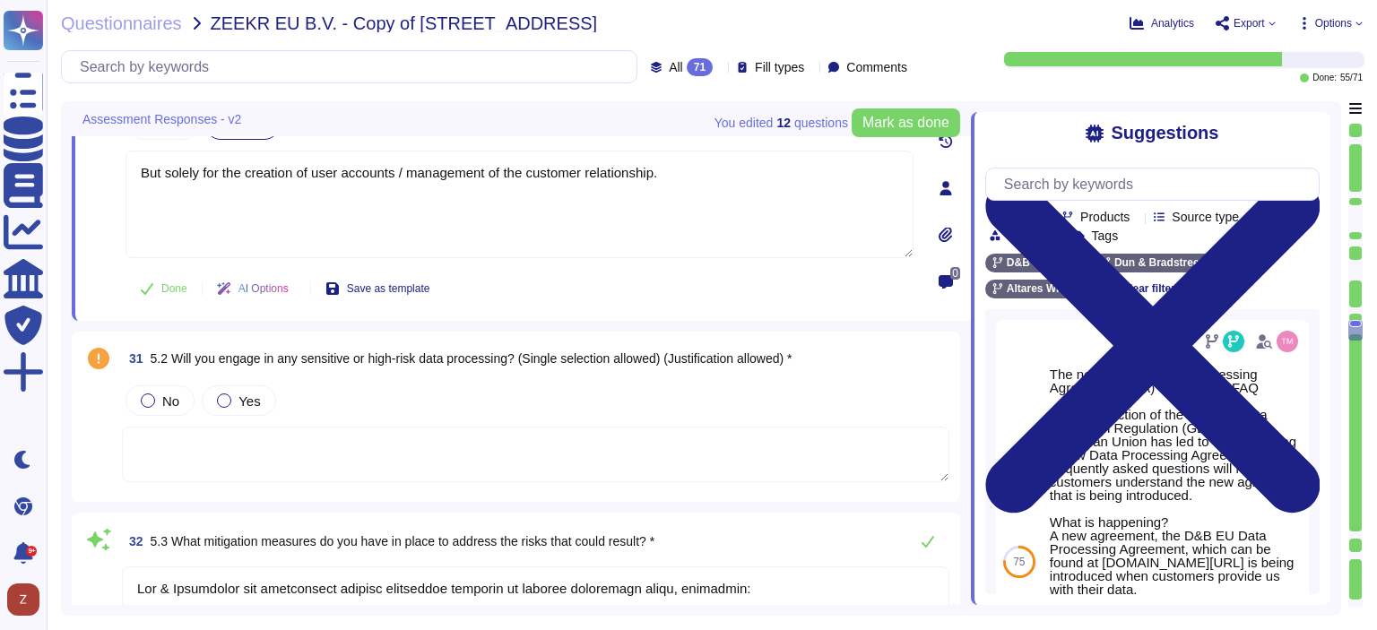
type textarea "Yes, we have security measures in place to protect personal data from unauthori…"
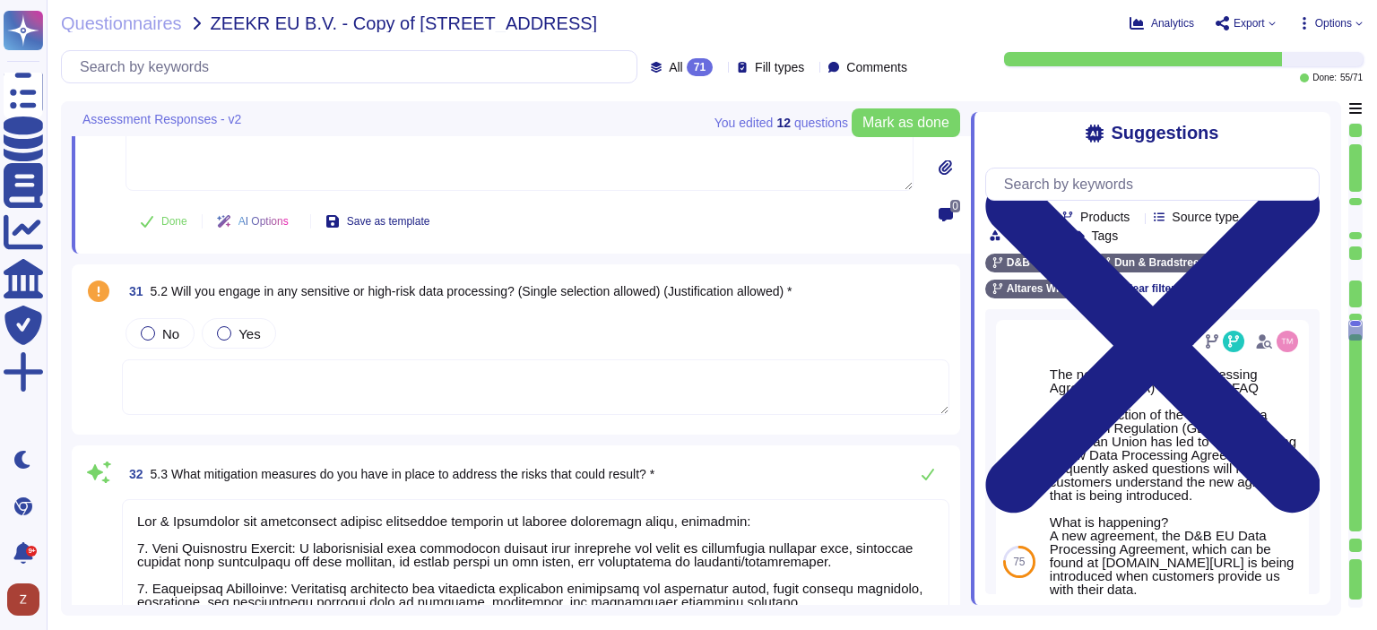
scroll to position [7504, 0]
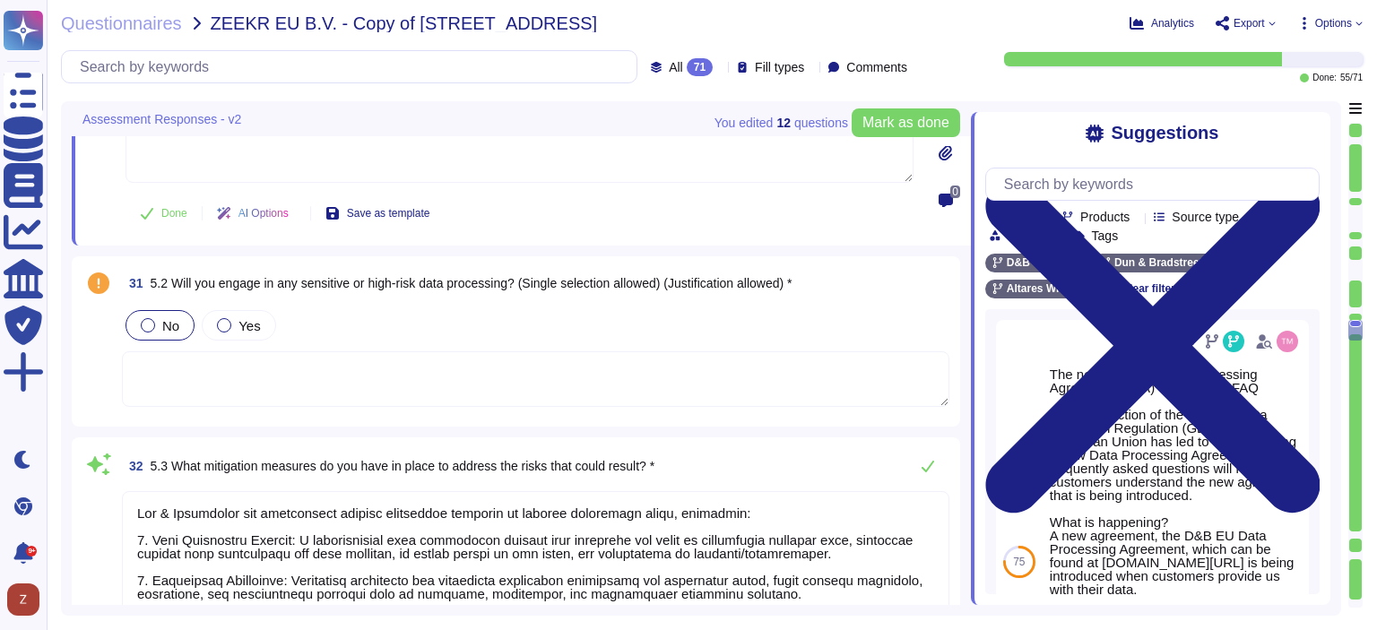
type textarea "But solely for the creation of user accounts / management of the customer relat…"
click at [151, 318] on div at bounding box center [148, 325] width 14 height 14
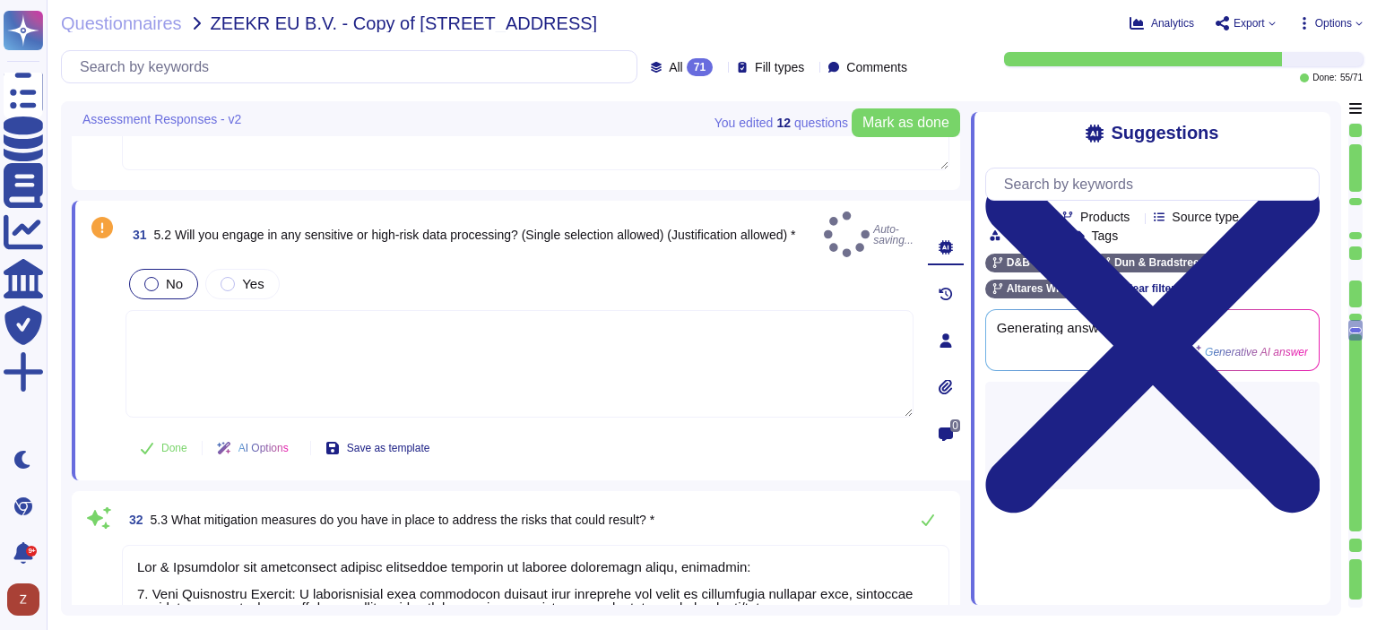
type textarea "Yes, we have security measures in place to protect personal data from unauthori…"
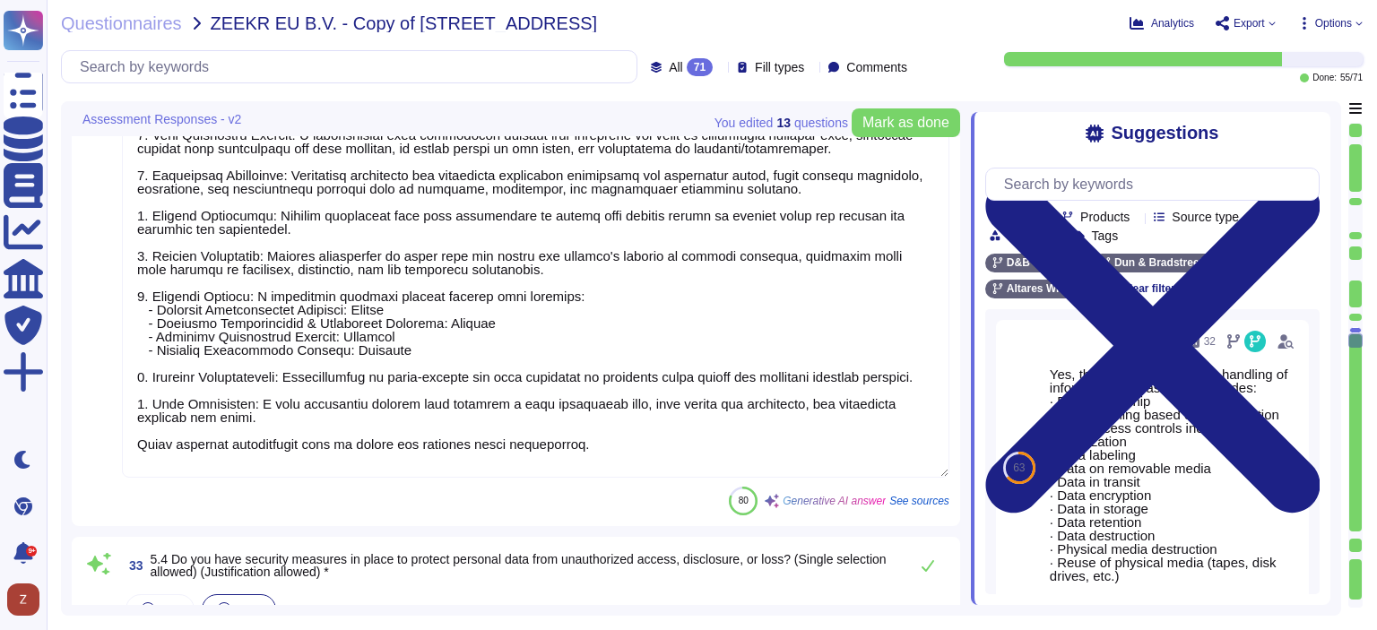
scroll to position [7952, 0]
type textarea "Loremip – D&S ametc adipiscingeli seddoeiu te incidi utl etdolorem, aliquaenima…"
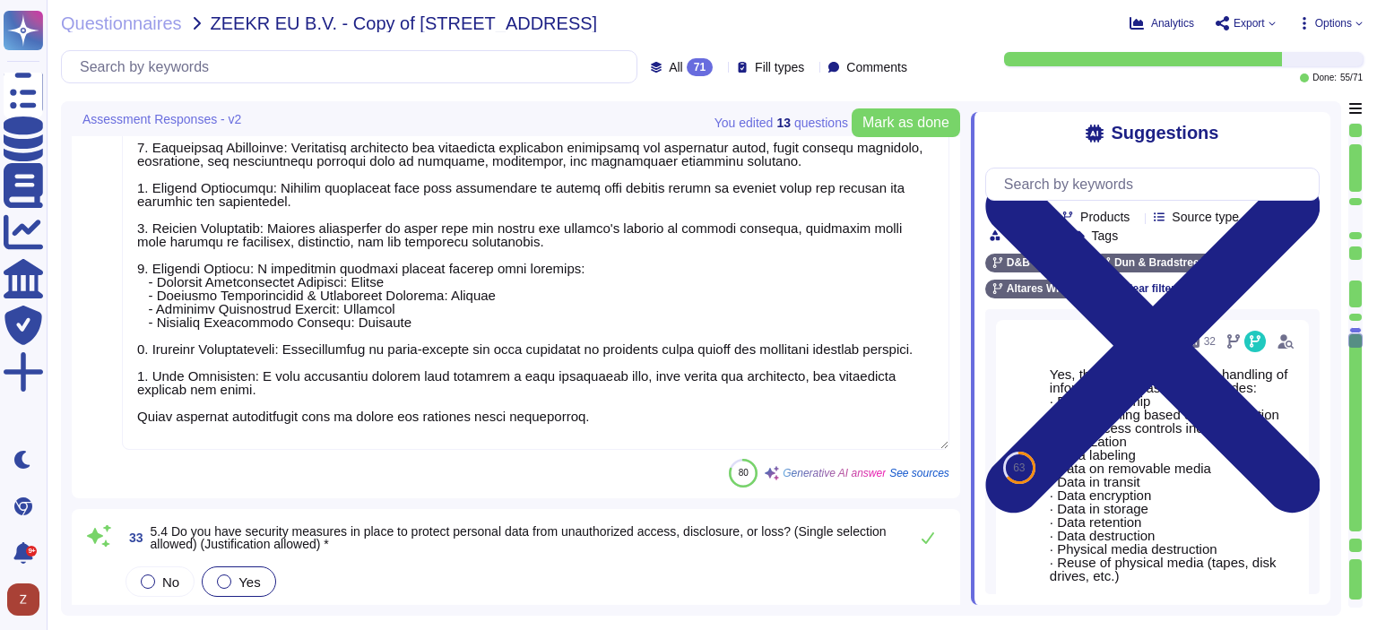
scroll to position [0, 0]
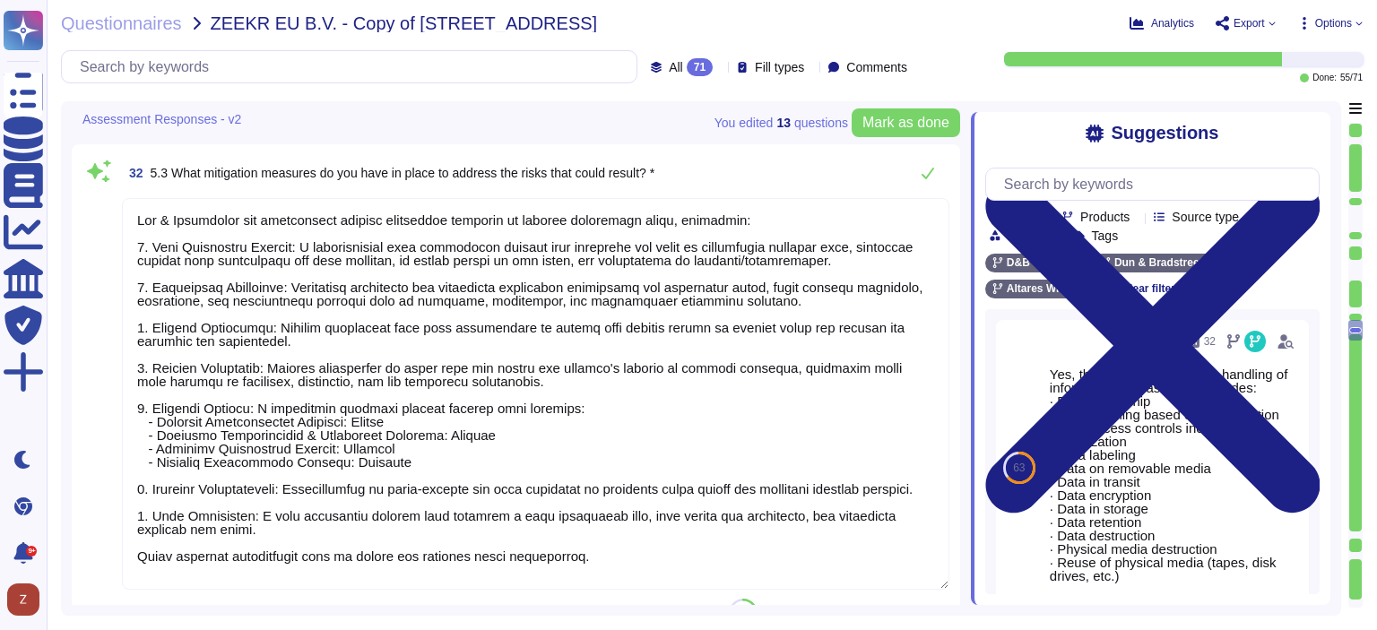
type textarea "Yes, Dun & [PERSON_NAME] has implemented and documented a Business Continuity P…"
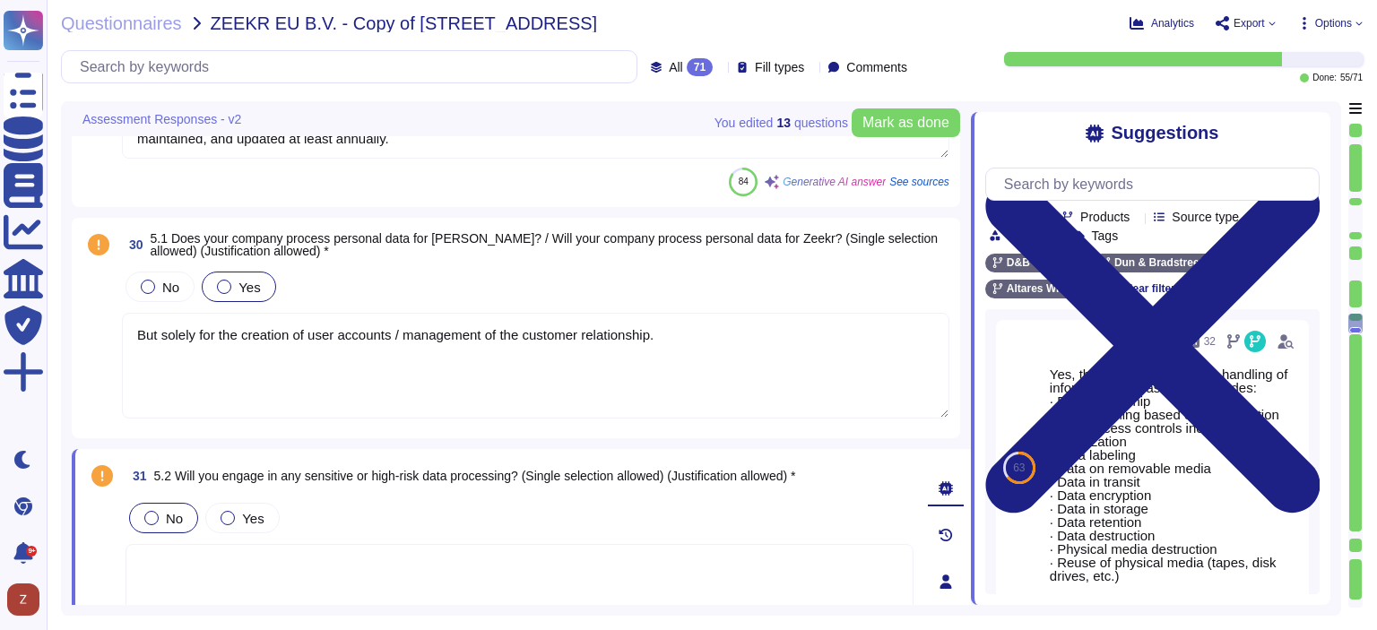
type textarea "Dun & [PERSON_NAME] has received a Silver Medal from EcoVadis with a score of 6…"
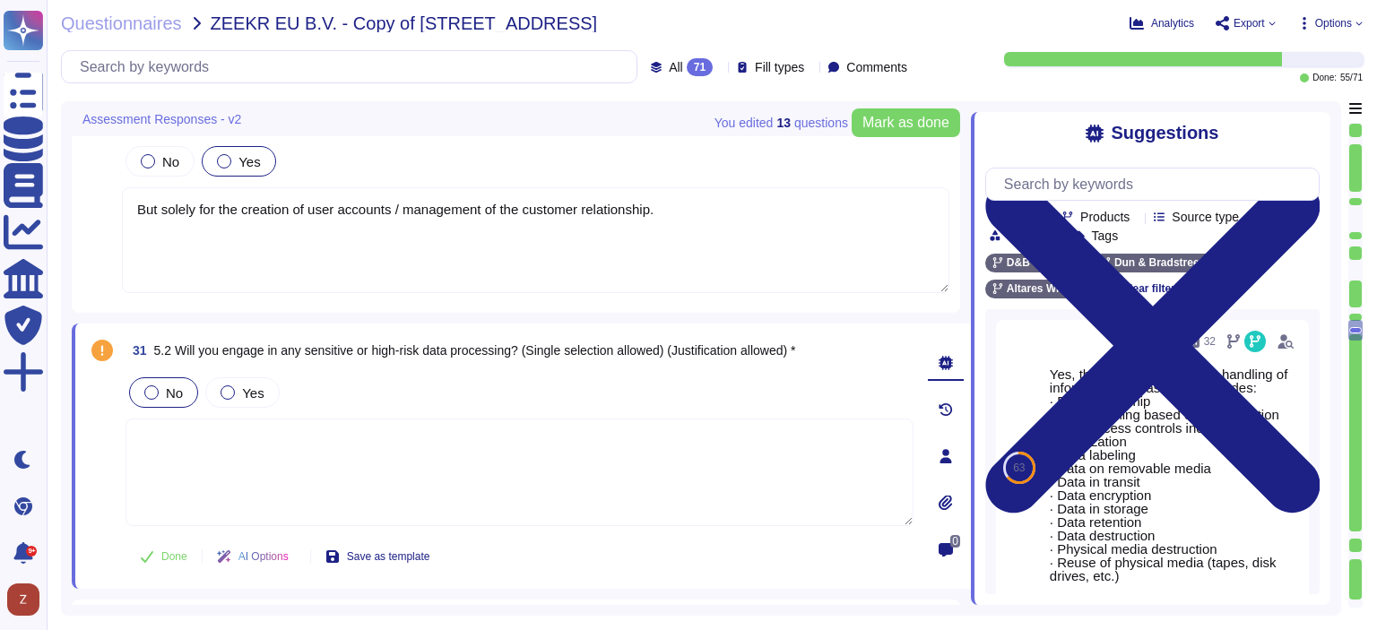
type textarea "Yes, we have security measures in place to protect personal data from unauthori…"
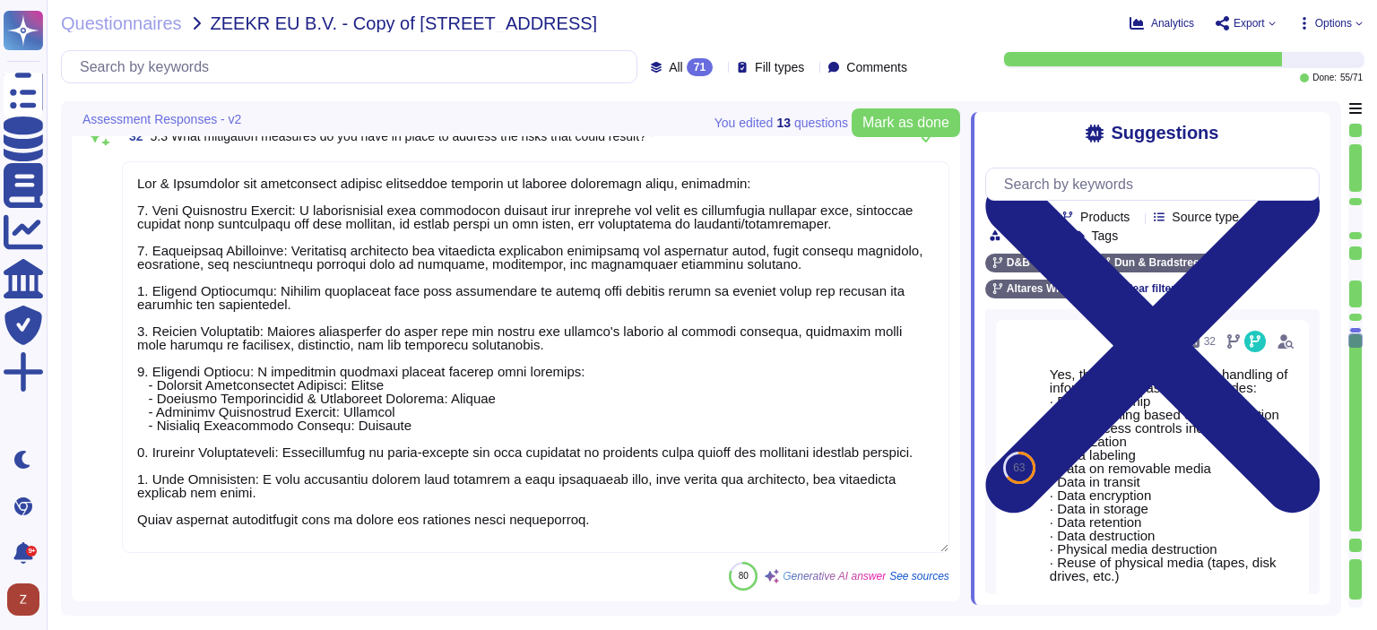
scroll to position [7974, 0]
type textarea "Loremip – D&S ametc adipiscingeli seddoeiu te incidi utl etdolorem, aliquaenima…"
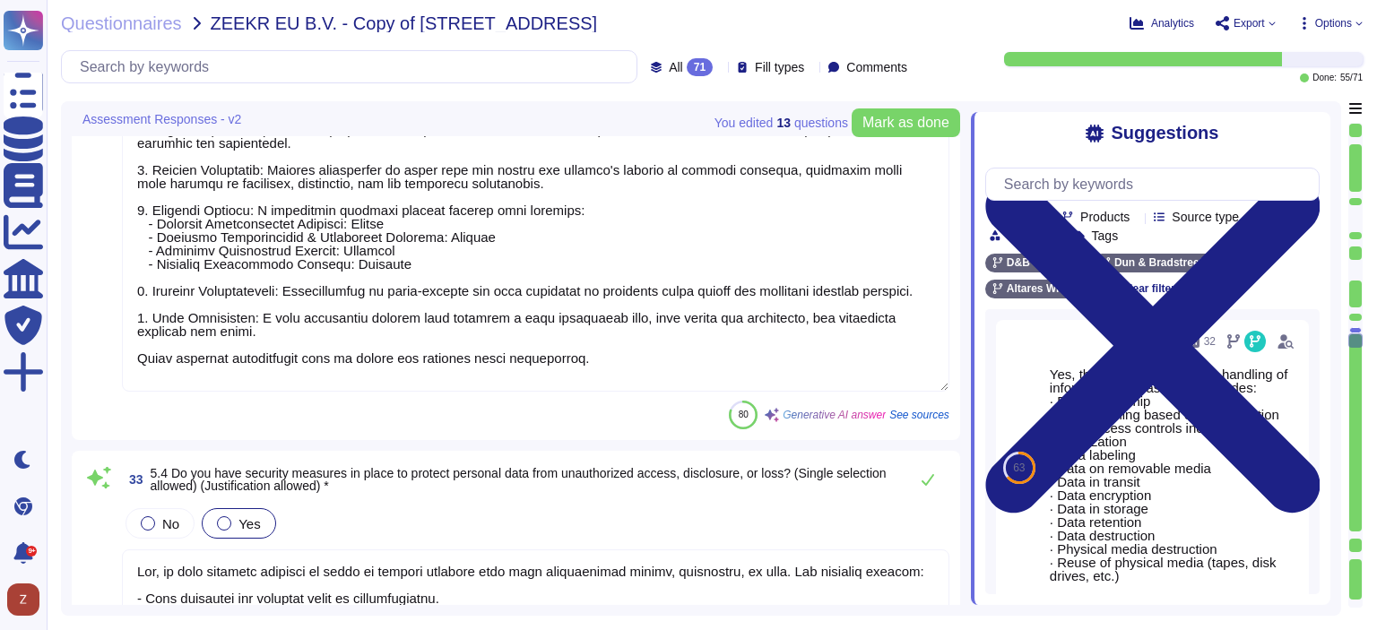
scroll to position [1, 0]
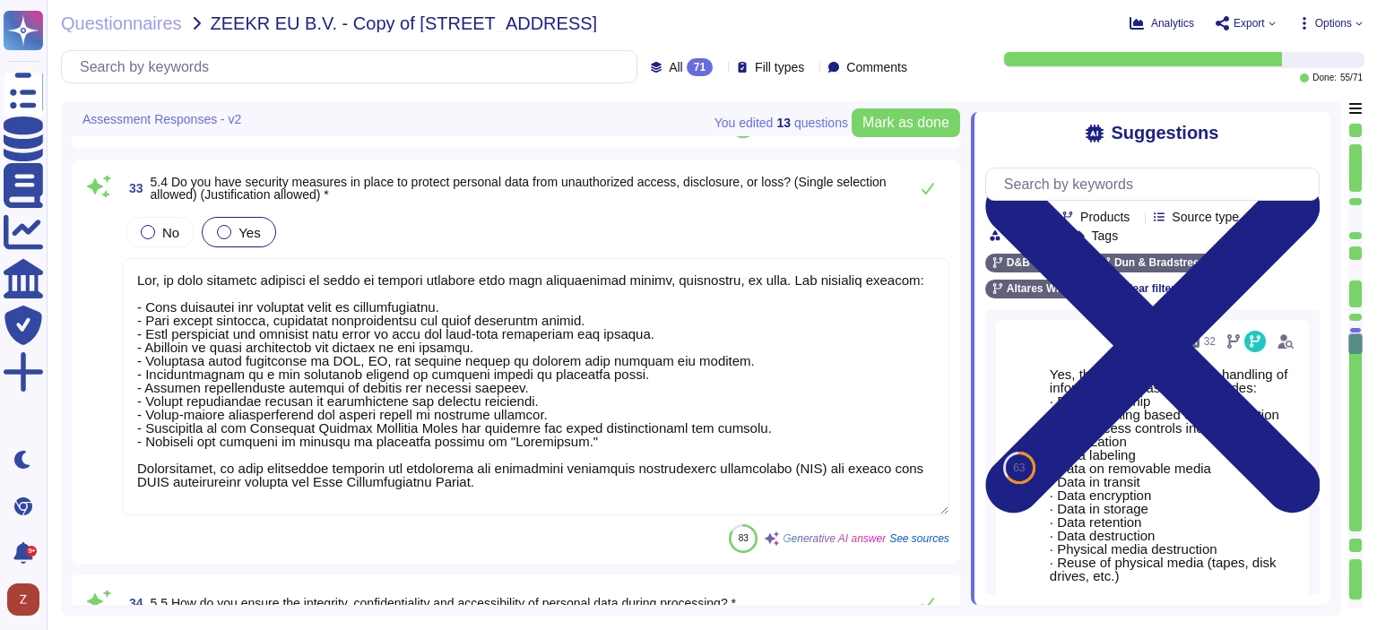
type textarea "Yes, D&B has an Access Policy as outlined in the Global Information Security Po…"
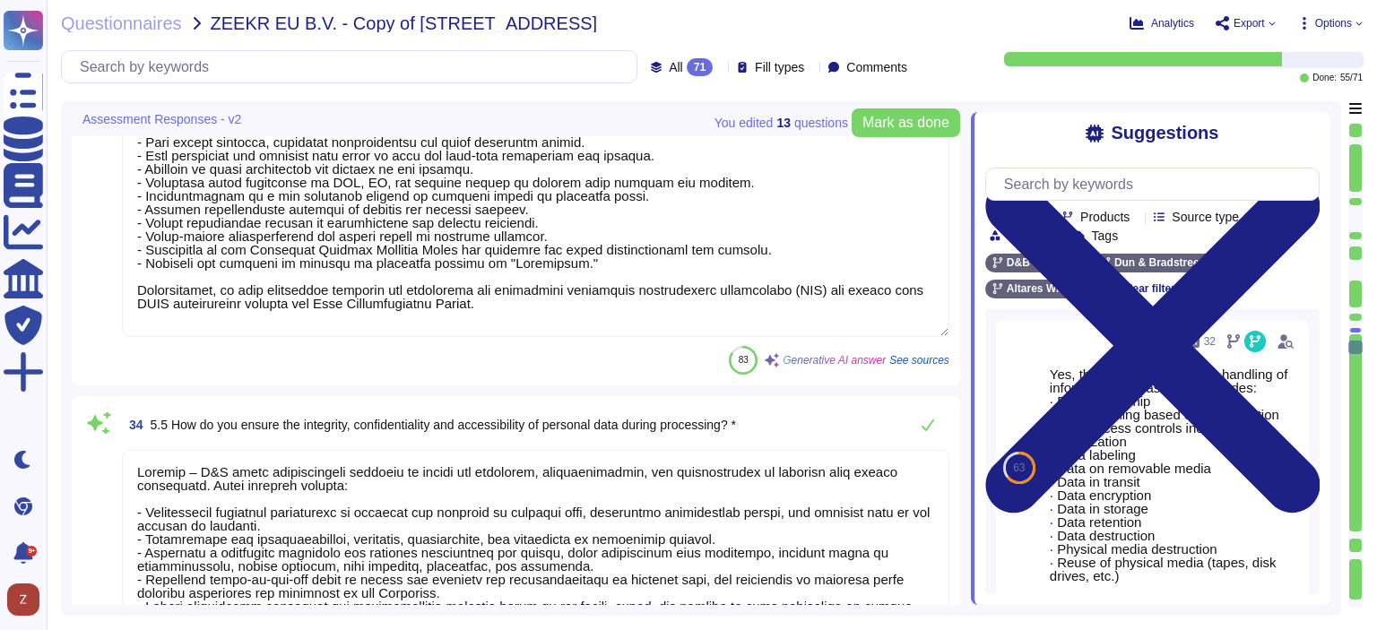
type textarea "Yes, we have a data retention policy in place. Our Records Retention Policy man…"
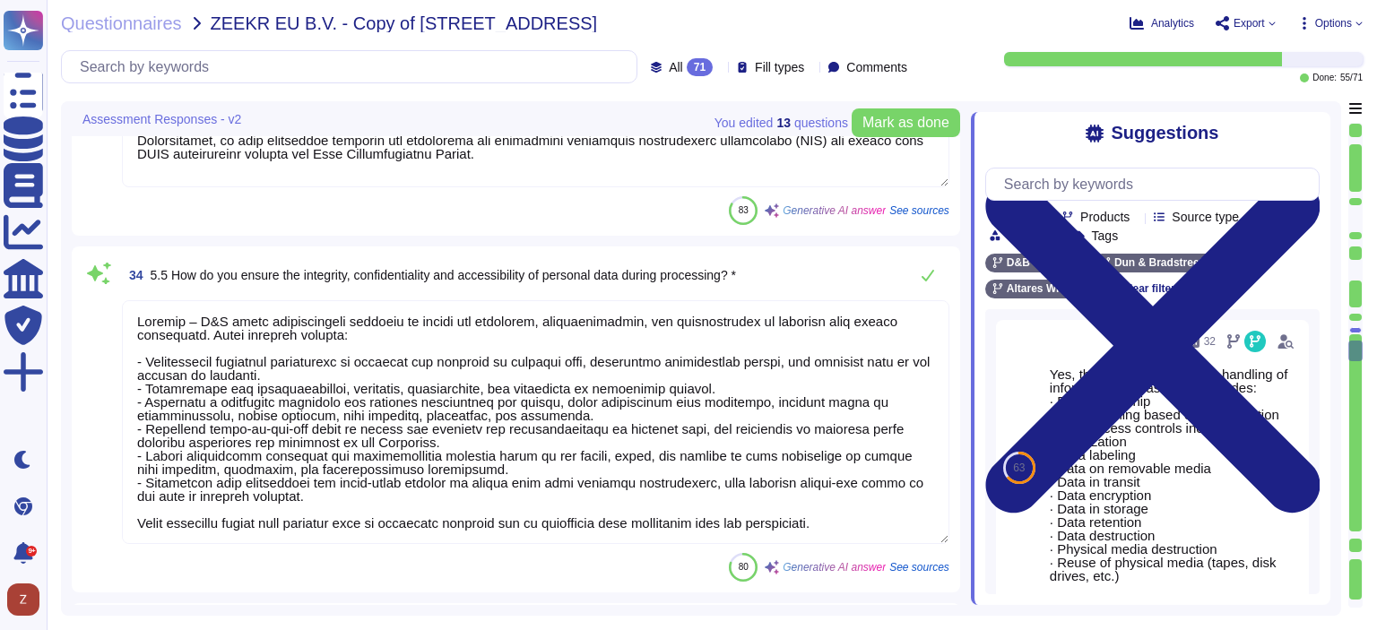
scroll to position [8720, 0]
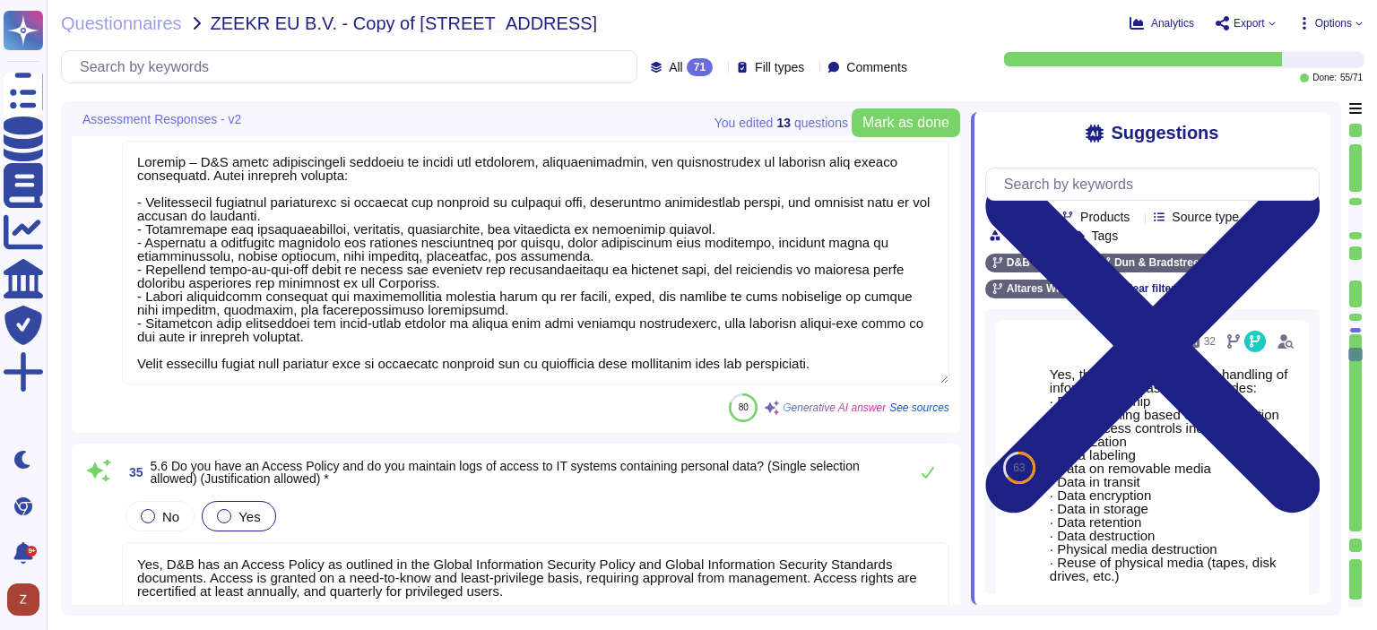
type textarea "We retain personal data for the duration of the Agreement and any renewals ther…"
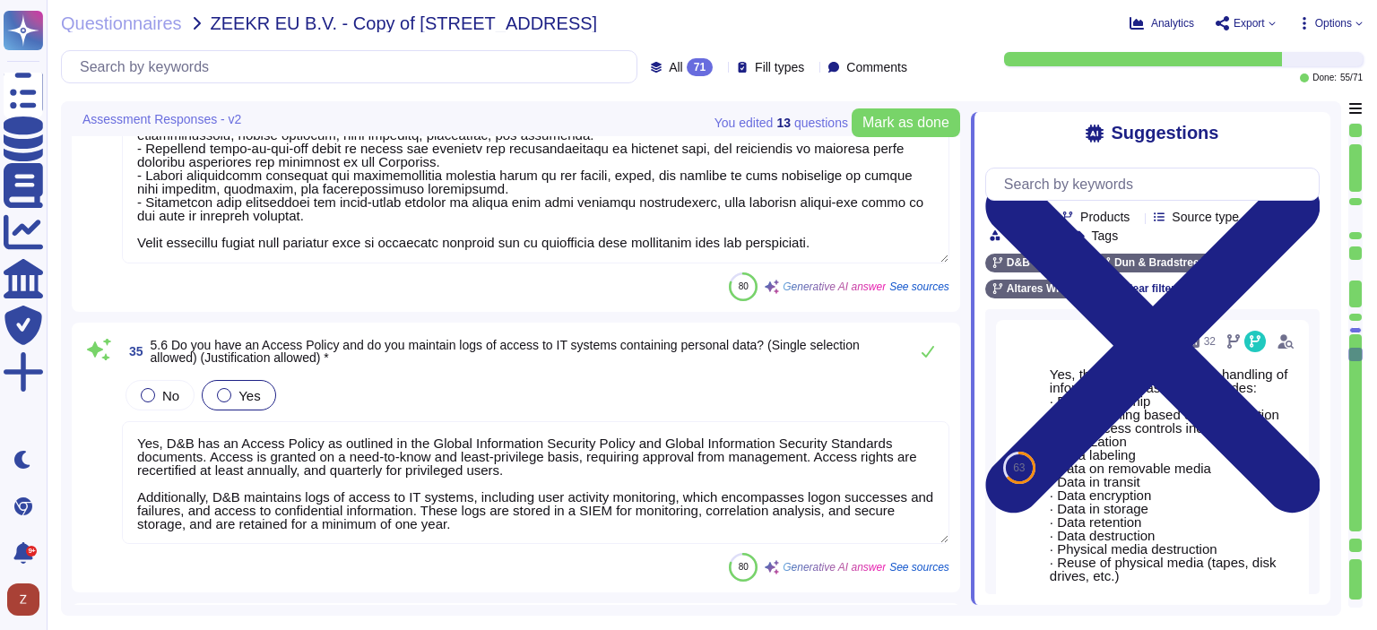
scroll to position [8870, 0]
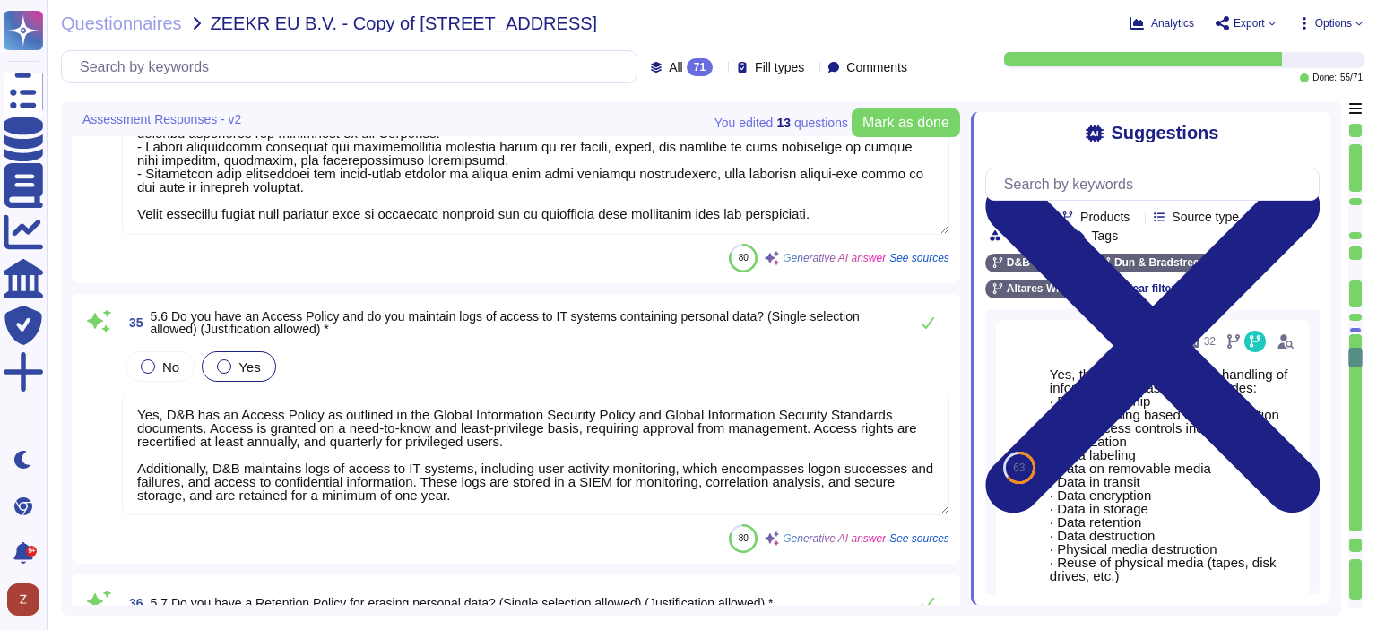
type textarea "Yes, we do transfer personal data outside the [GEOGRAPHIC_DATA]/EEA. Some of th…"
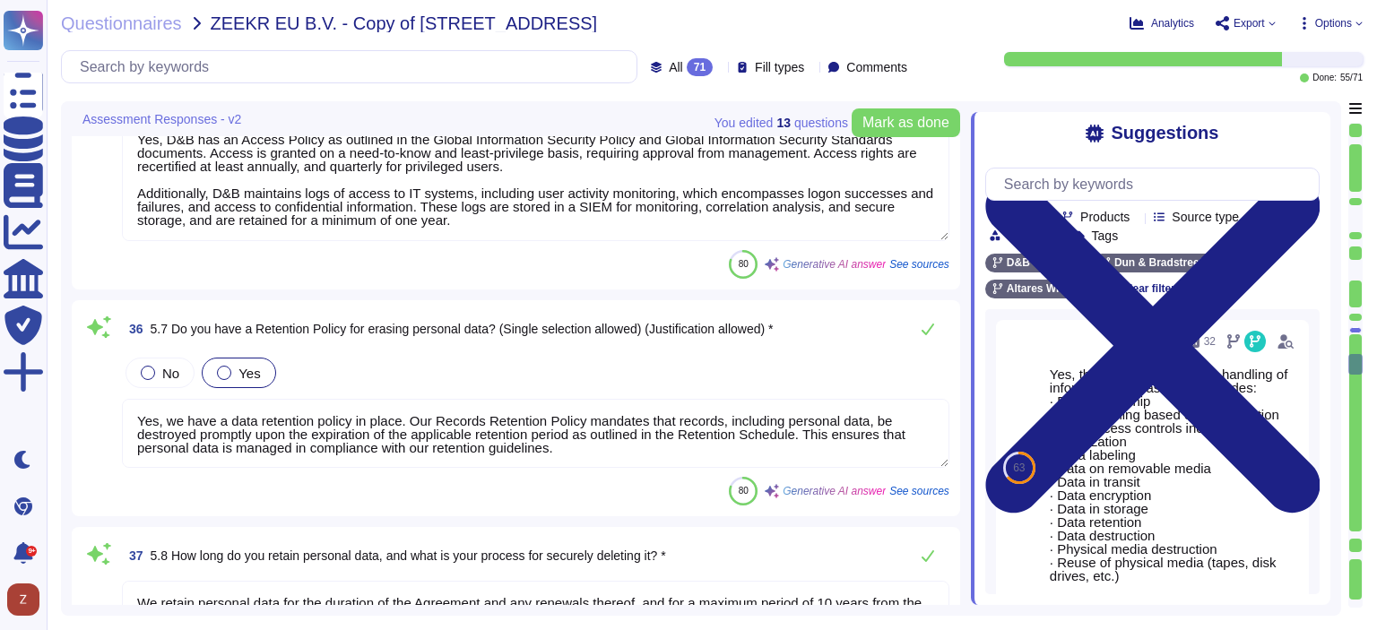
scroll to position [9168, 0]
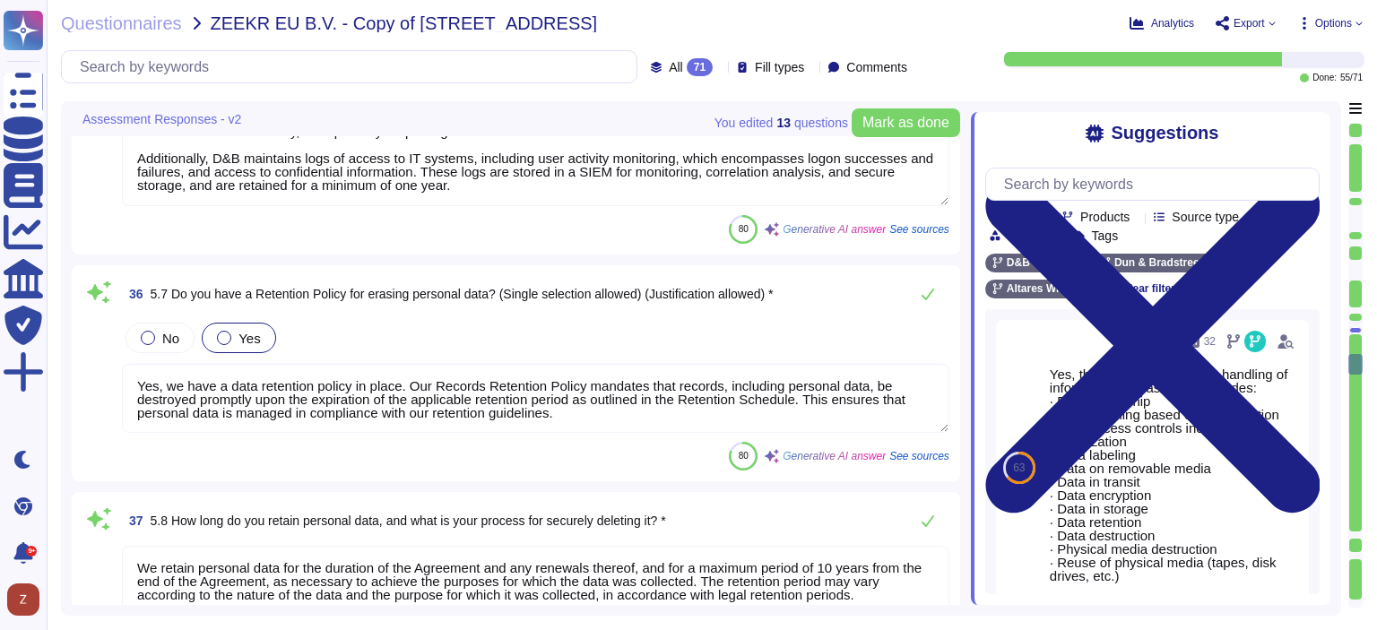
type textarea "Dun & [PERSON_NAME] ensures lawful data transfers by adhering to documented ins…"
drag, startPoint x: 801, startPoint y: 395, endPoint x: 681, endPoint y: 397, distance: 120.1
click at [681, 397] on textarea "Yes, we have a data retention policy in place. Our Records Retention Policy man…" at bounding box center [535, 398] width 827 height 69
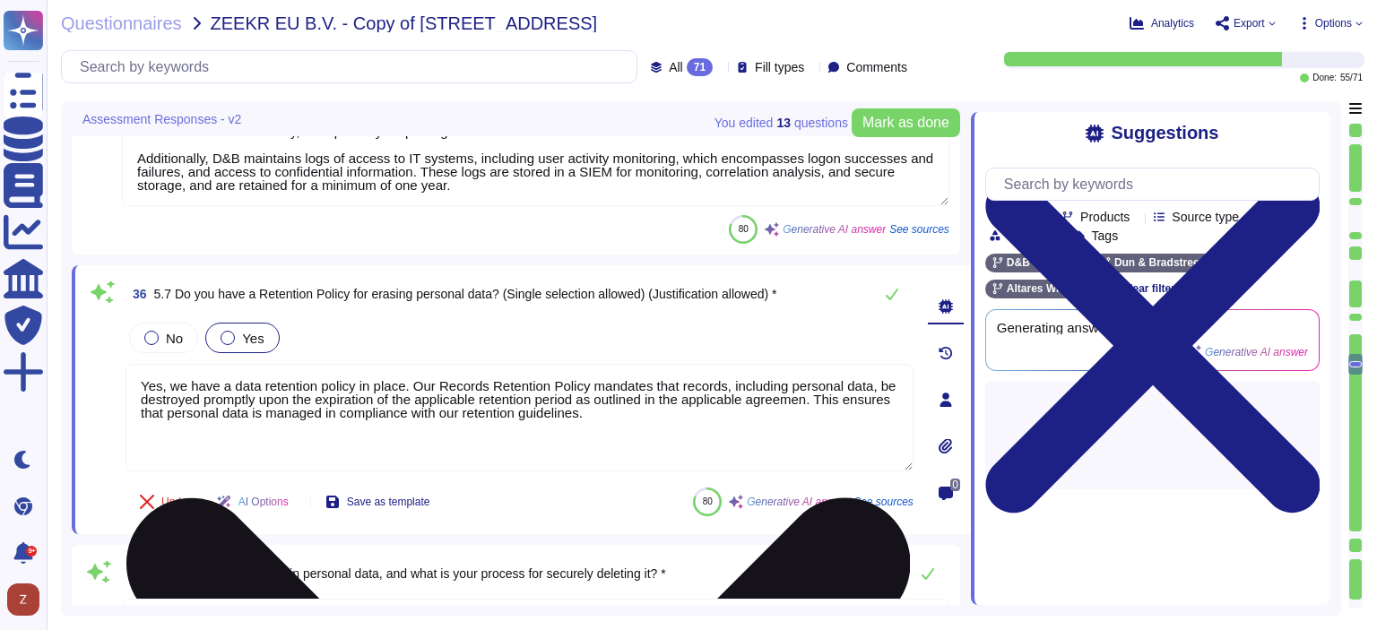
type textarea "Yes, we have a data retention policy in place. Our Records Retention Policy man…"
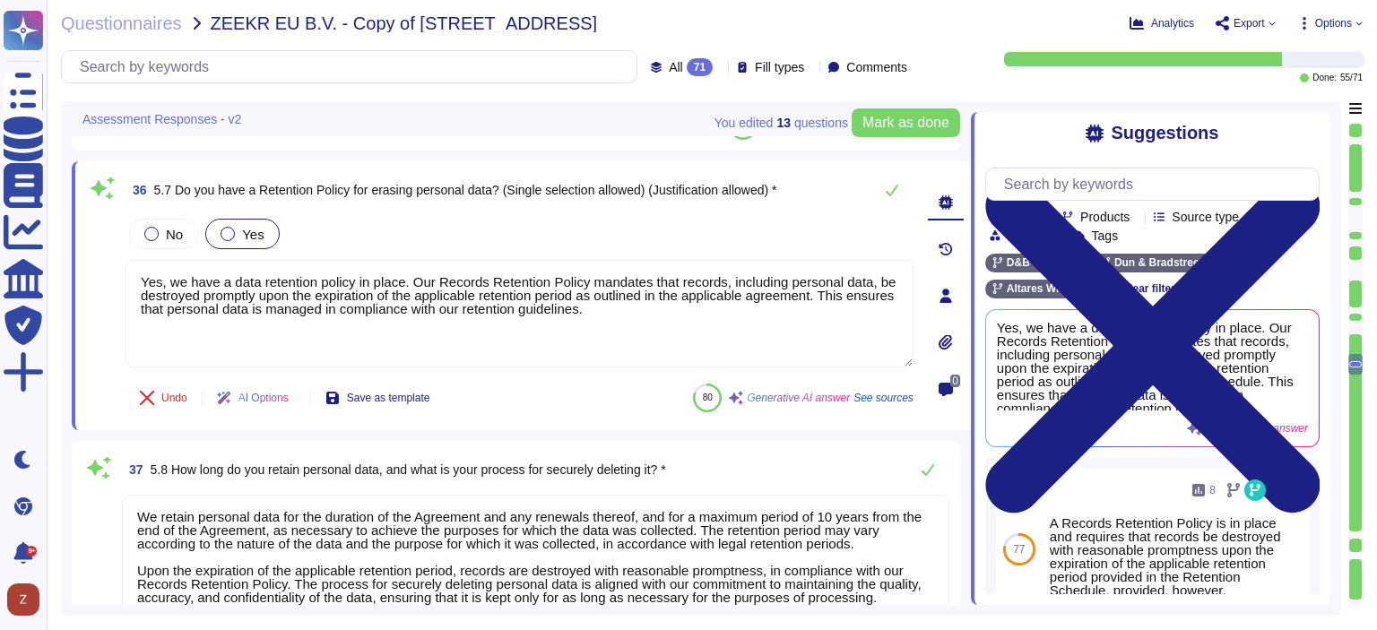
type textarea "Dun & [PERSON_NAME] ensures lawful data transfers by adhering to documented ins…"
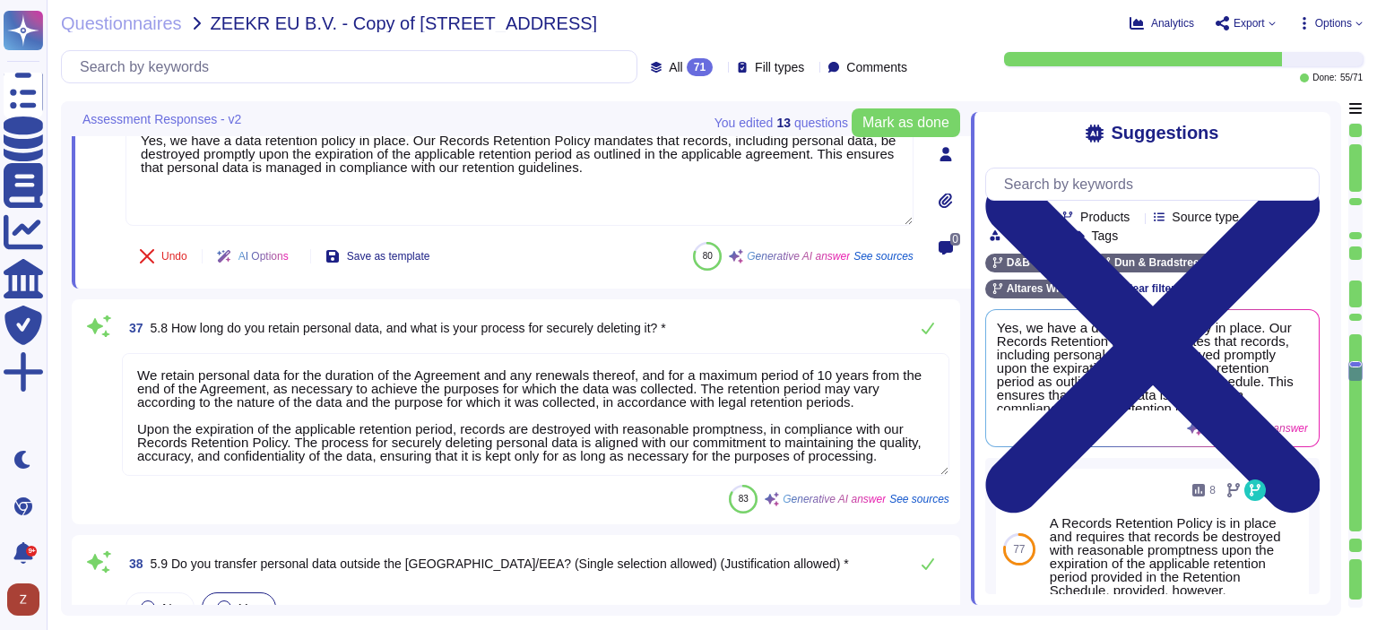
scroll to position [9468, 0]
type textarea "Personal data may be transferred to entities located in a Member State of the E…"
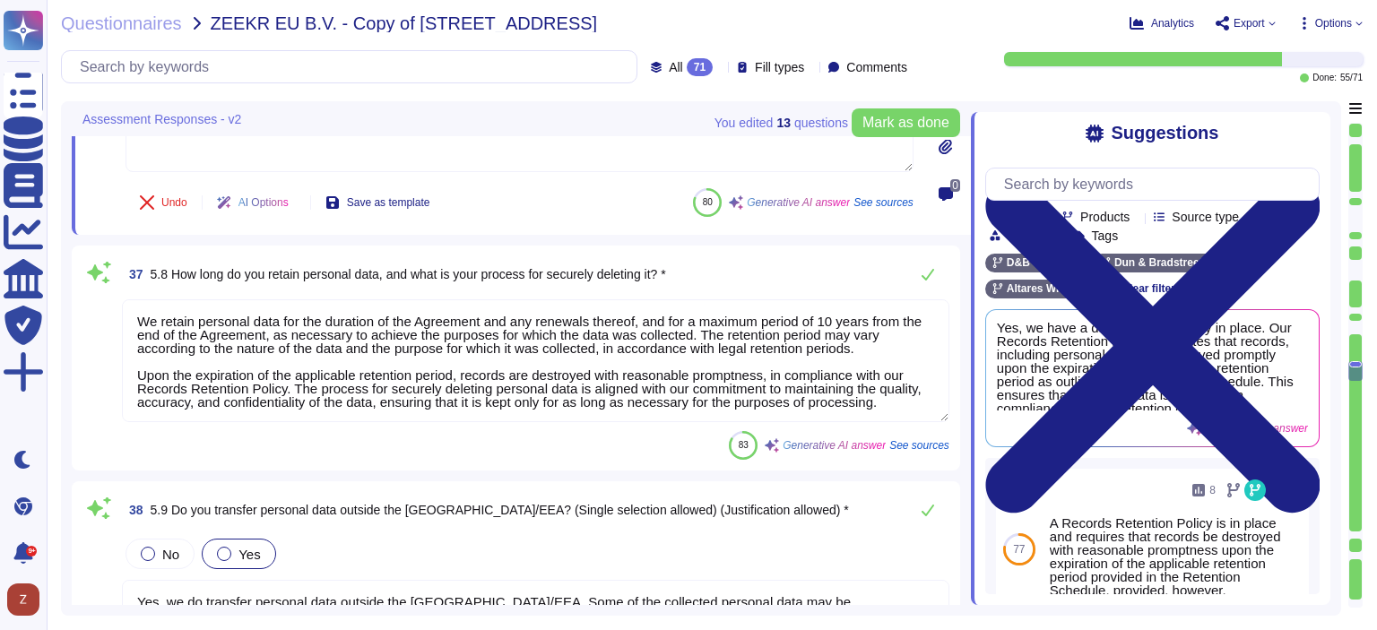
type textarea "Yes, we have a data retention policy in place. Our Records Retention Policy man…"
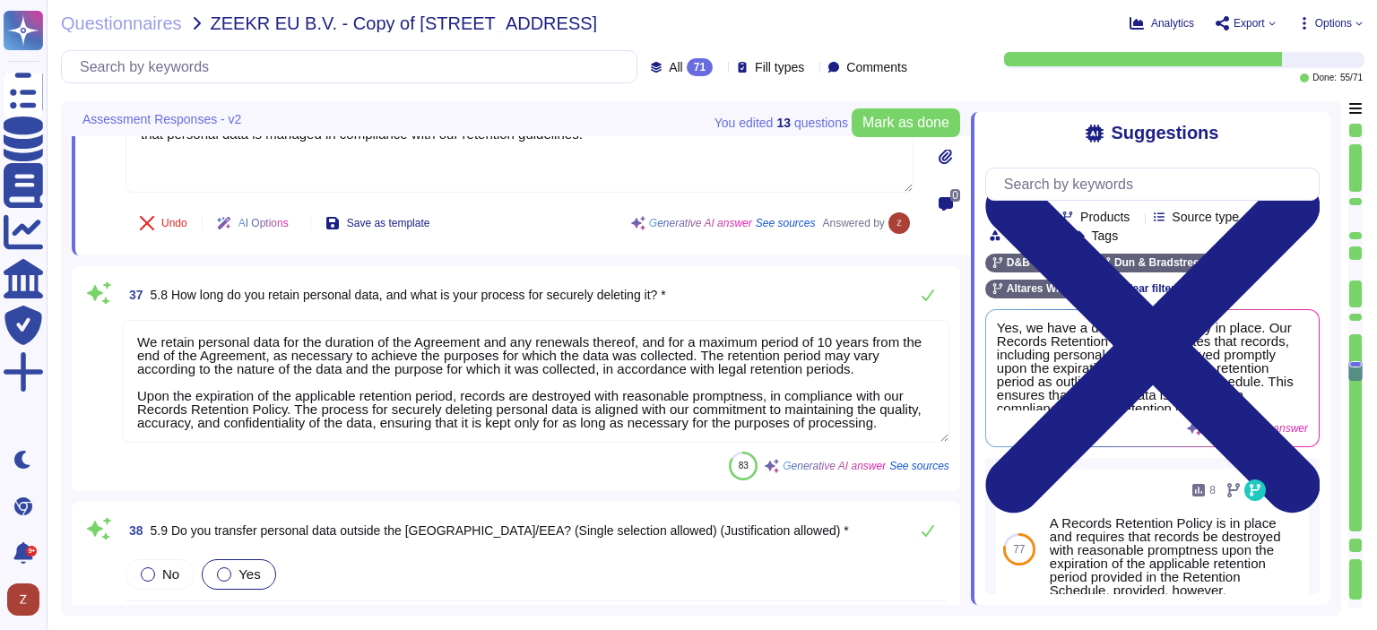
drag, startPoint x: 276, startPoint y: 386, endPoint x: 143, endPoint y: 390, distance: 132.7
click at [143, 390] on textarea "We retain personal data for the duration of the Agreement and any renewals ther…" at bounding box center [535, 381] width 827 height 123
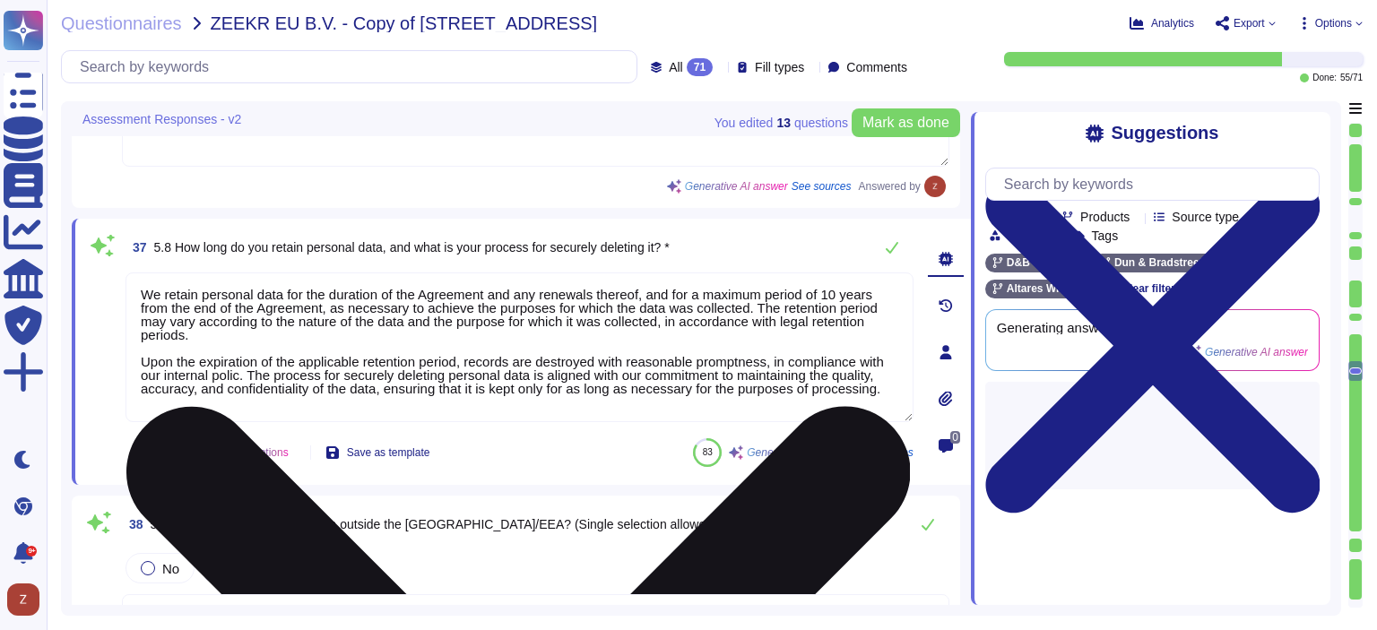
type textarea "We retain personal data for the duration of the Agreement and any renewals ther…"
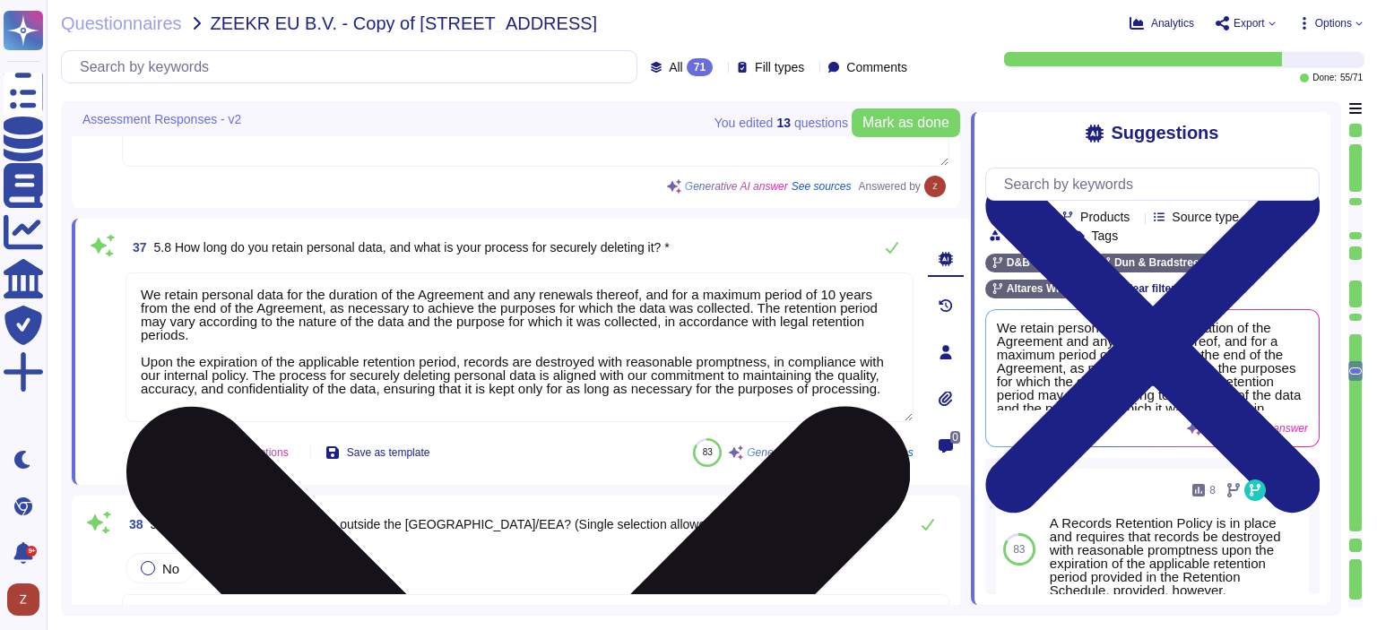
scroll to position [1, 0]
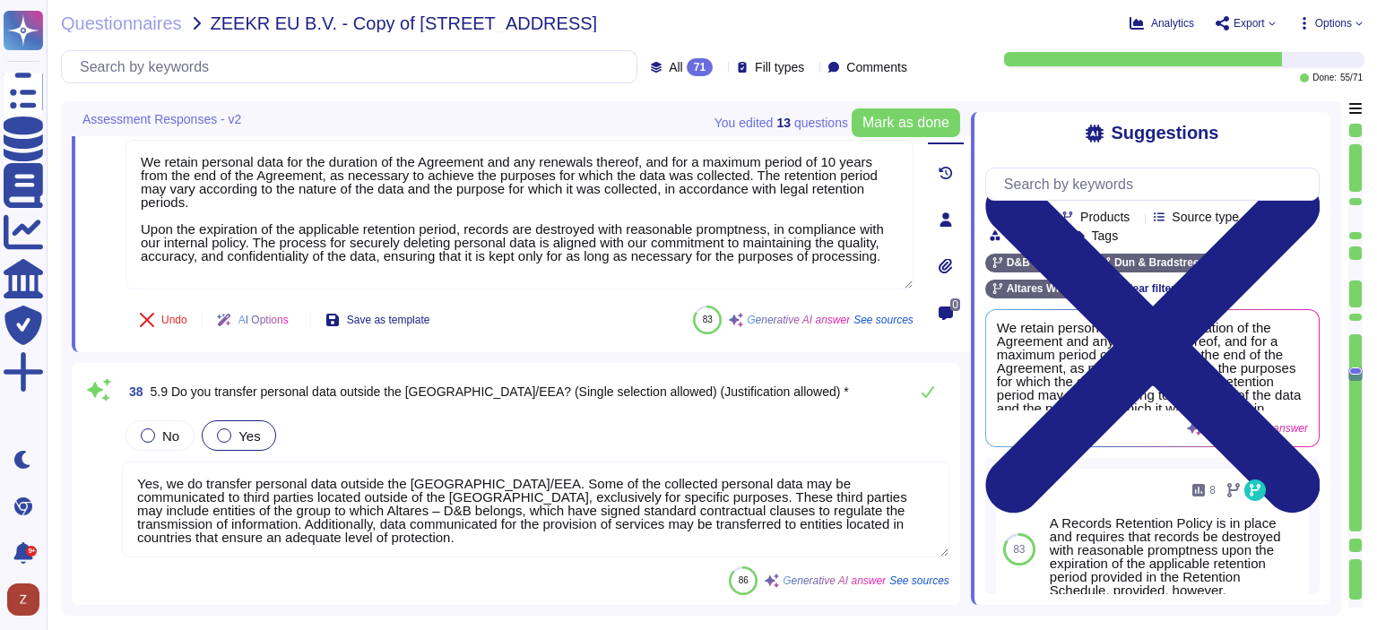
type textarea "Dun & [PERSON_NAME] ensures that data communicated by the Customer for the prov…"
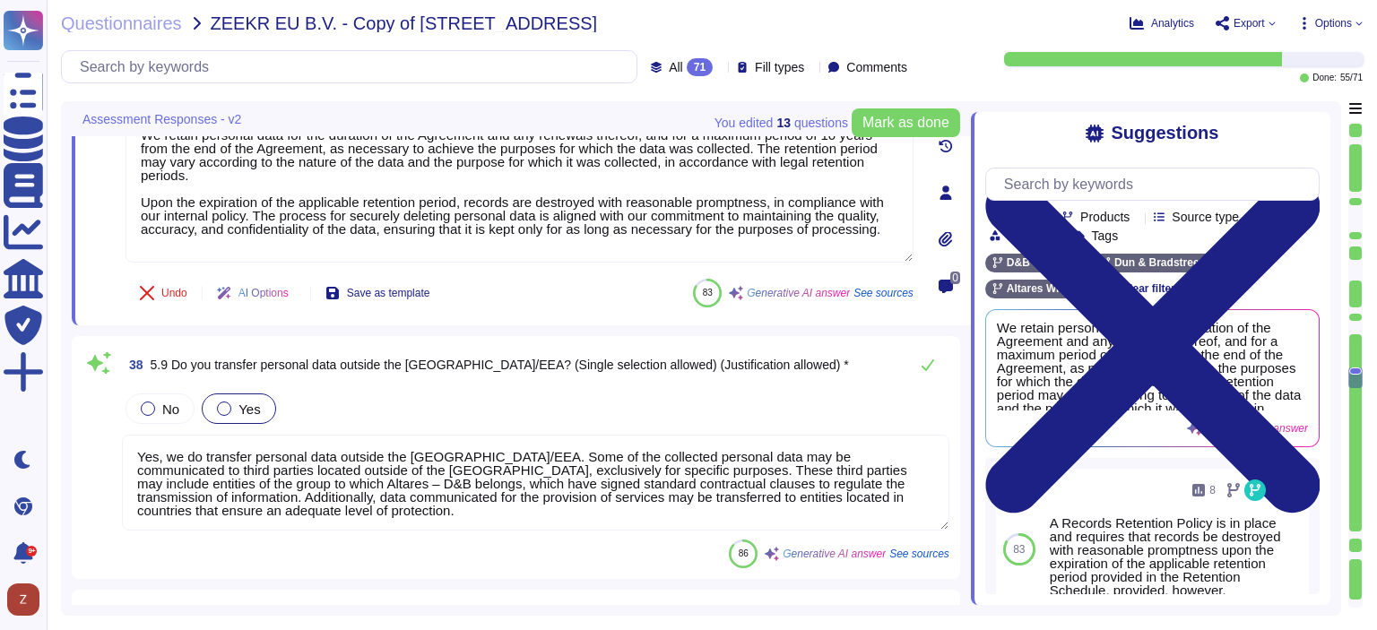
type textarea "We retain personal data for the duration of the Agreement and any renewals ther…"
click at [853, 479] on textarea "Yes, we do transfer personal data outside the [GEOGRAPHIC_DATA]/EEA. Some of th…" at bounding box center [535, 483] width 827 height 96
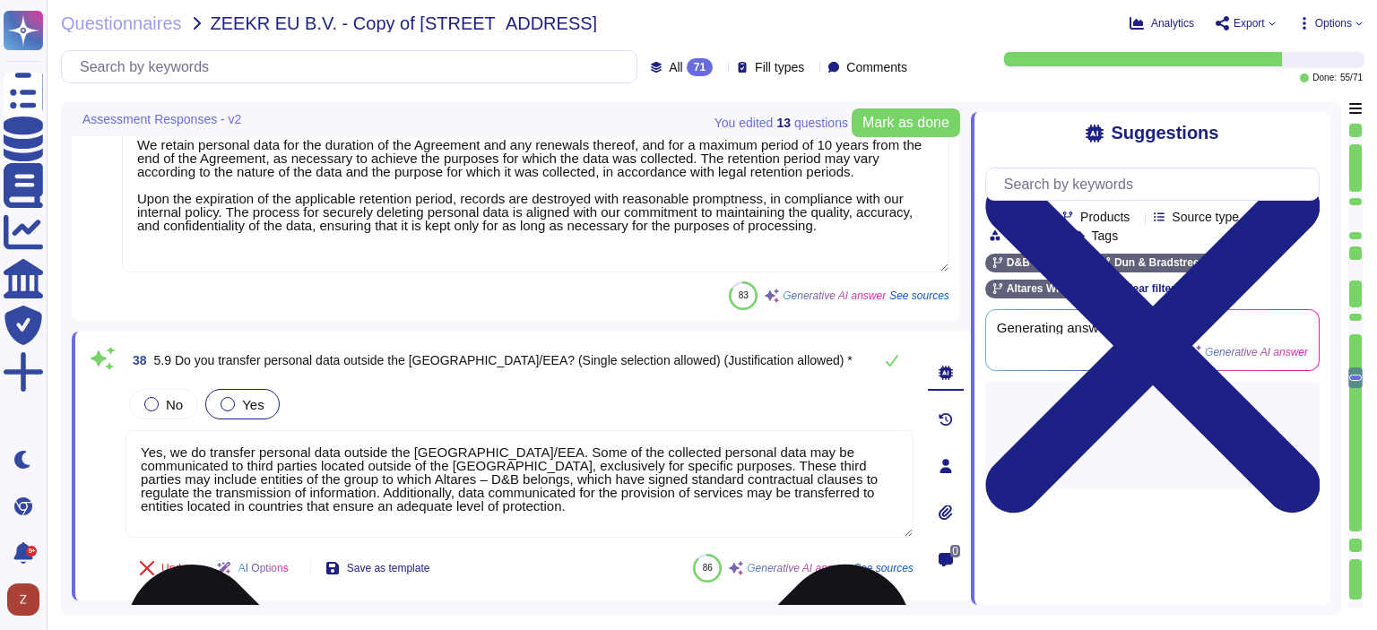
scroll to position [0, 0]
type textarea "Dun & [PERSON_NAME] ensures that data communicated by the Customer for the prov…"
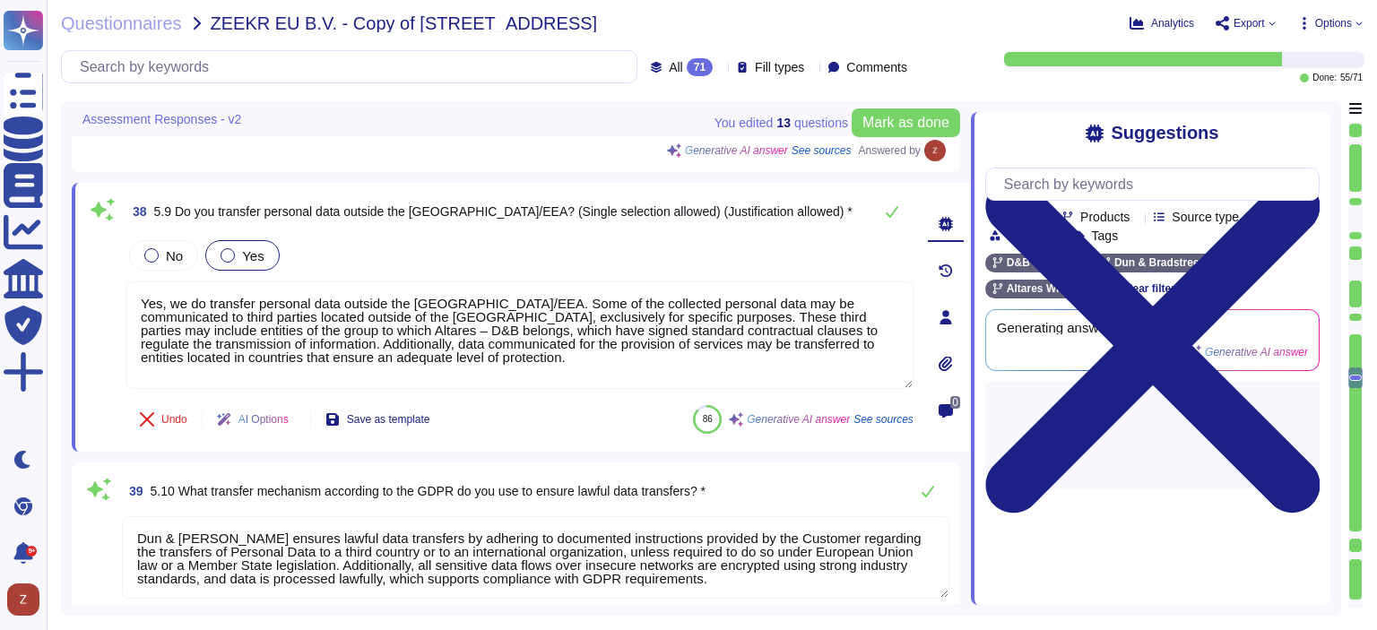
type textarea "Yes, we use sub-processors to carry out specific processing activities. Sub-pro…"
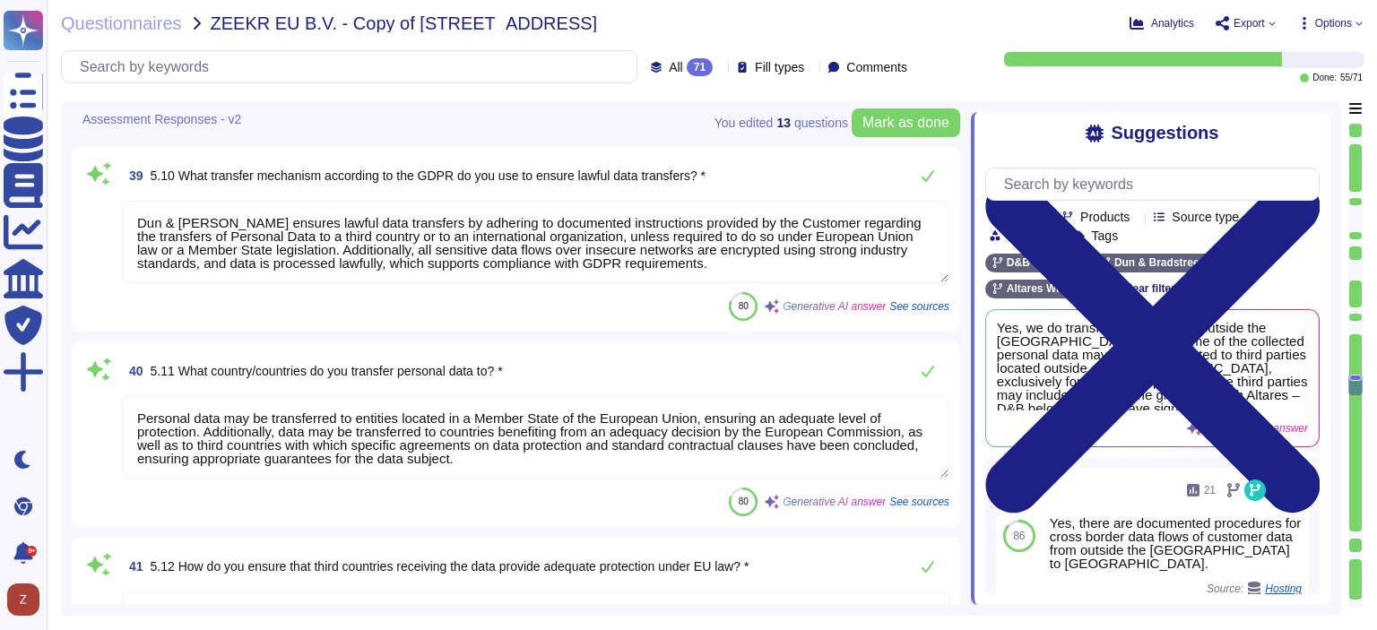
scroll to position [10065, 0]
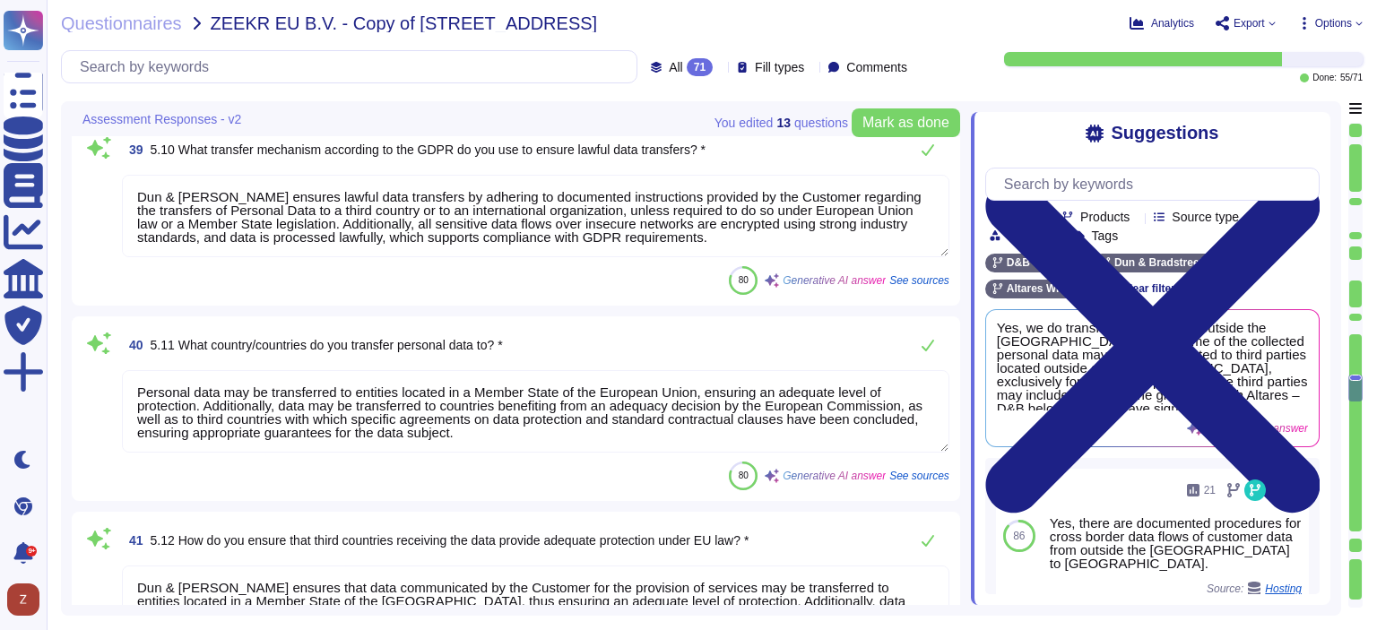
type textarea "Loremip – D&S am consectet ad elitsedd eiusmodtem inci UTLA et doloremagnaa eni…"
click at [557, 435] on textarea "Personal data may be transferred to entities located in a Member State of the E…" at bounding box center [535, 411] width 827 height 82
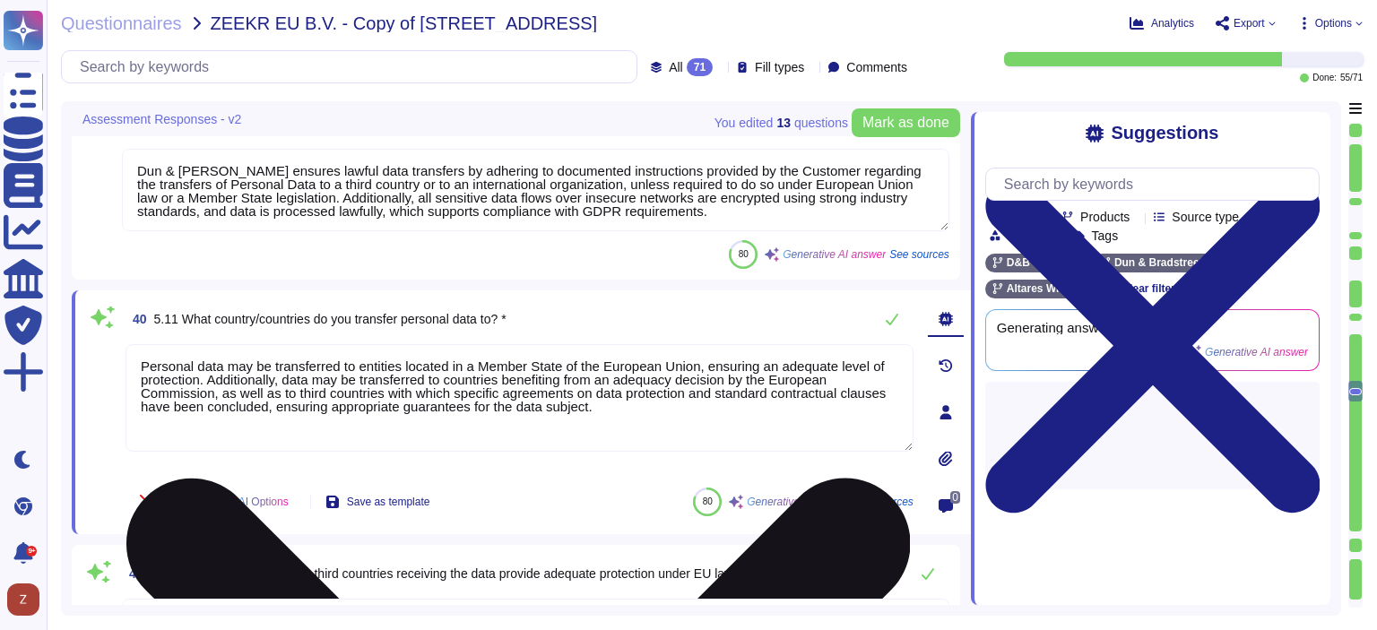
type textarea "Loremip – D&S am consectet ad elitsedd eiusmodtem inci UTLA et doloremagnaa eni…"
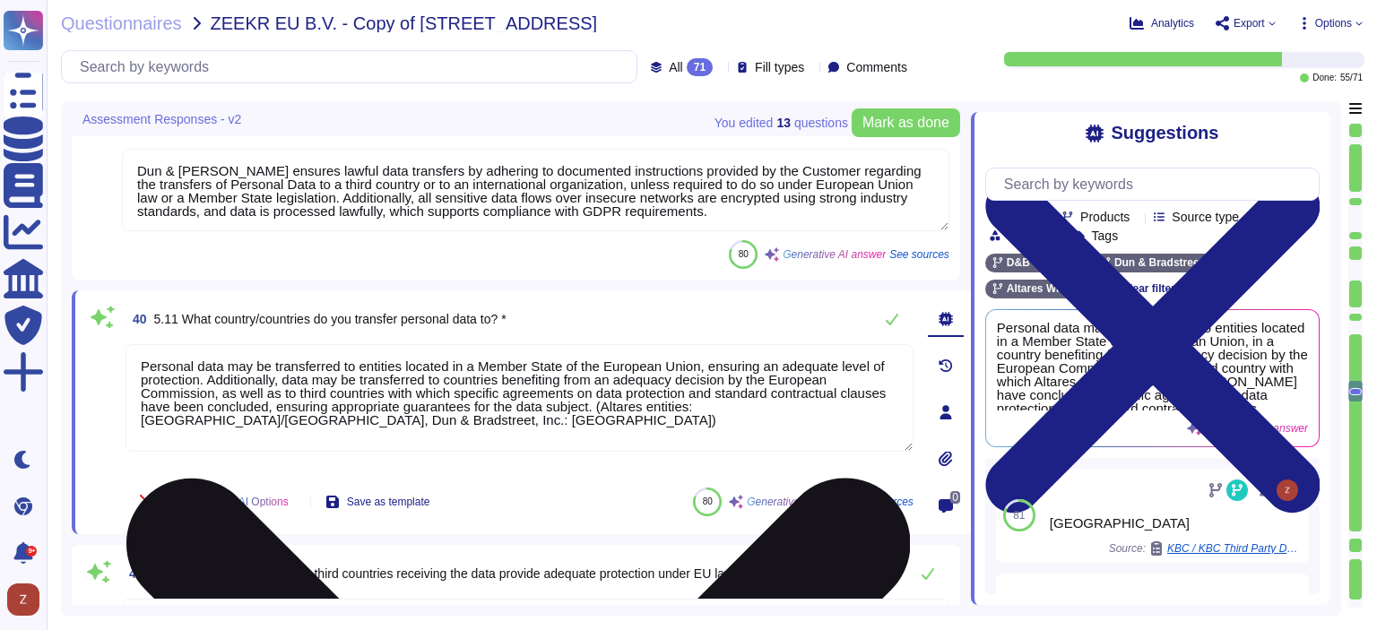
click at [593, 404] on textarea "Personal data may be transferred to entities located in a Member State of the E…" at bounding box center [519, 398] width 788 height 108
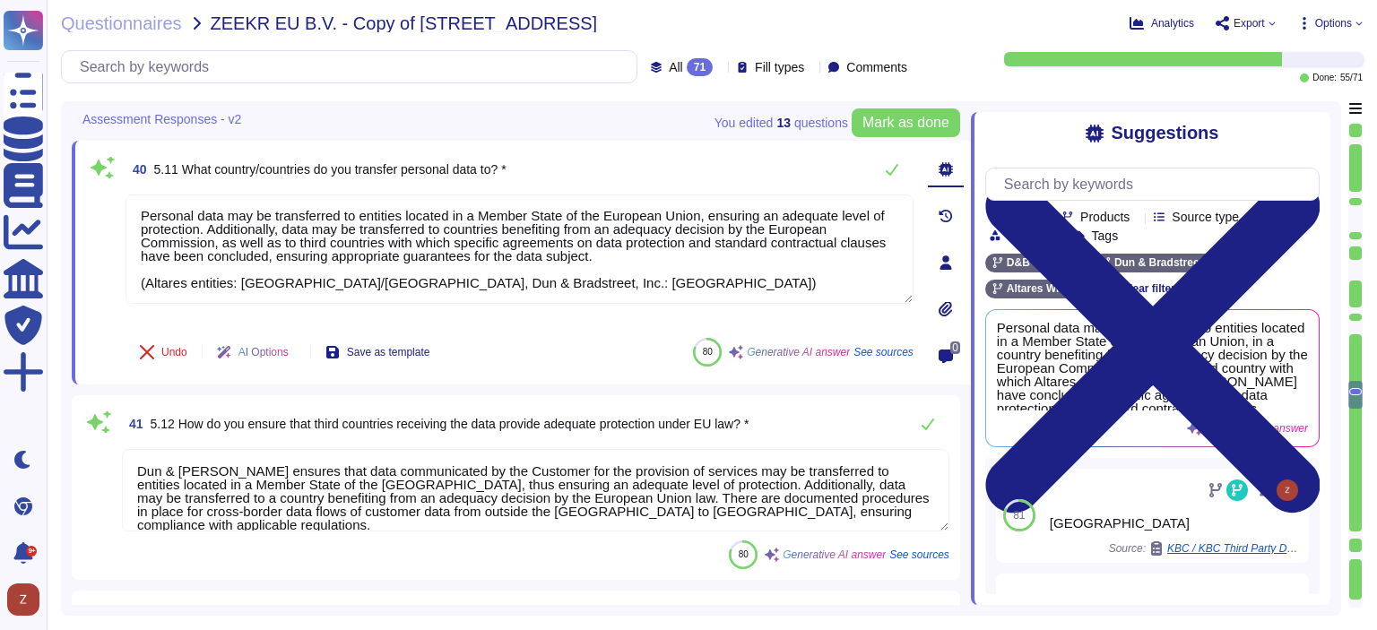
scroll to position [1, 0]
type textarea "Personal data may be transferred to entities located in a Member State of the E…"
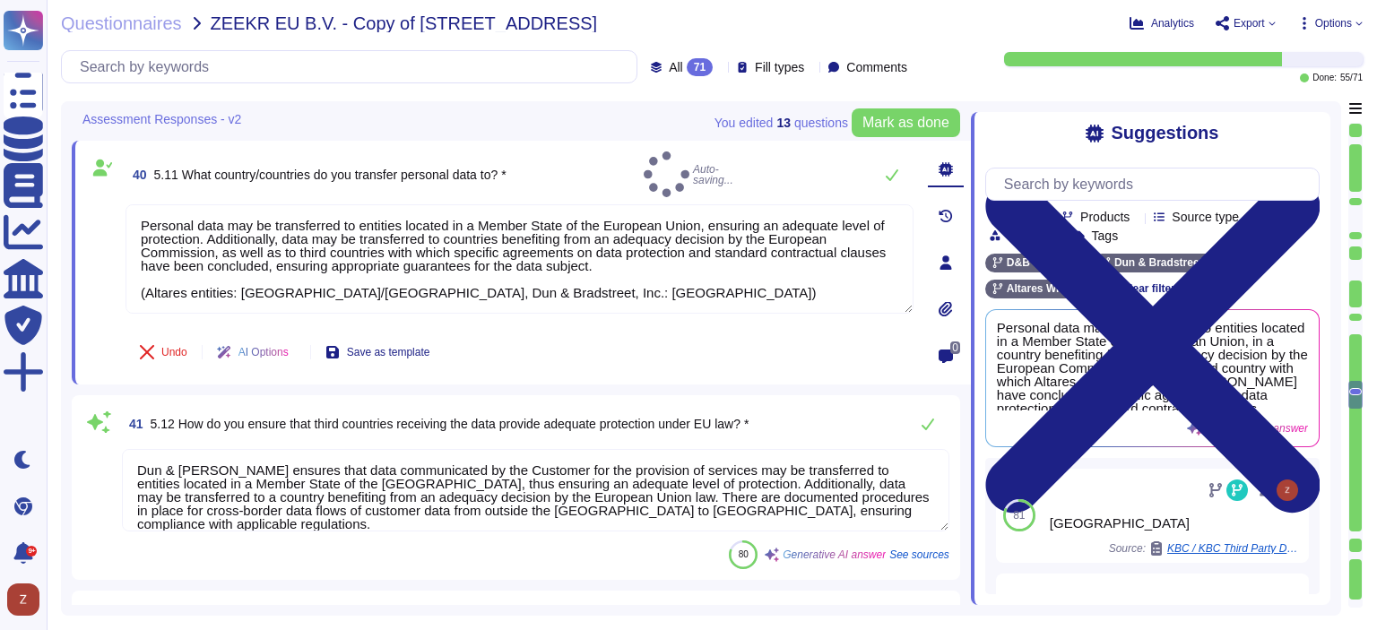
click at [911, 505] on textarea "Dun & [PERSON_NAME] ensures that data communicated by the Customer for the prov…" at bounding box center [535, 490] width 827 height 82
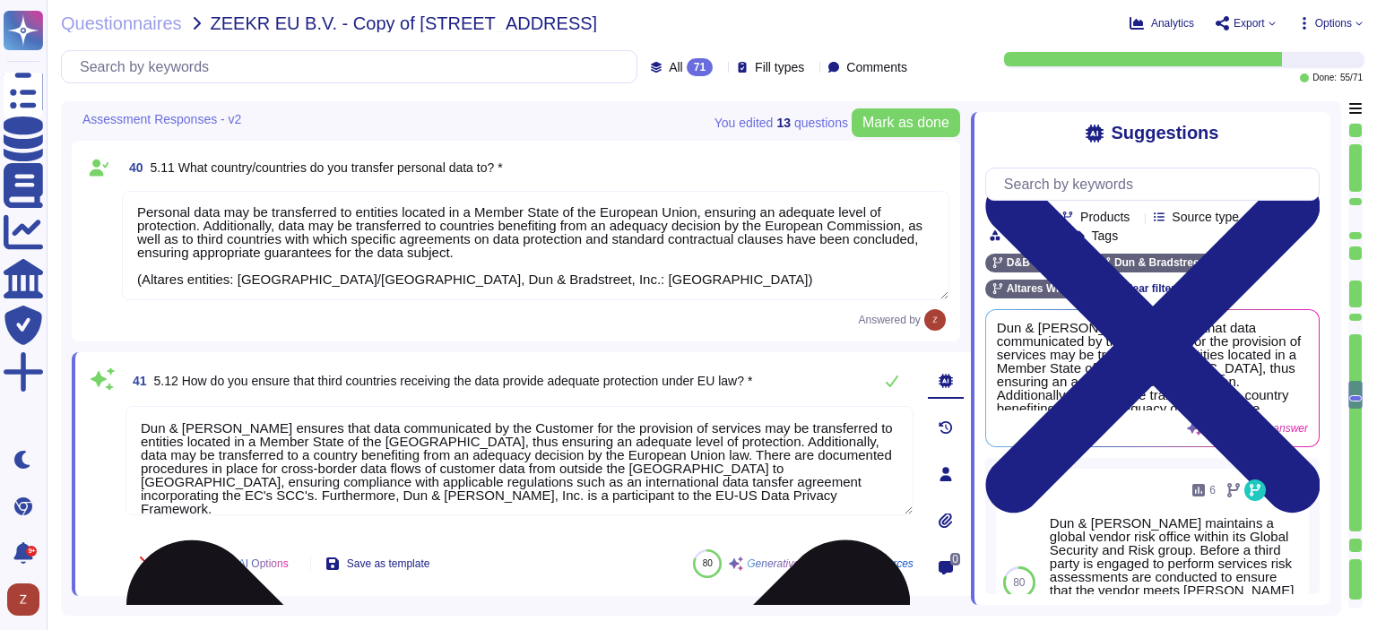
type textarea "Dun & [PERSON_NAME] ensures that data communicated by the Customer for the prov…"
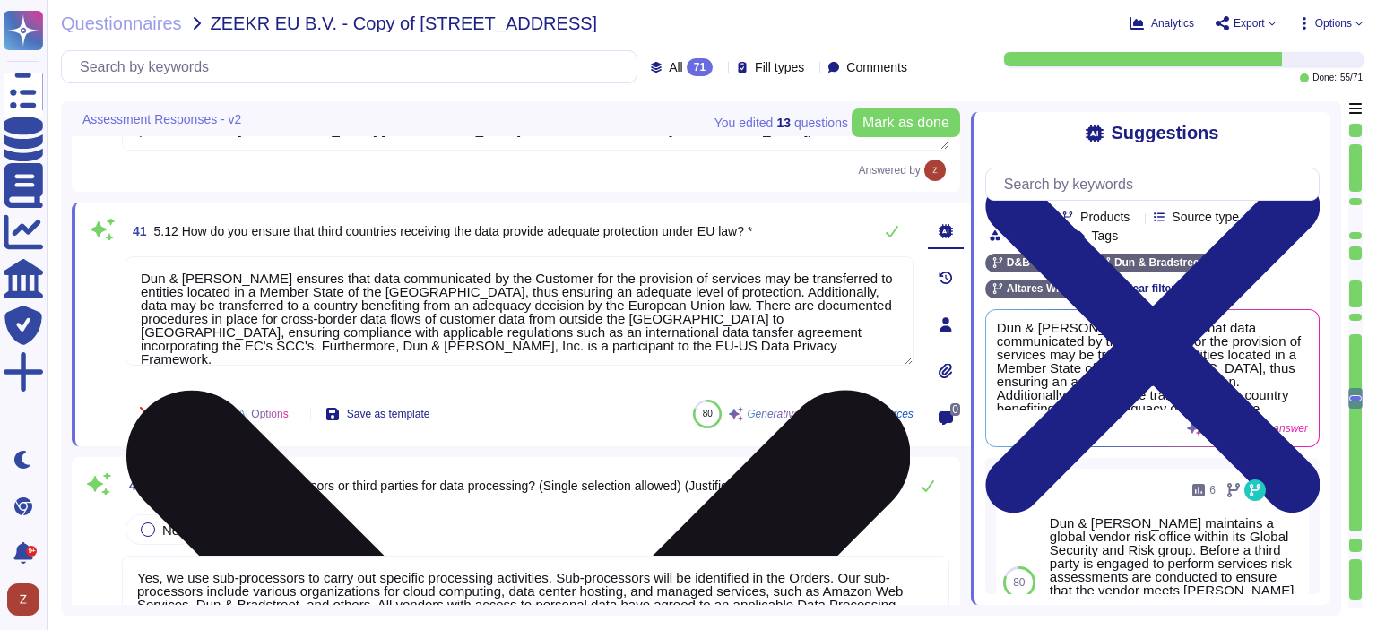
scroll to position [1, 0]
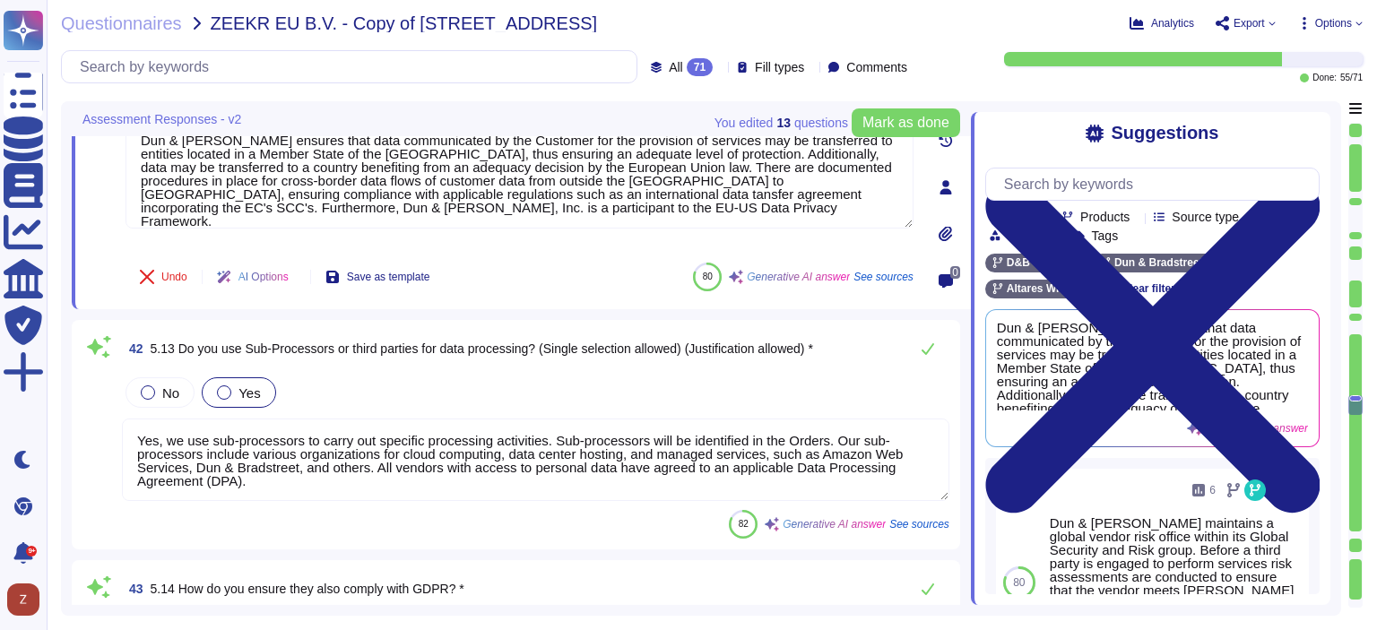
type textarea "Yes, we have a formal Incident Management Procedure in place for detecting data…"
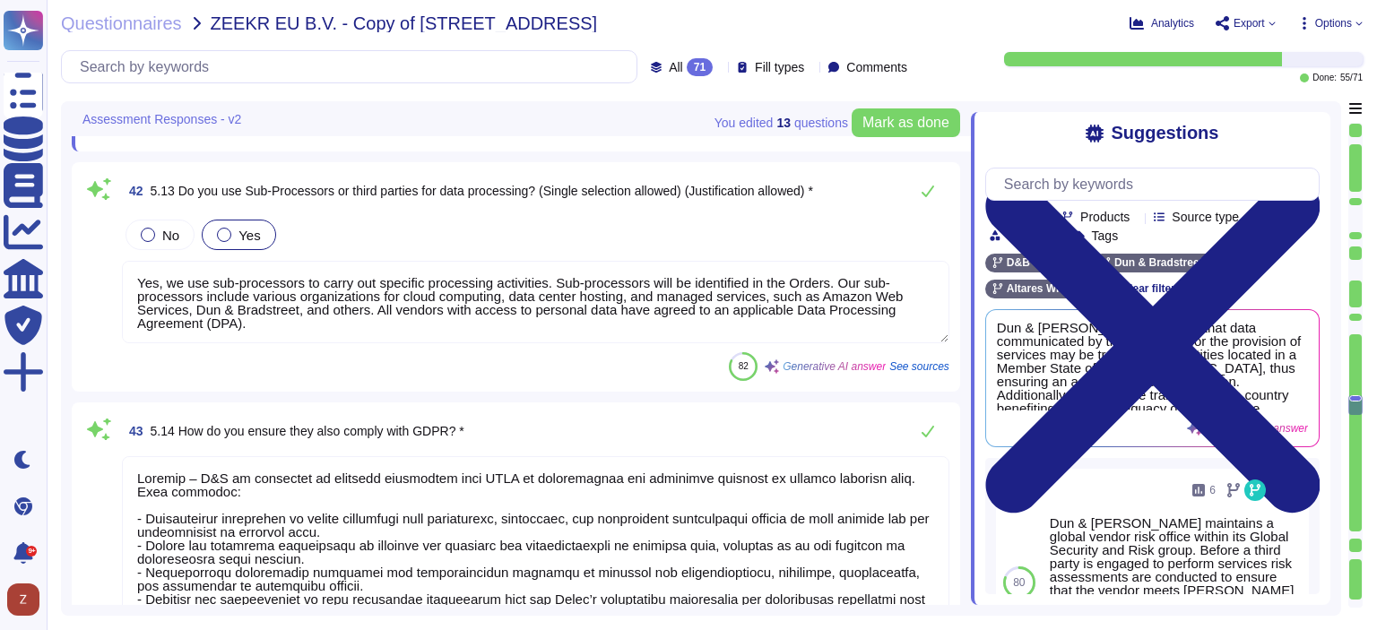
scroll to position [10662, 0]
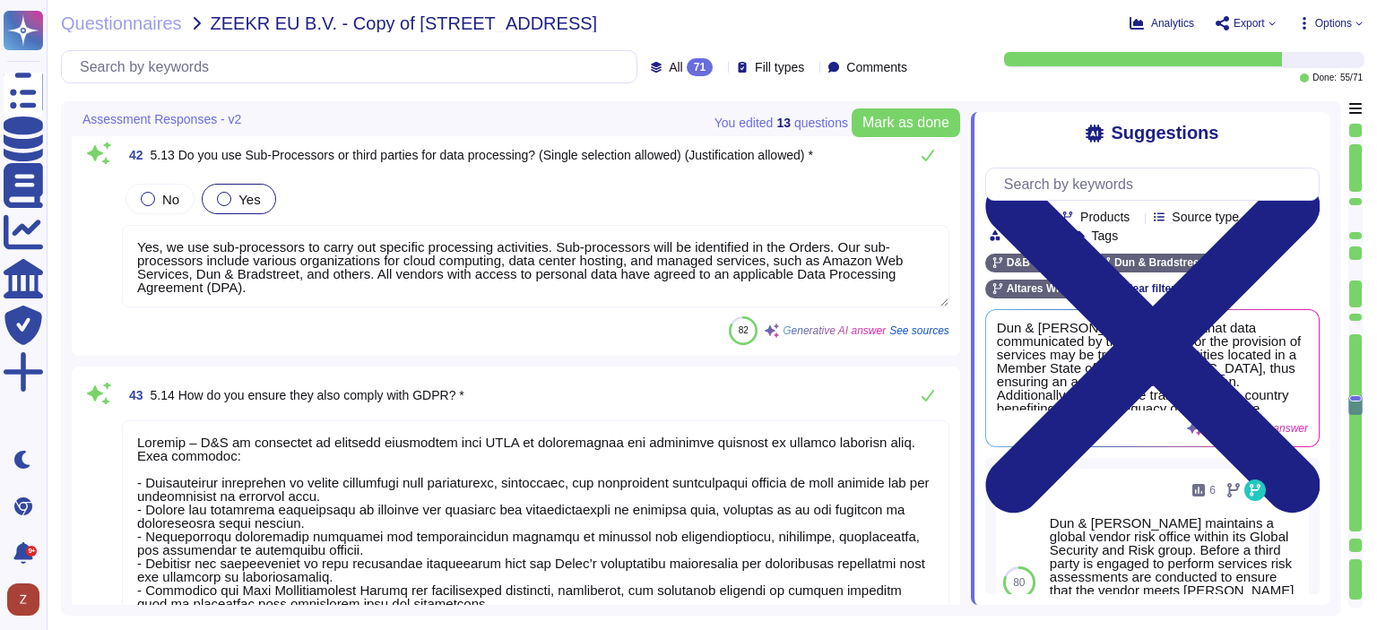
type textarea "Lor ipsumdolo sit ametconse adipiscin elit seddoeiu te inc Utlaboreet dolorema …"
type textarea "Dun & [PERSON_NAME] ensures that data communicated by the Customer for the prov…"
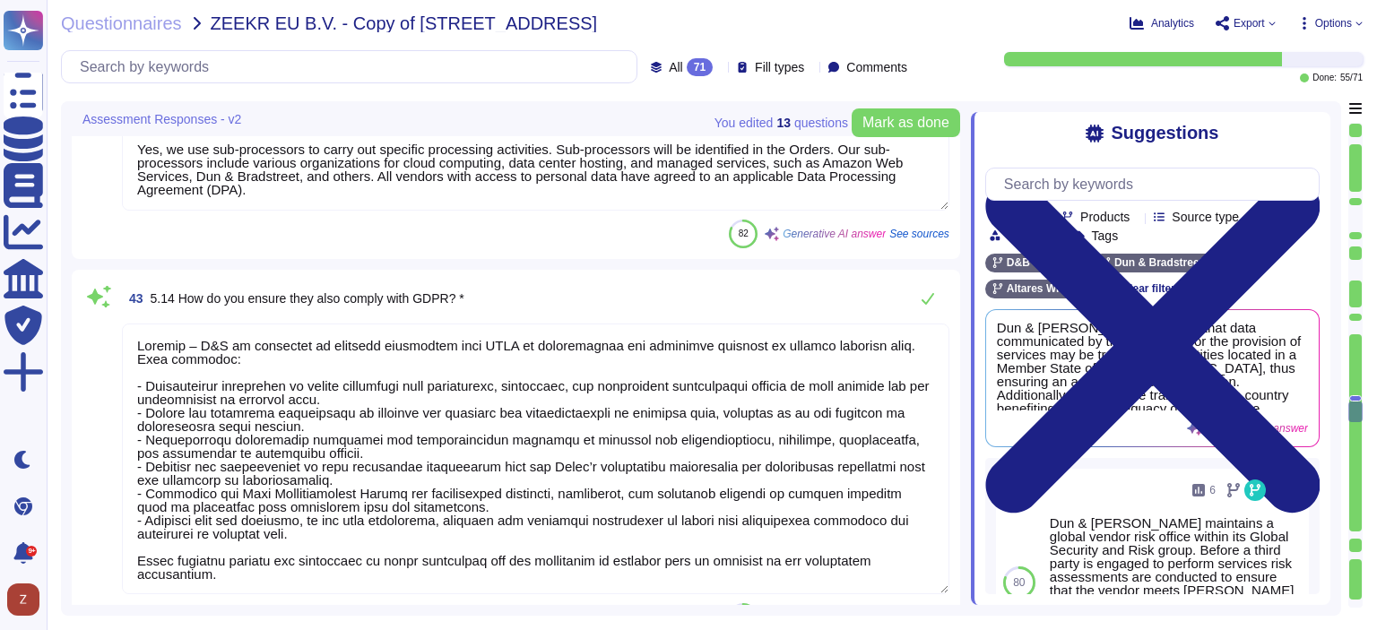
scroll to position [10812, 0]
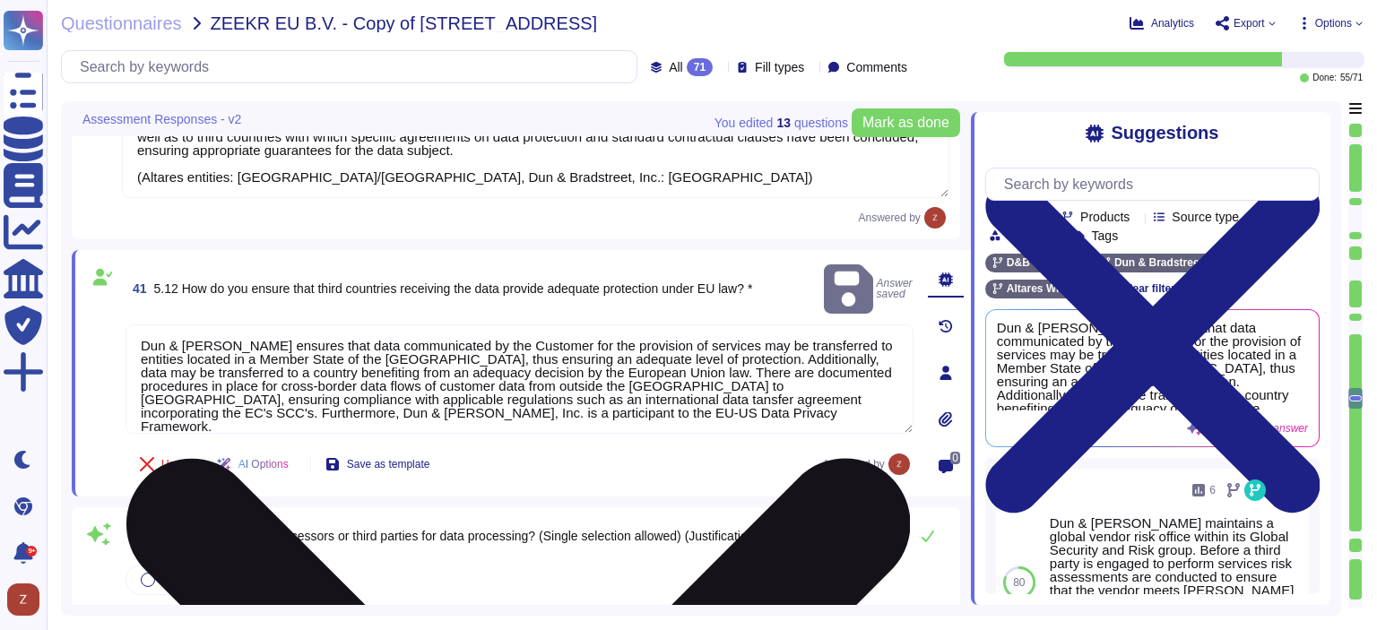
type textarea "Yes, we do transfer personal data outside the [GEOGRAPHIC_DATA]/EEA. Some of th…"
type textarea "Dun & [PERSON_NAME] ensures lawful data transfers by adhering to documented ins…"
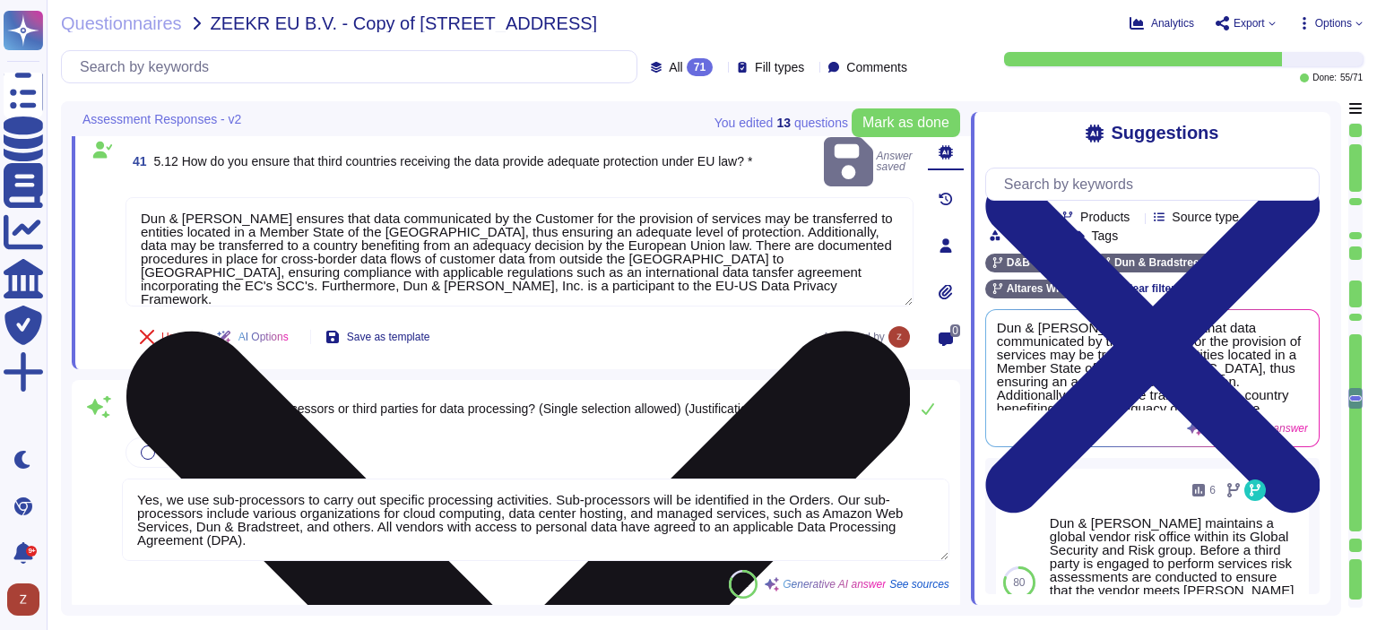
type textarea "Yes, we have a formal Incident Management Procedure in place for detecting data…"
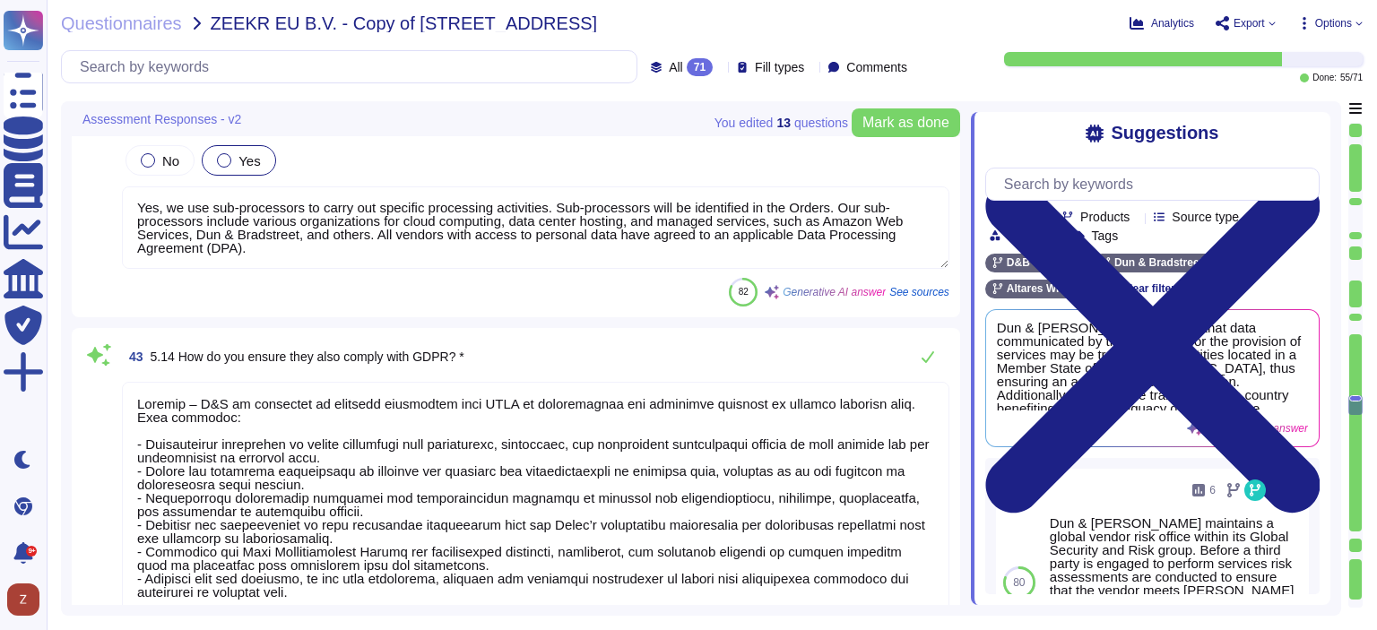
scroll to position [10754, 0]
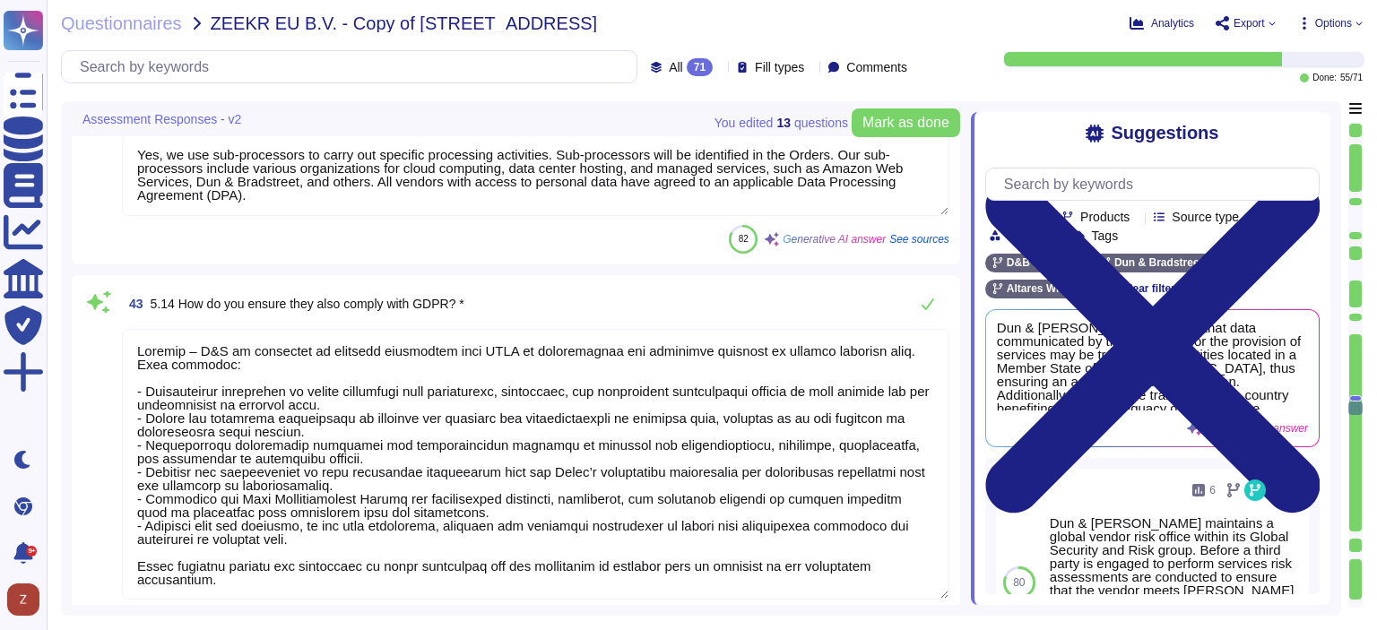
type textarea "Lor ipsumdolo sit ametconse adipiscin elit seddoeiu te inc Utlaboreet dolorema …"
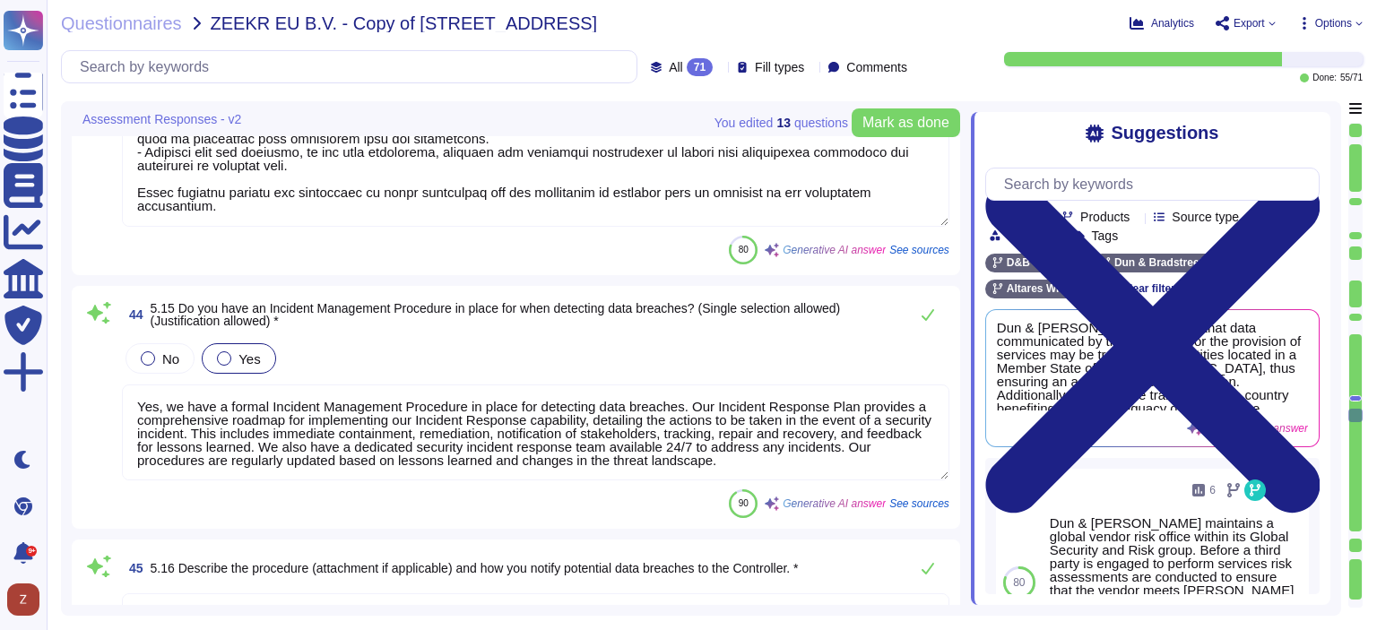
scroll to position [11202, 0]
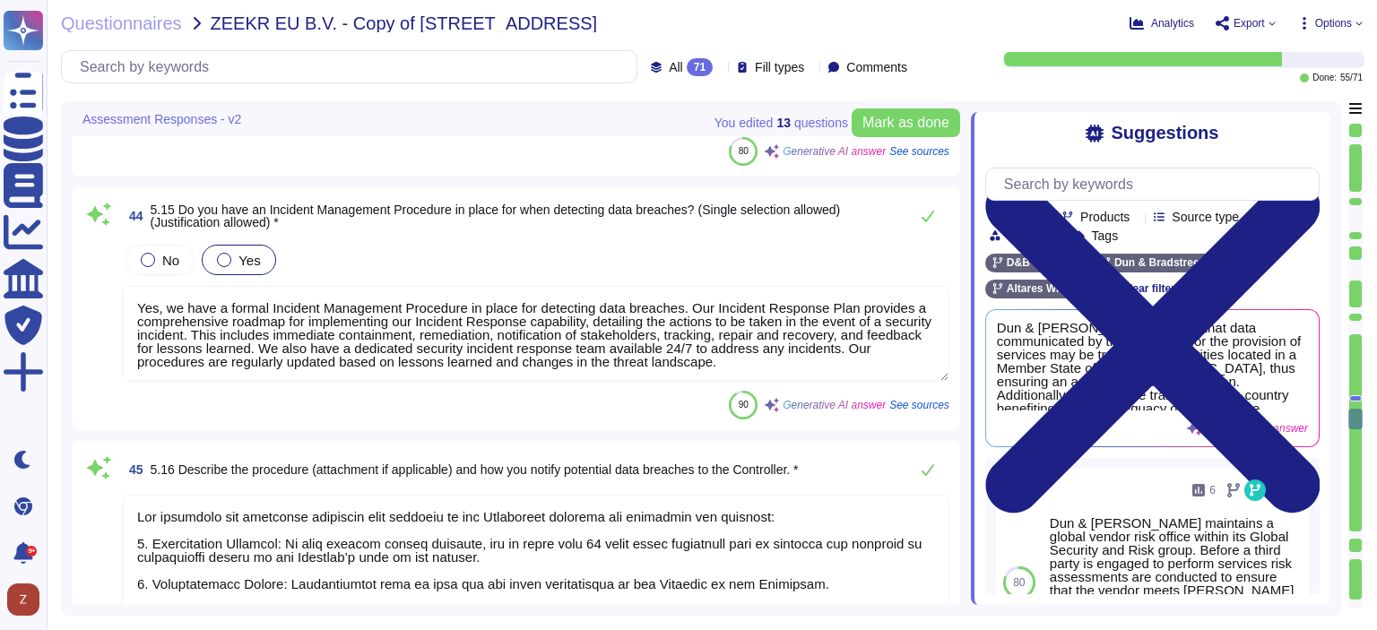
type textarea "We experience cyber-attacks and other data incidents of varying severity, as do…"
drag, startPoint x: 713, startPoint y: 345, endPoint x: 739, endPoint y: 346, distance: 26.9
click at [739, 346] on textarea "Yes, we have a formal Incident Management Procedure in place for detecting data…" at bounding box center [535, 334] width 827 height 96
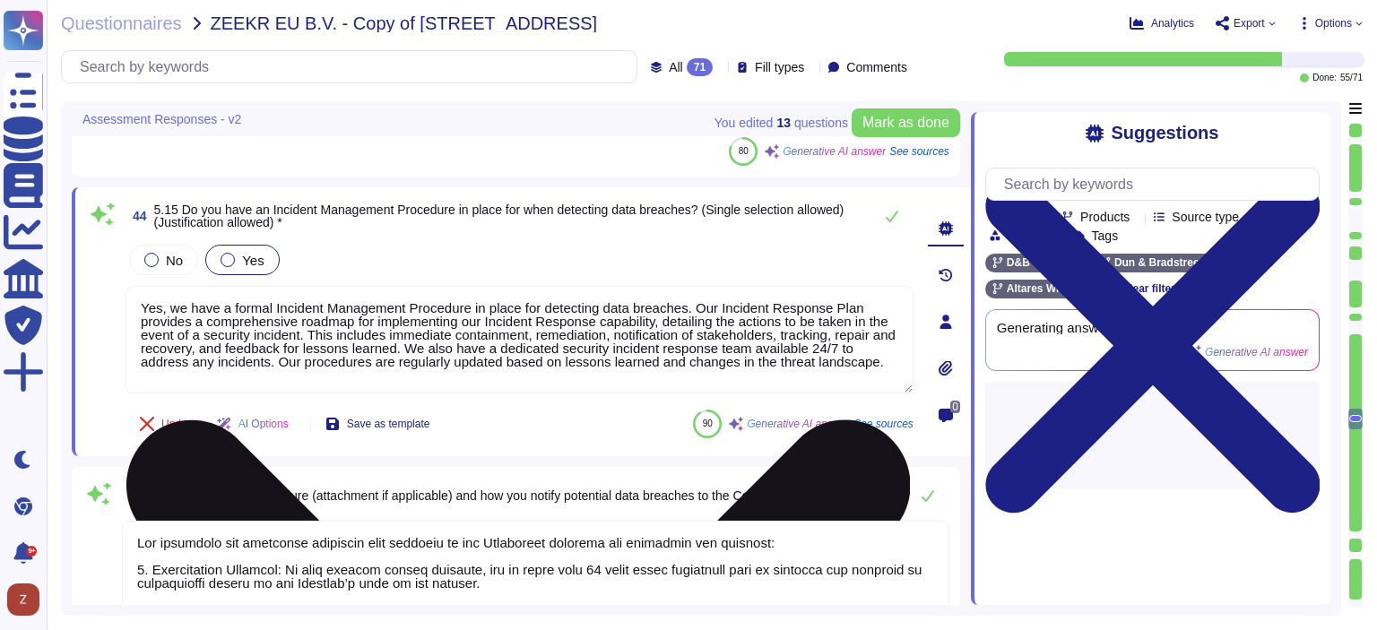
type textarea "We experience cyber-attacks and other data incidents of varying severity, as do…"
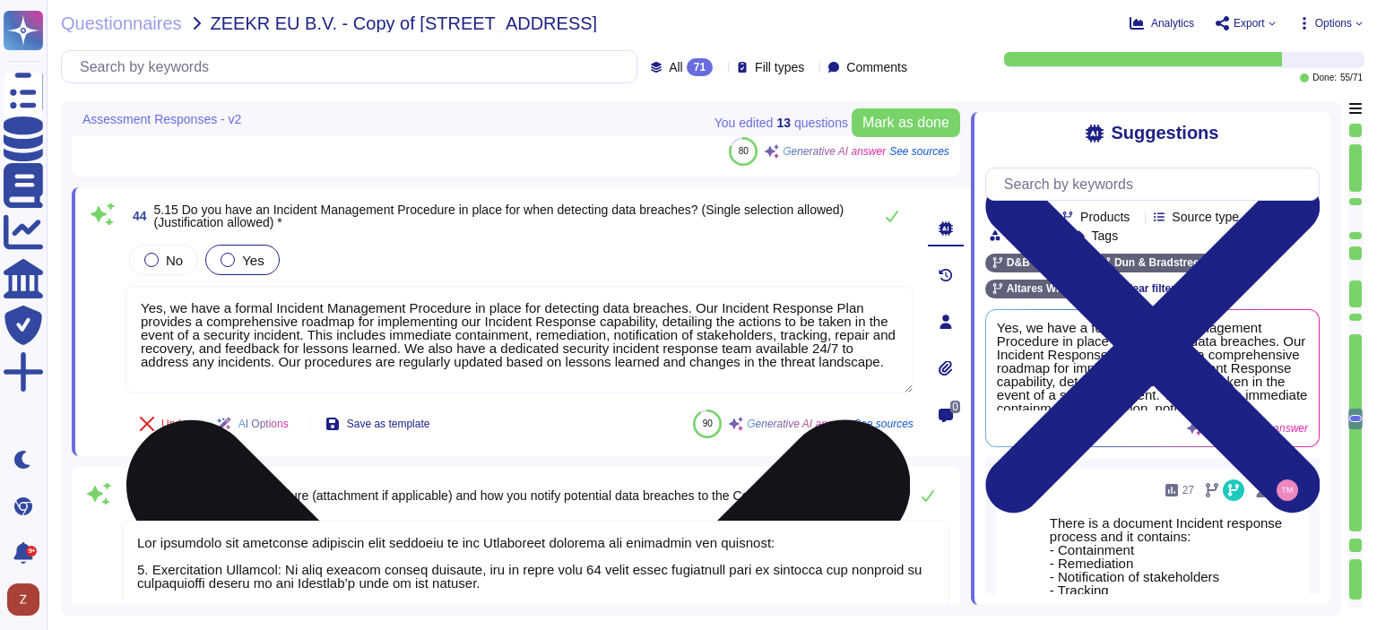
drag, startPoint x: 466, startPoint y: 345, endPoint x: 318, endPoint y: 361, distance: 148.8
click at [318, 361] on textarea "Yes, we have a formal Incident Management Procedure in place for detecting data…" at bounding box center [519, 340] width 788 height 108
type textarea "Yes, we have a formal Incident Management Procedure in place for detecting data…"
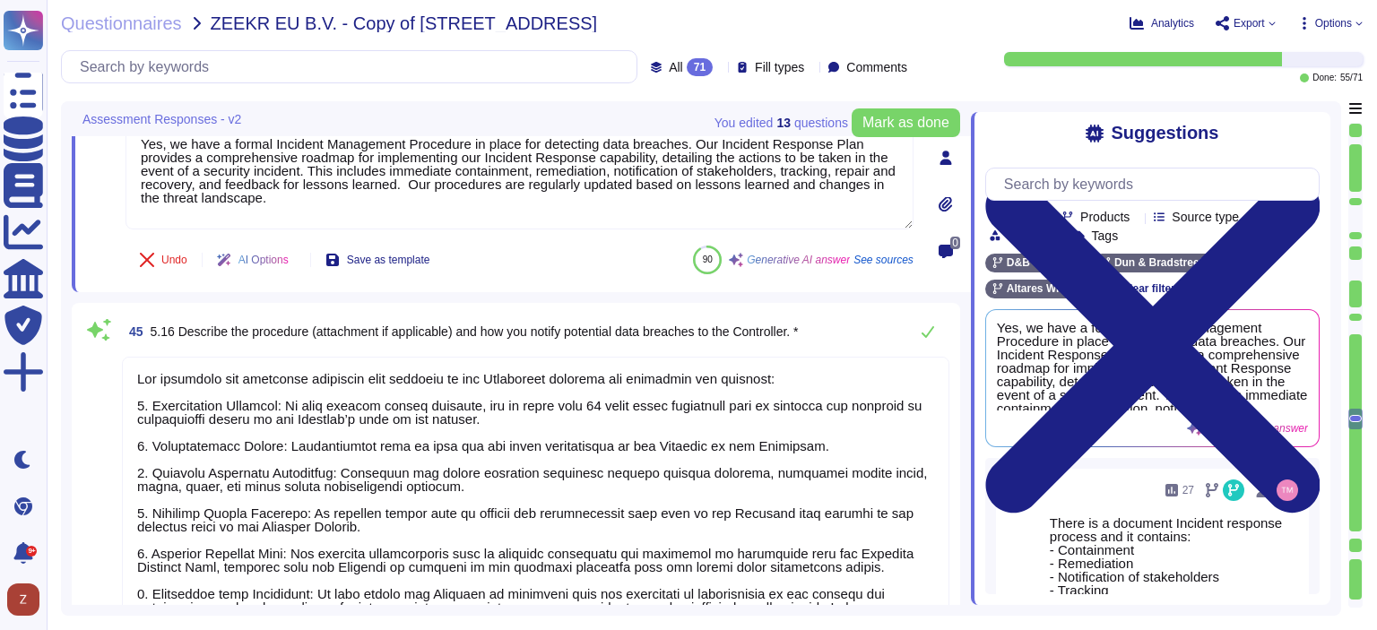
scroll to position [11501, 0]
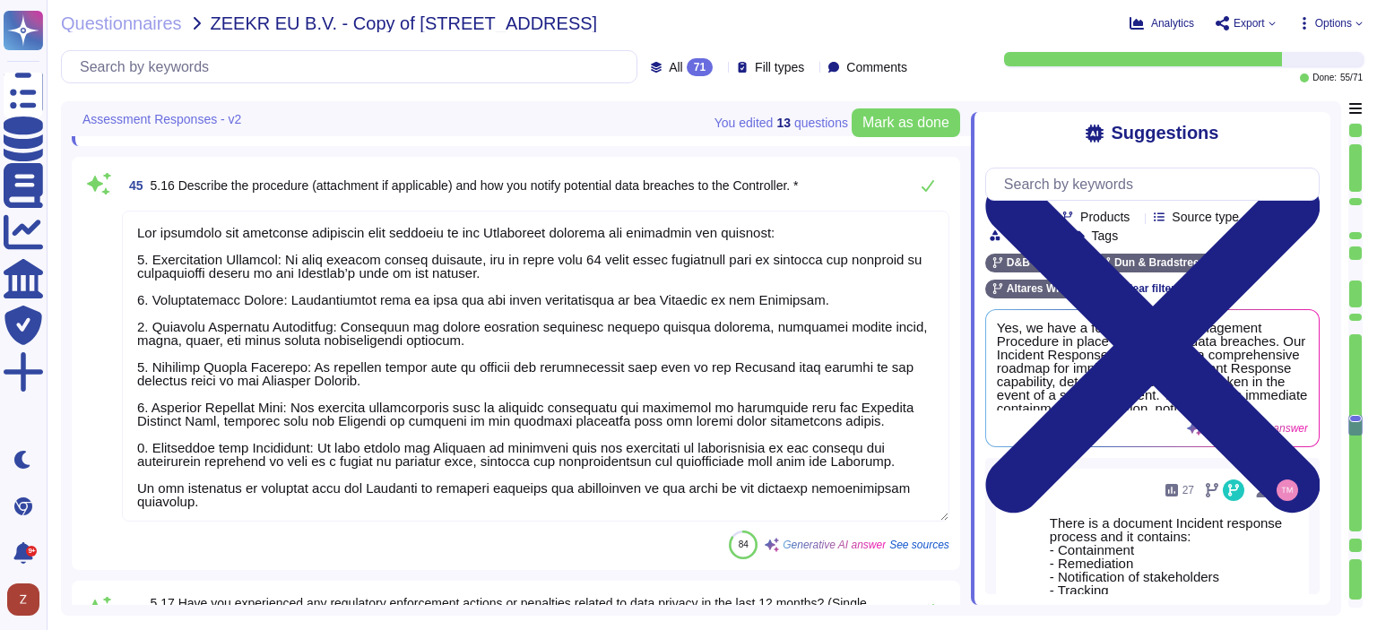
type textarea "Yes, we have a process in place to meet GDPR requests [DATE] and CCPA requests …"
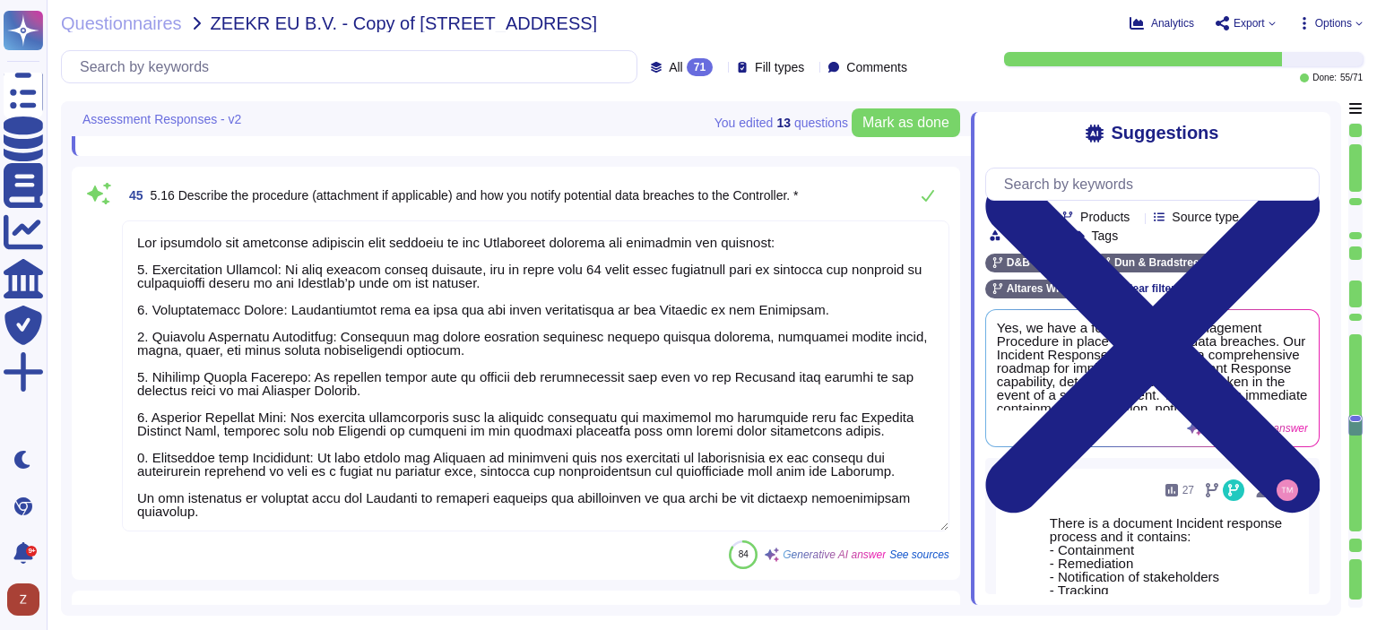
type textarea "Yes, we have a formal Incident Management Procedure in place for detecting data…"
click at [592, 259] on textarea at bounding box center [535, 375] width 827 height 311
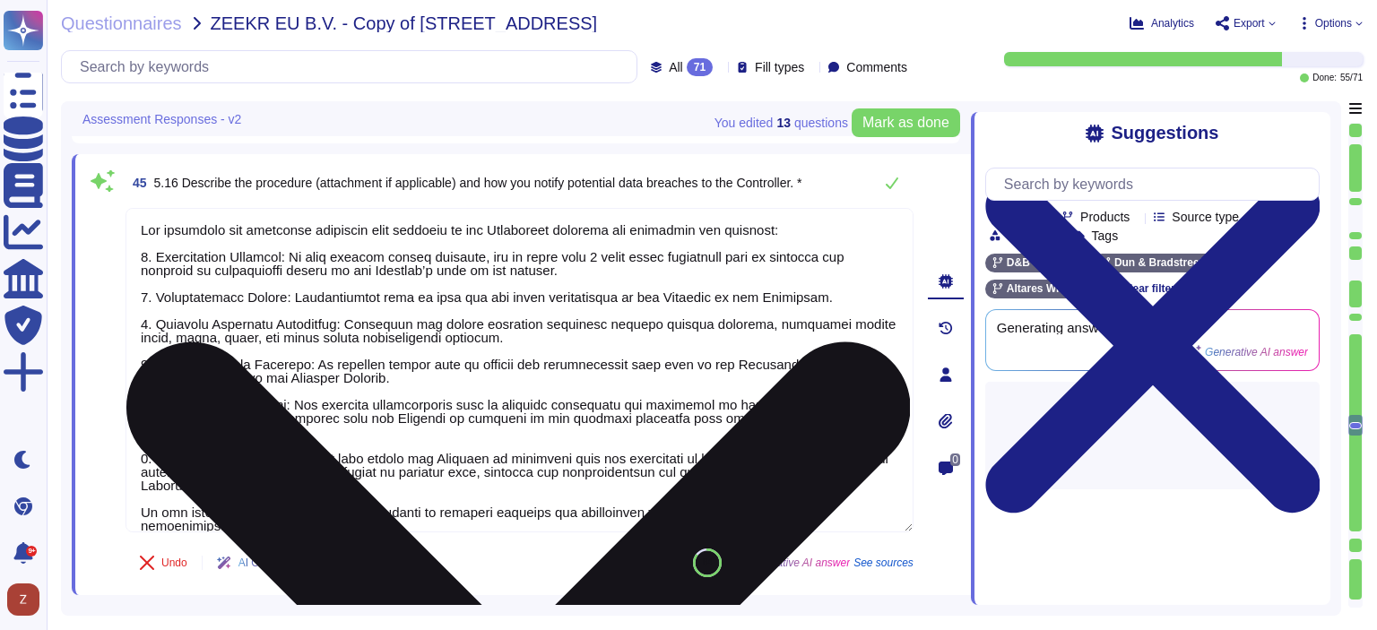
type textarea "Lor ipsumdolo sit ametconse adipiscin elit seddoeiu te inc Utlaboreet dolorema …"
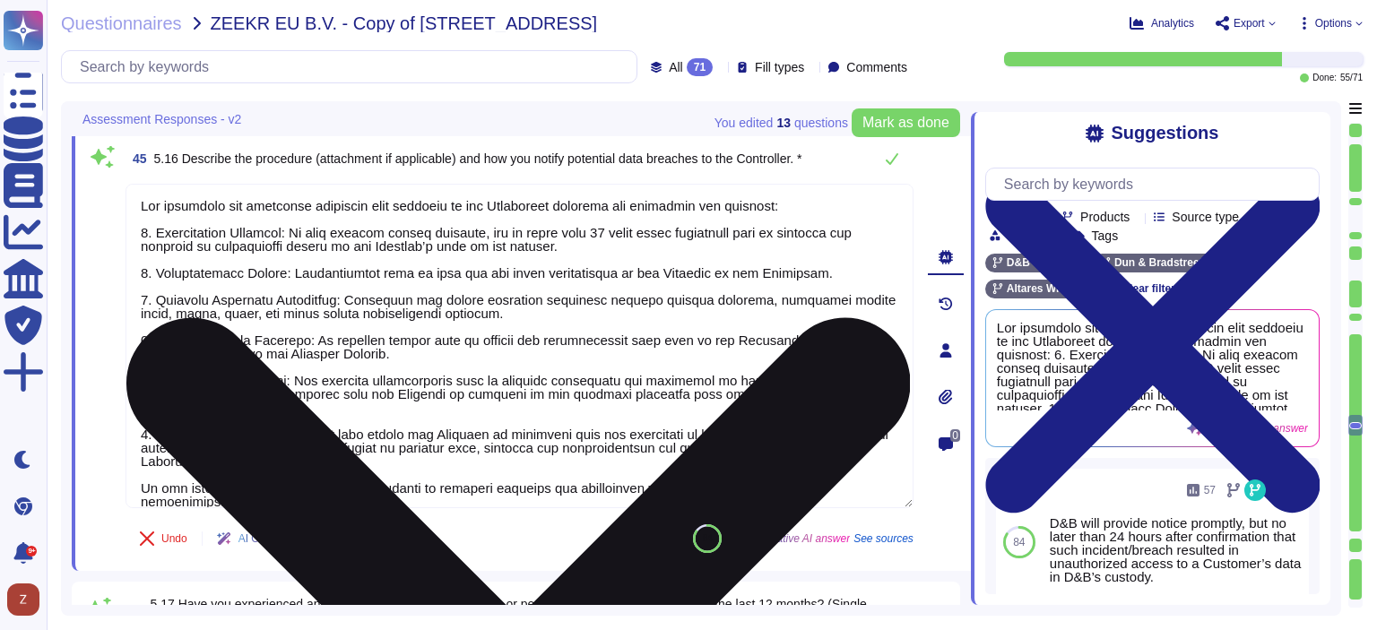
scroll to position [1, 0]
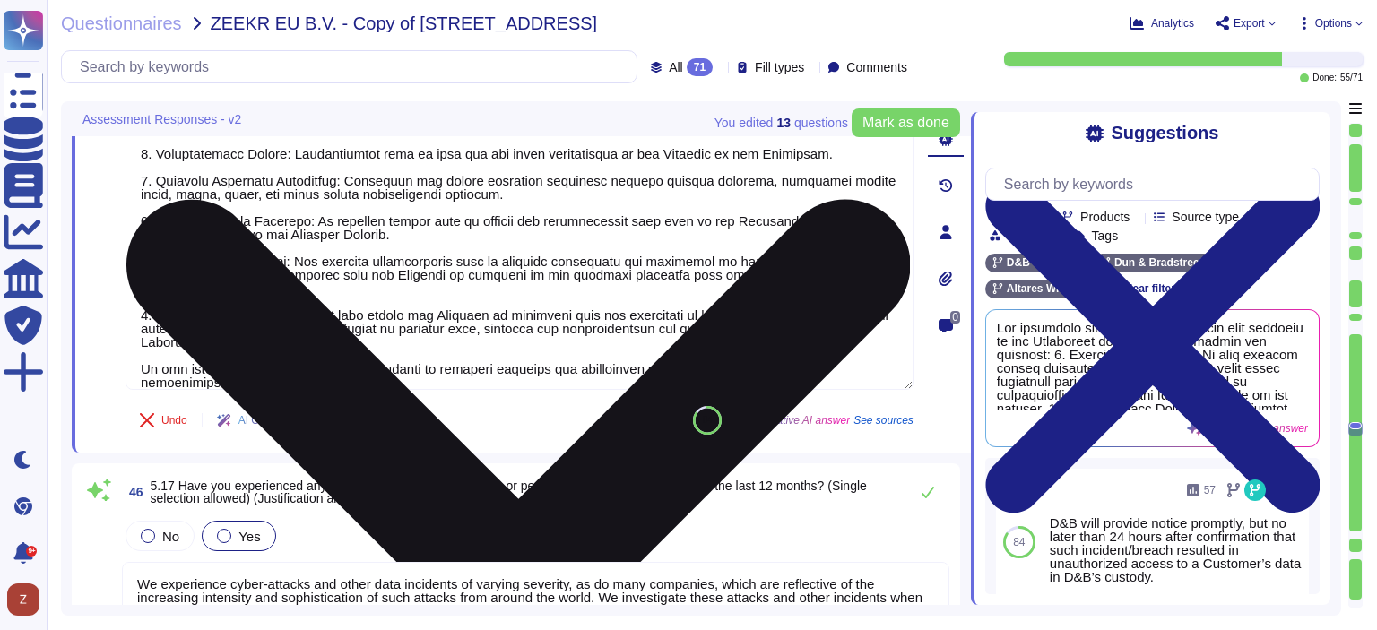
type textarea "Loremip – D&S ametc adipis eli Seddoeiu te incididu utlabore etd mag aliquaen a…"
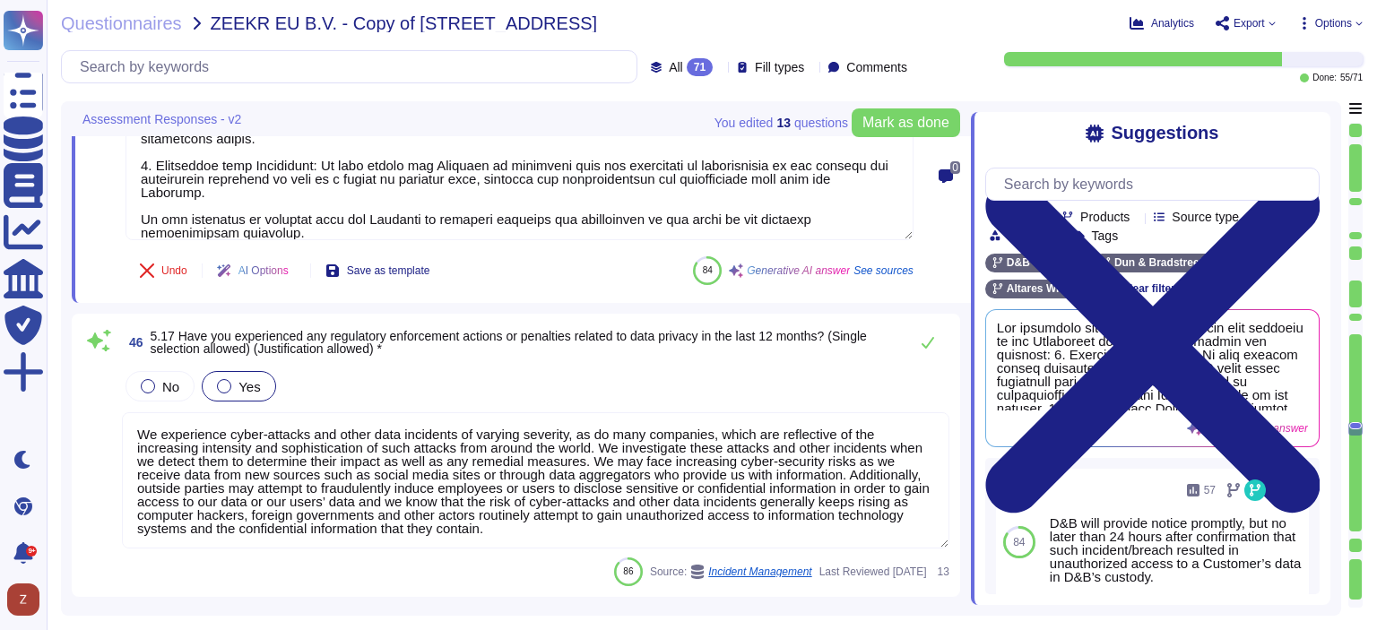
scroll to position [11800, 0]
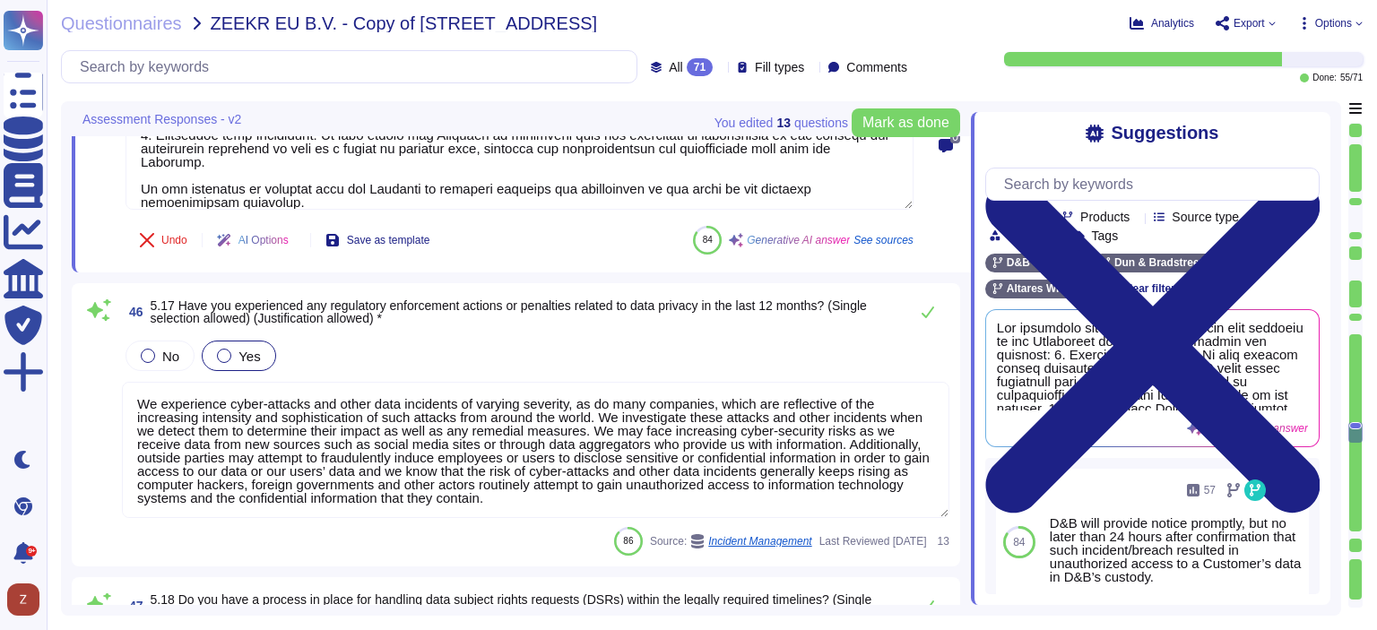
type textarea "Lor ipsumdolo sit ametconse adipiscin elit seddoeiu te inc Utlaboreet dolorema …"
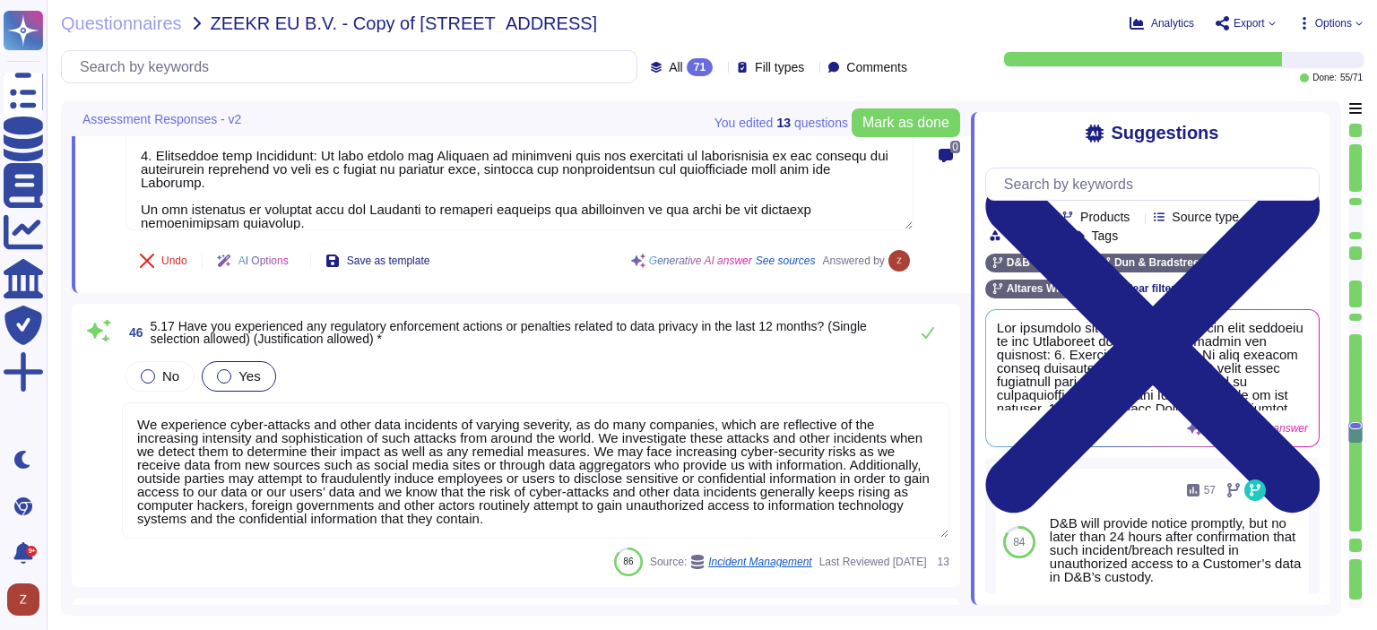
drag, startPoint x: 650, startPoint y: 505, endPoint x: 123, endPoint y: 393, distance: 538.6
click at [123, 402] on textarea "We experience cyber-attacks and other data incidents of varying severity, as do…" at bounding box center [535, 470] width 827 height 136
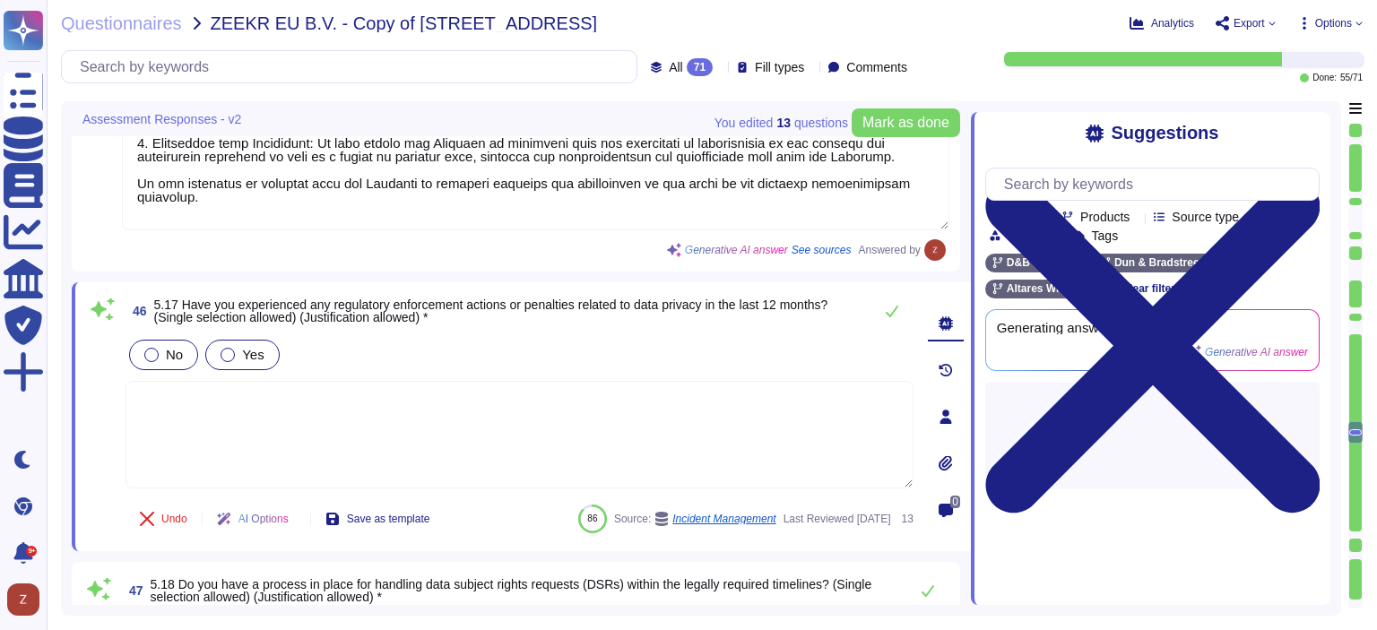
click at [155, 348] on div at bounding box center [151, 355] width 14 height 14
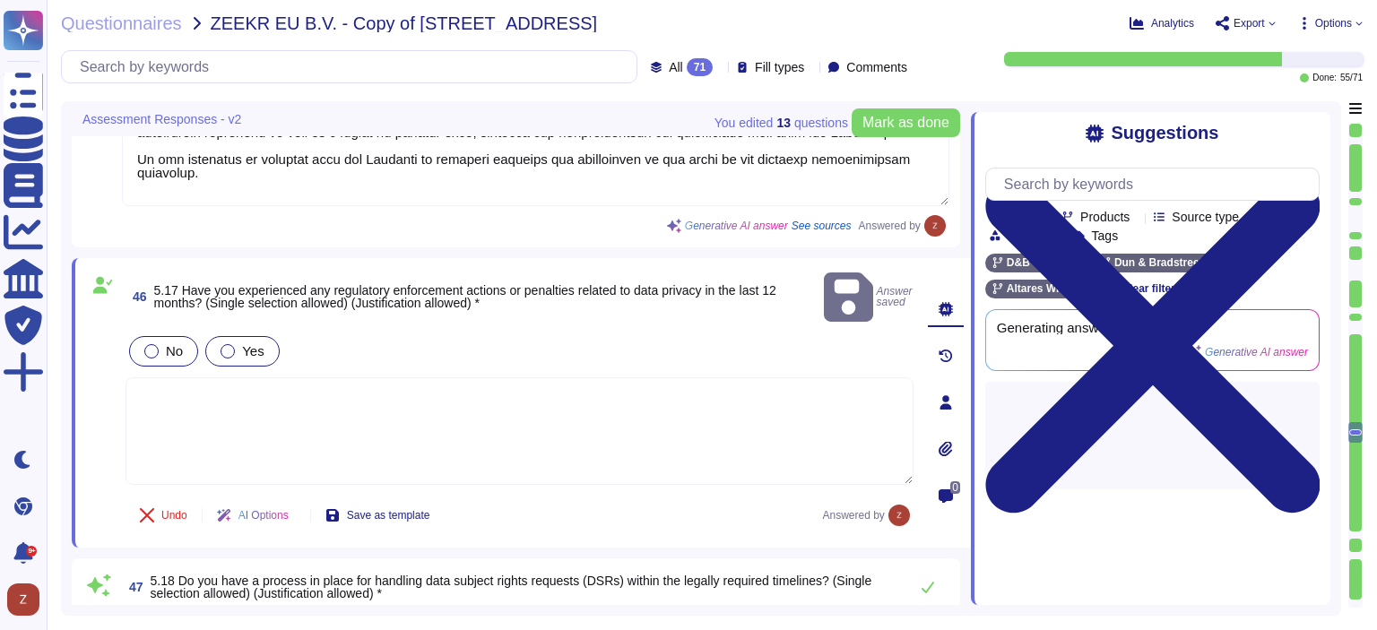
click at [145, 344] on div at bounding box center [151, 351] width 14 height 14
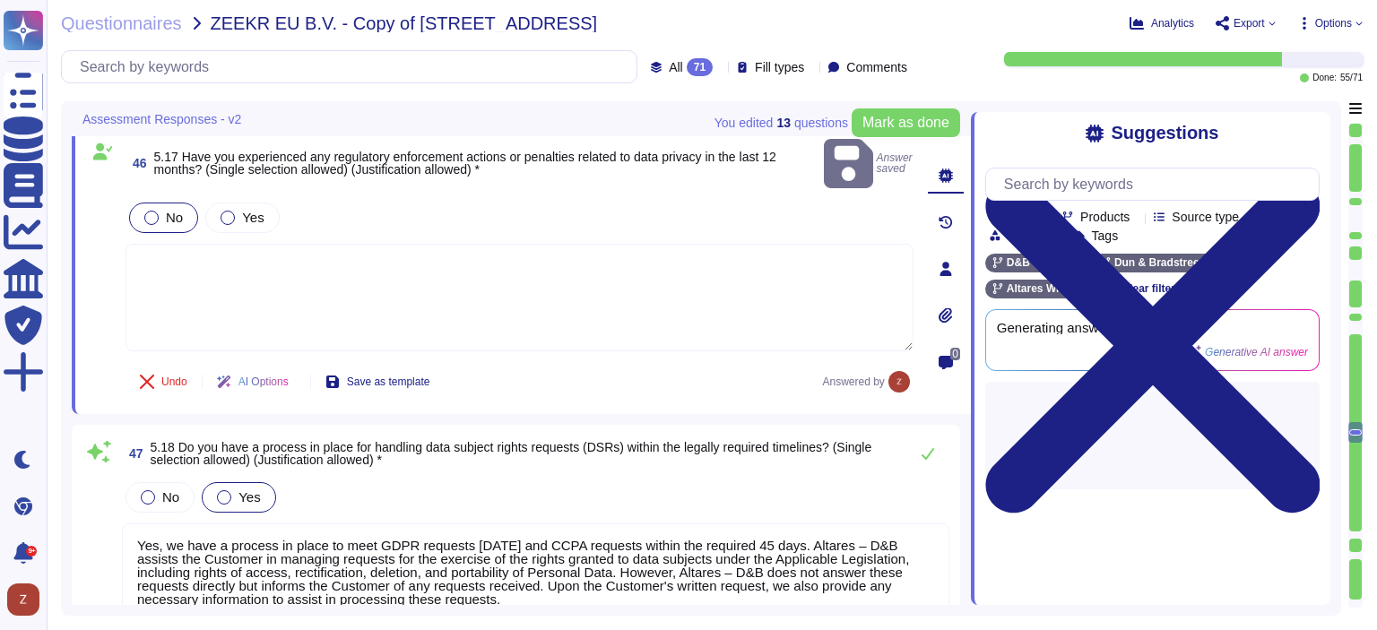
scroll to position [12098, 0]
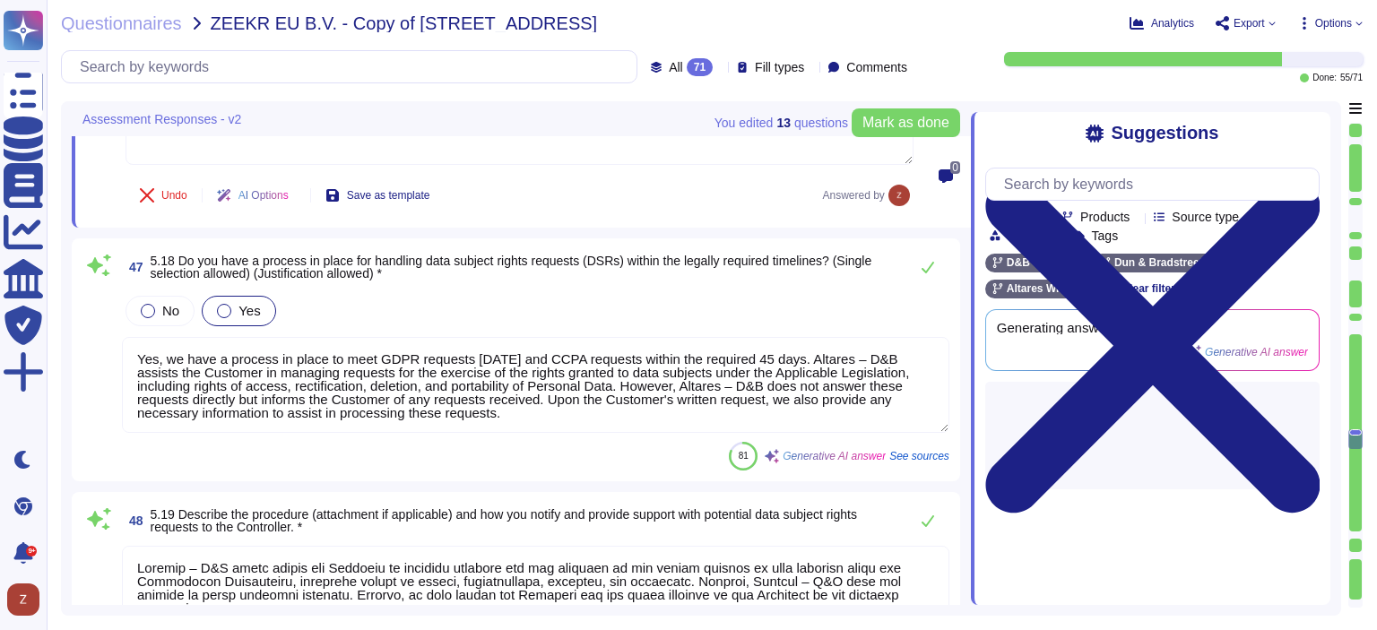
type textarea "Yes, Dun & [PERSON_NAME] requires employees to complete formal, mandatory, trac…"
type textarea "Employees are required to annually complete formal, mandatory, trackable online…"
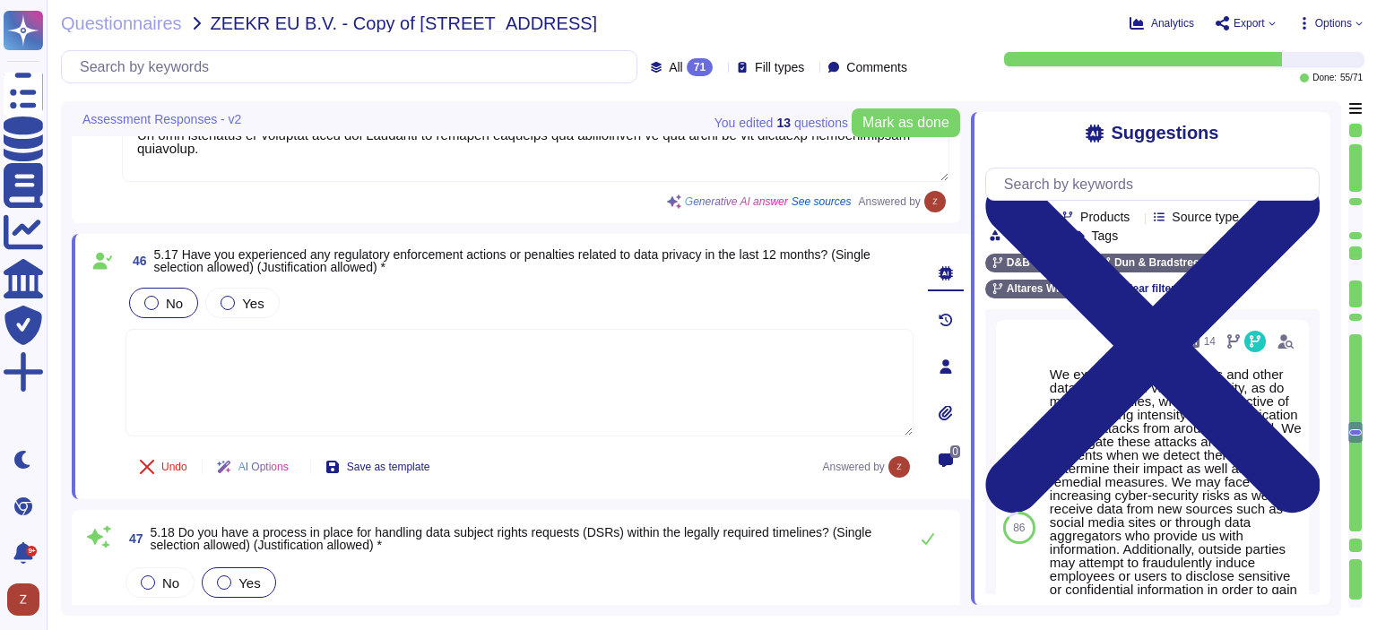
scroll to position [11777, 0]
type textarea "Yes, we have a formal Incident Management Procedure in place for detecting data…"
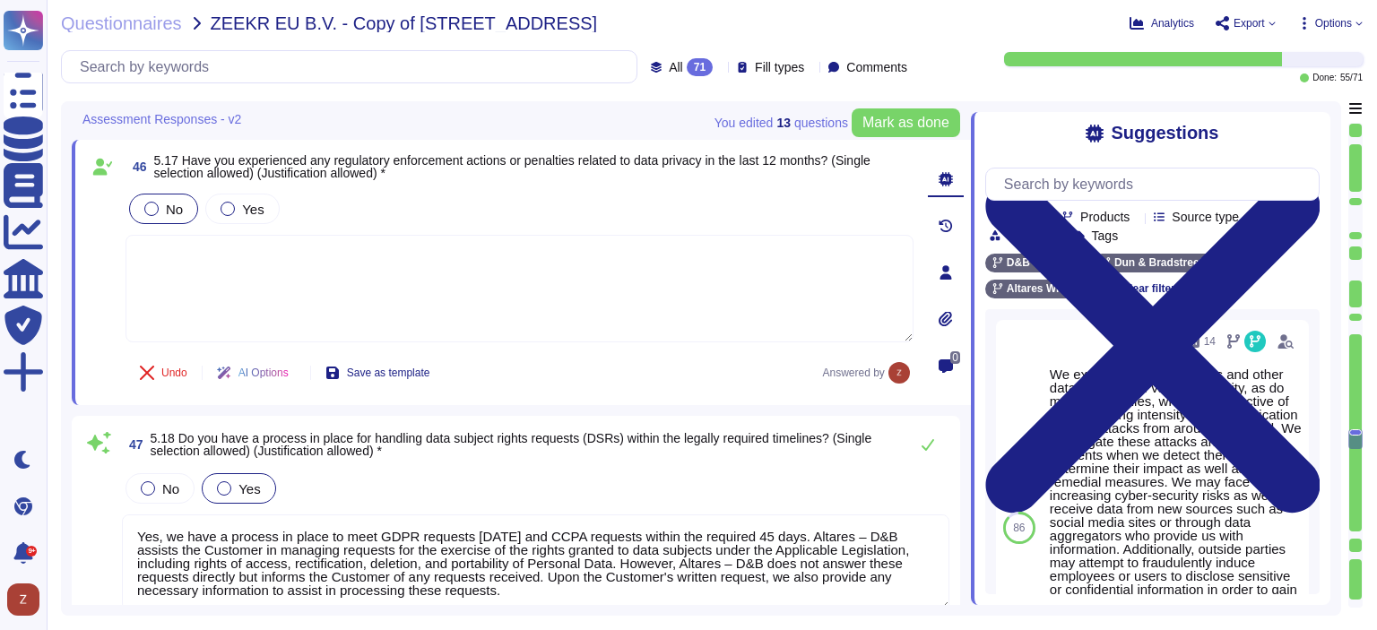
type textarea "Yes, Dun & [PERSON_NAME] requires employees to complete formal, mandatory, trac…"
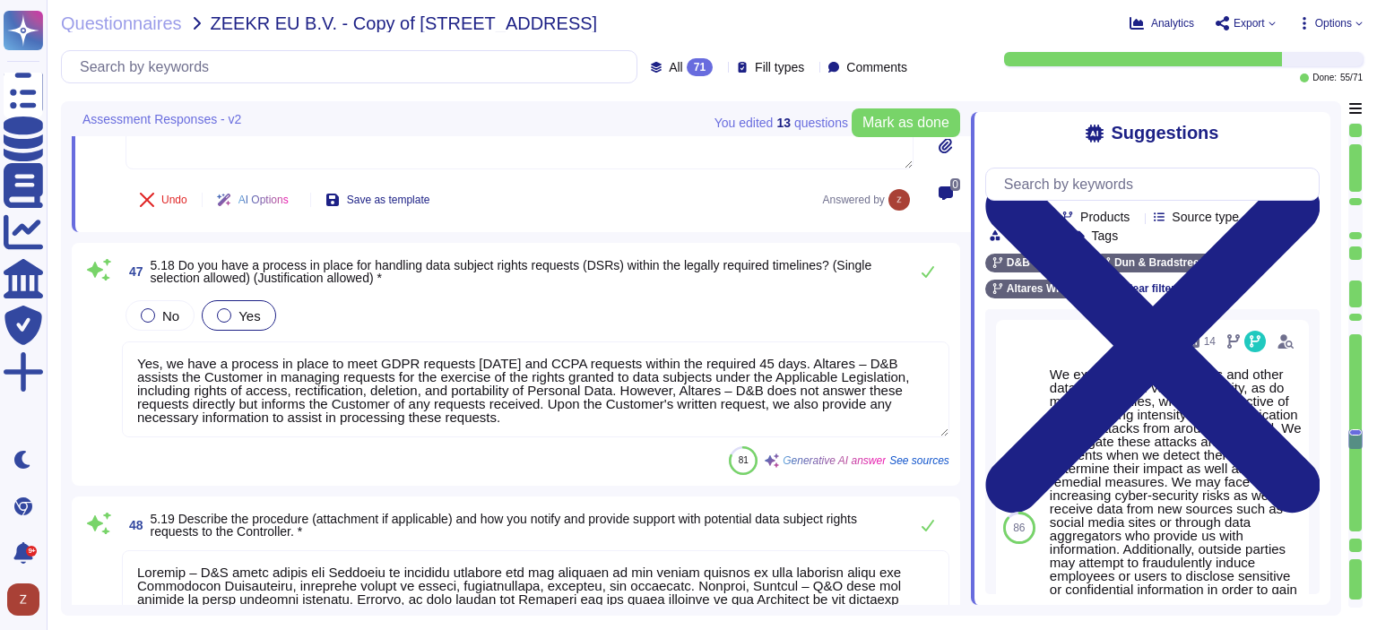
scroll to position [12075, 0]
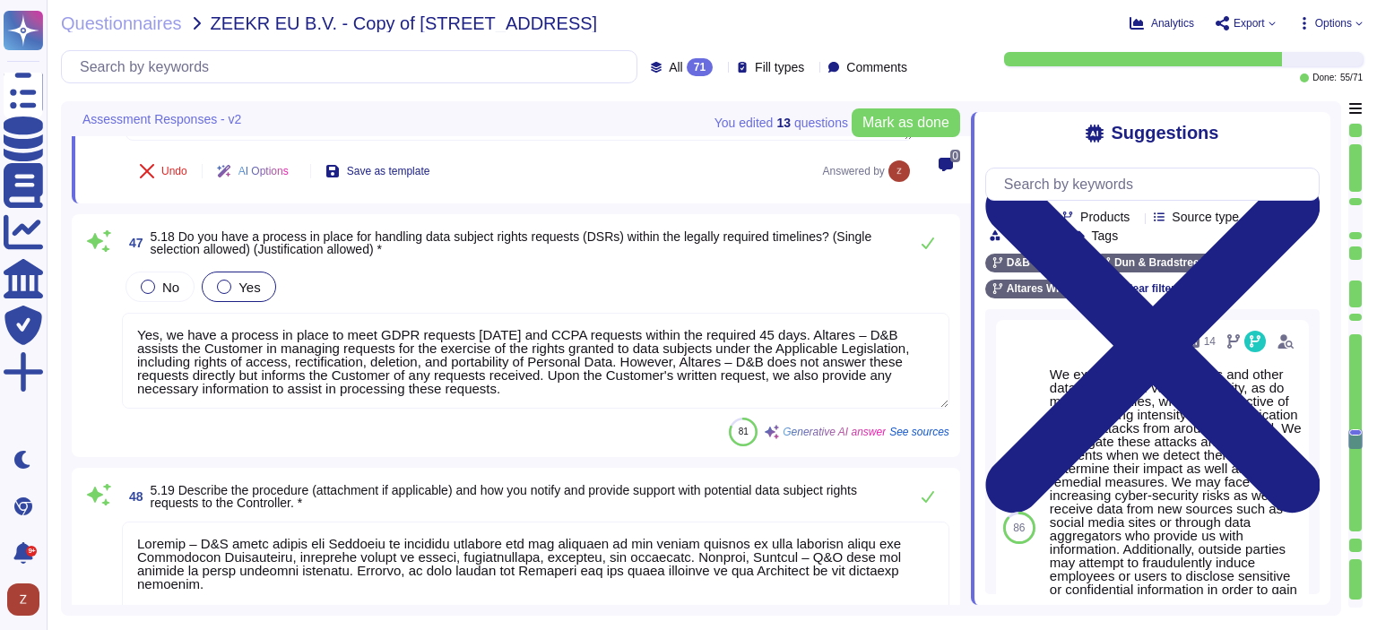
type textarea "Employees are required to annually complete formal, mandatory, trackable online…"
drag, startPoint x: 556, startPoint y: 333, endPoint x: 828, endPoint y: 333, distance: 272.5
click at [828, 333] on textarea "Yes, we have a process in place to meet GDPR requests [DATE] and CCPA requests …" at bounding box center [535, 361] width 827 height 96
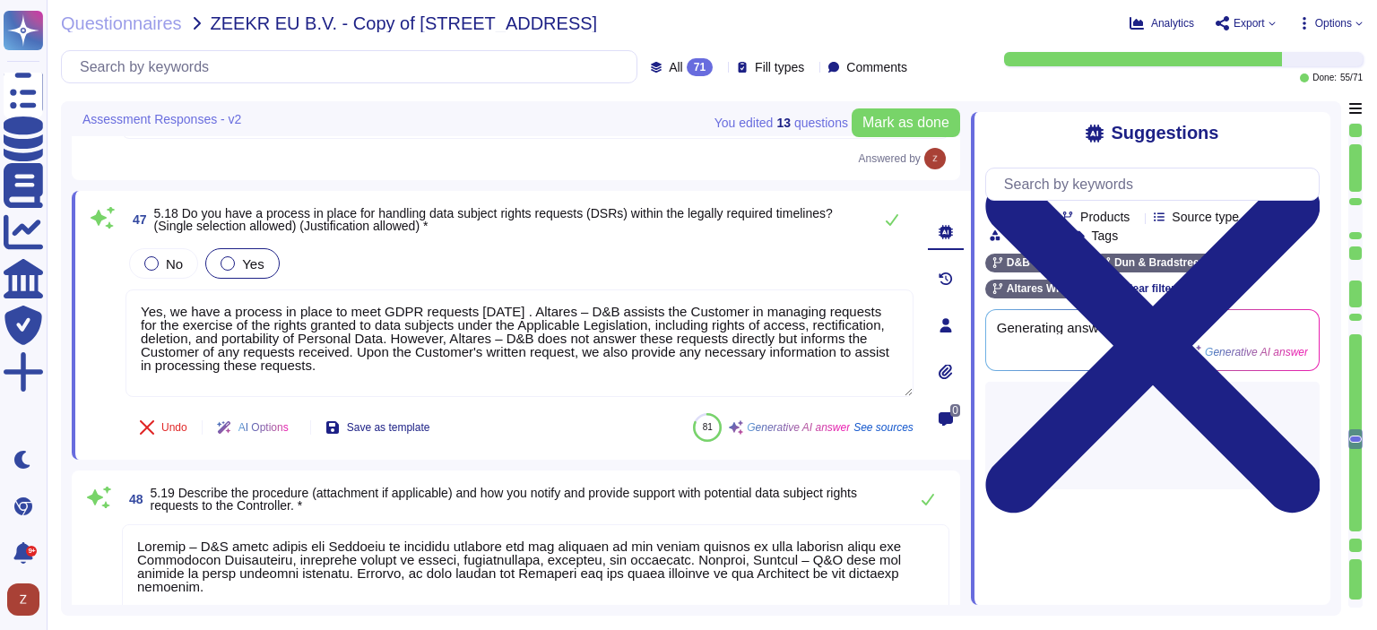
type textarea "Yes, we have a process in place to meet GDPR requests [DATE]. Altares – D&B ass…"
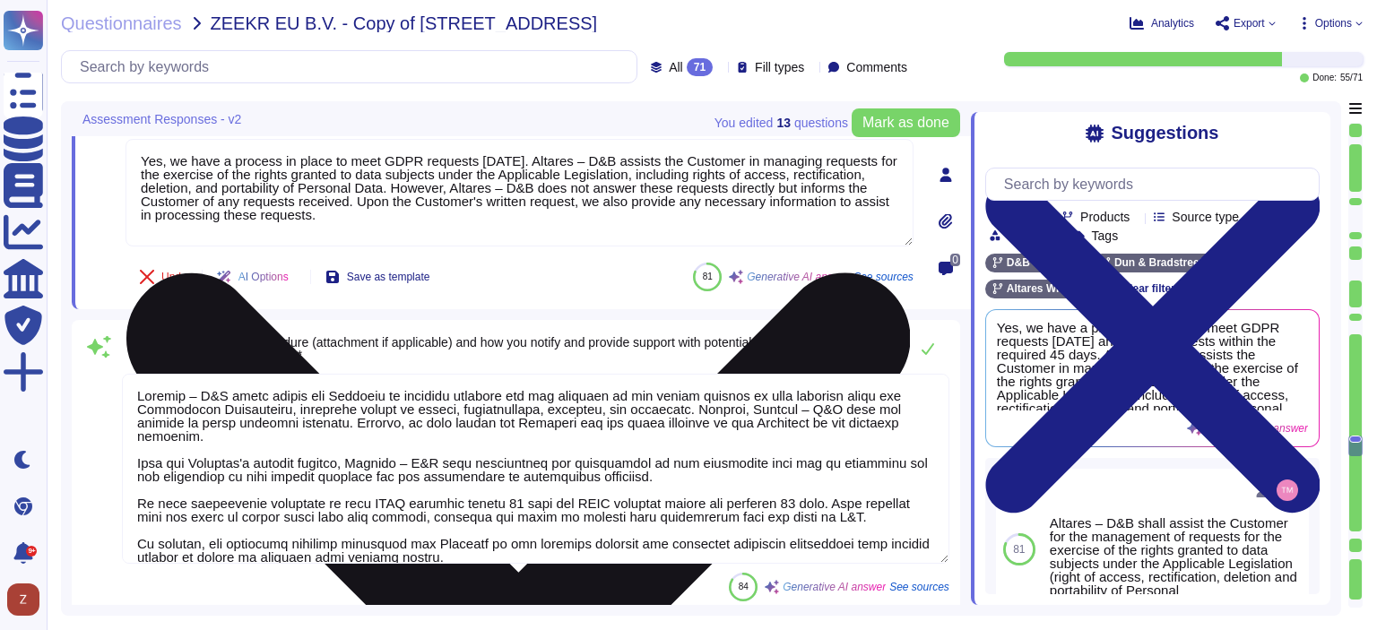
type textarea "Yes, we allow for periodic audits or assessments of our data protection practic…"
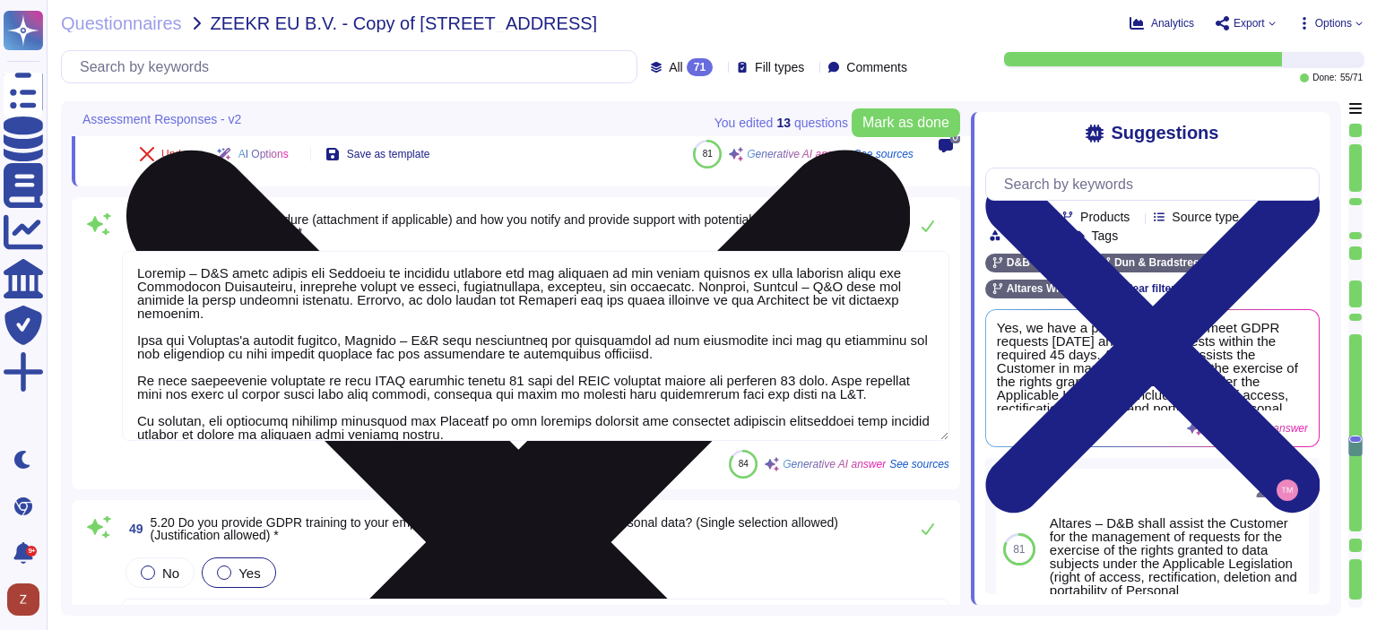
scroll to position [12374, 0]
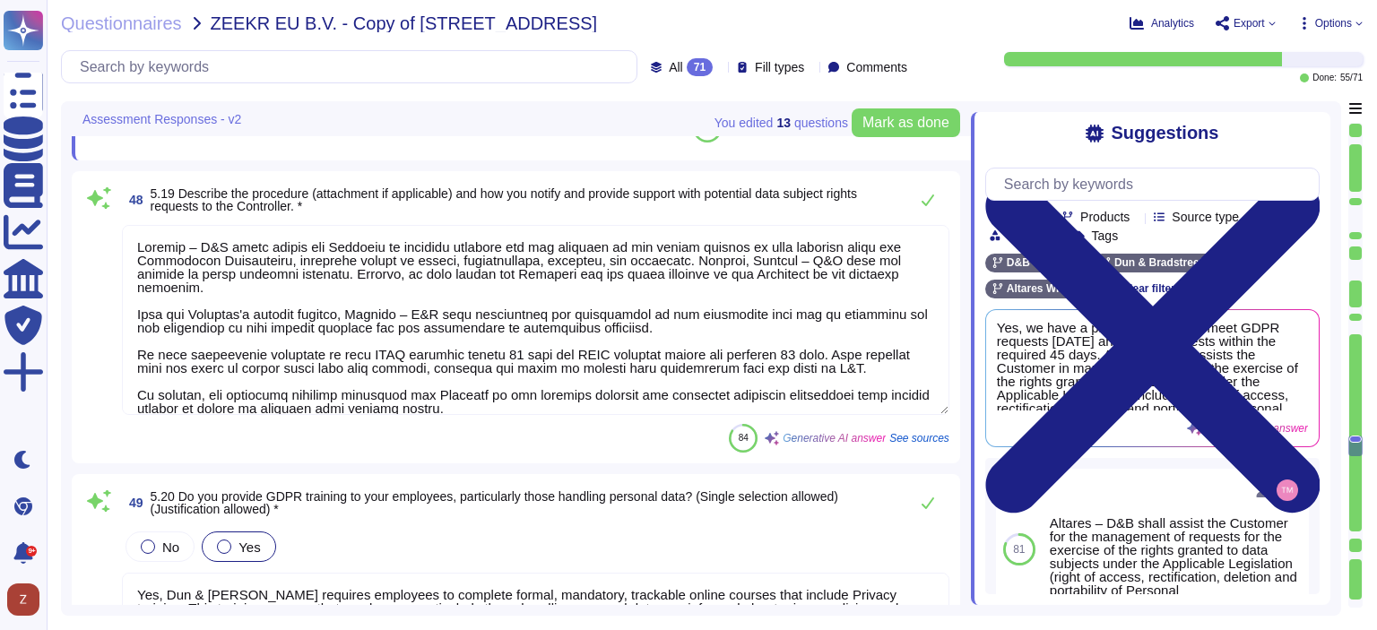
type textarea "Yes, we have a process in place to meet GDPR requests [DATE]. Altares – D&B ass…"
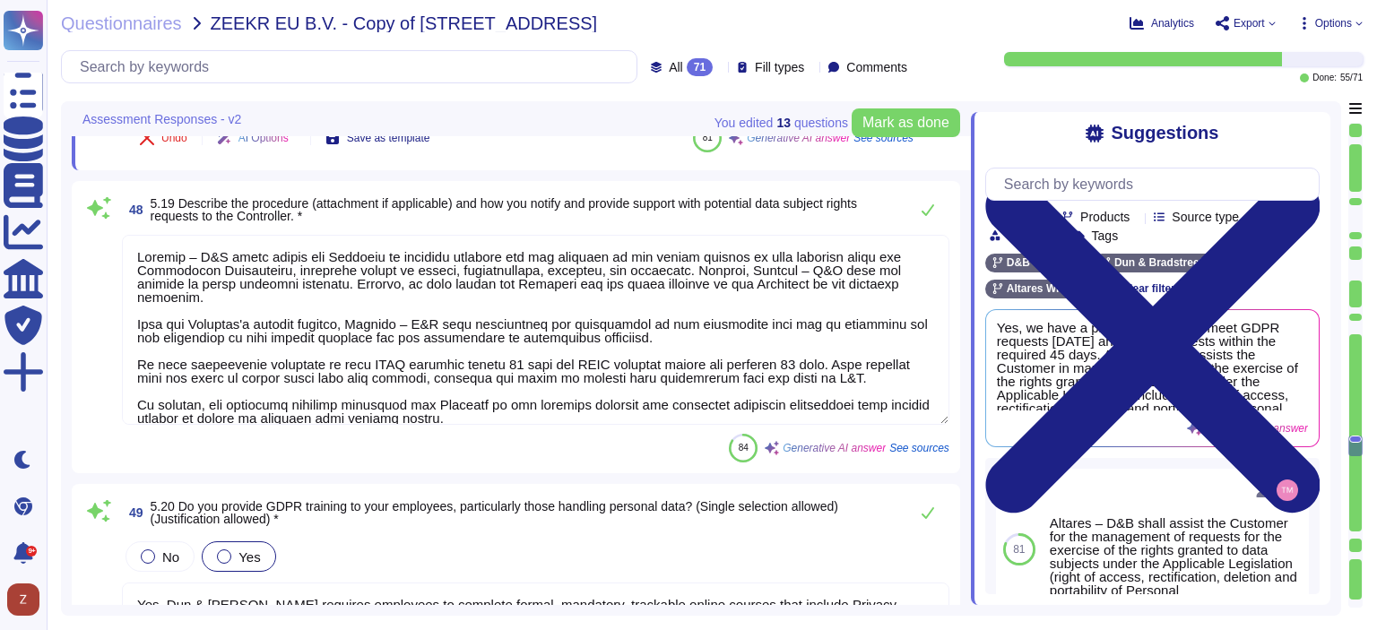
drag, startPoint x: 832, startPoint y: 339, endPoint x: 569, endPoint y: 333, distance: 262.7
click at [569, 333] on textarea at bounding box center [535, 330] width 827 height 190
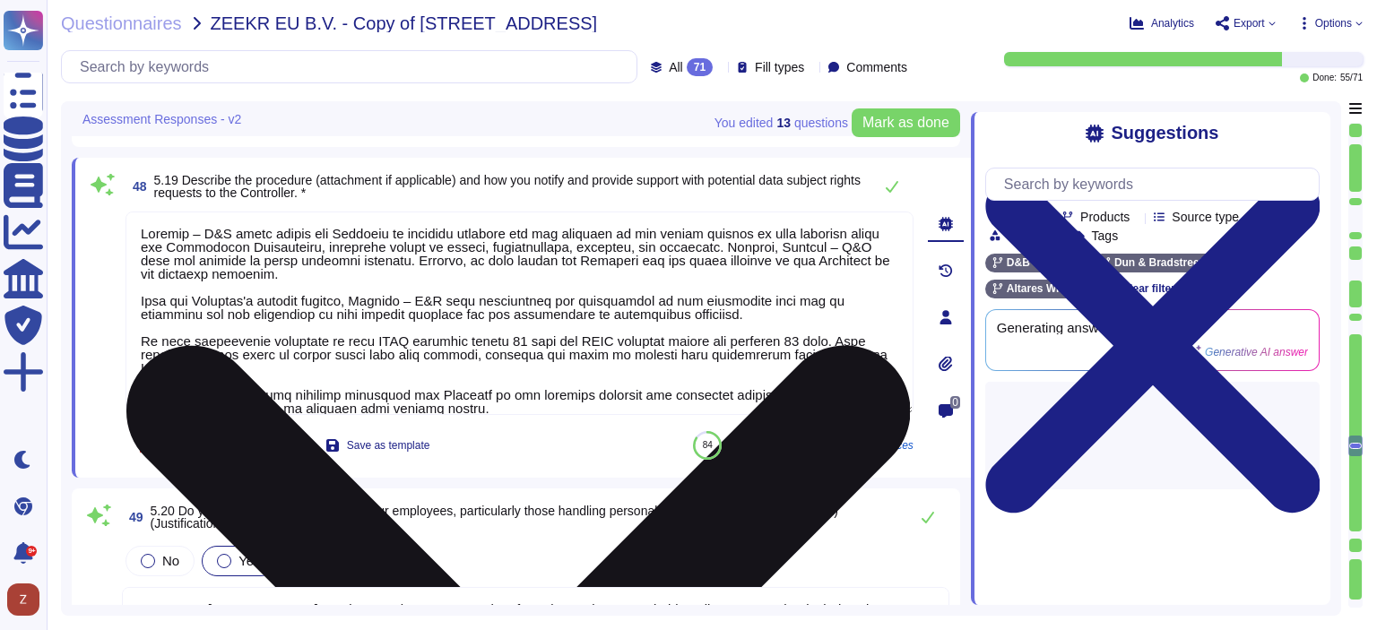
type textarea "Yes, we allow for periodic audits or assessments of our data protection practic…"
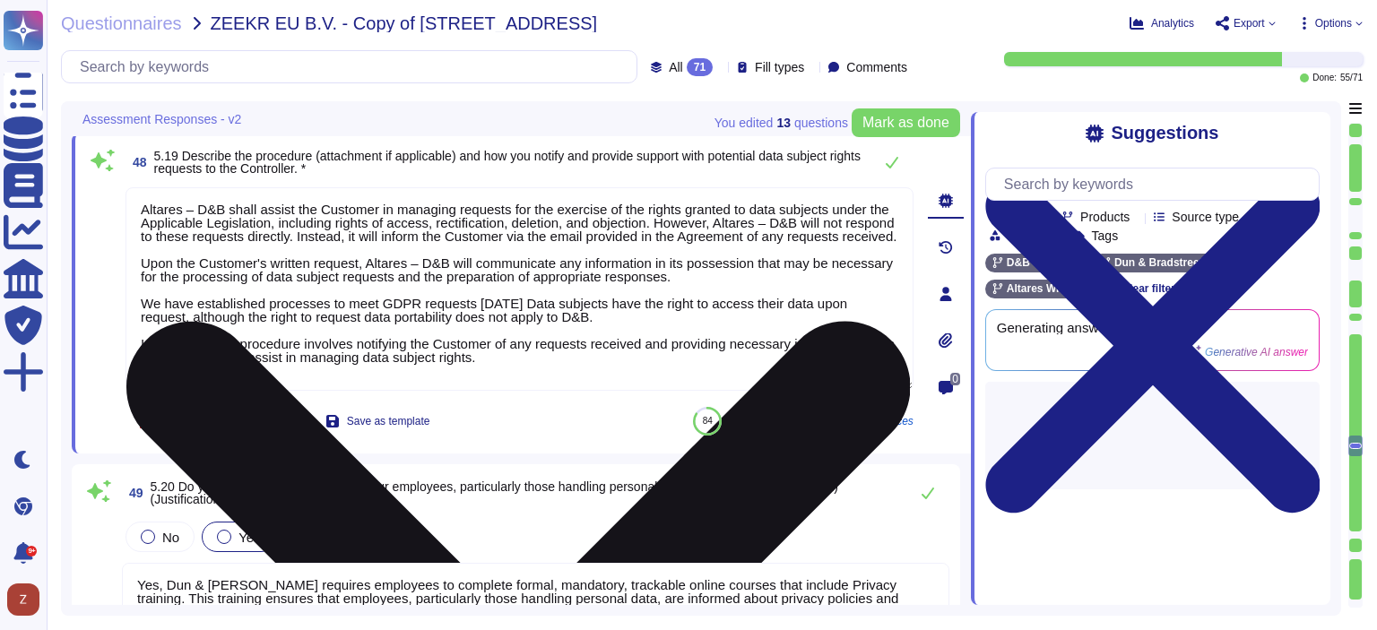
type textarea "Altares – D&B shall assist the Customer in managing requests for the exercise o…"
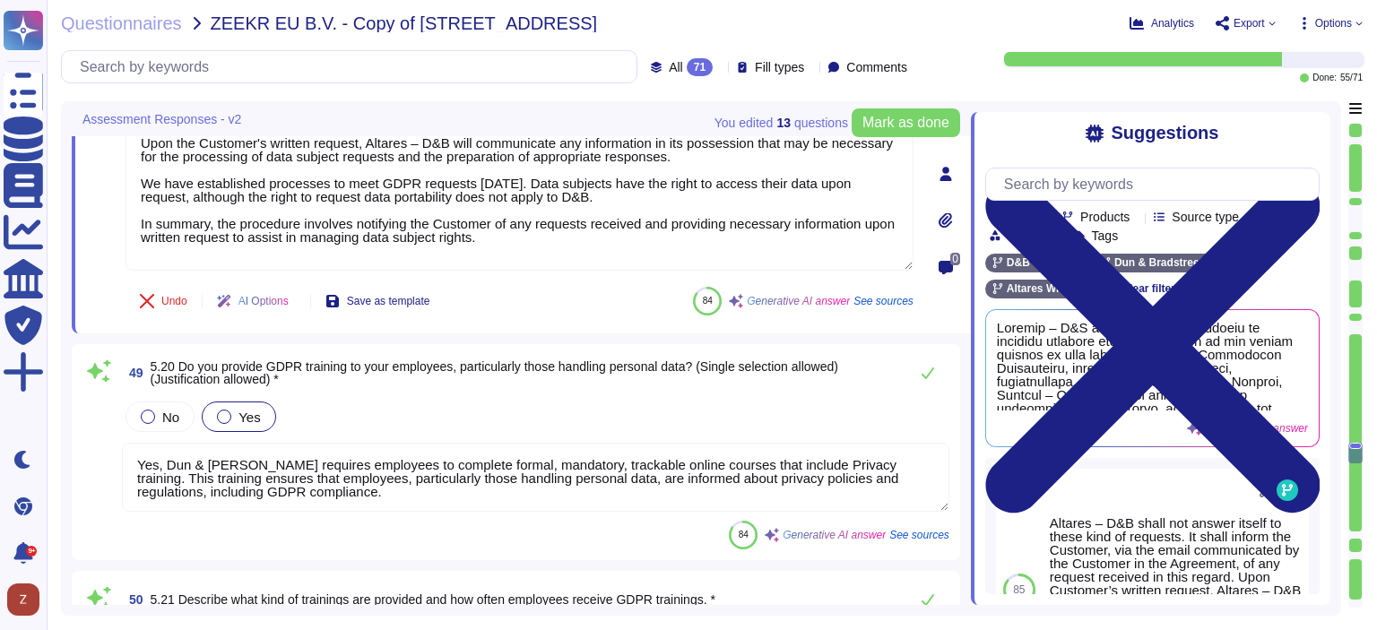
scroll to position [12674, 0]
type textarea "Yes, we have designated a Data Protection Officer (DPO) who can be contacted fo…"
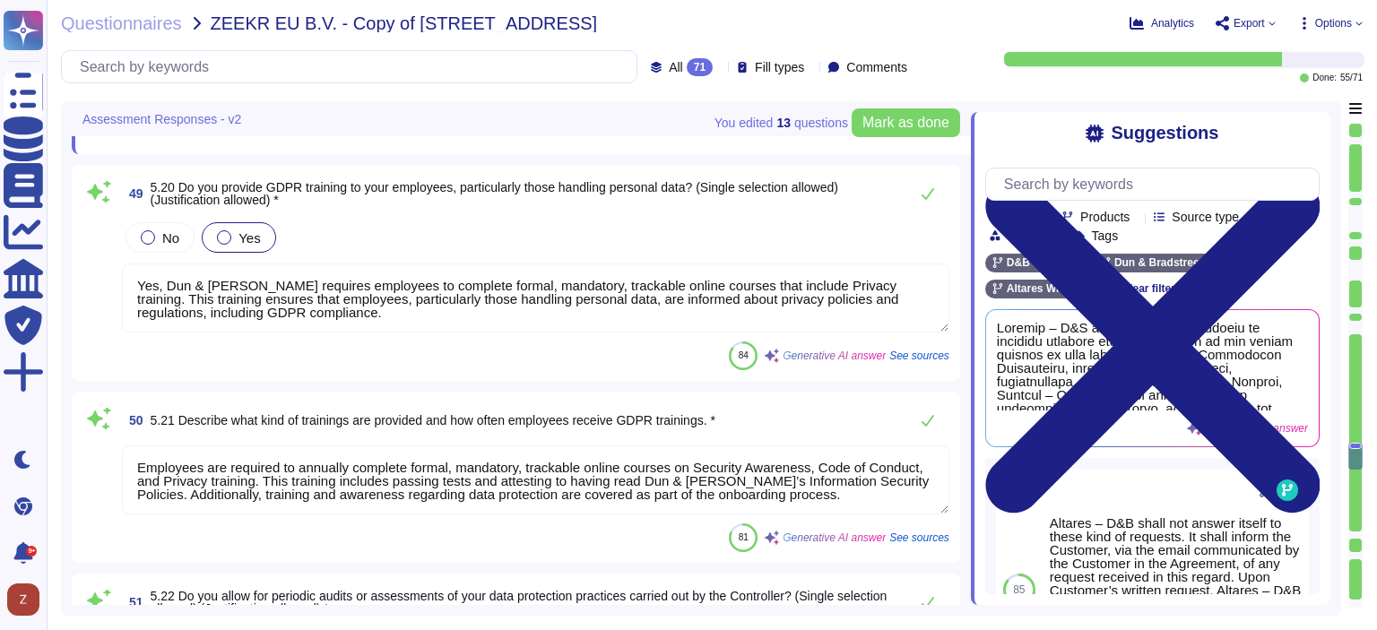
scroll to position [1, 0]
type textarea "Altares – D&B shall assist the Customer in managing requests for the exercise o…"
type textarea "The primary point of contact for information security topics is [PERSON_NAME], …"
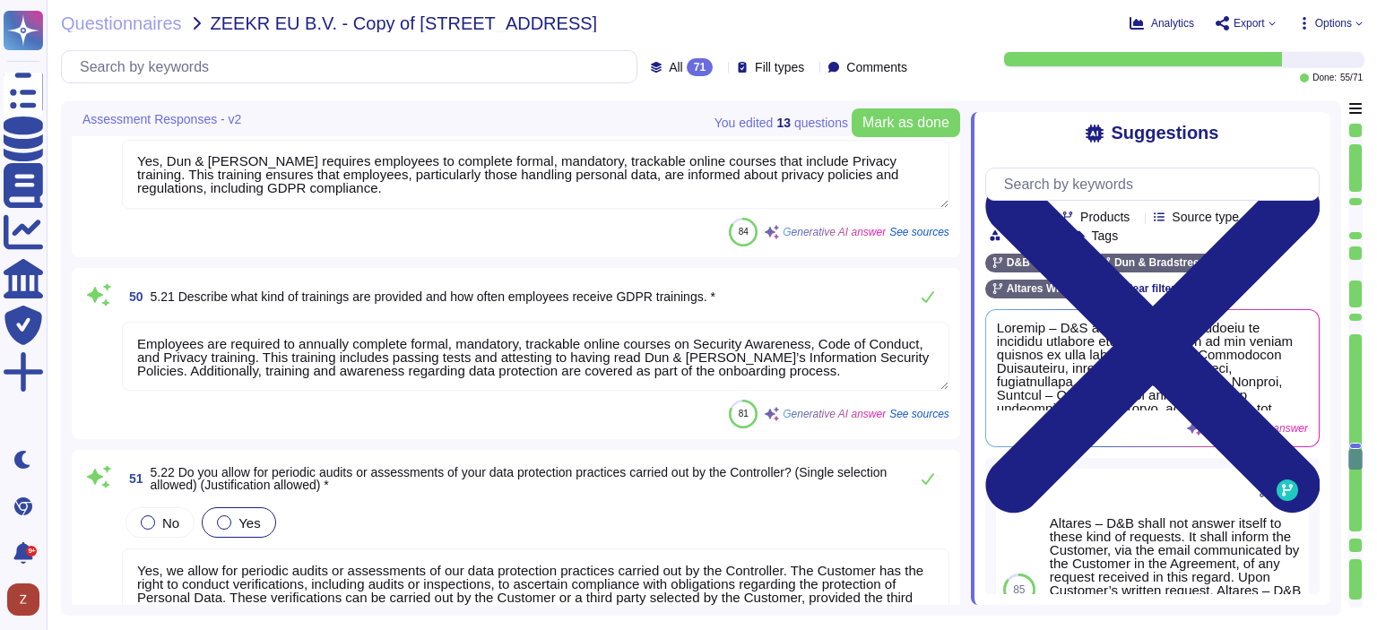
scroll to position [12822, 0]
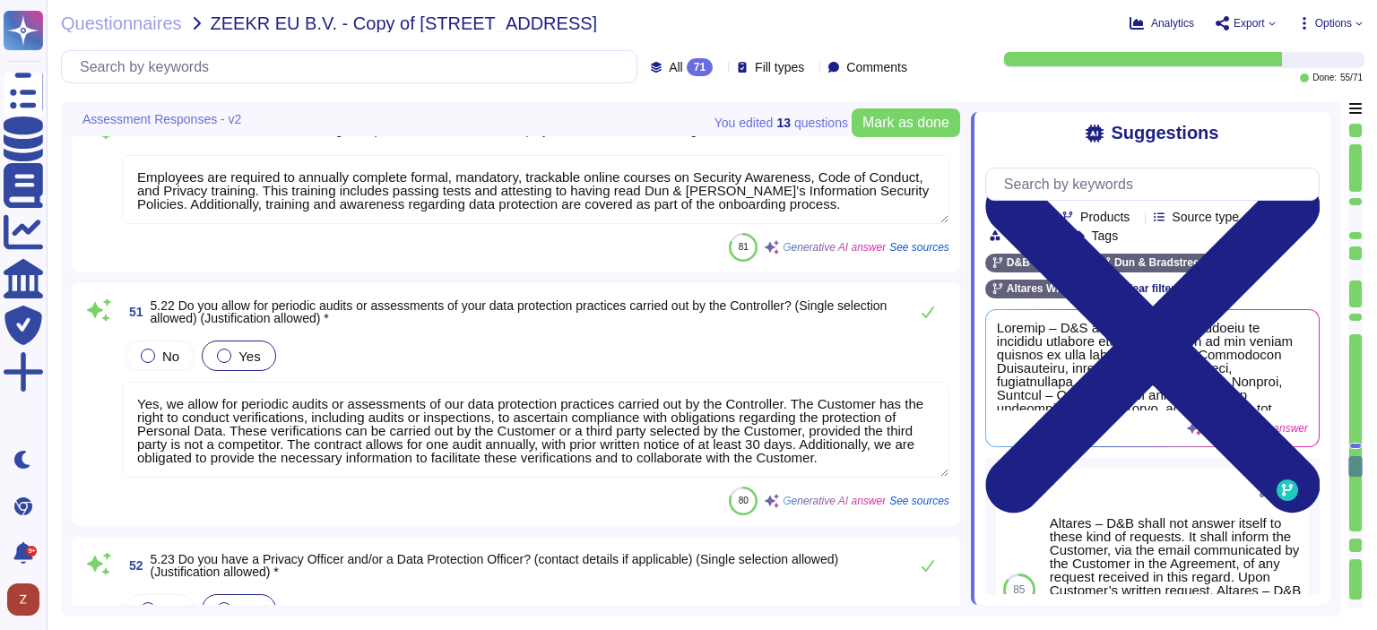
type textarea "Yes, we maintain up-to-date information security policies and procedures that a…"
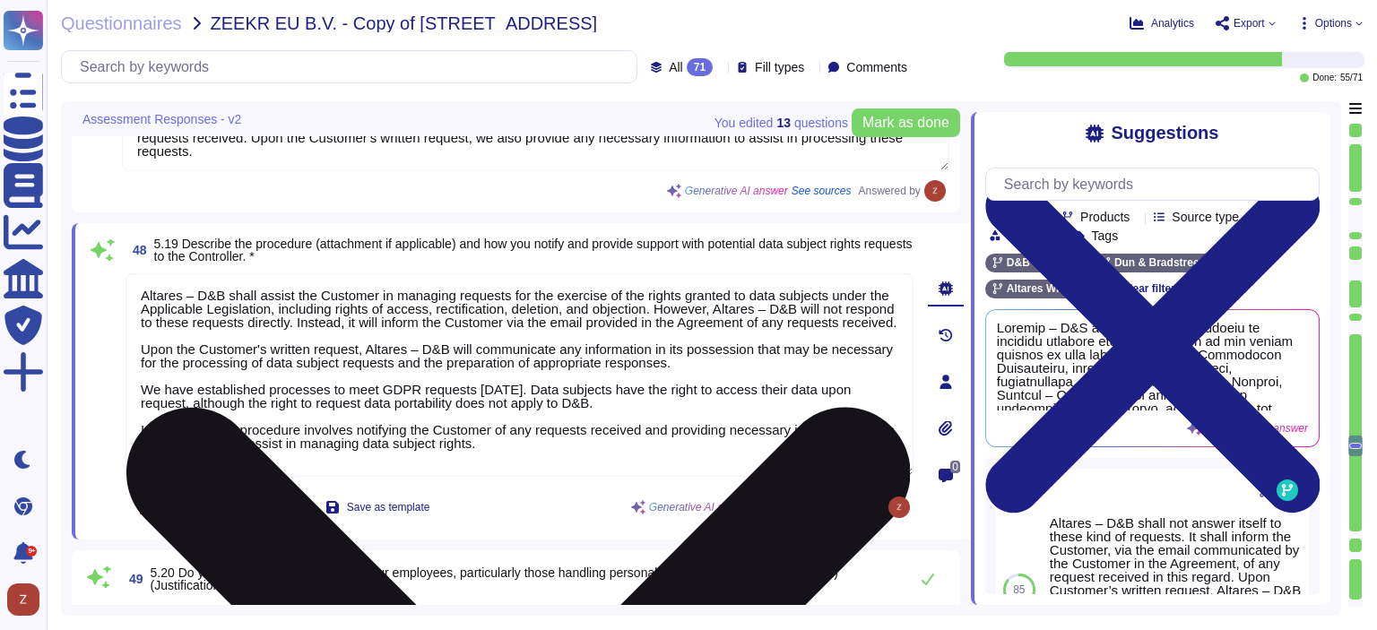
type textarea "Yes, we have a process in place to meet GDPR requests [DATE]. Altares – D&B ass…"
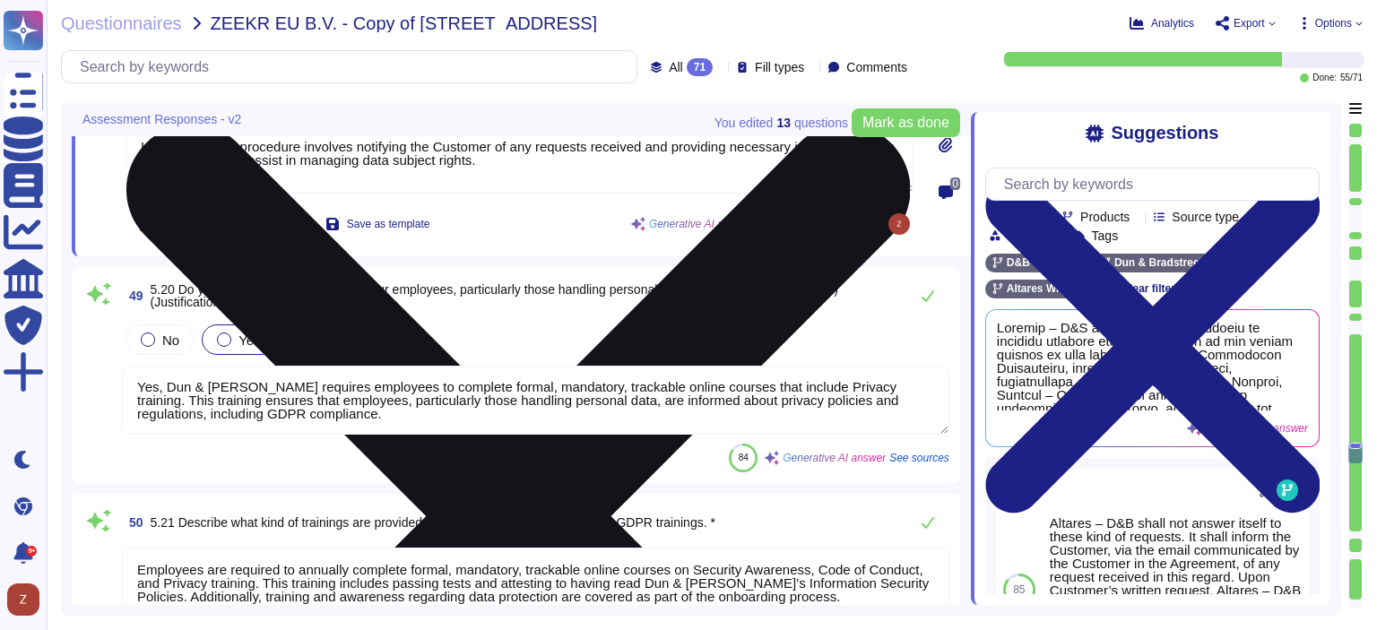
type textarea "Yes, we have designated a Data Protection Officer (DPO) who can be contacted fo…"
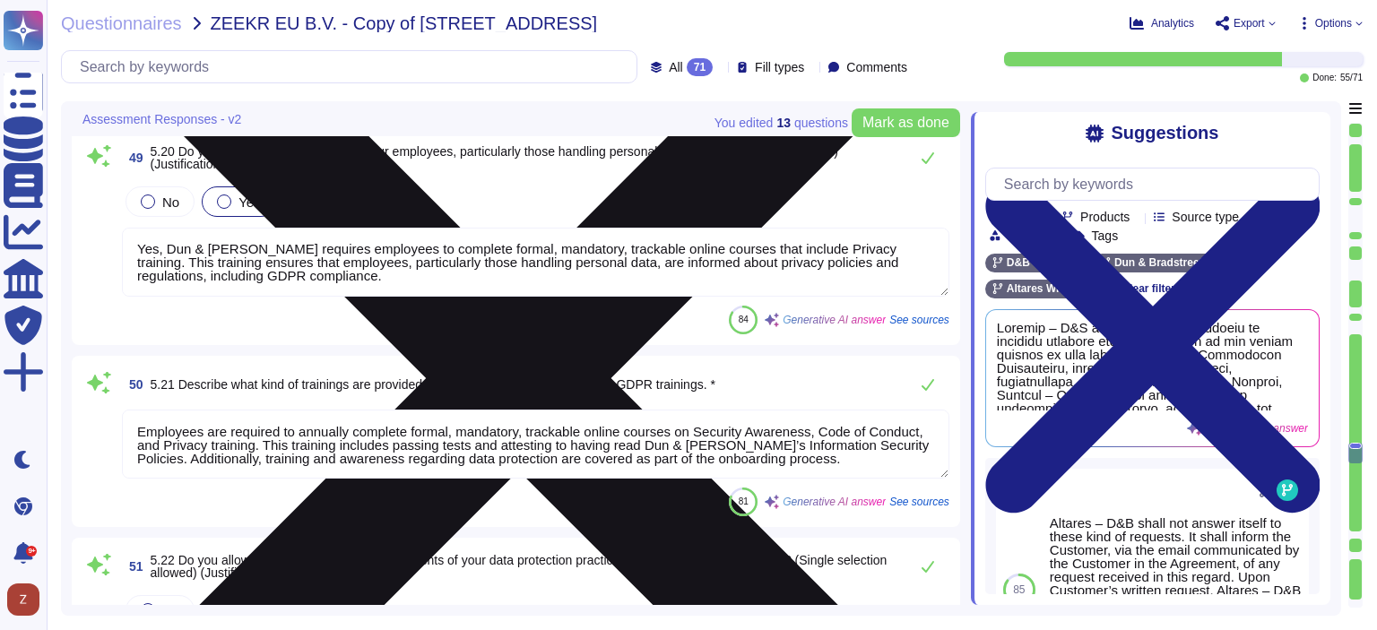
scroll to position [12673, 0]
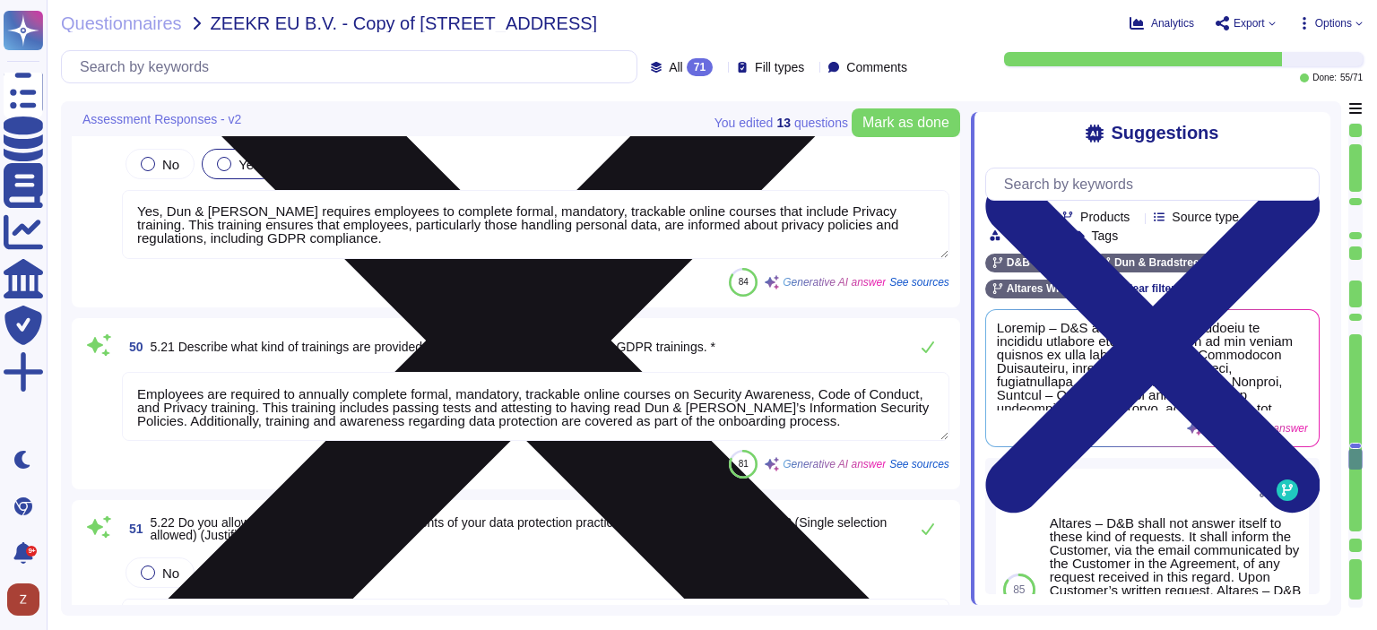
type textarea "The primary point of contact for information security topics is [PERSON_NAME], …"
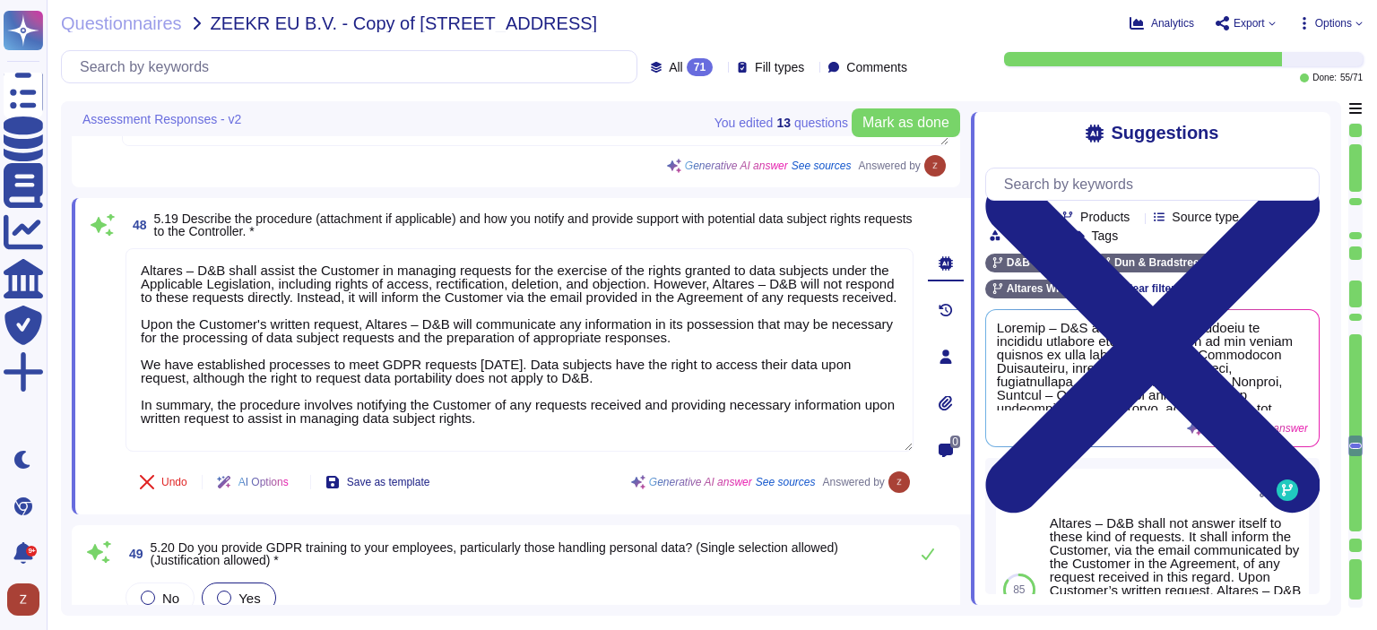
type textarea "Lor ipsumdolo sit ametconse adipiscin elit seddoeiu te inc Utlaboreet dolorema …"
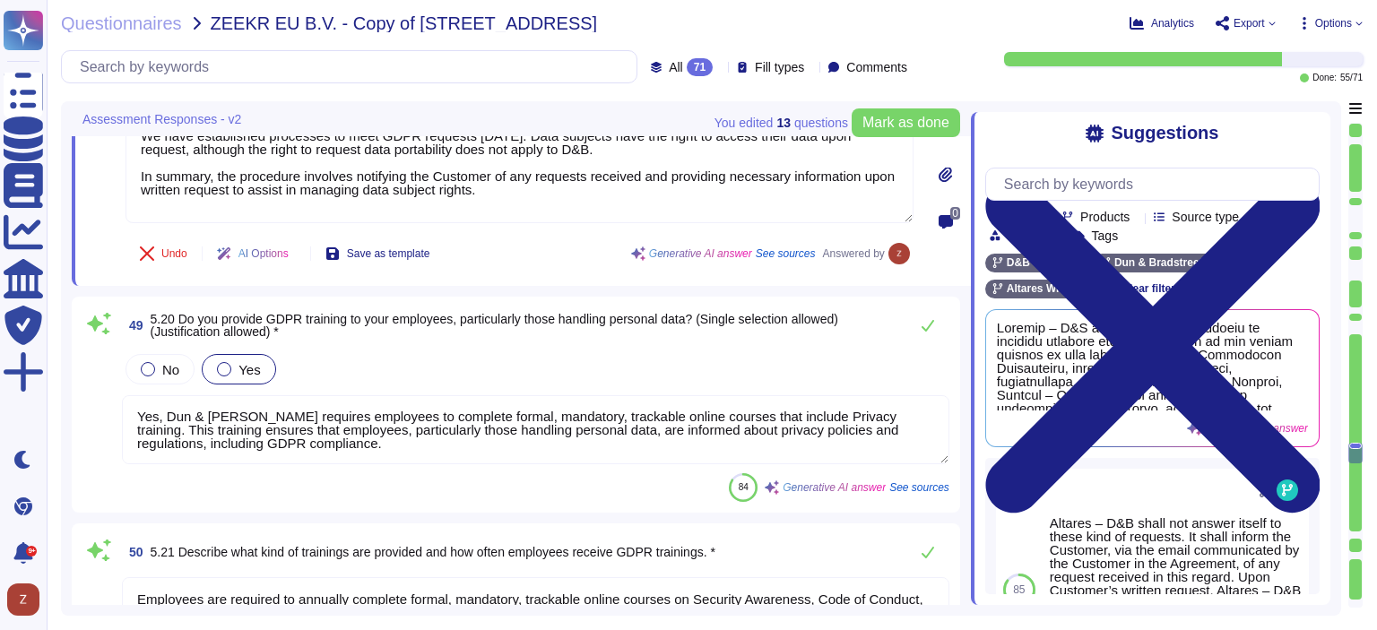
type textarea "Yes, we have designated a Data Protection Officer (DPO) who can be contacted fo…"
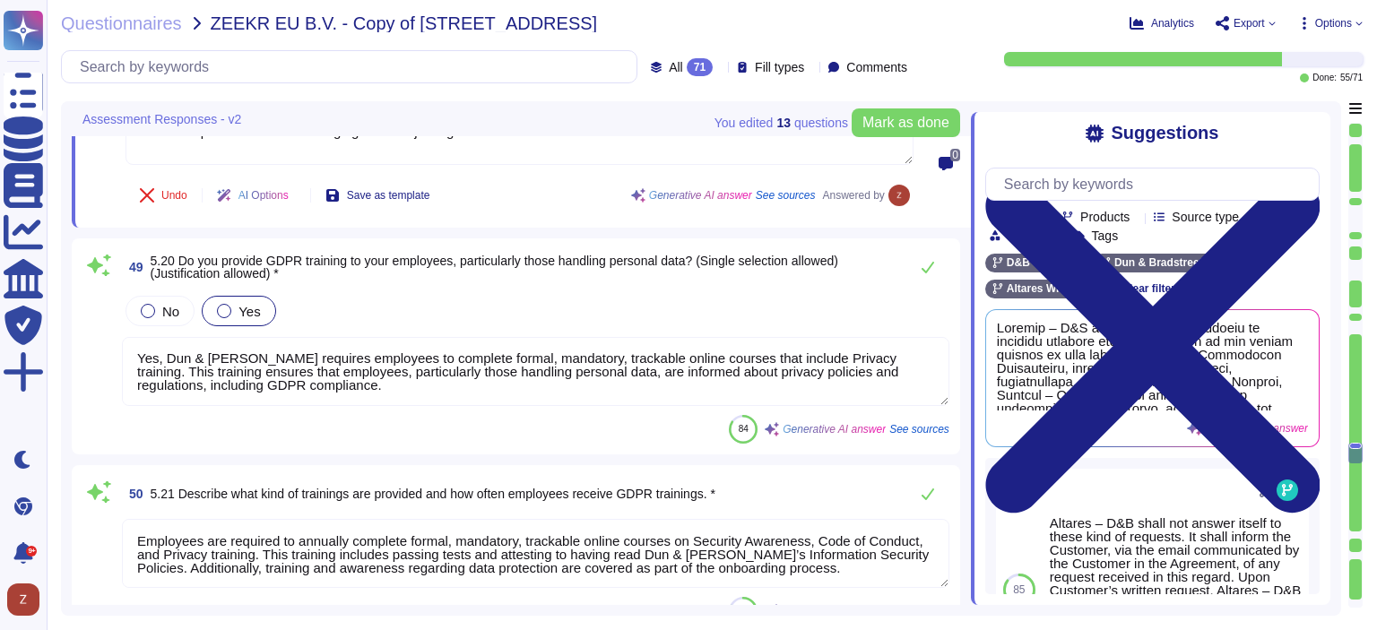
scroll to position [12625, 0]
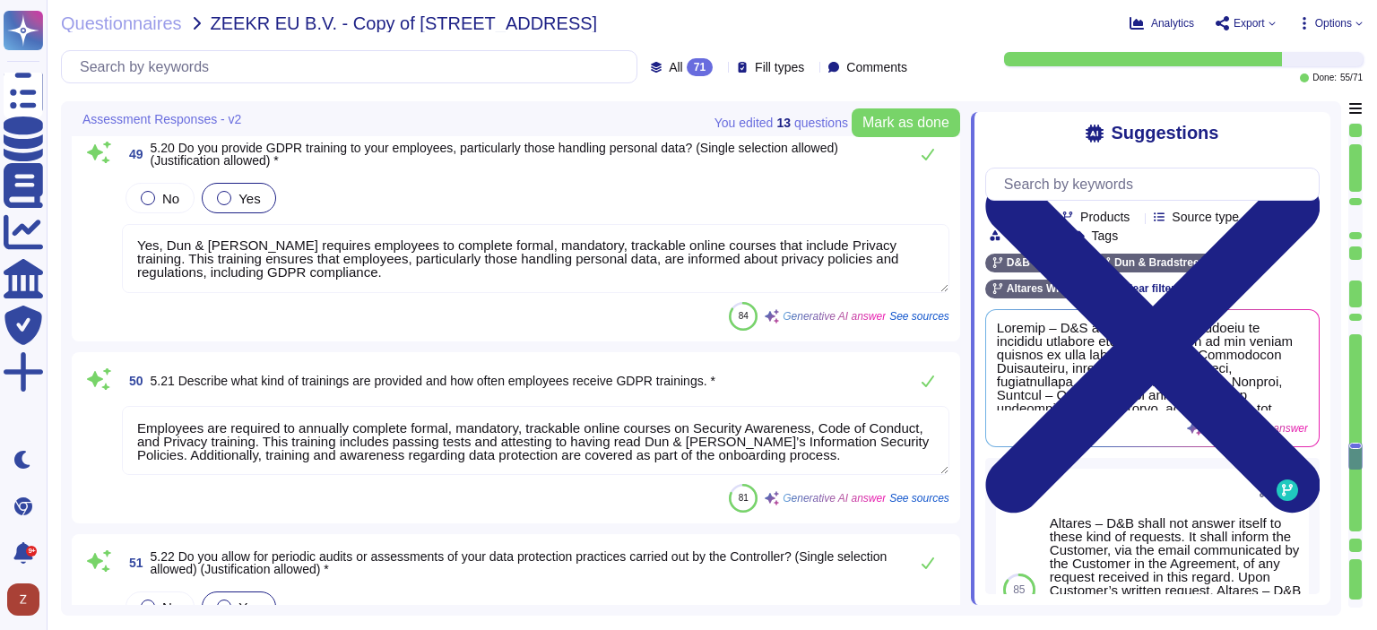
type textarea "The primary point of contact for information security topics is [PERSON_NAME], …"
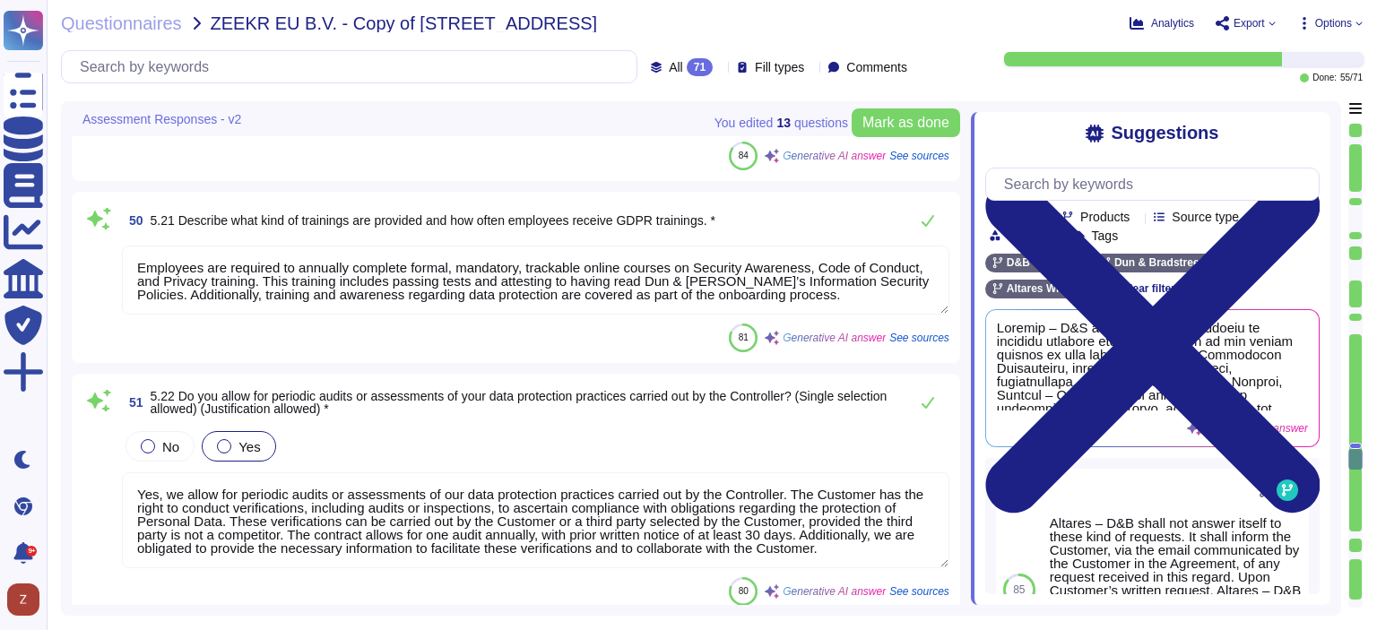
type textarea "Yes, we maintain up-to-date information security policies and procedures that a…"
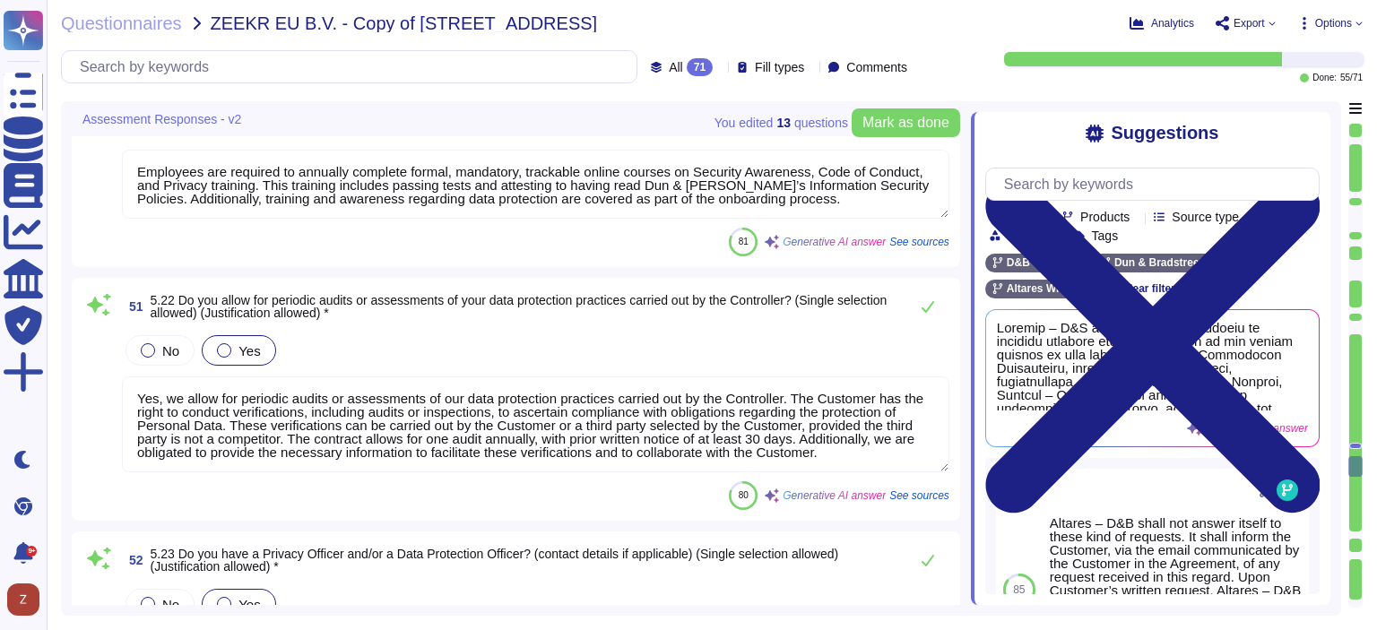
scroll to position [12925, 0]
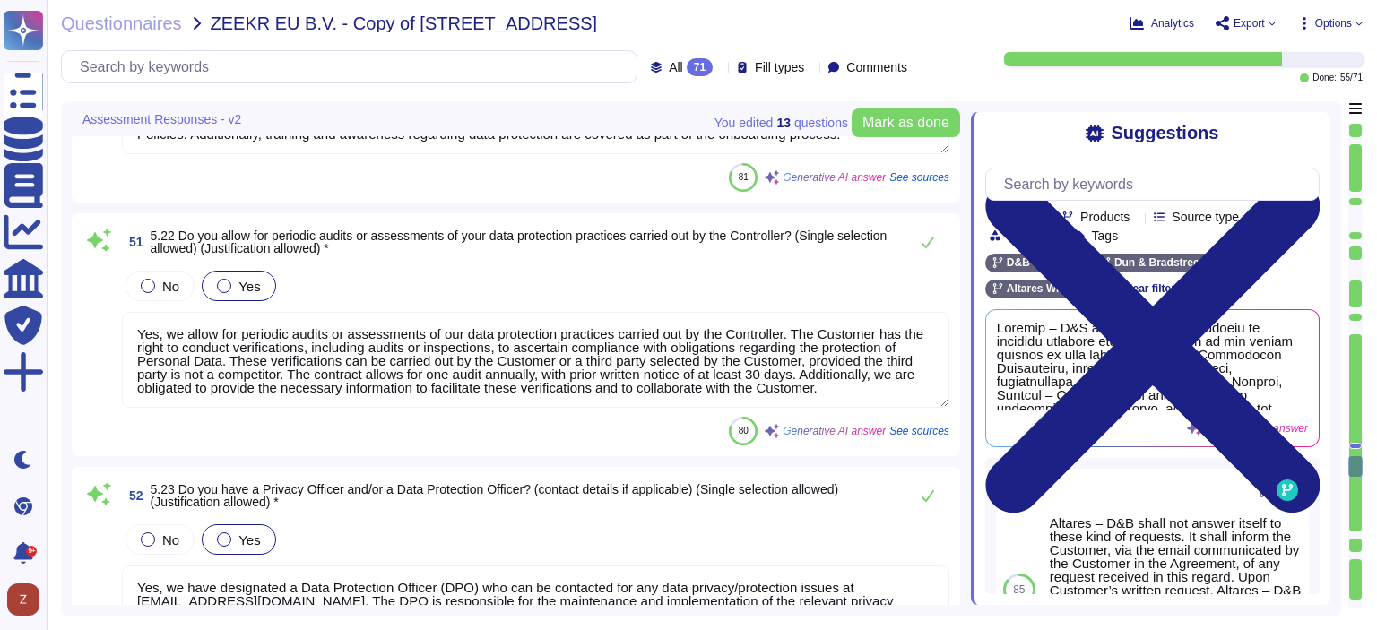
type textarea "Yes, all employees, including senior management, are required to annually compl…"
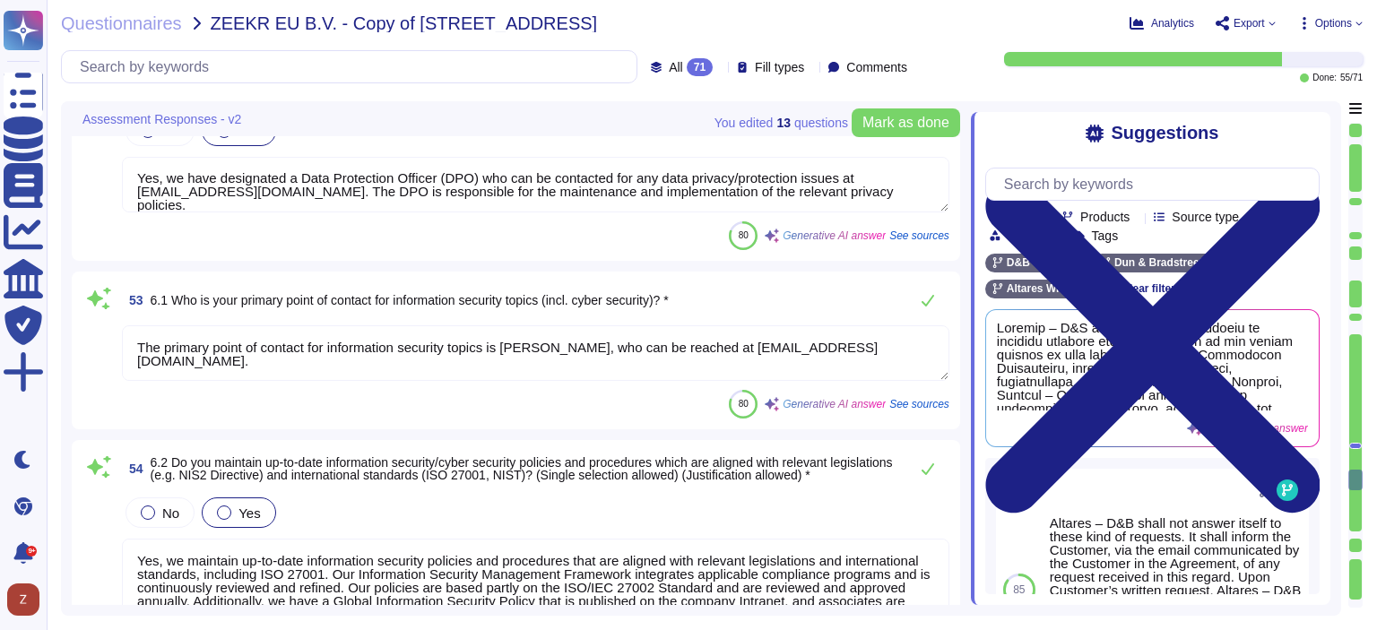
scroll to position [13373, 0]
type textarea "Yes, D&B has established a risk management framework that includes a risk gover…"
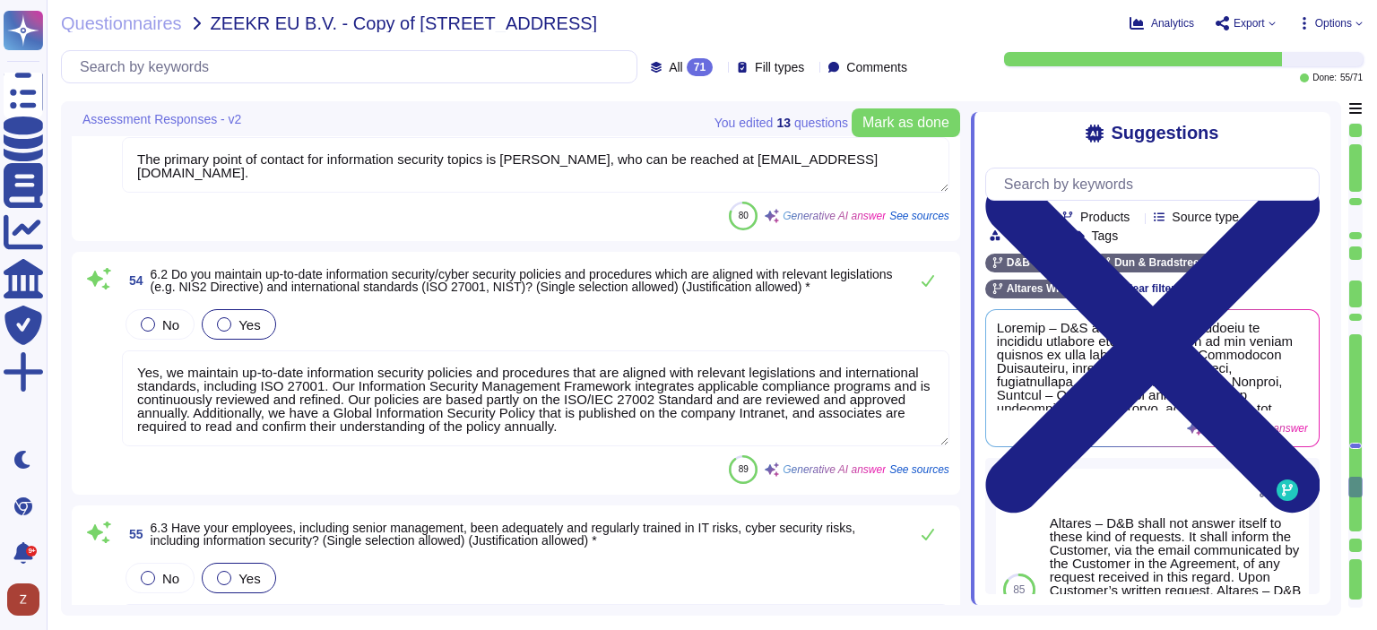
scroll to position [13522, 0]
type textarea "Yes, Dun & [PERSON_NAME] has an established business continuity management fram…"
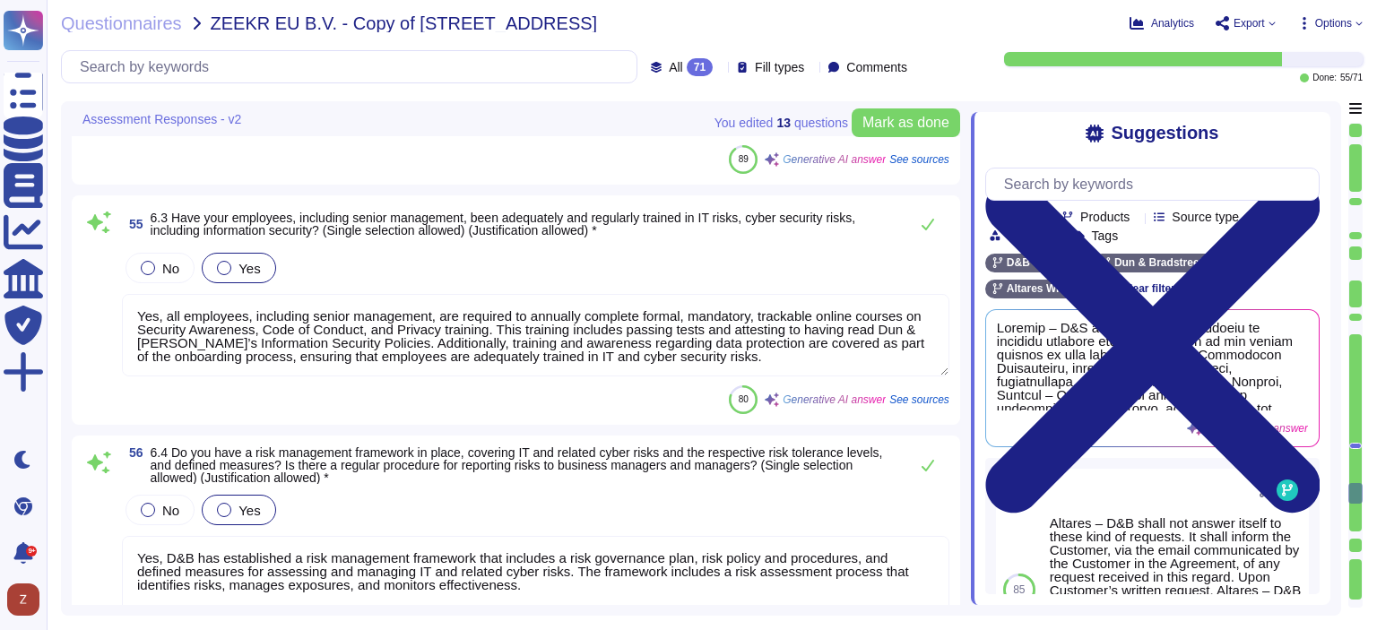
scroll to position [13821, 0]
type textarea "D&B has been asked to produce a SOC 2 report, which is an opinion expressed by …"
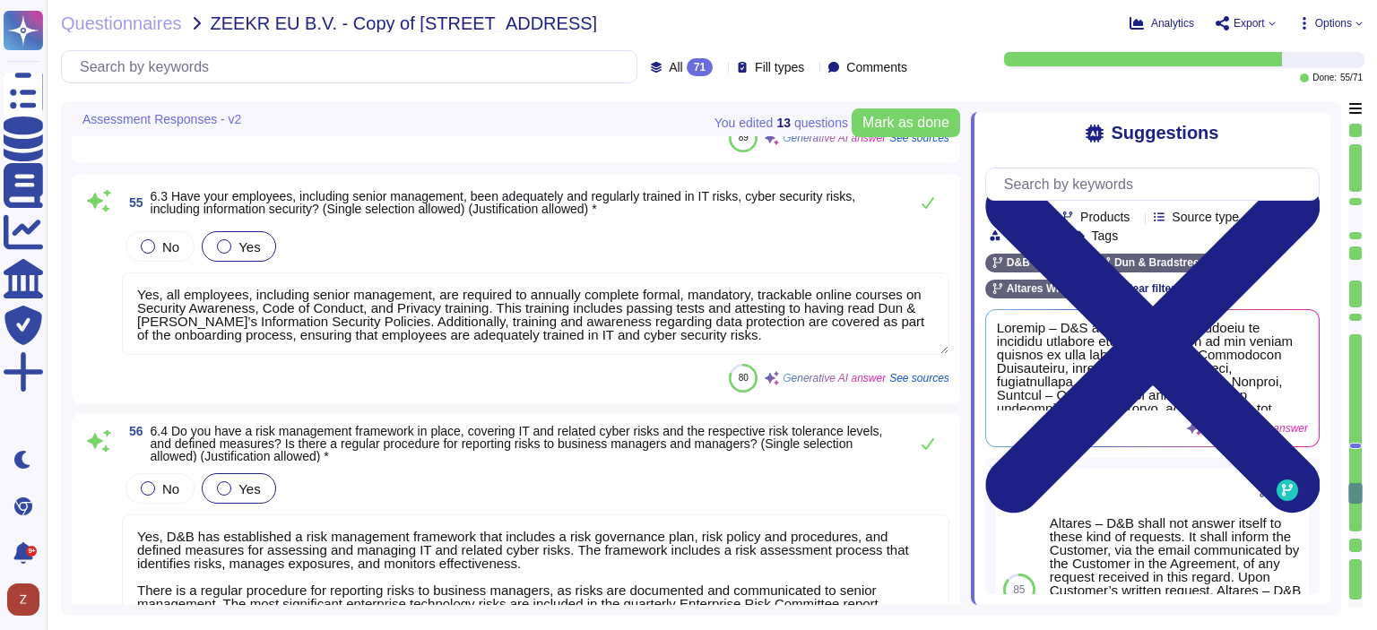
scroll to position [1, 0]
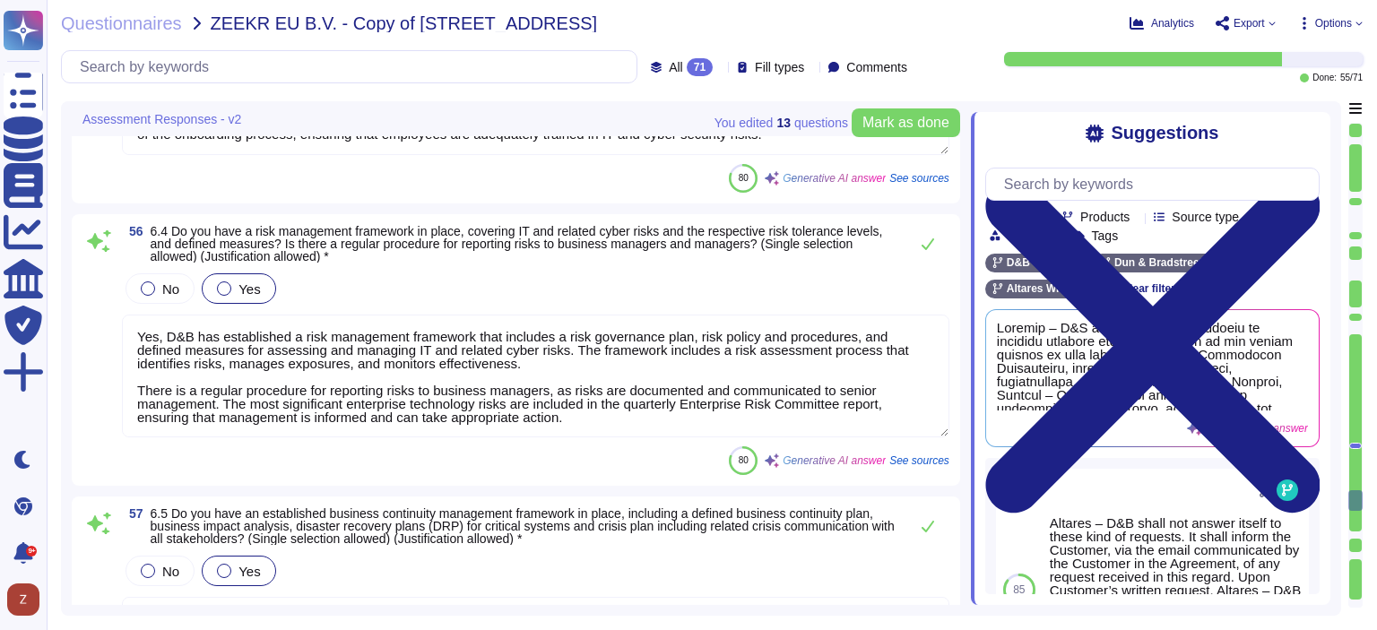
type textarea "Yes, we have strict access controls implemented in line with the principles of …"
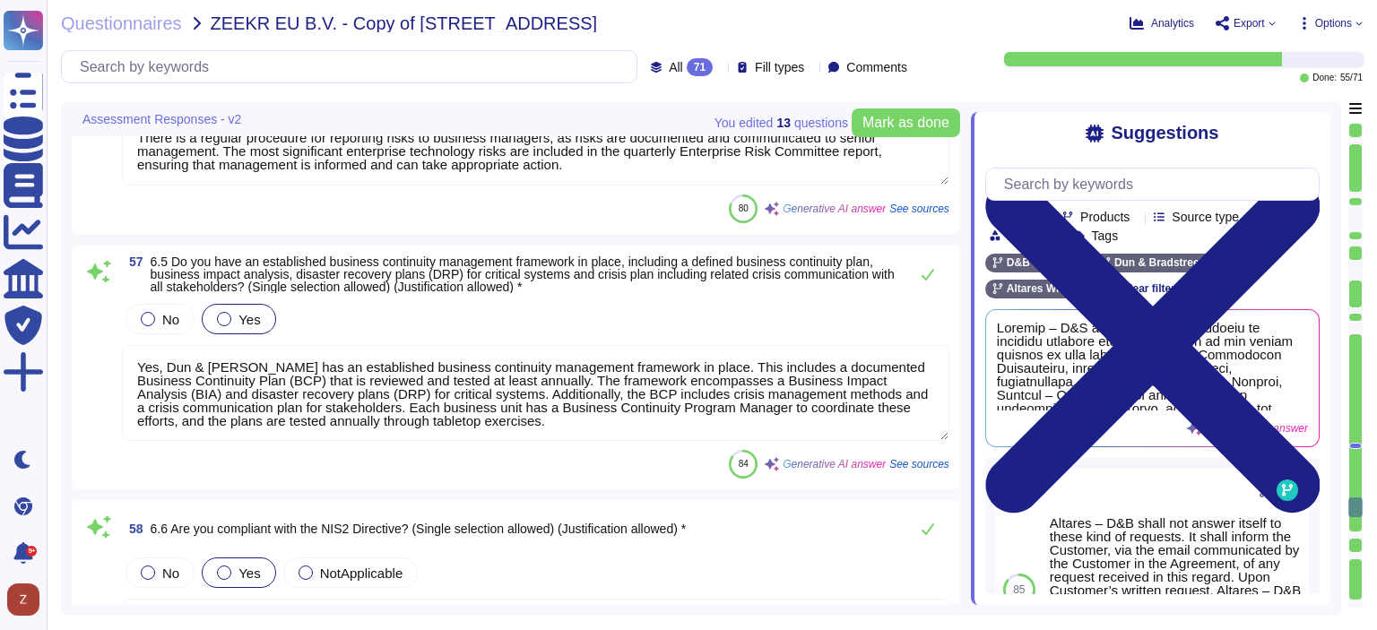
scroll to position [14269, 0]
type textarea "Yes, we have experienced cyber-attacks and other data incidents of varying seve…"
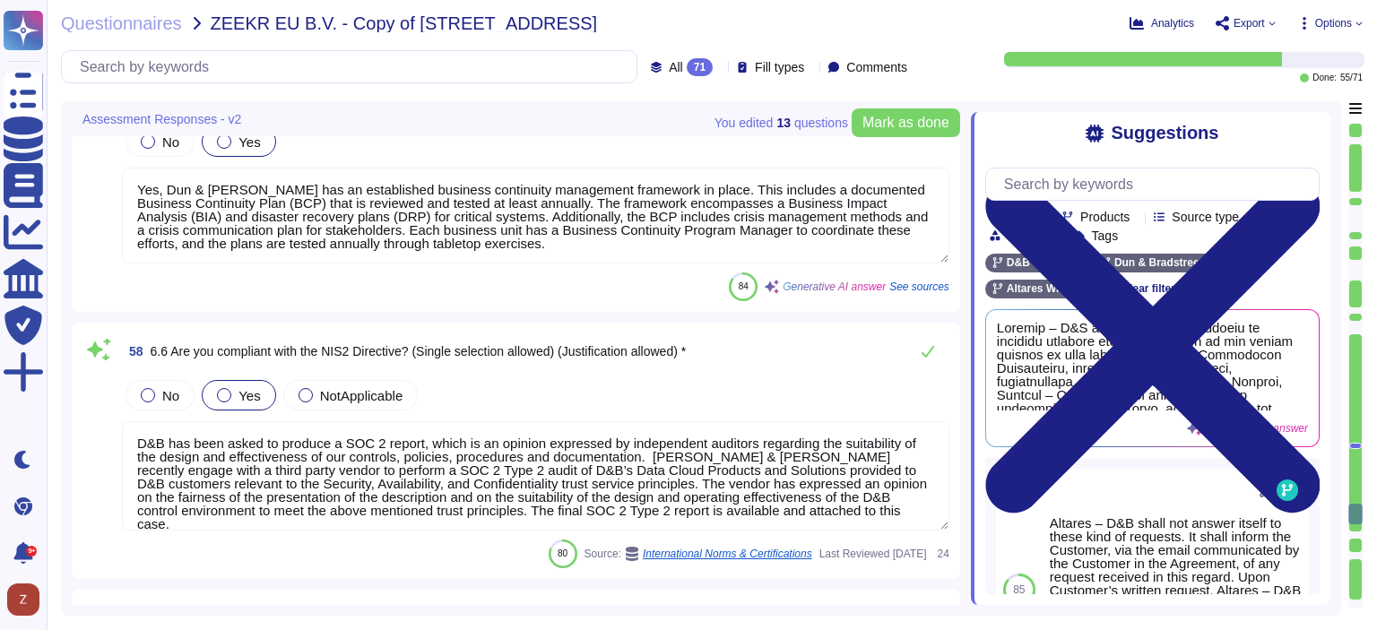
scroll to position [1, 0]
drag, startPoint x: 899, startPoint y: 512, endPoint x: 504, endPoint y: 511, distance: 395.3
click at [504, 511] on textarea "D&B has been asked to produce a SOC 2 report, which is an opinion expressed by …" at bounding box center [535, 475] width 827 height 109
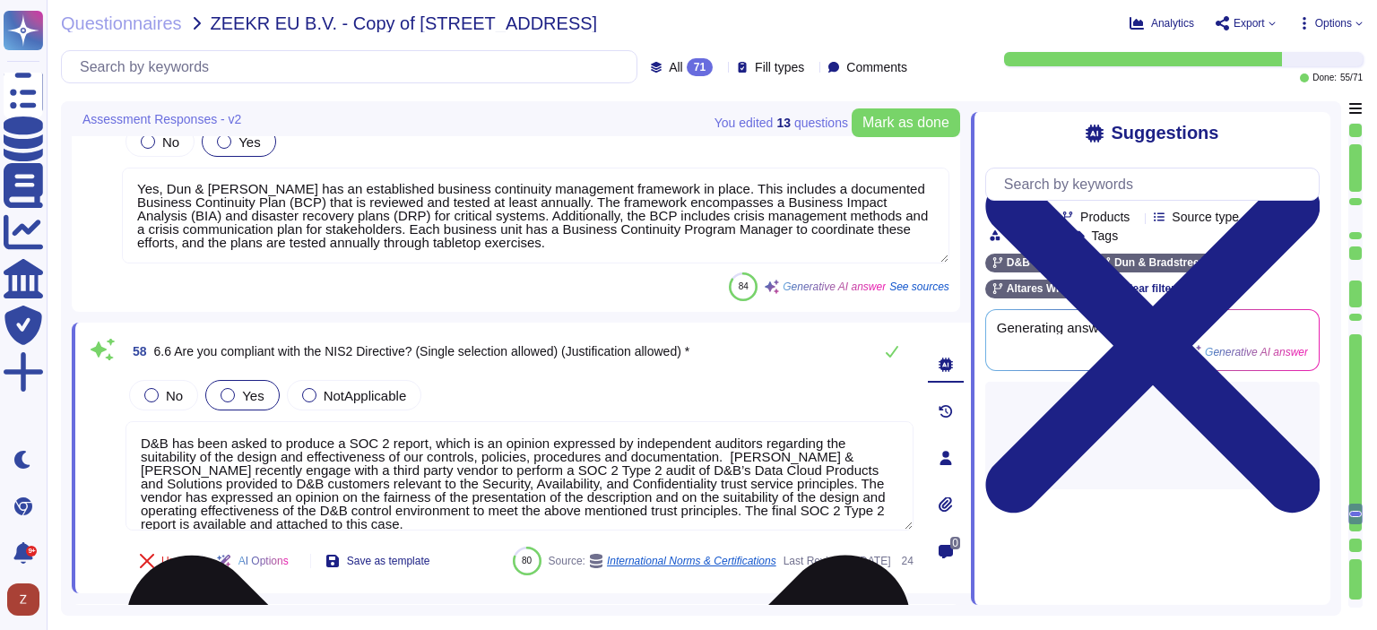
type textarea "Yes, we have experienced cyber-attacks and other data incidents of varying seve…"
type textarea "D&B has been asked to produce a SOC 2 report, which is an opinion expressed by …"
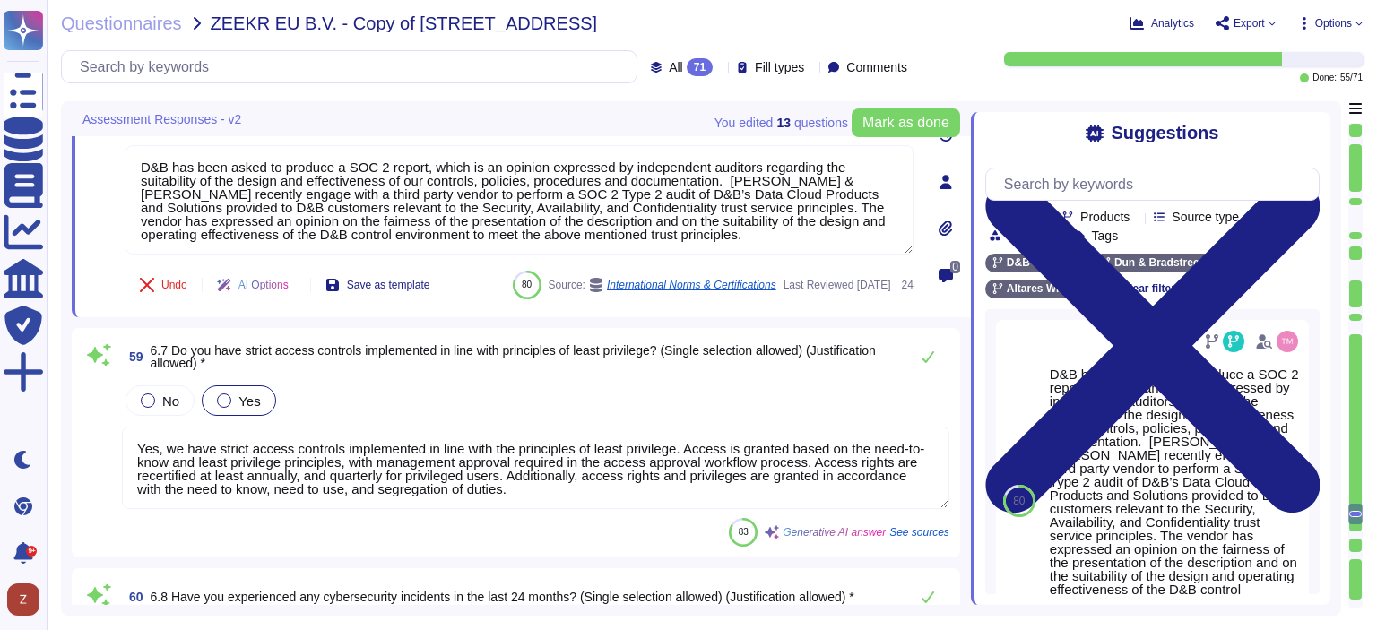
scroll to position [14717, 0]
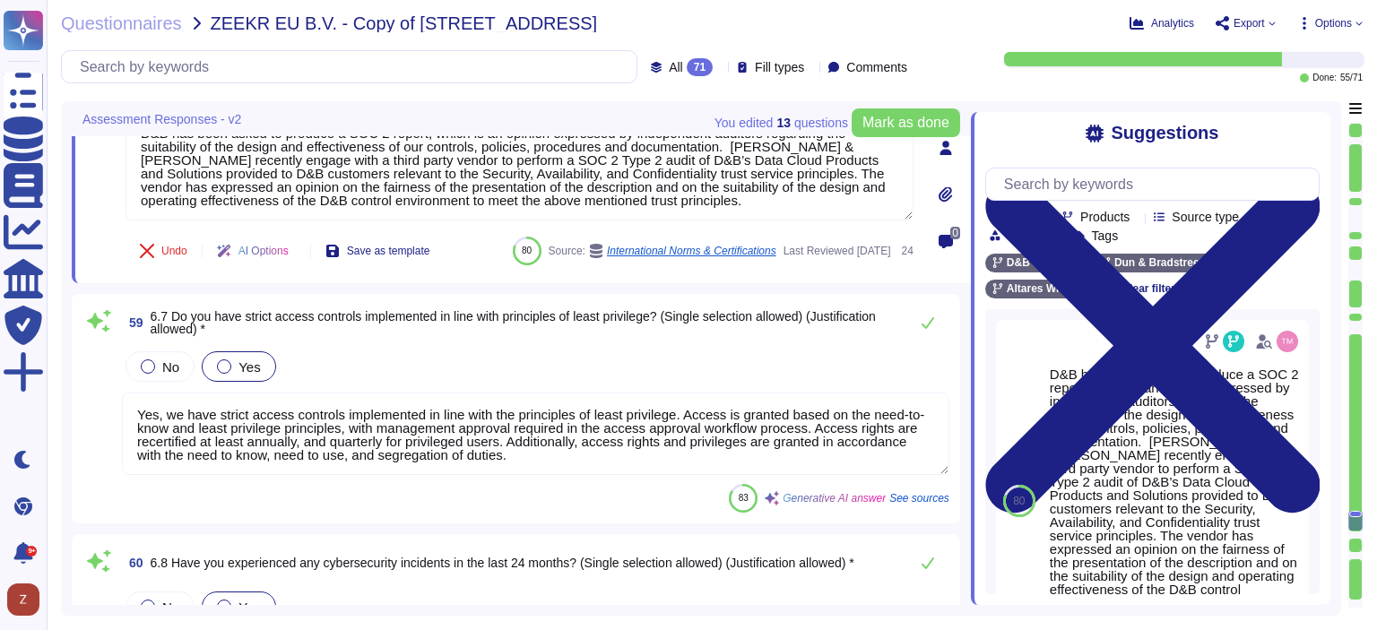
type textarea "Yes, we have implemented encryption for data at rest. Customer data-at-rest is …"
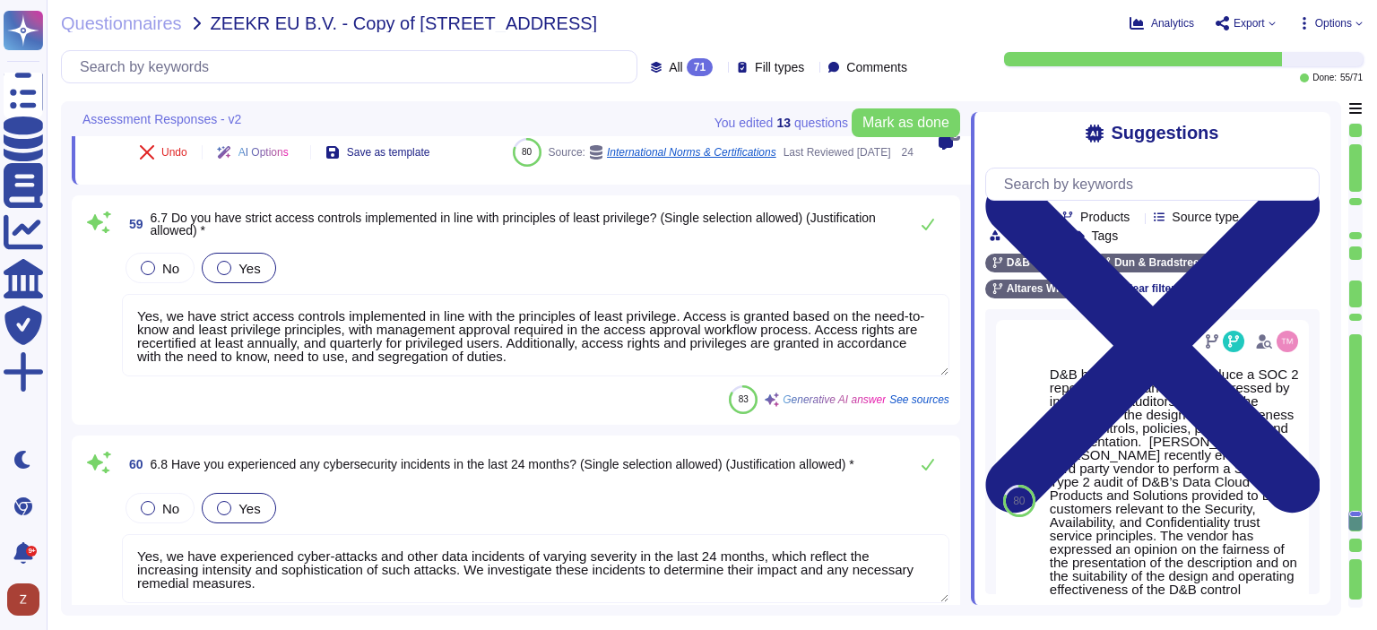
scroll to position [14866, 0]
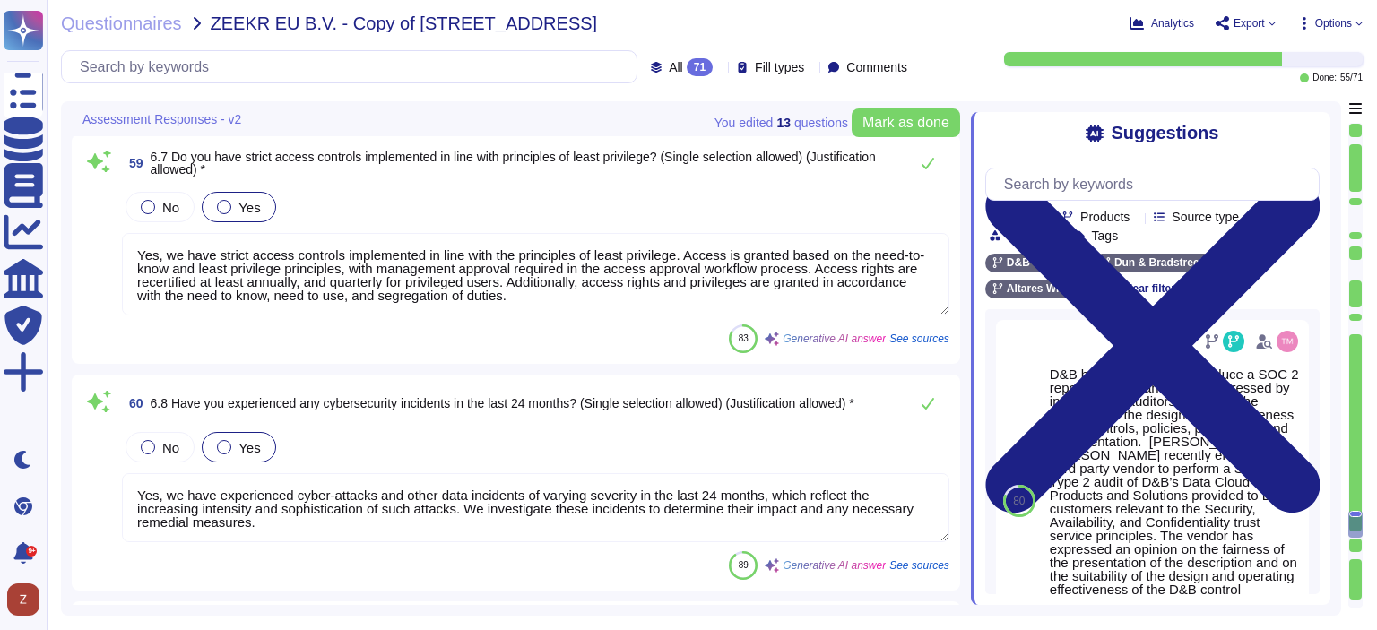
type textarea "Yes, we enforce the use of Multi-factor Authentication (MFA) for access to crit…"
type textarea "D&B has been asked to produce a SOC 2 report, which is an opinion expressed by …"
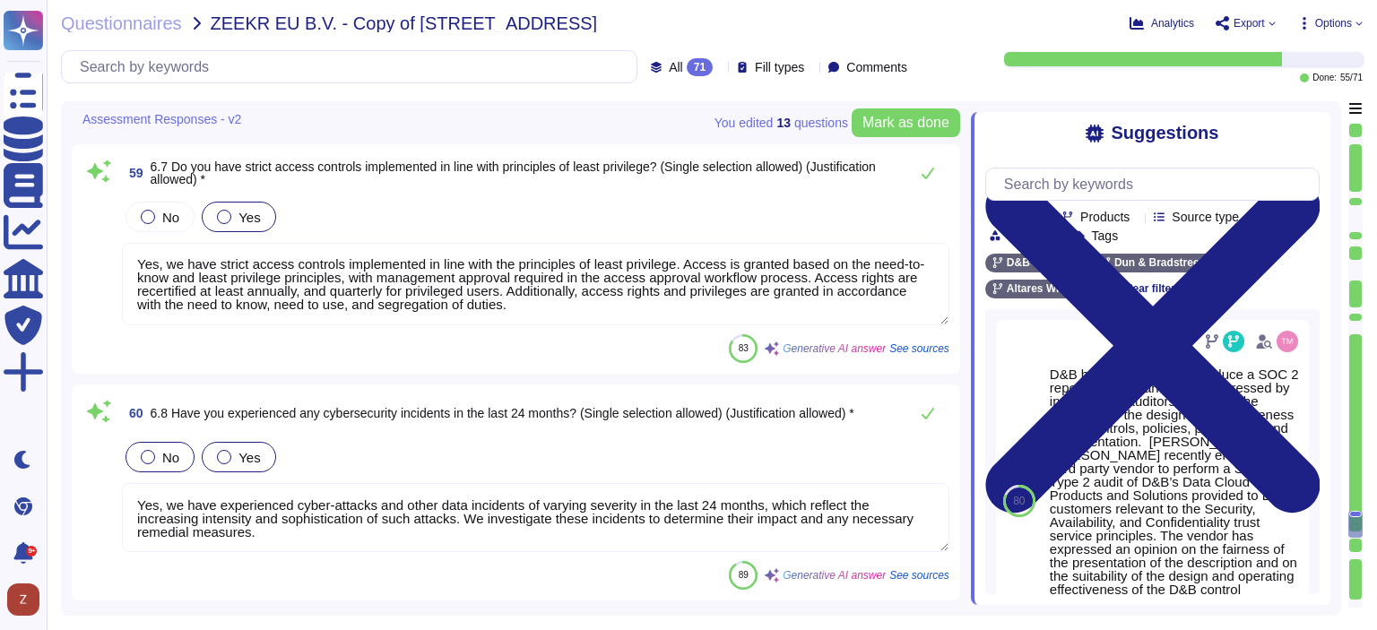
click at [147, 450] on div at bounding box center [148, 457] width 14 height 14
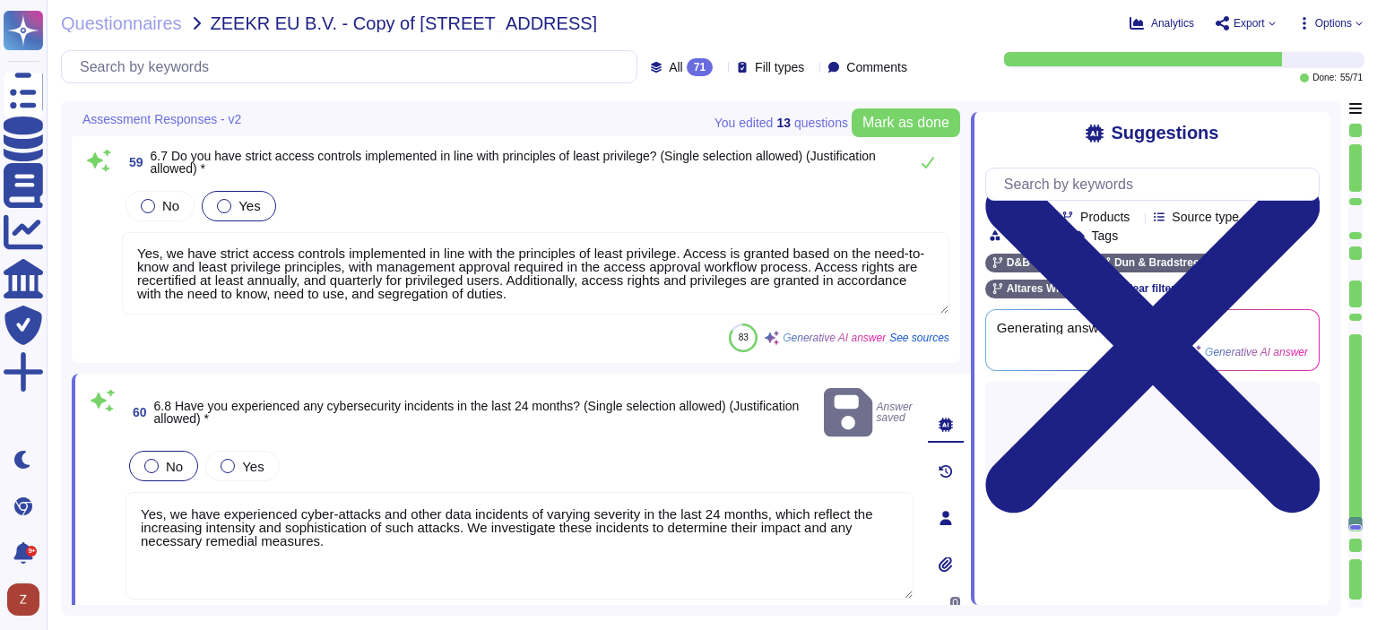
drag, startPoint x: 359, startPoint y: 491, endPoint x: 99, endPoint y: 464, distance: 260.4
click at [99, 464] on div "60 6.8 Have you experienced any cybersecurity incidents in the last 24 months? …" at bounding box center [499, 519] width 827 height 268
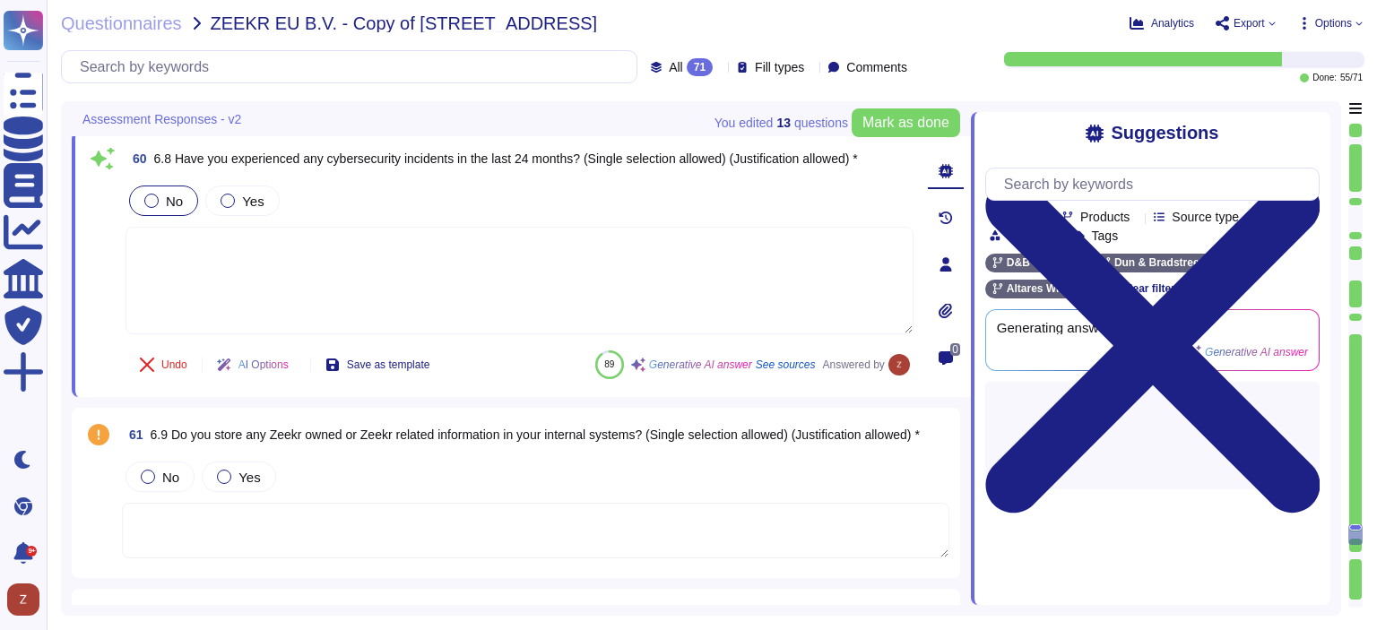
scroll to position [15165, 0]
type textarea "Yes, we enforce the use of Multi-factor Authentication (MFA) for access to crit…"
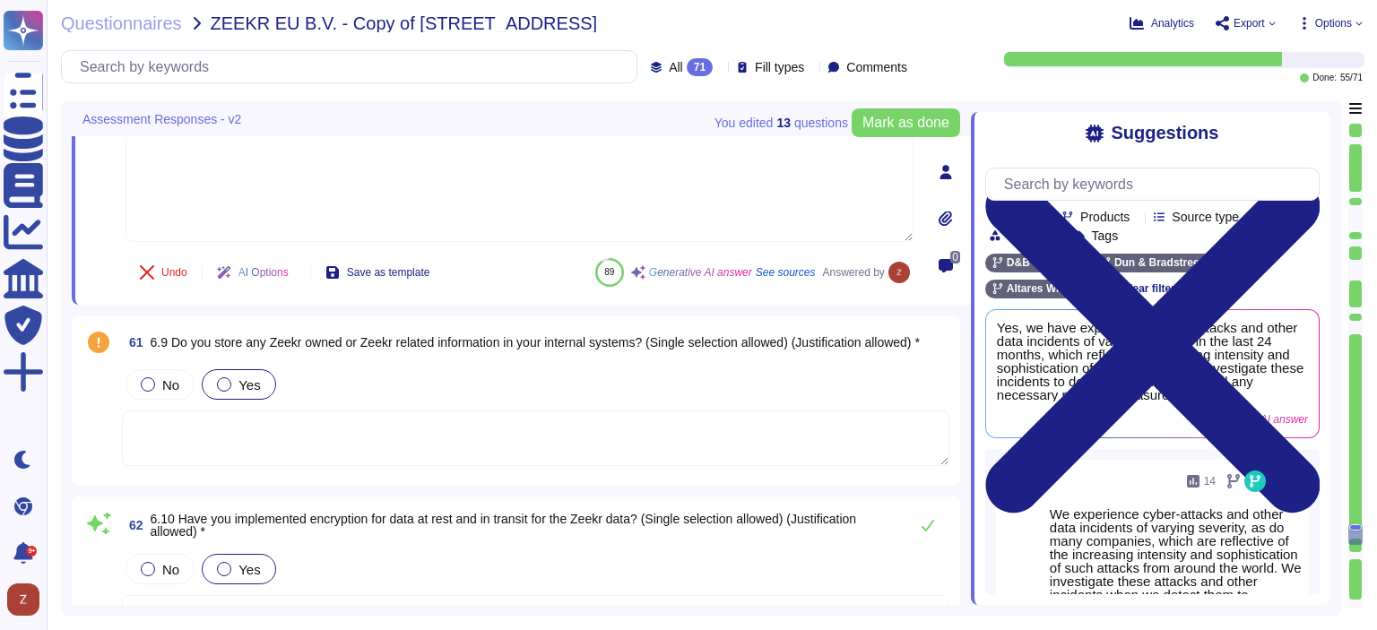
click at [222, 381] on div at bounding box center [224, 384] width 14 height 14
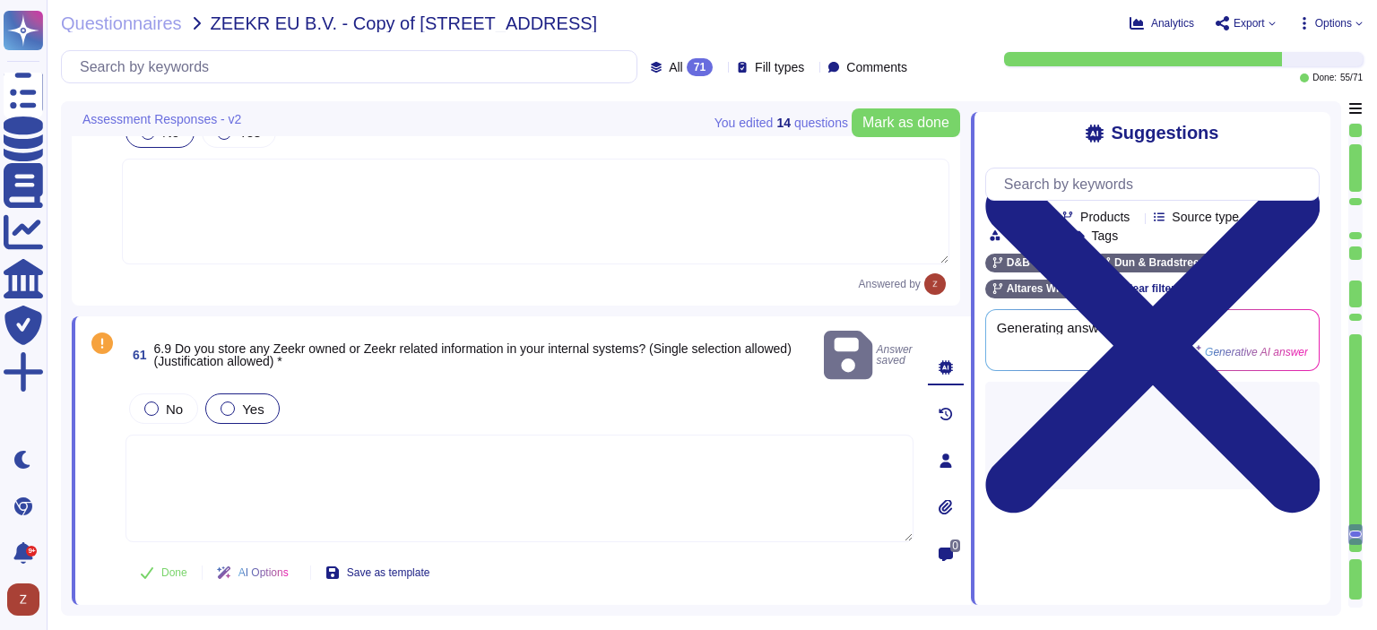
click at [179, 435] on textarea at bounding box center [519, 489] width 788 height 108
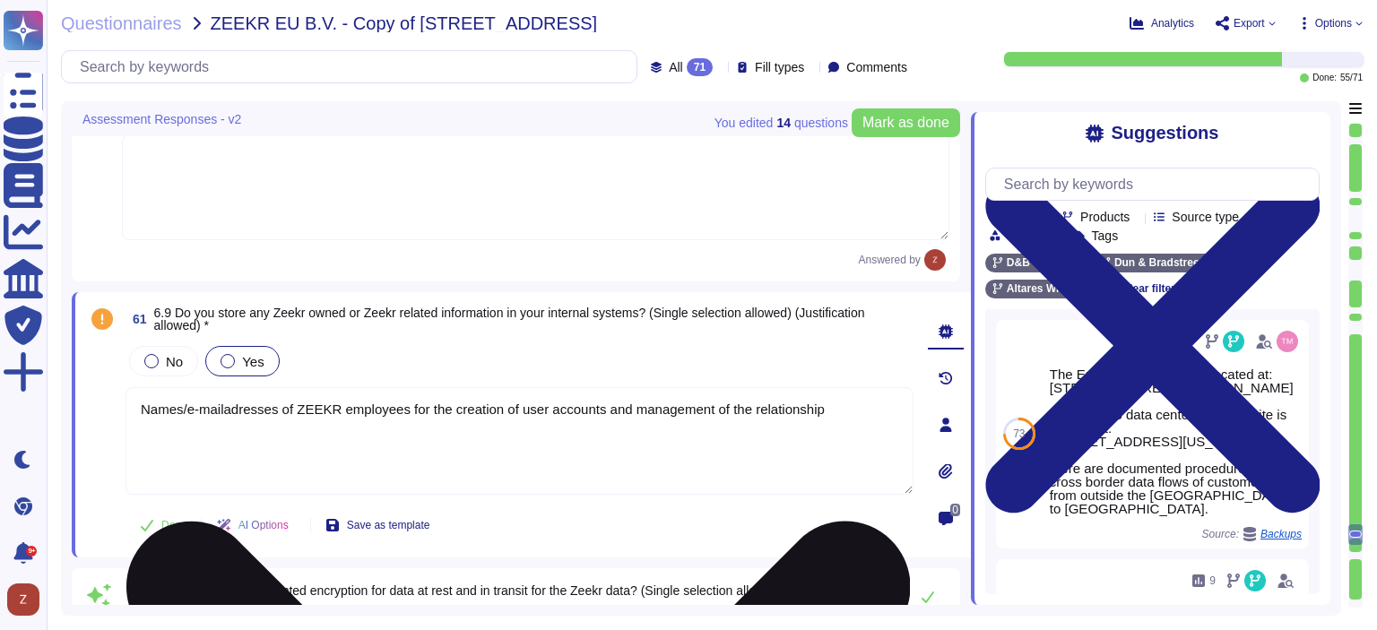
type textarea "Names/e-mailadresses of ZEEKR employees for the creation of user accounts and m…"
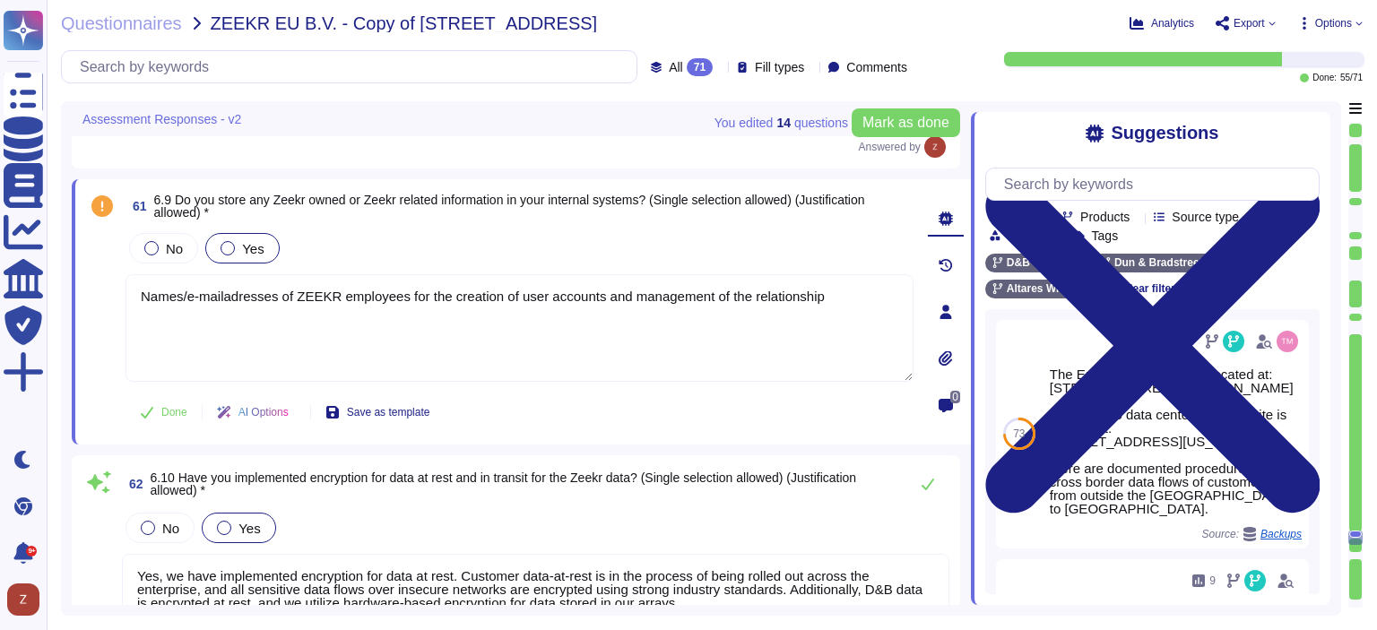
type textarea "Yes, we have implemented a process that governs the procurement, development, a…"
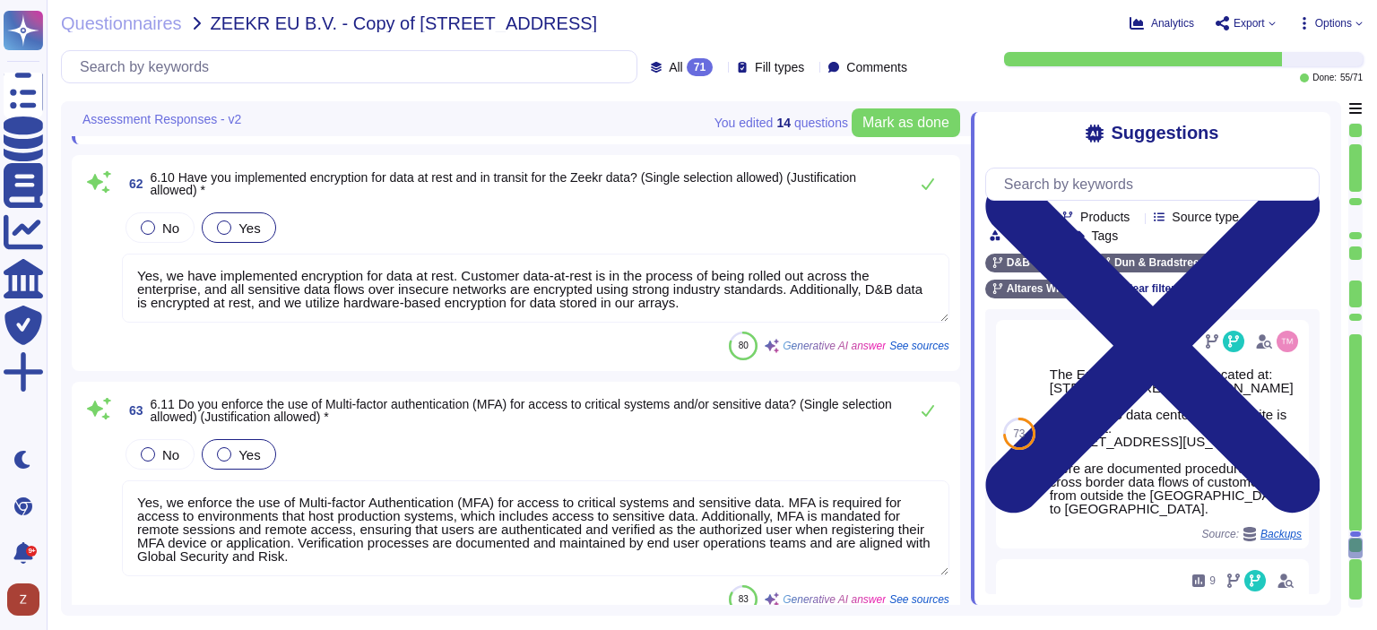
type textarea "Names/e-mailadresses of ZEEKR employees for the creation of user accounts and m…"
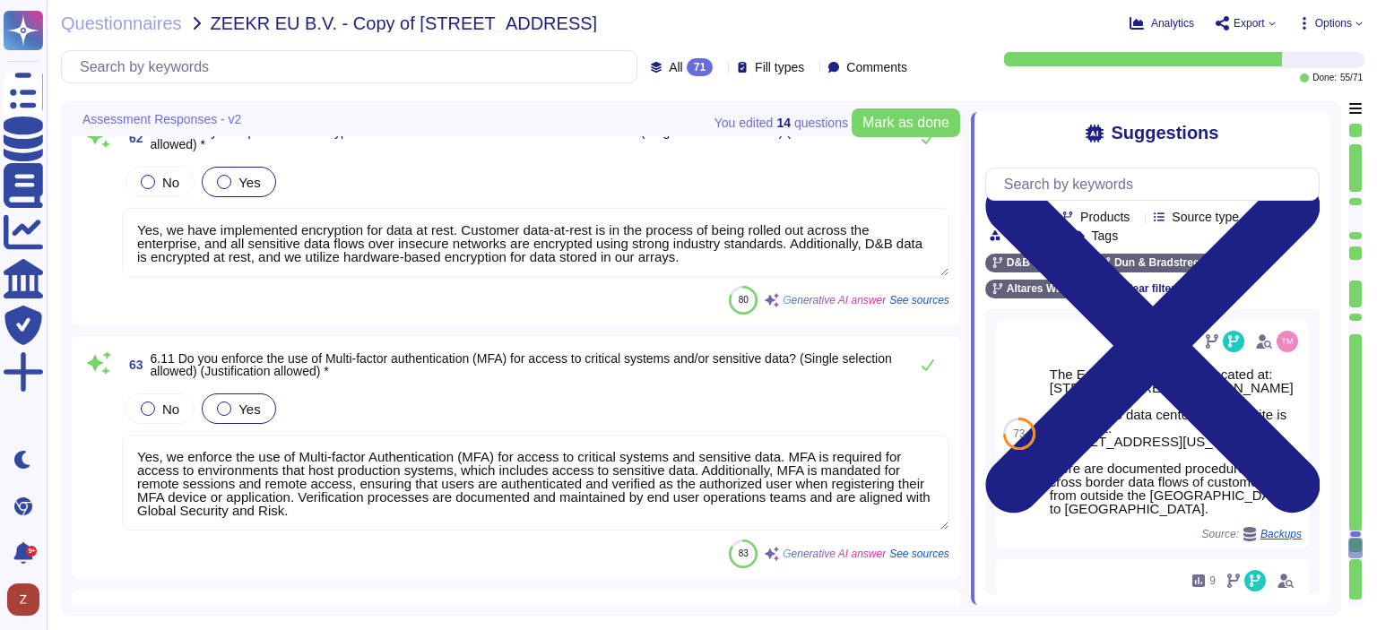
scroll to position [1, 0]
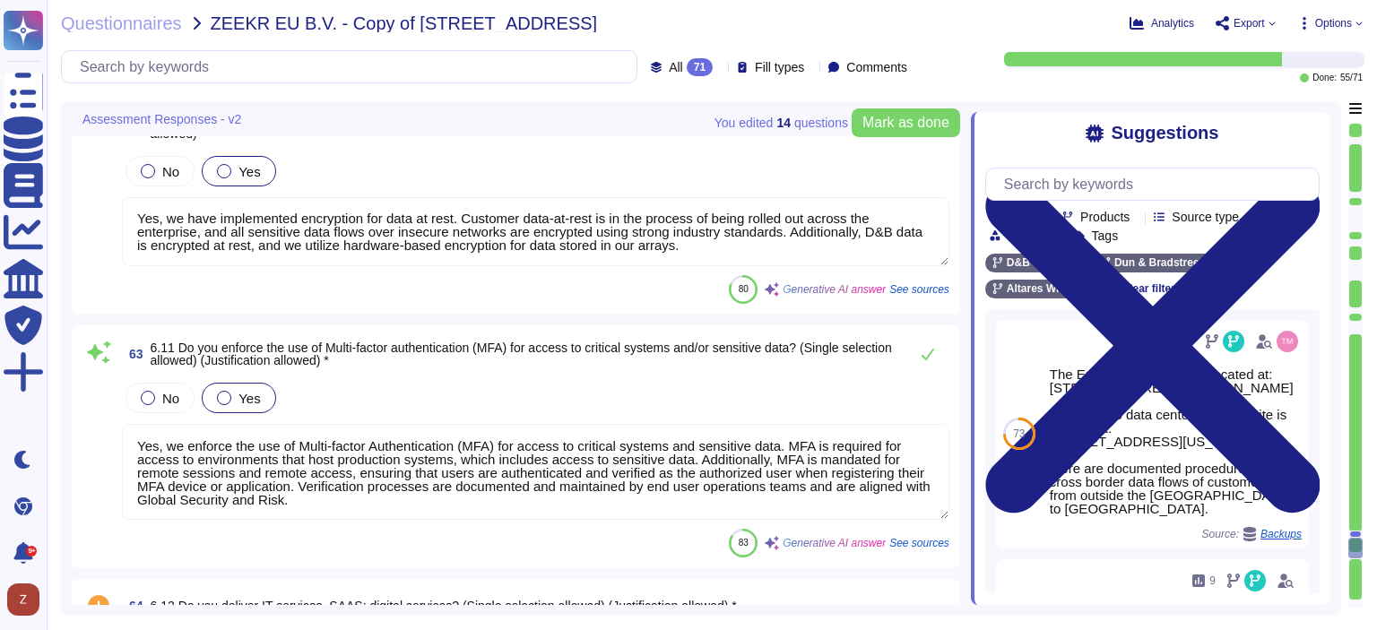
type textarea "Yes, our company has established a cybersecurity incident response plan, which …"
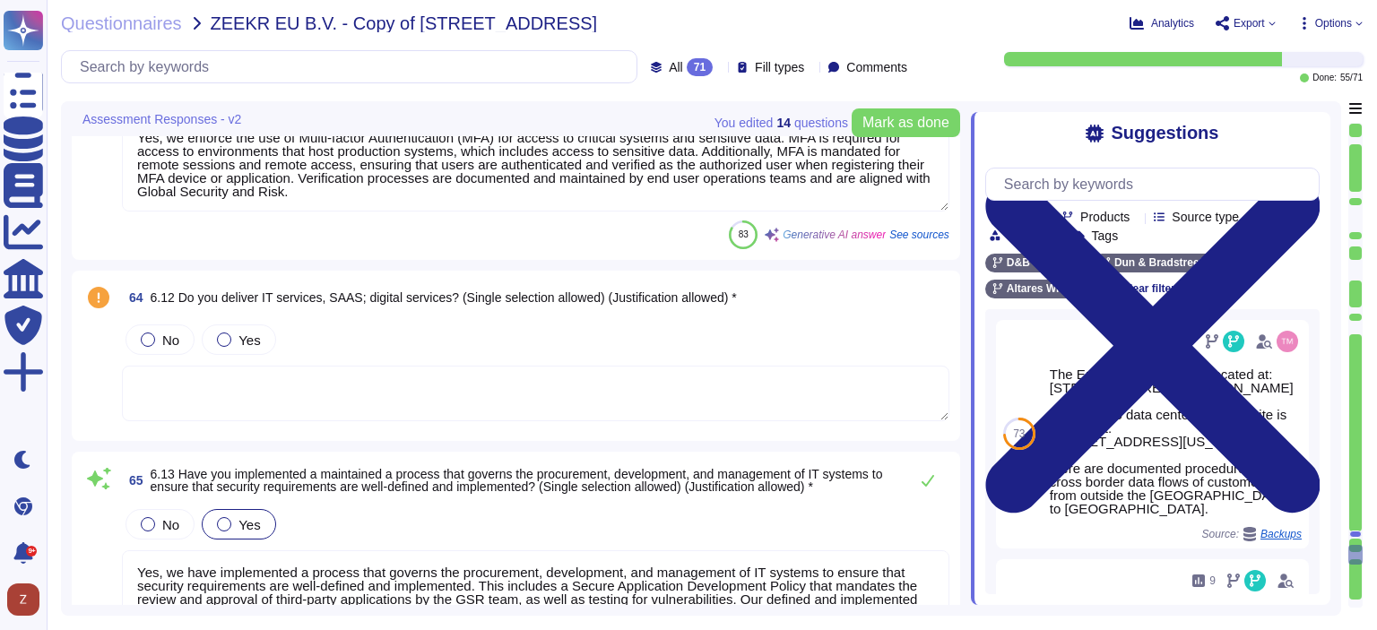
type textarea "Yes, we have outsourced software development to a third-party. We enforce our c…"
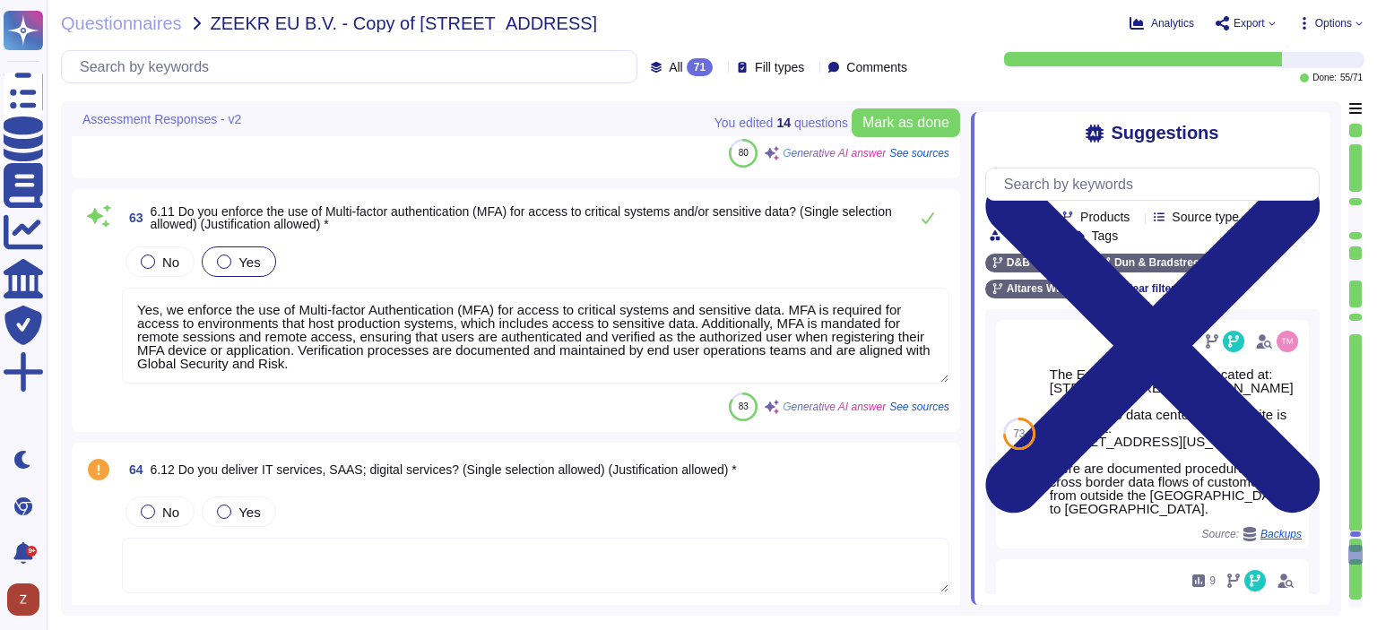
scroll to position [15862, 0]
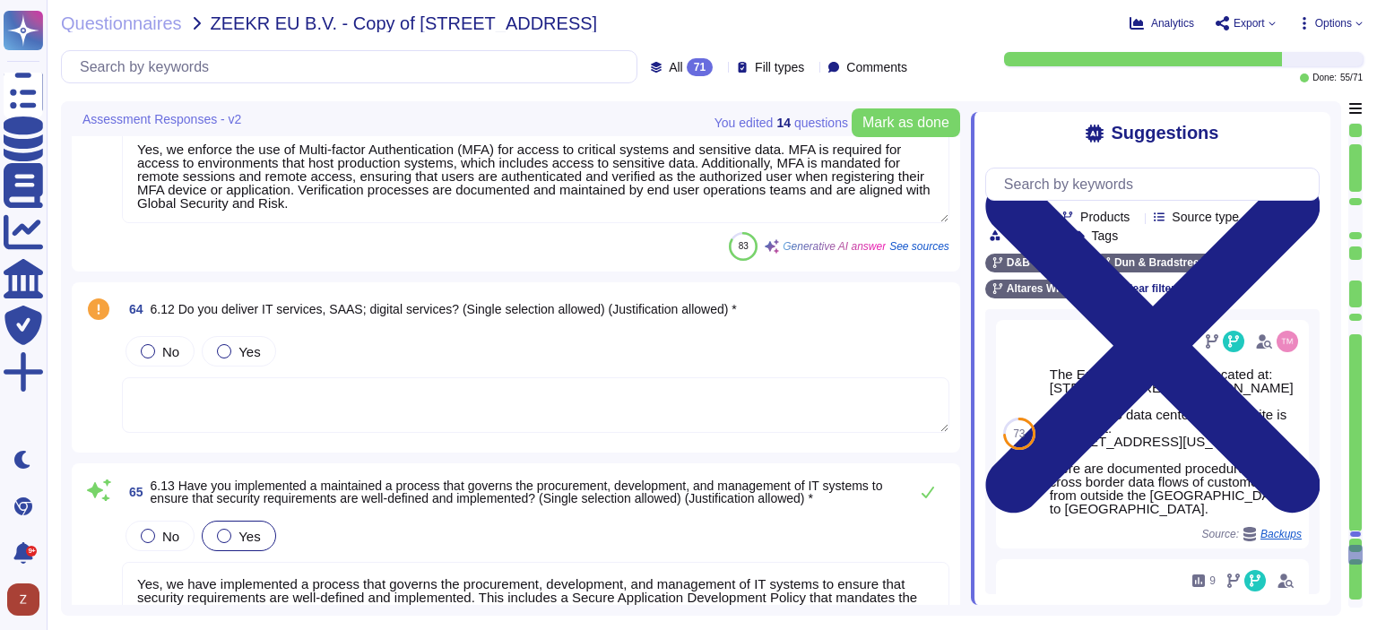
type textarea "Yes, our company has established a cybersecurity incident response plan, which …"
type textarea "Yes, we have outsourced software development to a third-party. We enforce our c…"
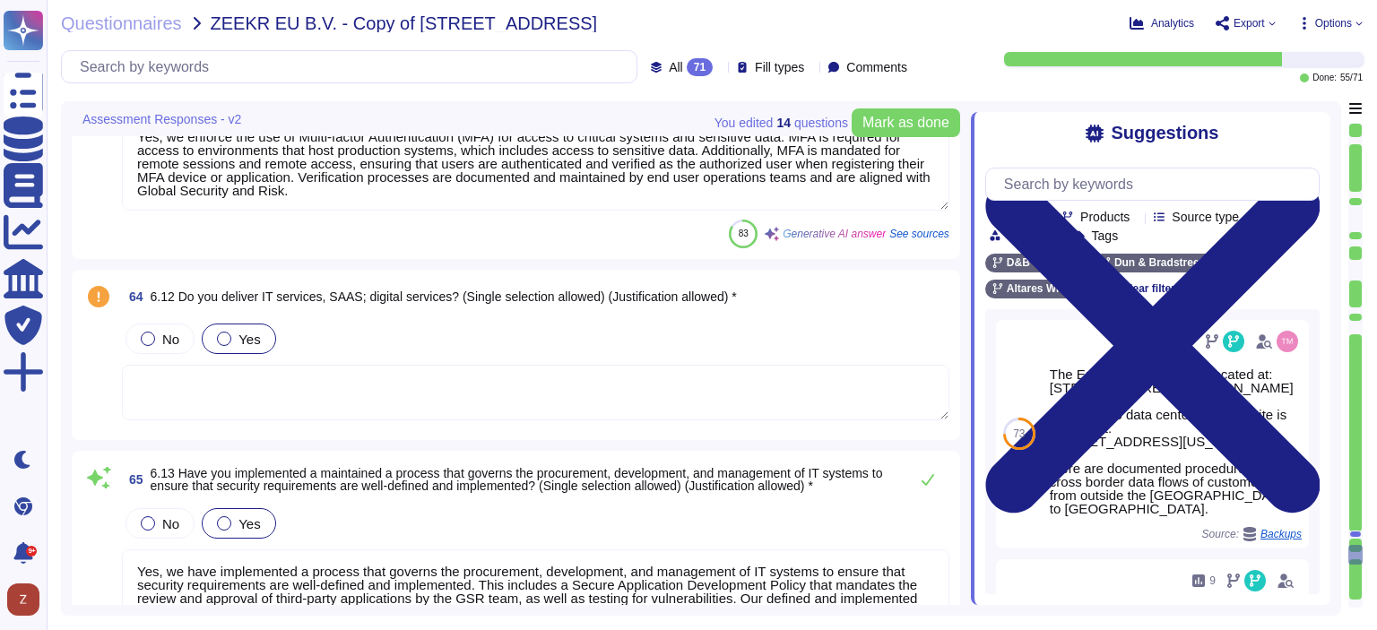
click at [220, 340] on div at bounding box center [224, 339] width 14 height 14
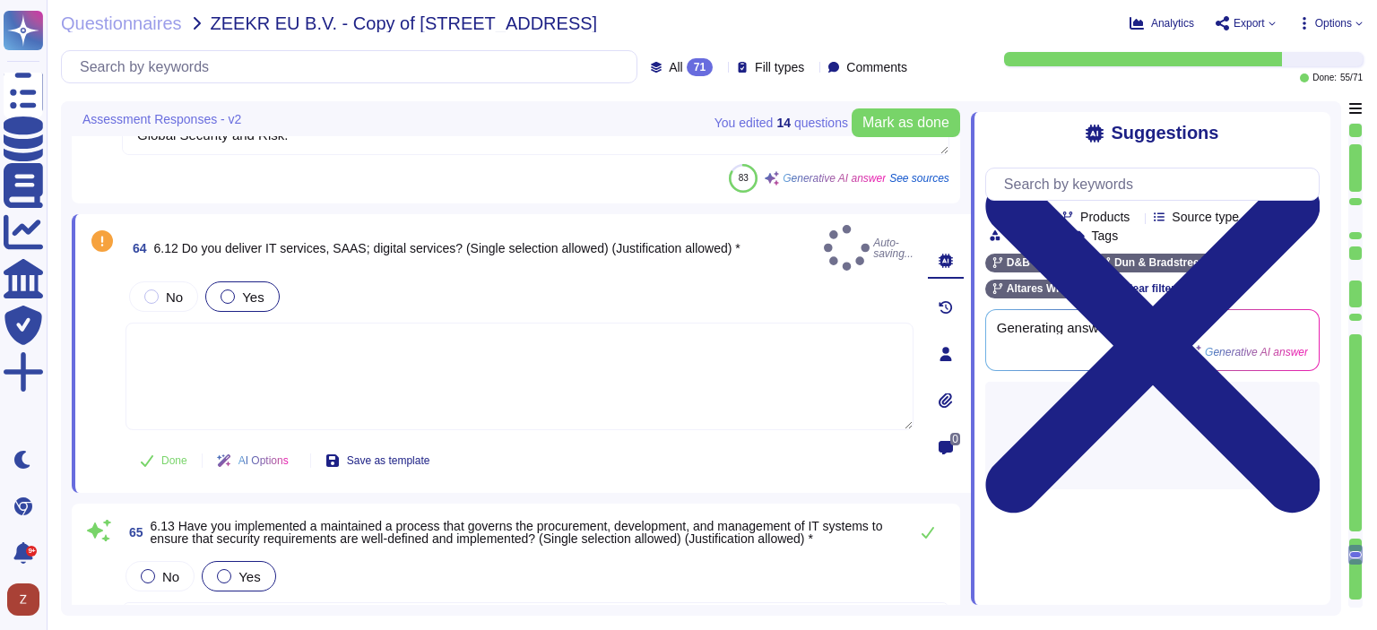
type textarea "Yes, we have outsourced software development to a third-party. We enforce our c…"
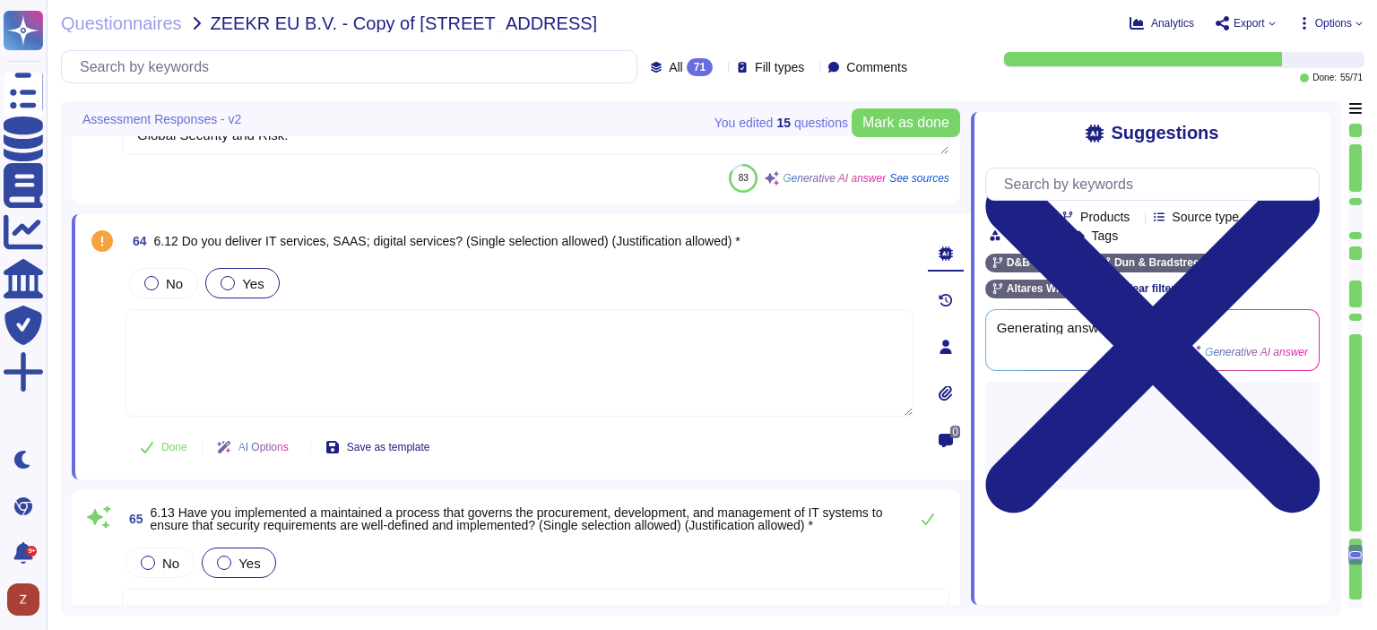
click at [238, 348] on textarea at bounding box center [519, 363] width 788 height 108
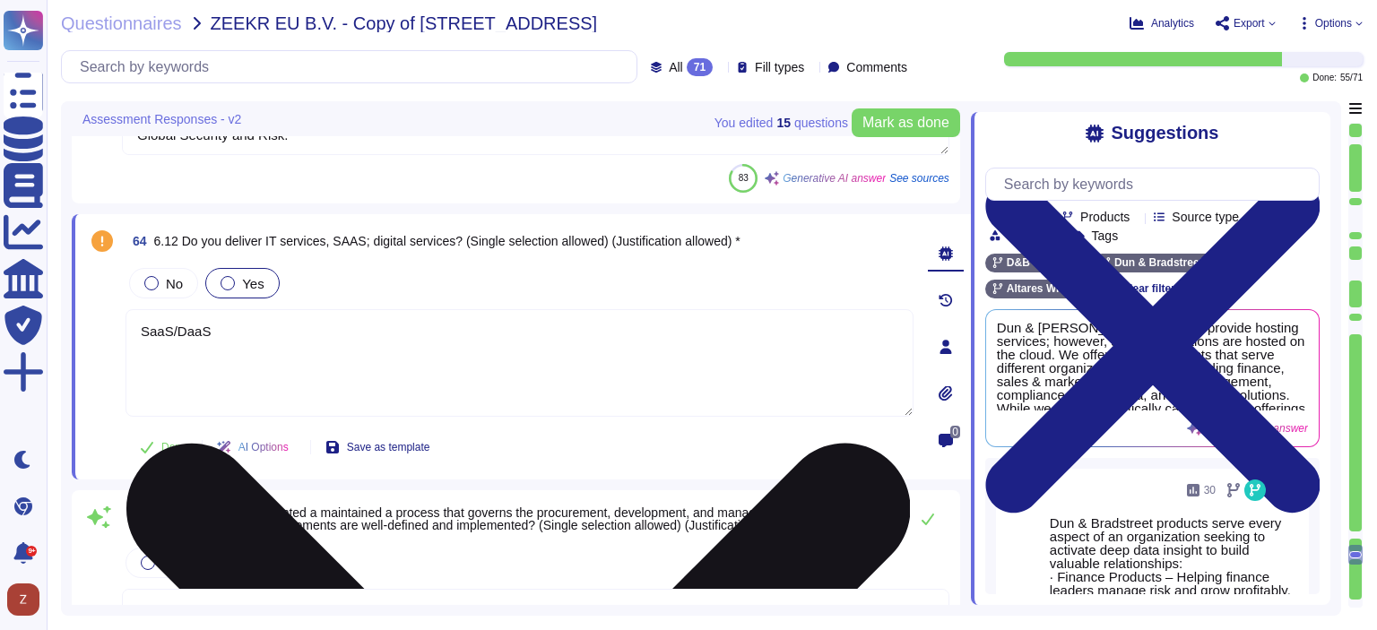
type textarea "SaaS/DaaS"
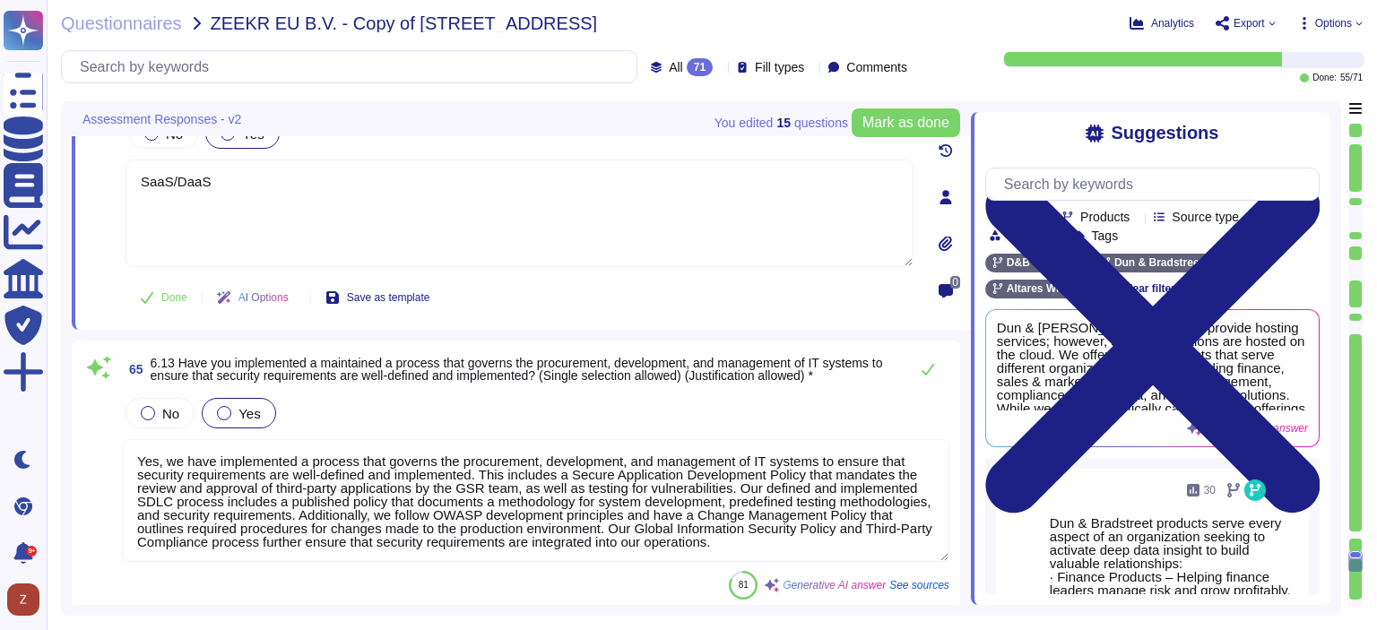
scroll to position [16160, 0]
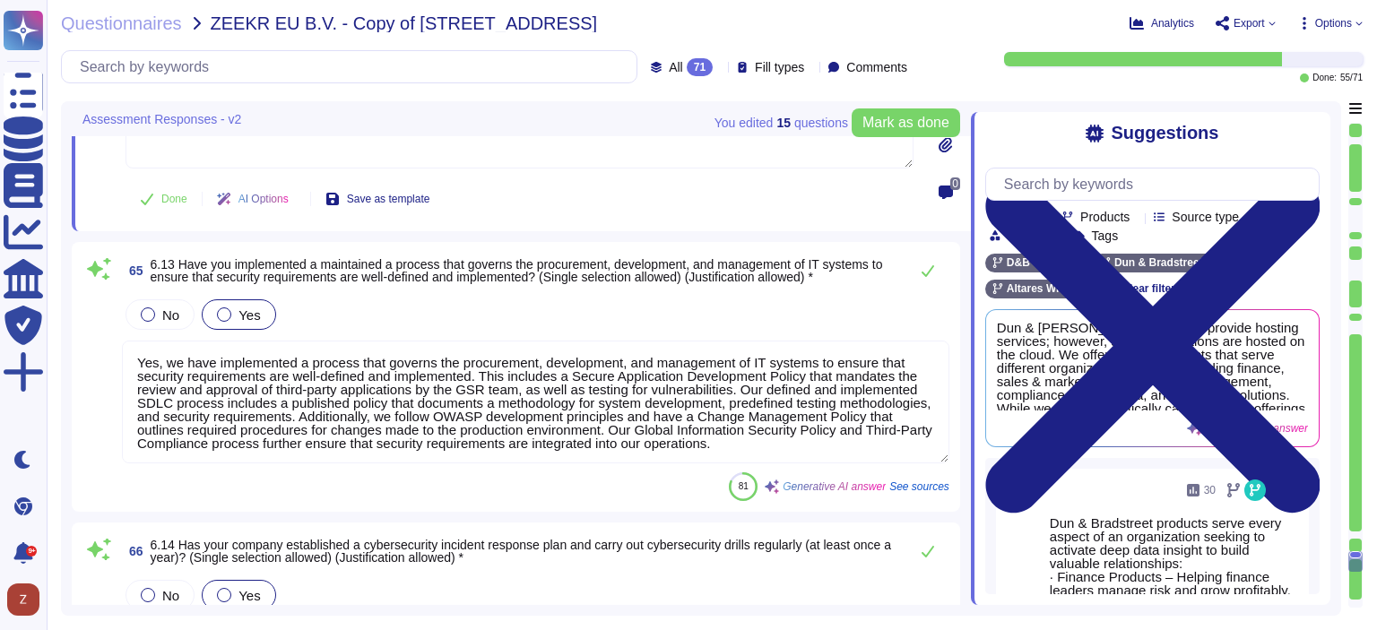
type textarea "Dun & [PERSON_NAME] has implemented several measures to ensure supply chain sec…"
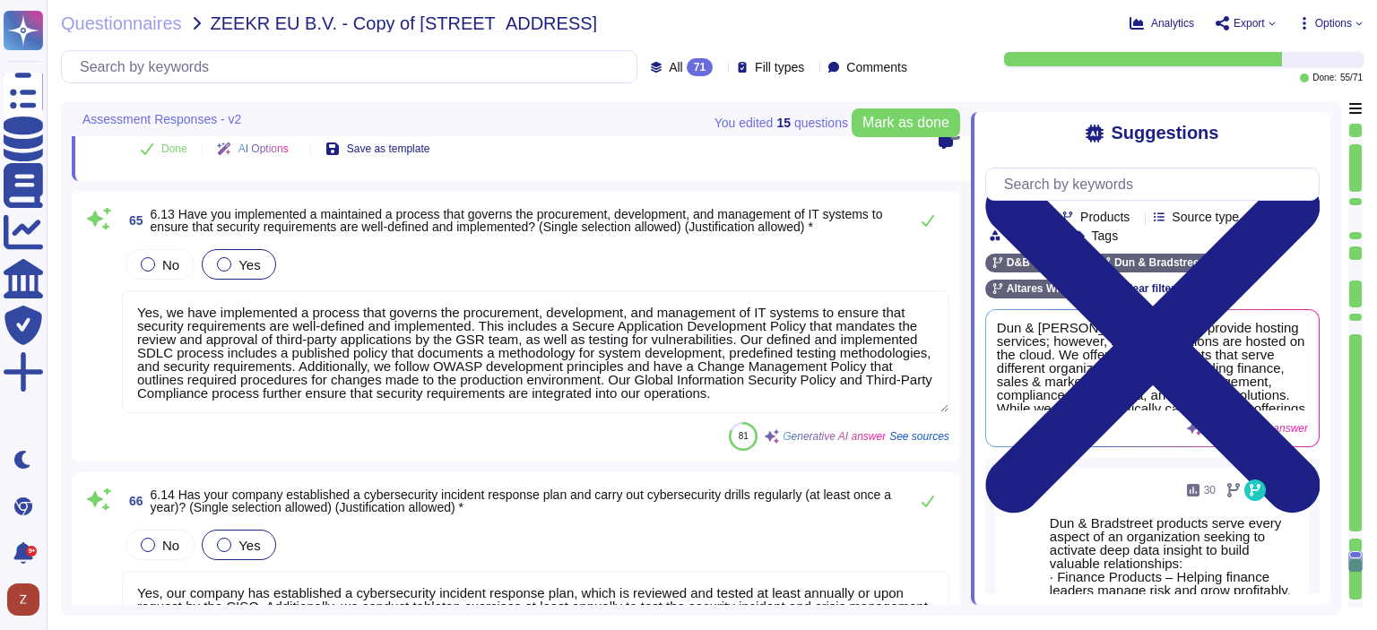
type textarea "SaaS/DaaS"
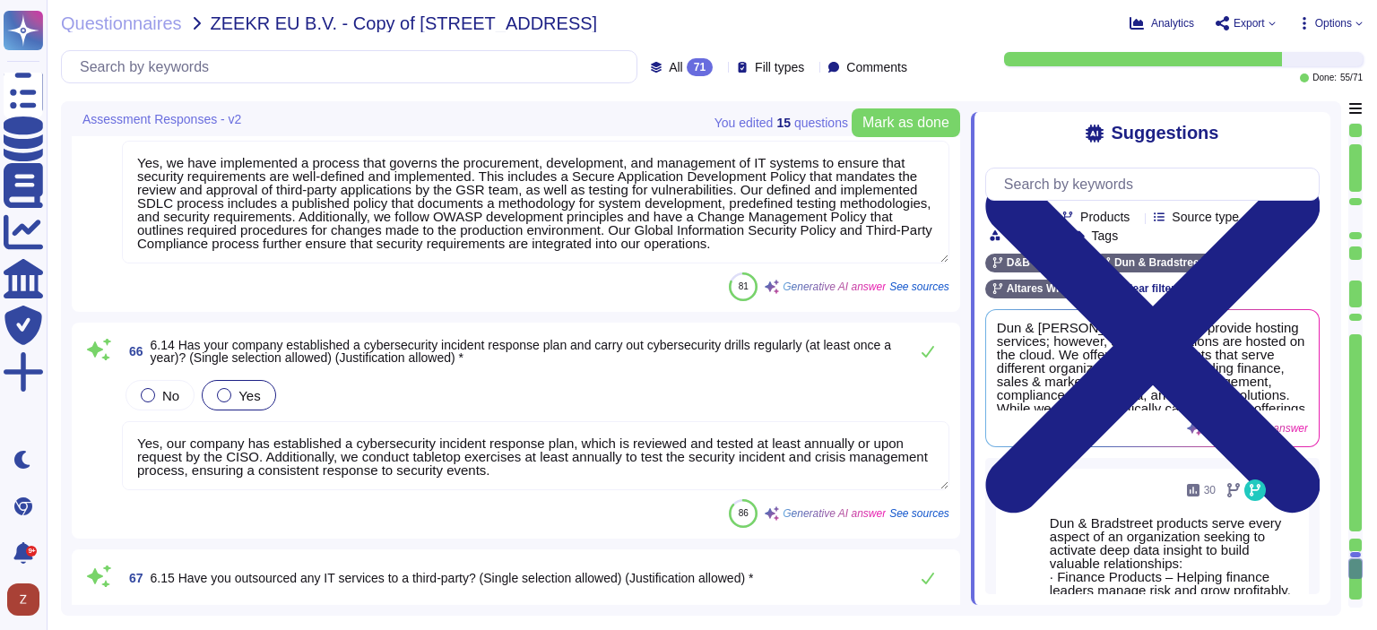
scroll to position [1, 0]
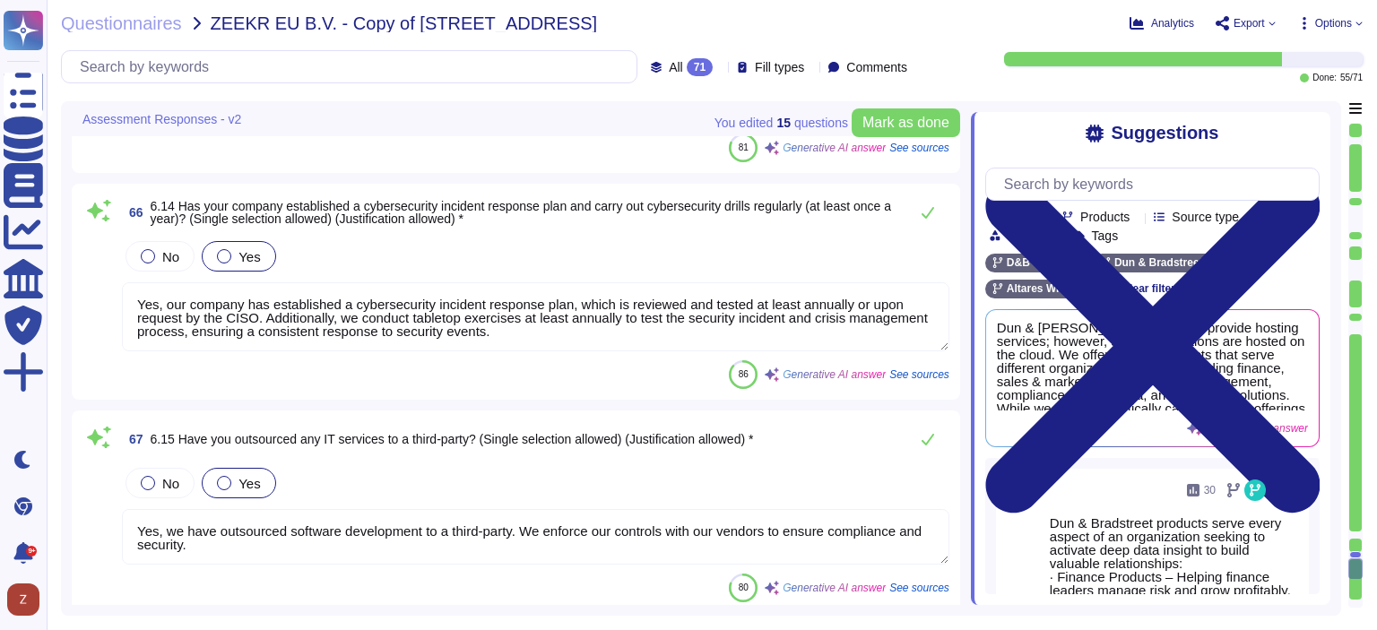
type textarea "Yes, we have included specific provisions in our third-party vendor contracts t…"
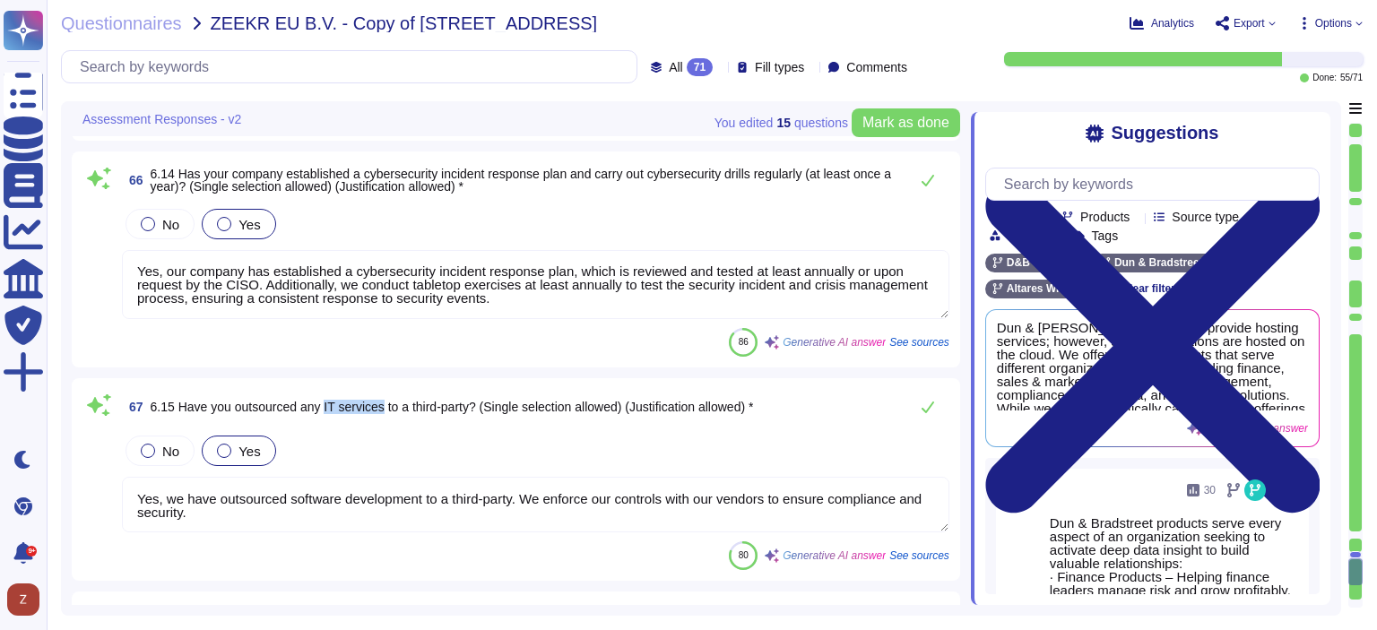
drag, startPoint x: 324, startPoint y: 403, endPoint x: 384, endPoint y: 408, distance: 60.2
click at [384, 408] on span "6.15 Have you outsourced any IT services to a third-party? (Single selection al…" at bounding box center [452, 407] width 603 height 14
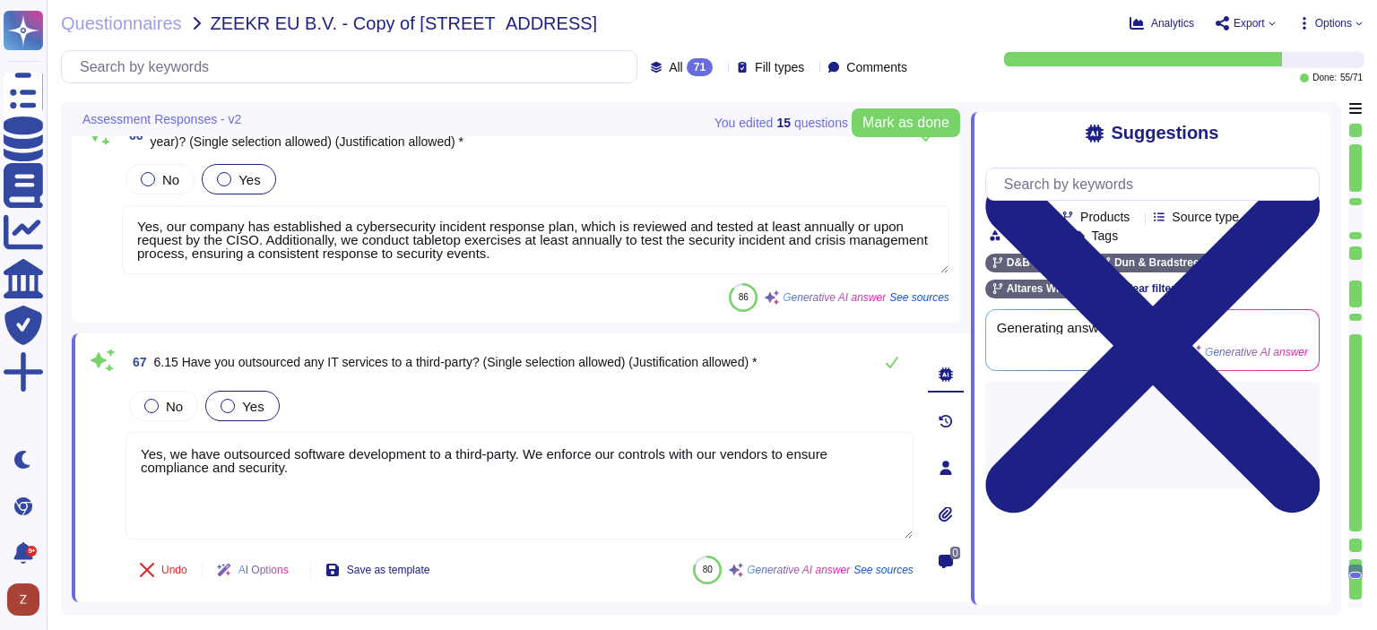
type textarea "Yes, we have included specific provisions in our third-party vendor contracts t…"
click at [412, 359] on span "6.15 Have you outsourced any IT services to a third-party? (Single selection al…" at bounding box center [455, 362] width 603 height 14
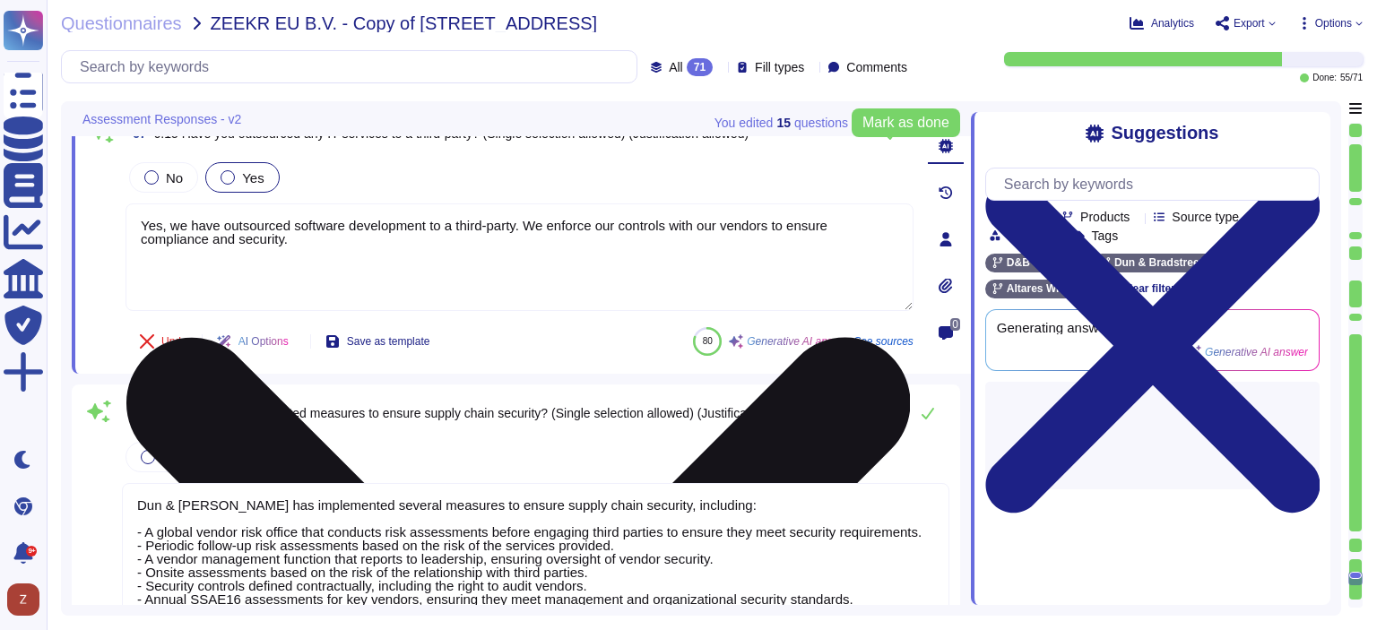
type textarea "We confirm, to the best of our knowledge and belief, that all information and r…"
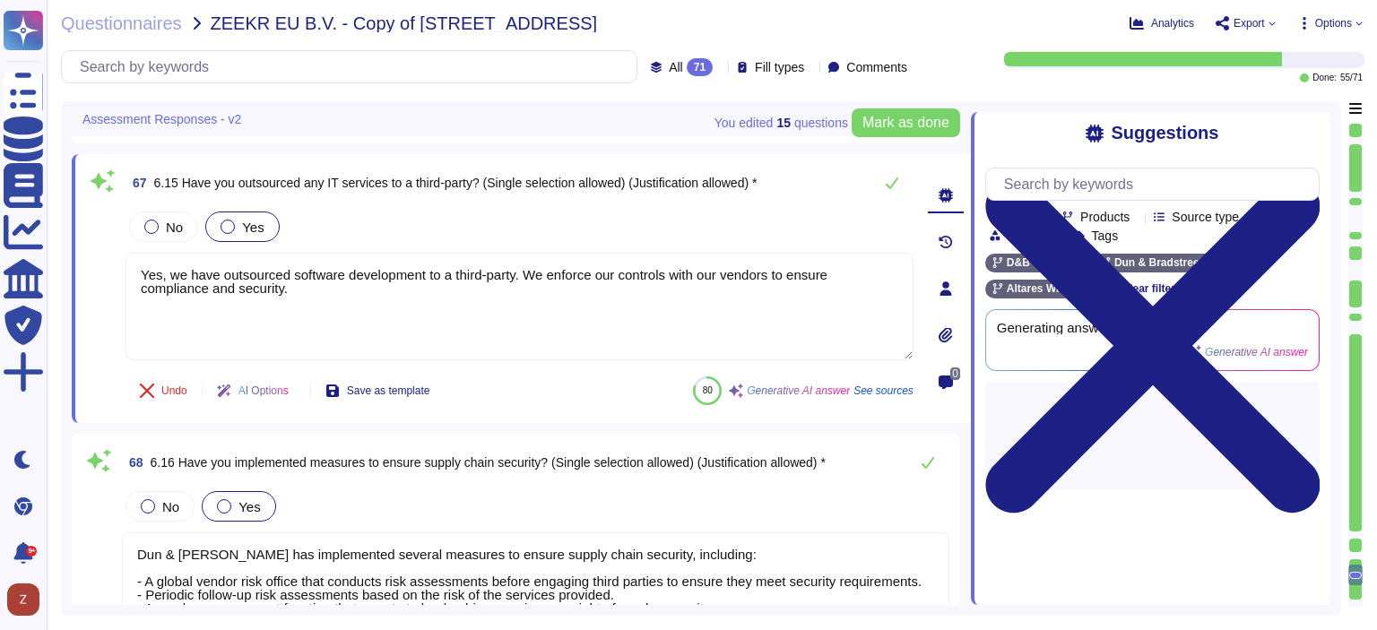
scroll to position [16409, 0]
type textarea "SaaS/DaaS"
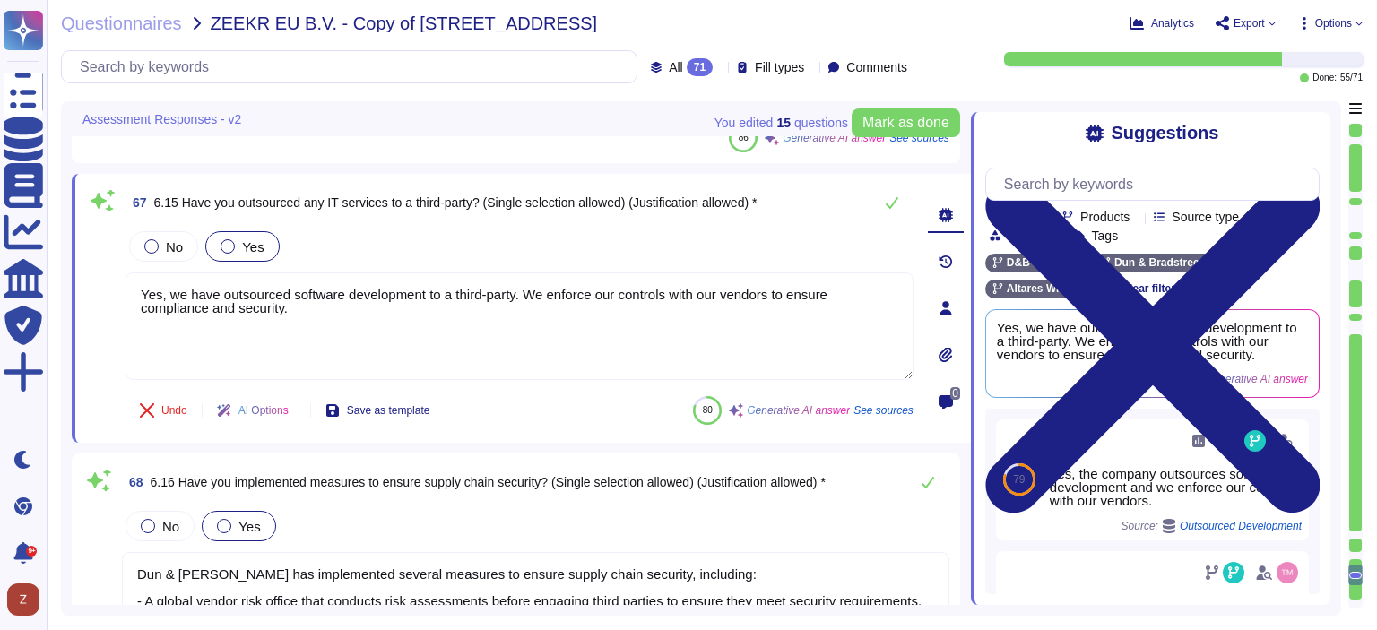
scroll to position [16708, 0]
type textarea "We confirm, to the best of our knowledge and belief, that all information and r…"
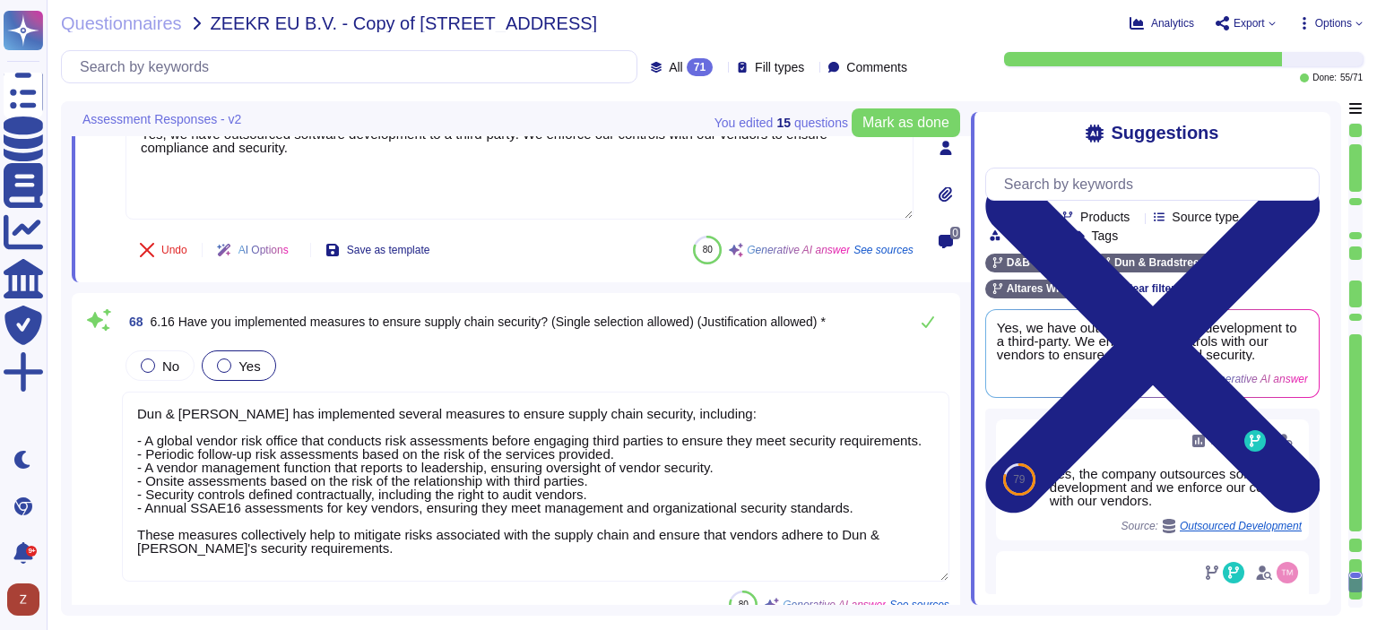
scroll to position [16858, 0]
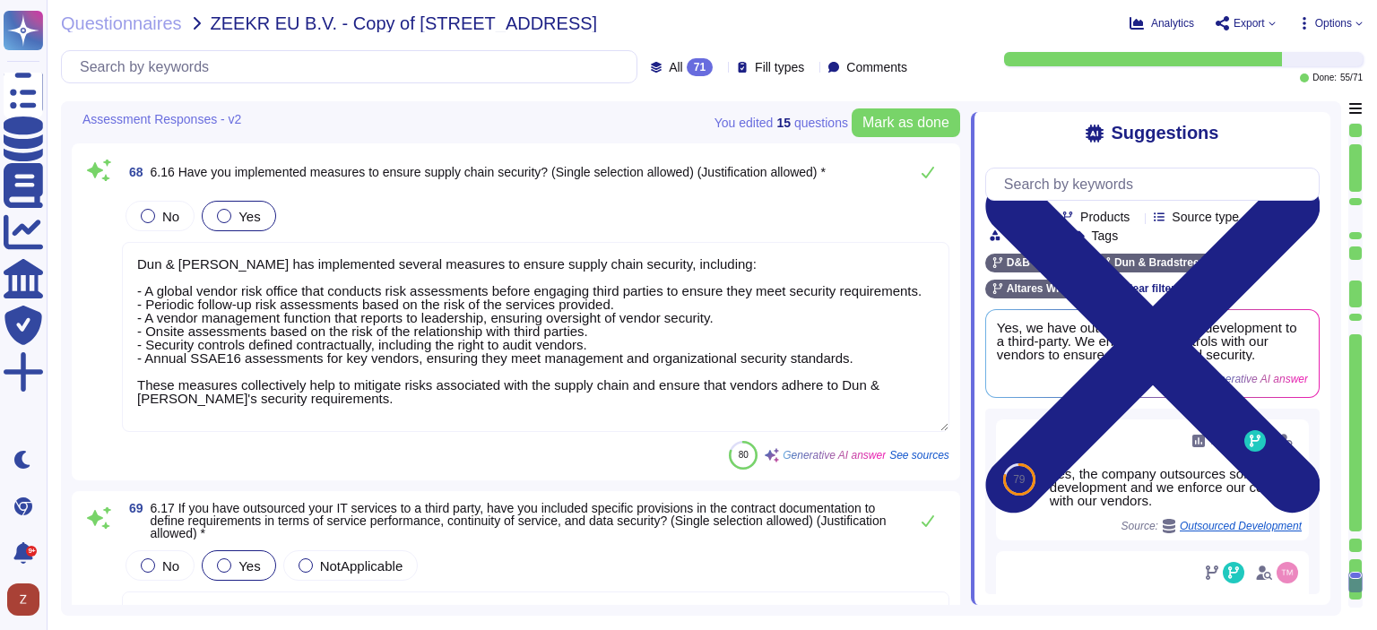
drag, startPoint x: 141, startPoint y: 372, endPoint x: 853, endPoint y: 376, distance: 712.6
click at [853, 376] on textarea "Dun & [PERSON_NAME] has implemented several measures to ensure supply chain sec…" at bounding box center [535, 337] width 827 height 190
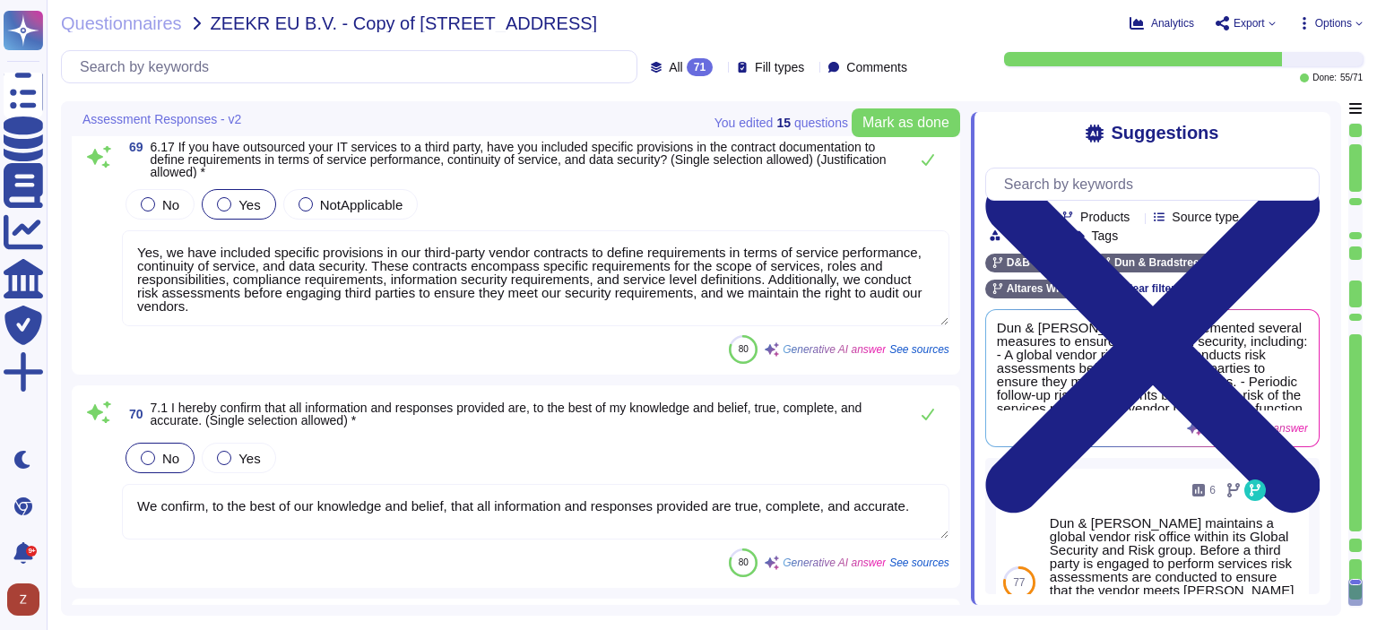
scroll to position [1, 0]
type textarea "Dun & [PERSON_NAME] has implemented several measures to ensure supply chain sec…"
click at [217, 458] on div at bounding box center [224, 458] width 14 height 14
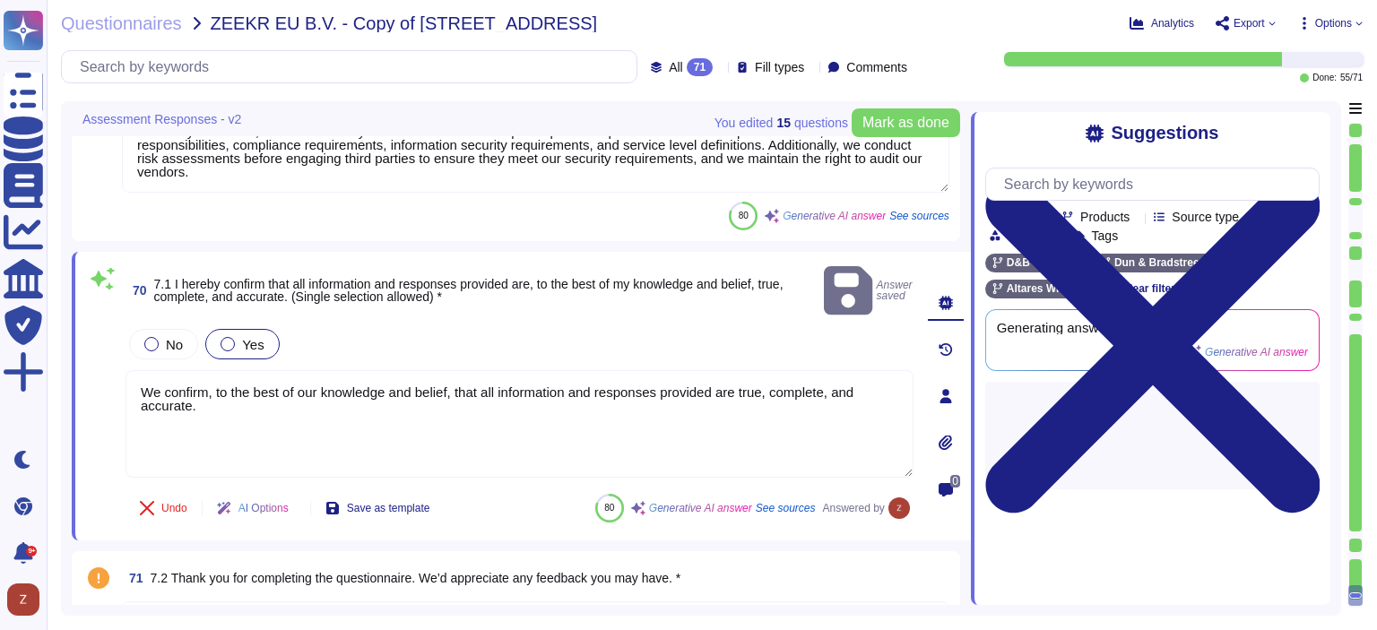
scroll to position [17301, 0]
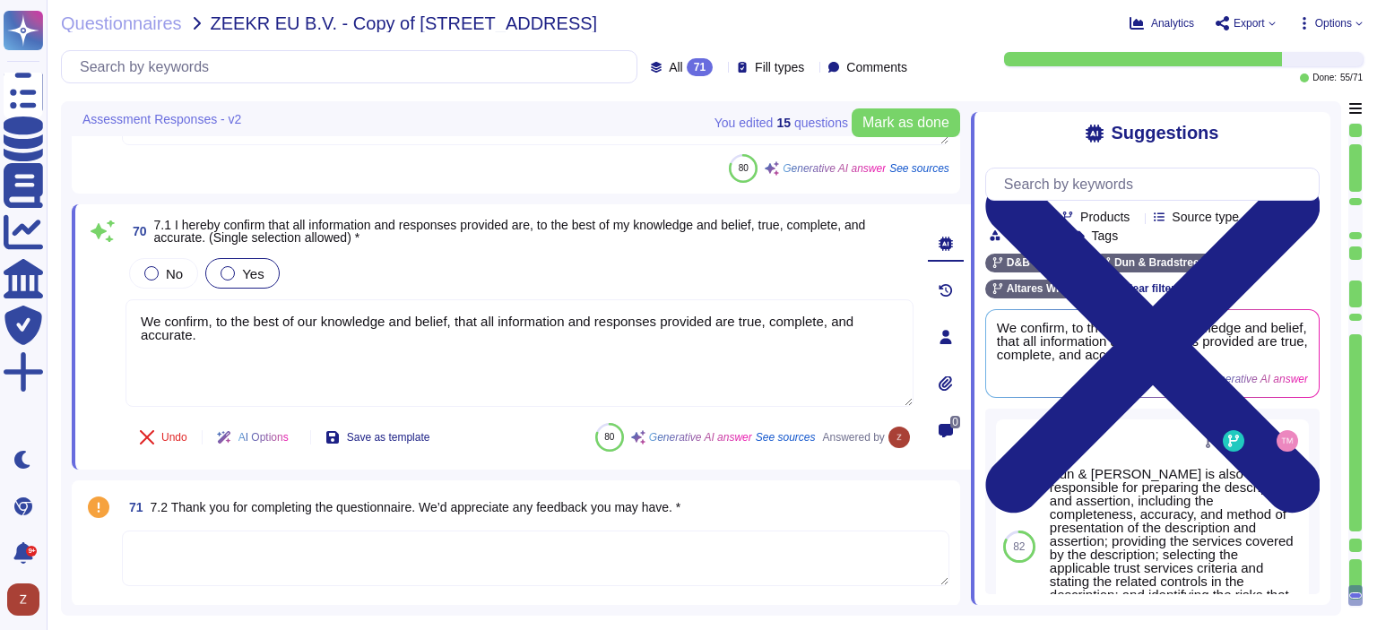
click at [351, 551] on textarea at bounding box center [535, 559] width 827 height 56
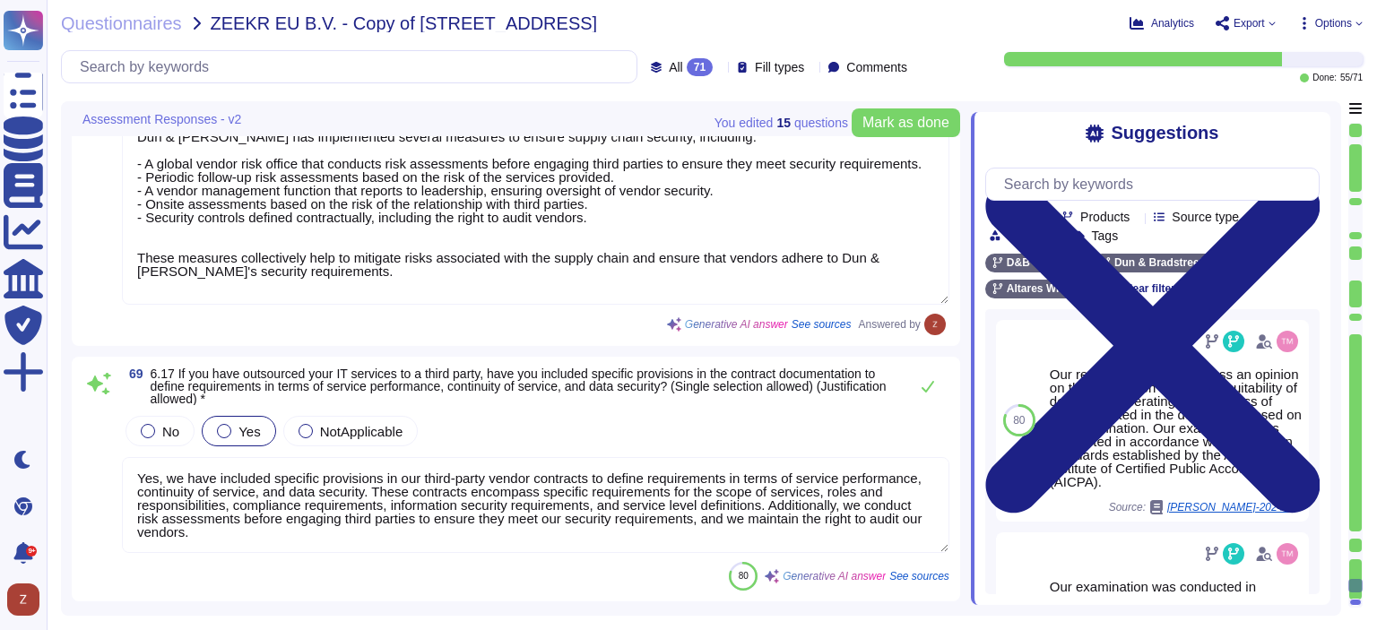
type textarea "Yes, our company has established a cybersecurity incident response plan, which …"
type textarea "Yes, we have outsourced software development to a third-party. We enforce our c…"
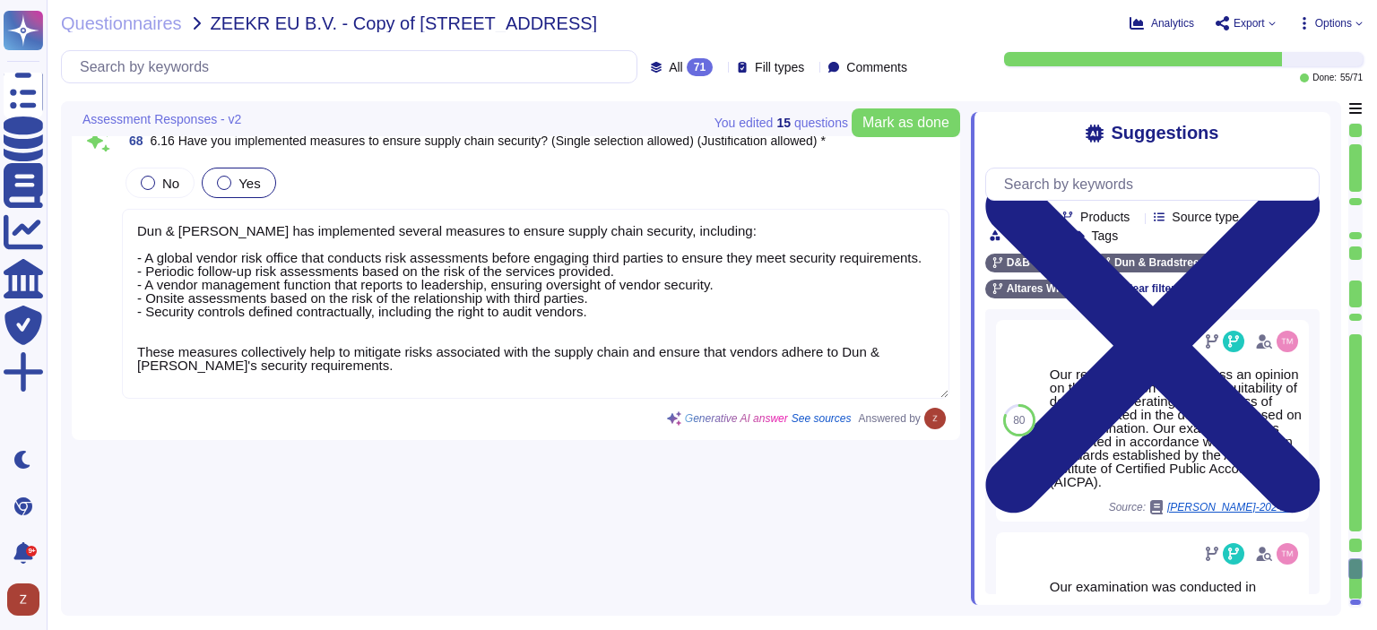
type textarea "Yes, we enforce the use of Multi-factor Authentication (MFA) for access to crit…"
type textarea "SaaS/DaaS"
type textarea "Yes, we have implemented a process that governs the procurement, development, a…"
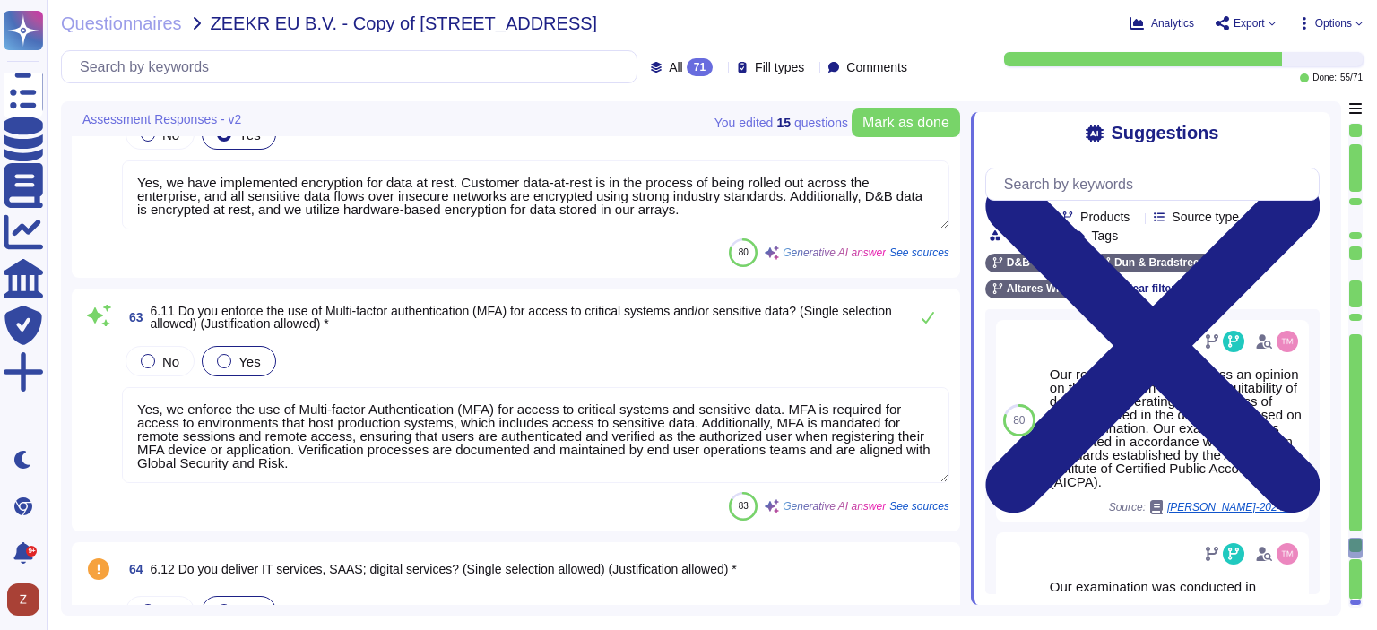
type textarea "Yes, we have strict access controls implemented in line with the principles of …"
type textarea "Names/e-mailadresses of ZEEKR employees for the creation of user accounts and m…"
type textarea "Yes, we have implemented encryption for data at rest. Customer data-at-rest is …"
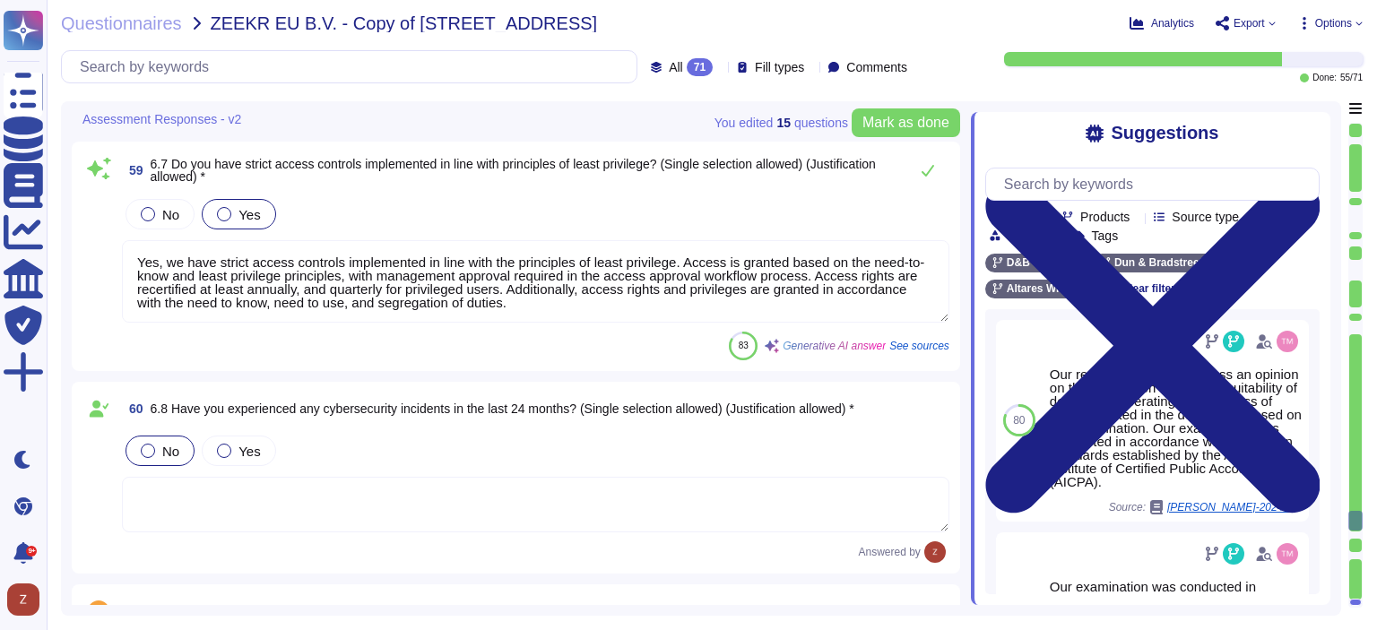
type textarea "Yes, Dun & [PERSON_NAME] has an established business continuity management fram…"
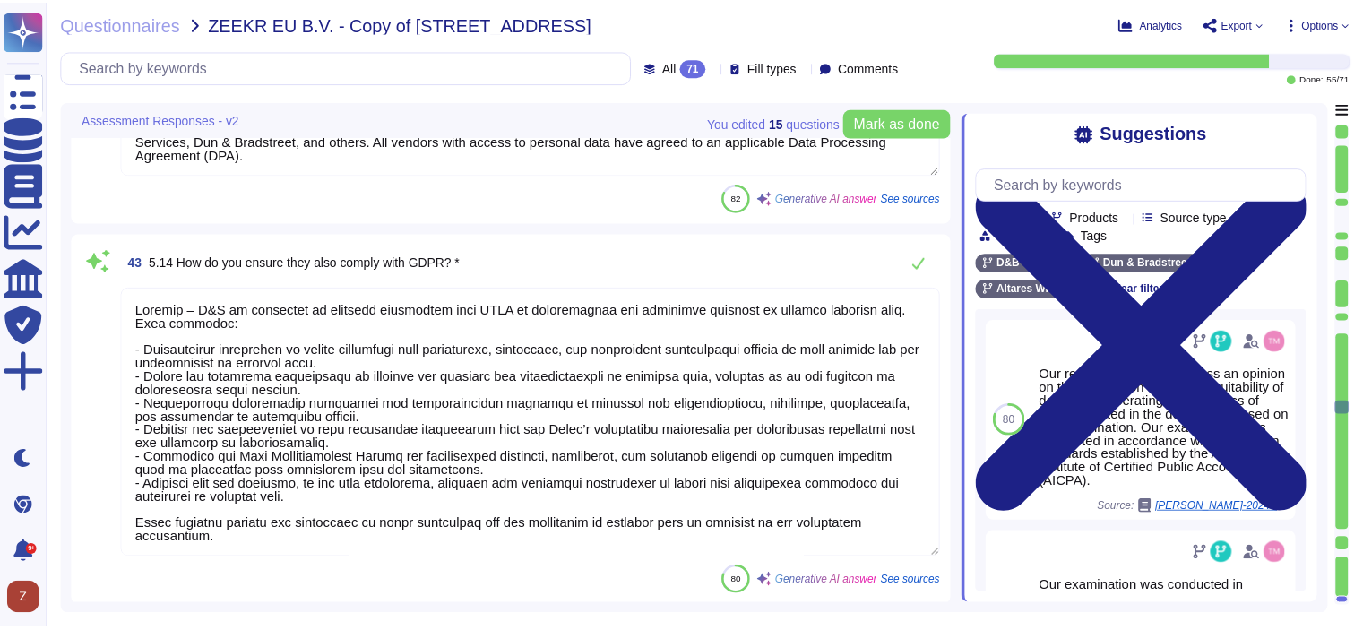
scroll to position [1, 0]
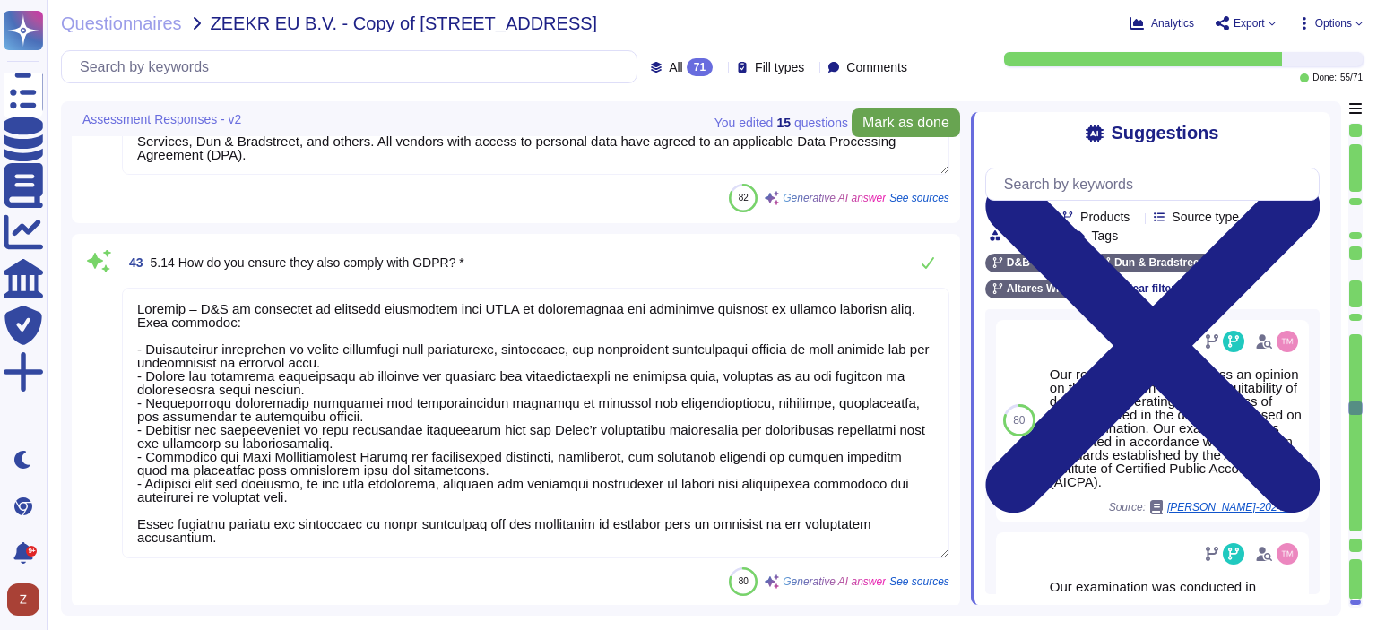
click at [881, 122] on span "Mark as done" at bounding box center [905, 123] width 87 height 14
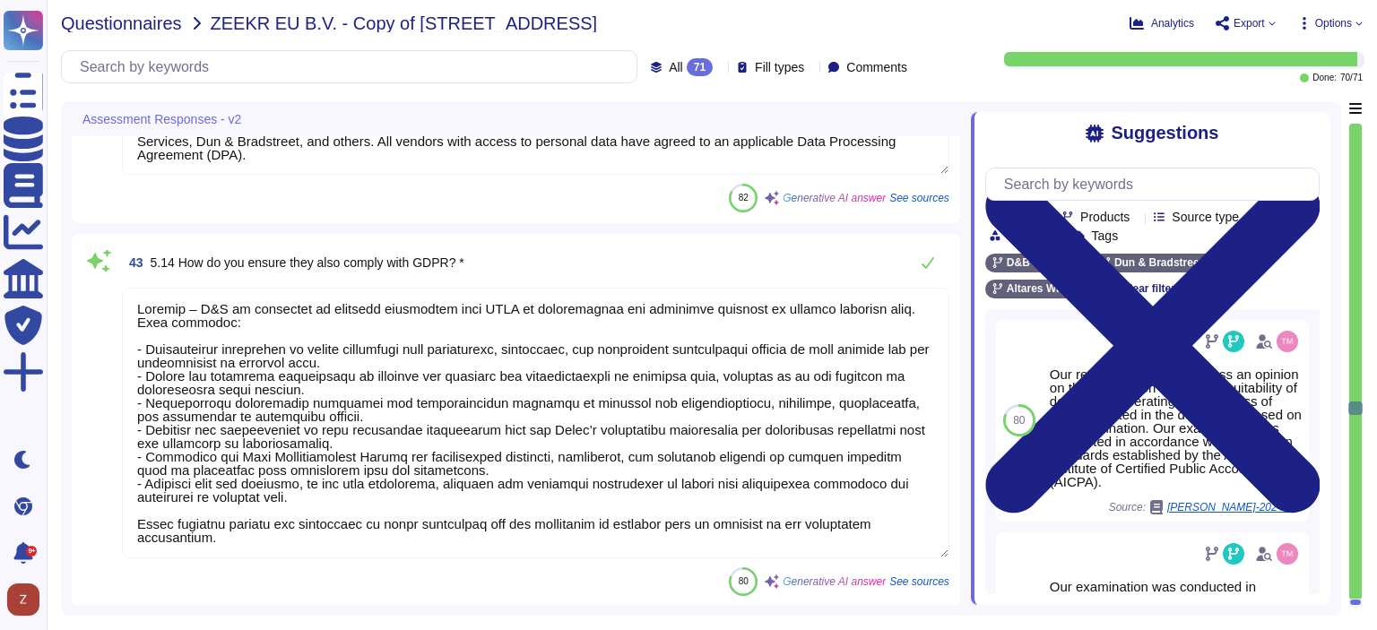
click at [143, 23] on span "Questionnaires" at bounding box center [121, 23] width 121 height 18
